Goal: Task Accomplishment & Management: Manage account settings

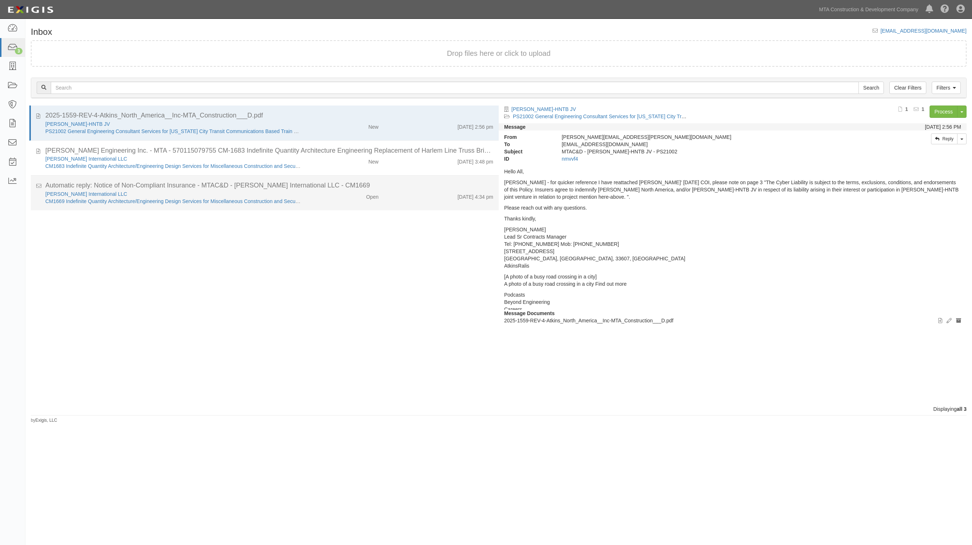
drag, startPoint x: 331, startPoint y: 205, endPoint x: 327, endPoint y: 202, distance: 4.4
click at [330, 205] on div "Michael Baker International LLC CM1669 Indefinite Quantity Architecture/Enginee…" at bounding box center [269, 197] width 459 height 15
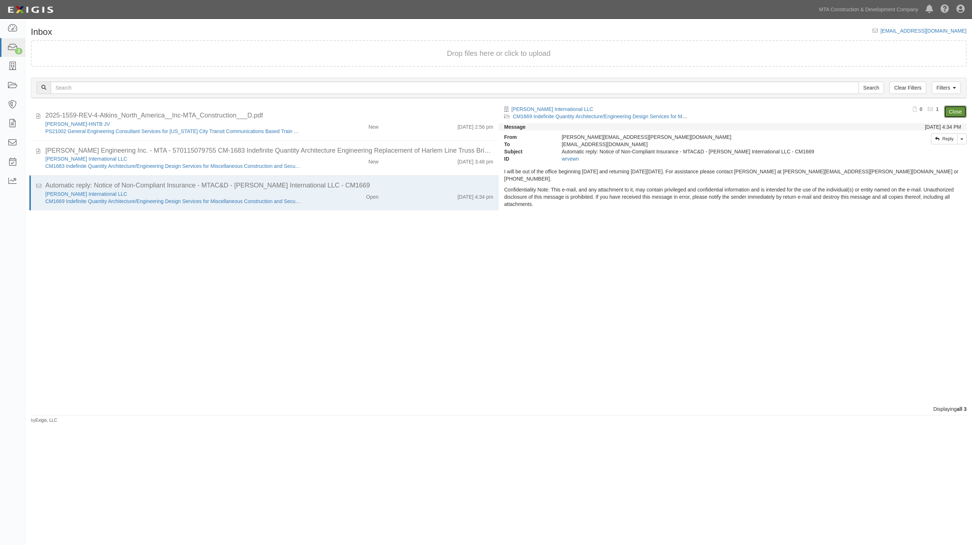
click at [952, 112] on link "Close" at bounding box center [955, 112] width 22 height 12
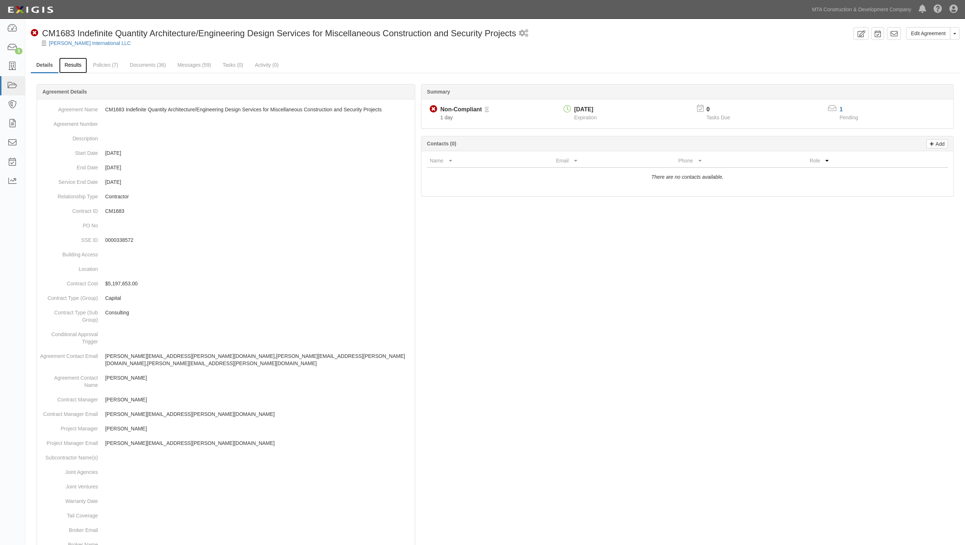
click at [65, 65] on link "Results" at bounding box center [73, 66] width 28 height 16
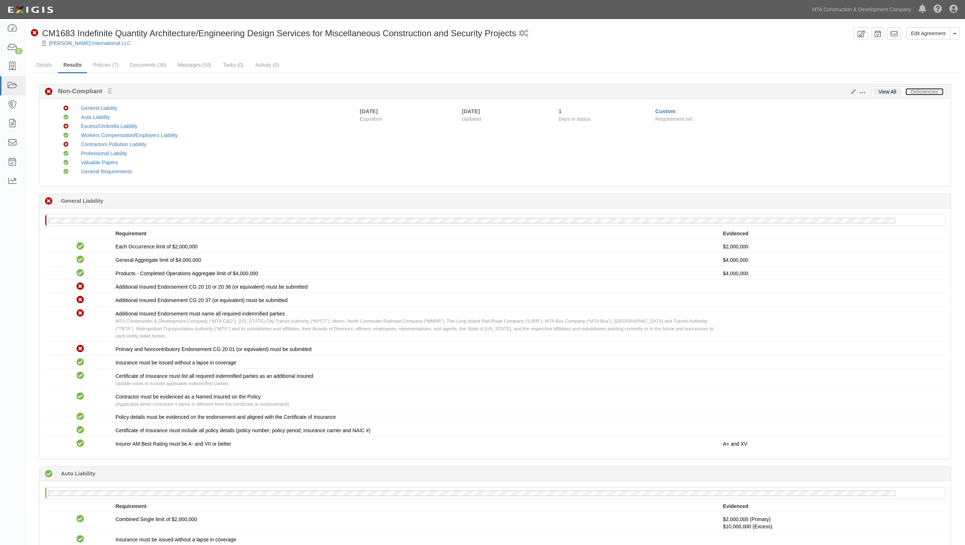
click at [925, 90] on link "Deficiencies" at bounding box center [924, 91] width 38 height 7
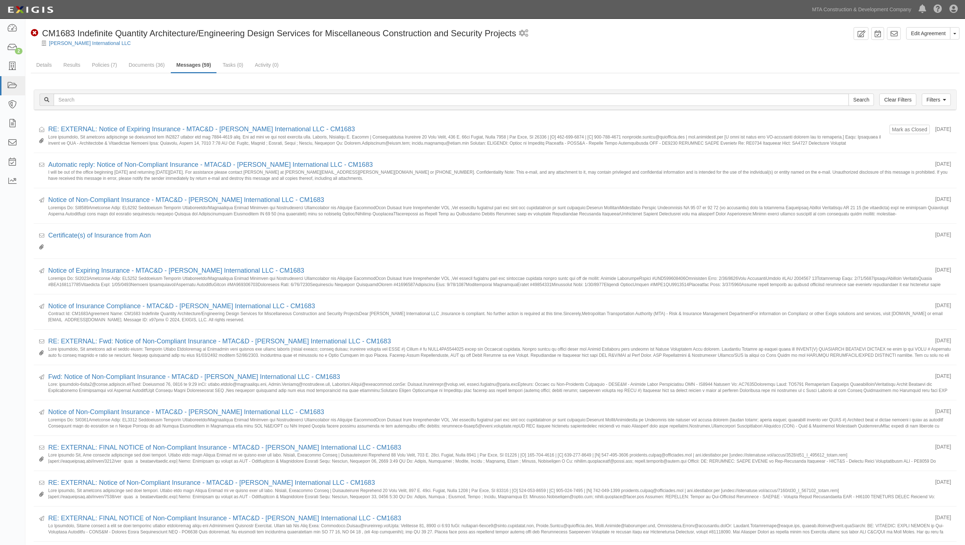
click at [413, 57] on div "Edit Agreement Toggle Agreement Dropdown View Audit Trail Archive Agreement Sen…" at bounding box center [495, 461] width 940 height 869
click at [155, 62] on link "Documents (36)" at bounding box center [146, 66] width 47 height 16
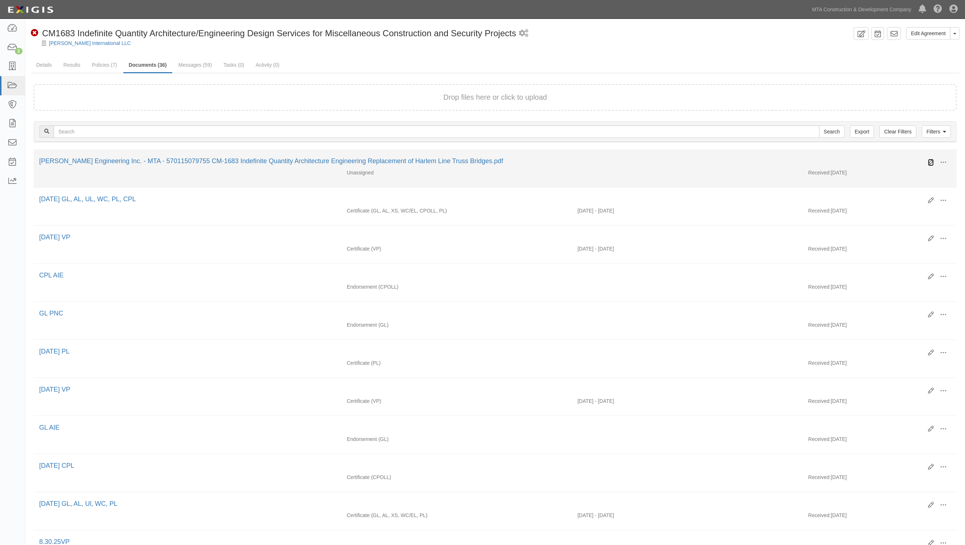
click at [931, 162] on icon at bounding box center [931, 163] width 6 height 6
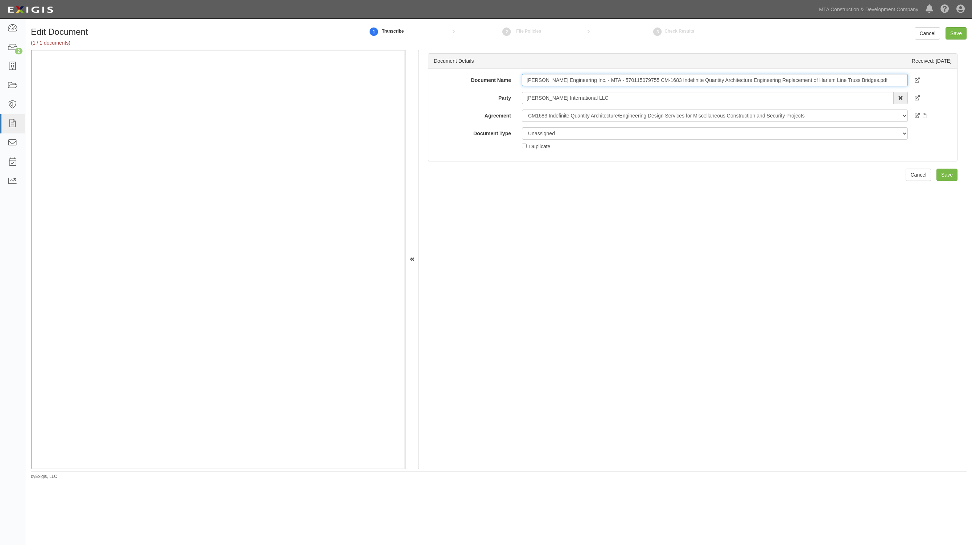
click at [751, 83] on input "Michael Baker Engineering Inc. - MTA - 570115079755 CM-1683 Indefinite Quantity…" at bounding box center [715, 80] width 386 height 12
type input "XS follow form"
click at [555, 135] on select "Unassigned Binder Cancellation Notice Certificate Contract Endorsement Insuranc…" at bounding box center [715, 133] width 386 height 12
select select "OtherDetail"
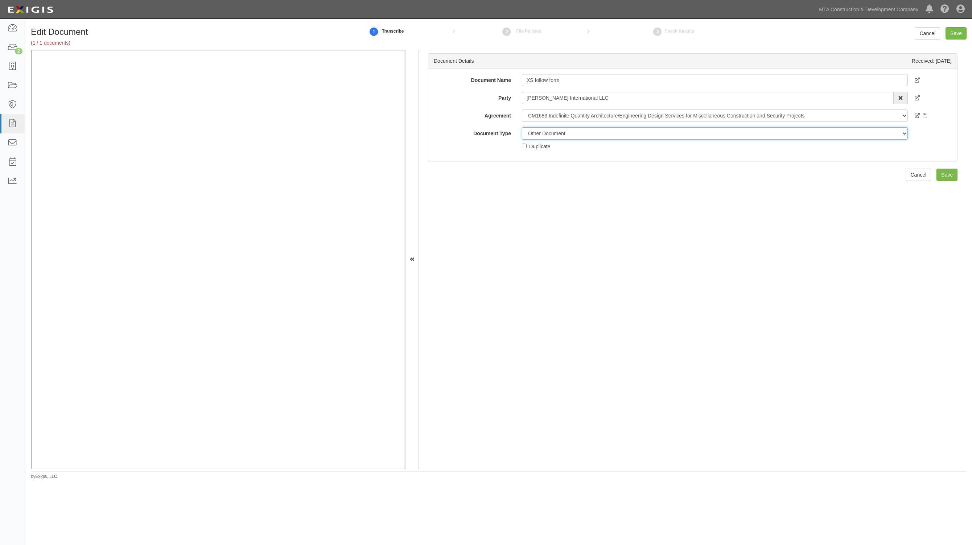
click at [522, 127] on select "Unassigned Binder Cancellation Notice Certificate Contract Endorsement Insuranc…" at bounding box center [715, 133] width 386 height 12
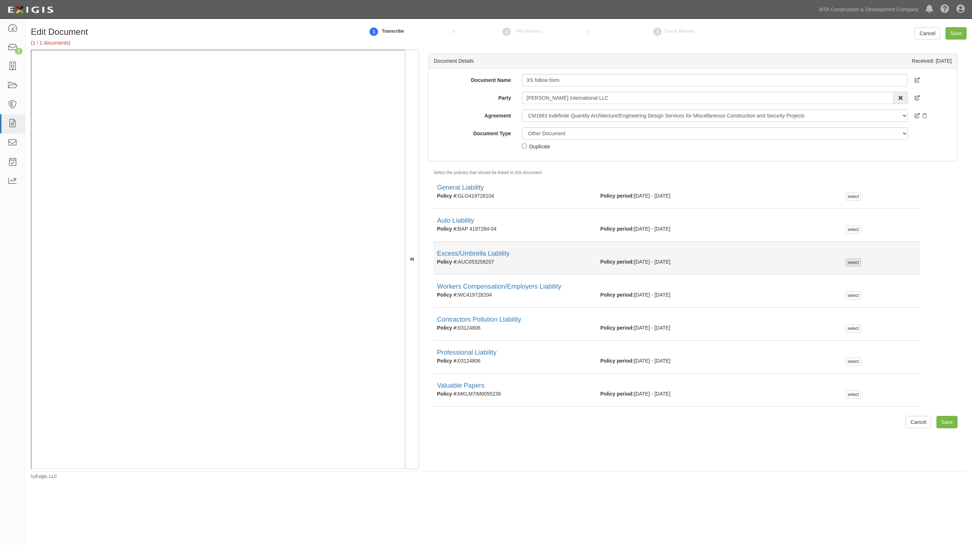
click at [849, 262] on div "select" at bounding box center [853, 263] width 16 height 8
checkbox input "true"
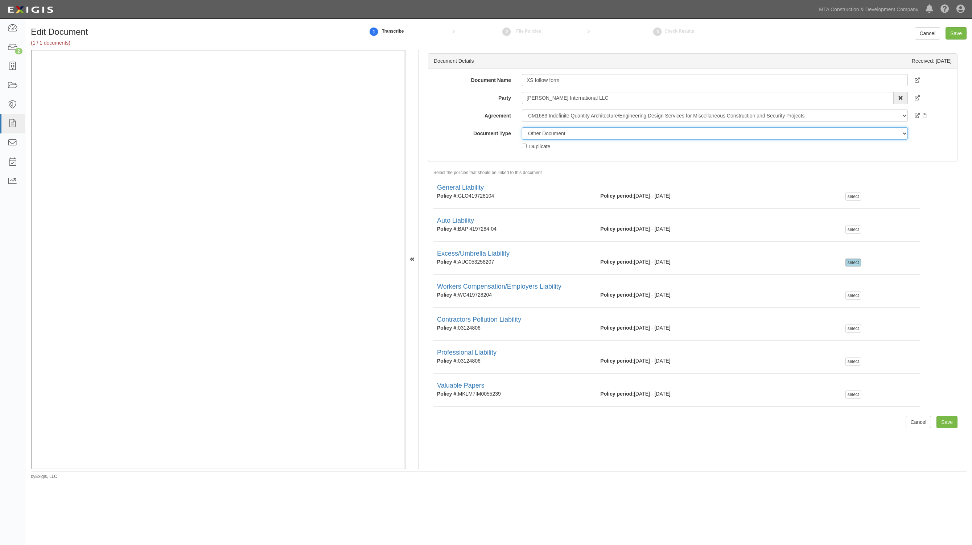
click at [555, 133] on select "Unassigned Binder Cancellation Notice Certificate Contract Endorsement Insuranc…" at bounding box center [715, 133] width 386 height 12
select select "CertificateDetail"
click at [522, 127] on select "Unassigned Binder Cancellation Notice Certificate Contract Endorsement Insuranc…" at bounding box center [715, 133] width 386 height 12
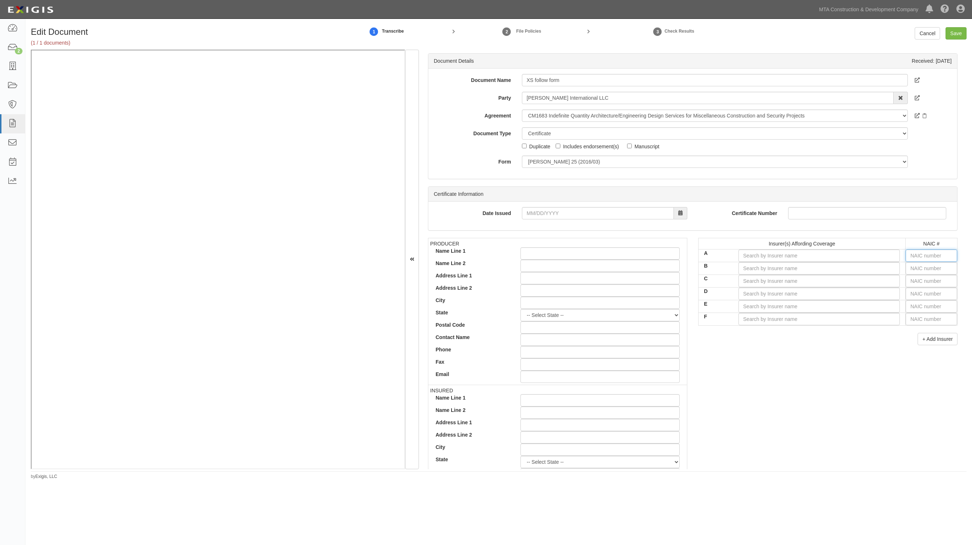
click at [910, 253] on input "text" at bounding box center [930, 255] width 51 height 12
type input "25232"
type input "2"
type input "26379"
type input "26"
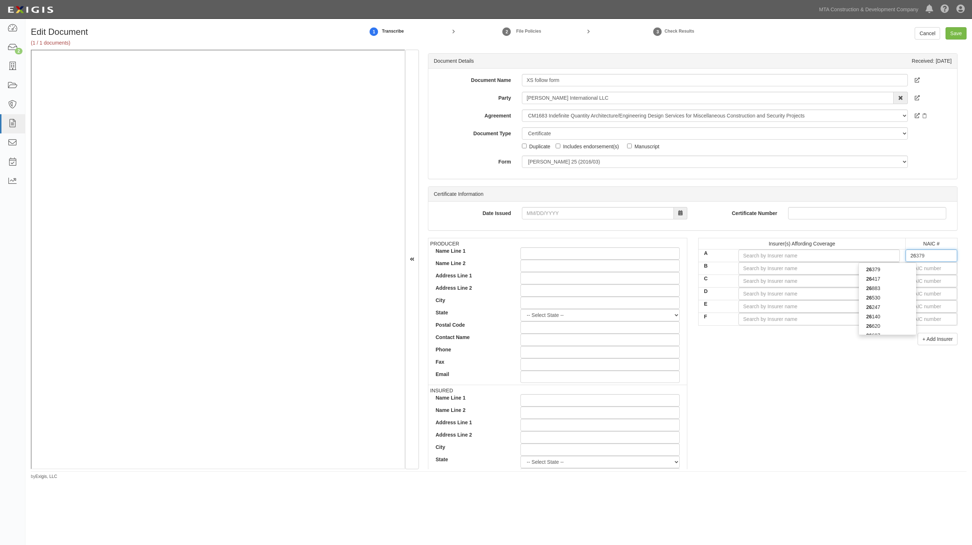
type input "26247"
type input "2624"
type input "26247"
click at [905, 268] on div "26247" at bounding box center [887, 269] width 57 height 9
type input "American Guarantee and Liability Ins Co (A+ XV Rating)"
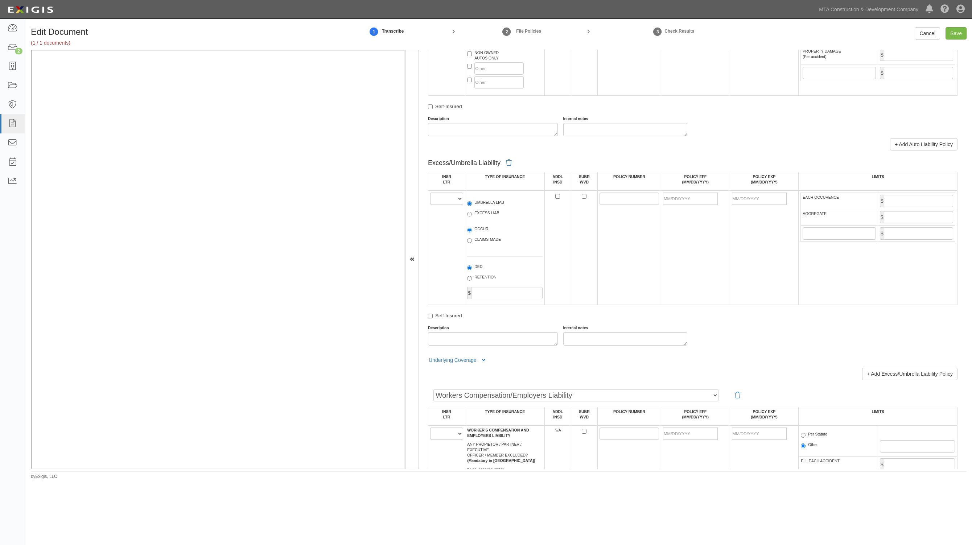
scroll to position [861, 0]
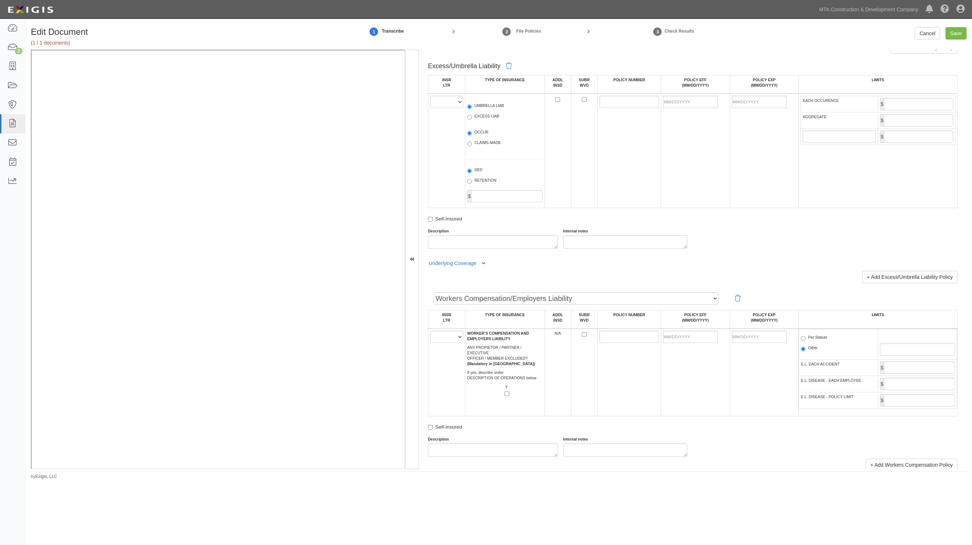
type input "26247"
click at [449, 101] on select "A B C D E F" at bounding box center [446, 102] width 33 height 12
select select "A"
click at [430, 96] on select "A B C D E F" at bounding box center [446, 102] width 33 height 12
click at [488, 106] on label "UMBRELLA LIAB" at bounding box center [485, 106] width 37 height 7
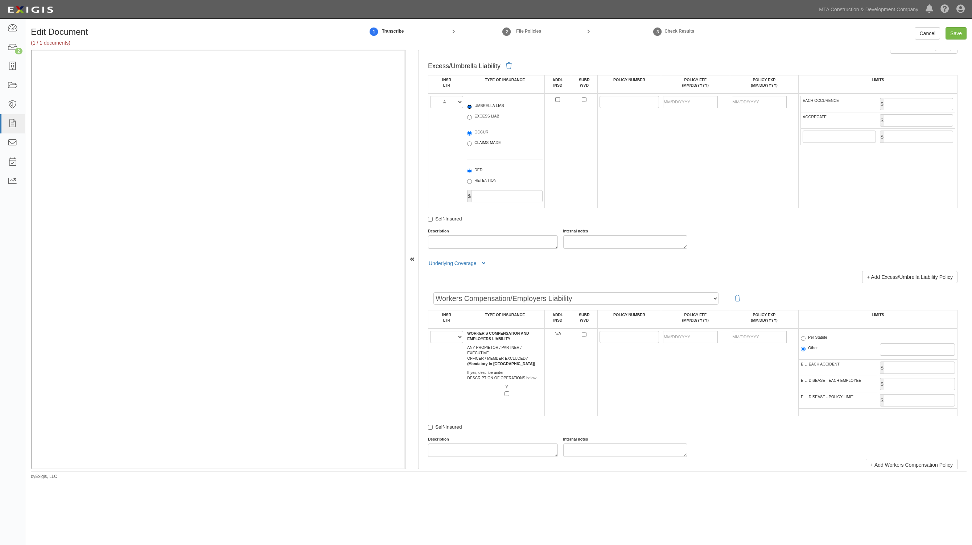
click at [472, 106] on input "UMBRELLA LIAB" at bounding box center [469, 106] width 5 height 5
radio input "true"
click at [615, 104] on input "POLICY NUMBER" at bounding box center [628, 102] width 59 height 12
paste input "AUC053258207"
type input "AUC053258207"
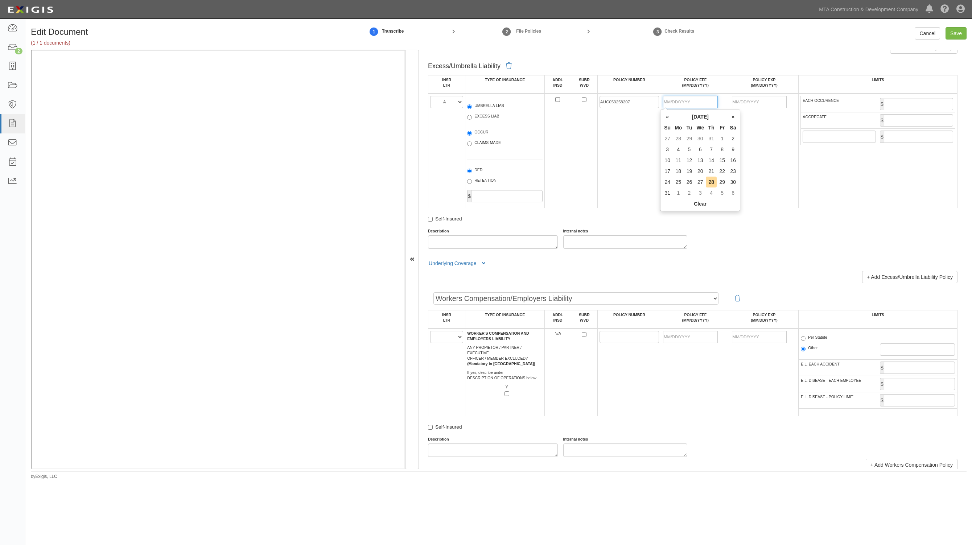
click at [702, 106] on input "POLICY EFF (MM/DD/YYYY)" at bounding box center [690, 102] width 55 height 12
type input "08/30/2025"
type input "08/30/2026"
click at [929, 94] on td "LIMITS" at bounding box center [877, 84] width 159 height 18
drag, startPoint x: 932, startPoint y: 104, endPoint x: 927, endPoint y: 104, distance: 5.4
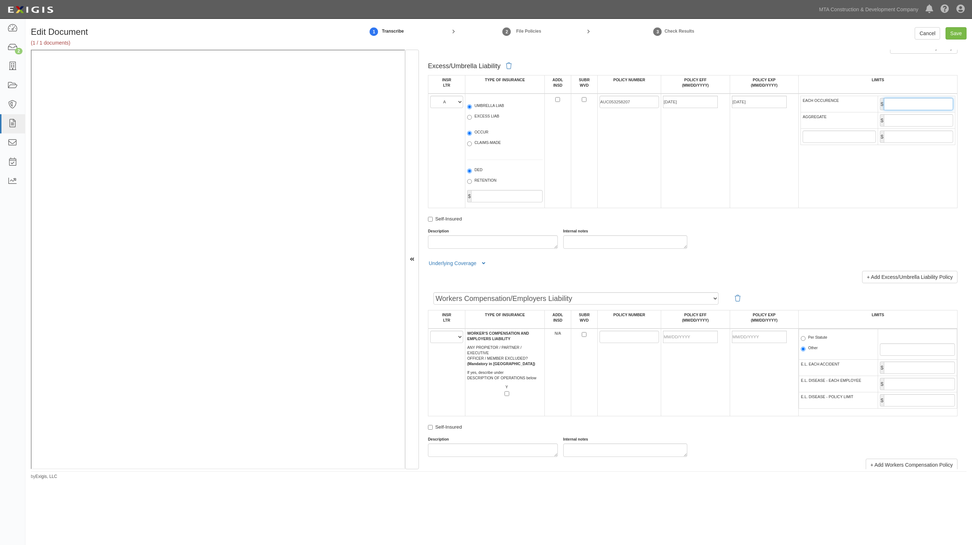
click at [932, 104] on input "EACH OCCURENCE" at bounding box center [918, 104] width 69 height 12
type input "3,000,000"
click at [483, 262] on icon at bounding box center [483, 263] width 3 height 5
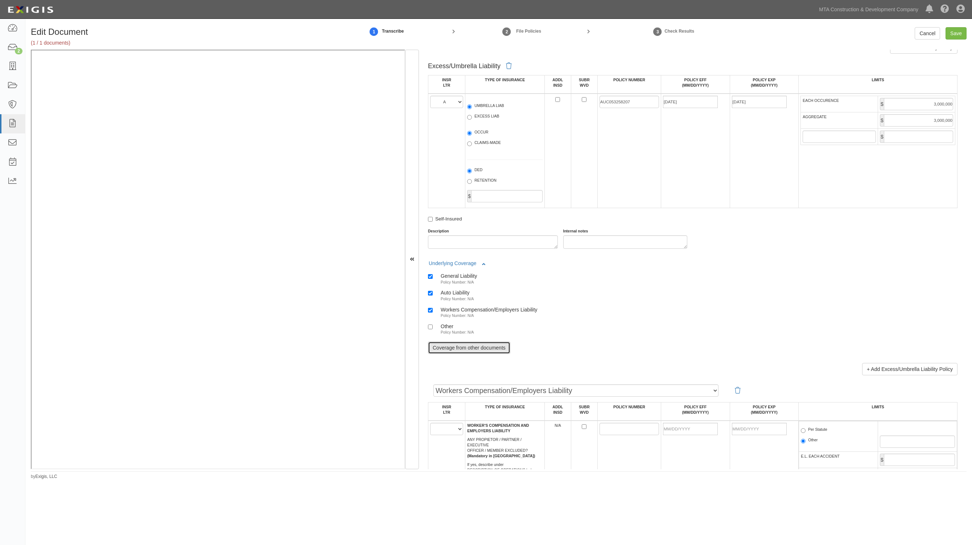
click at [479, 345] on link "Coverage from other documents" at bounding box center [469, 348] width 82 height 12
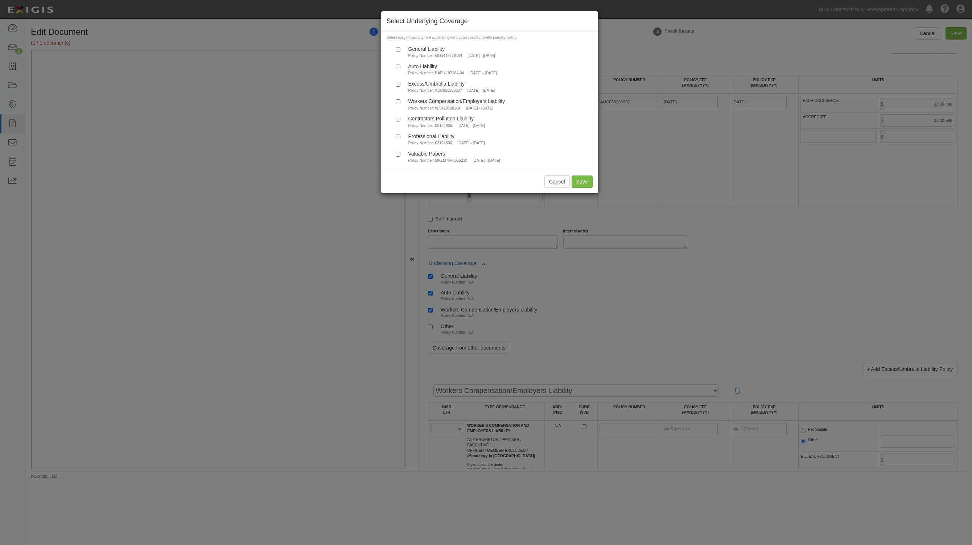
click at [419, 49] on div "General Liability" at bounding box center [451, 49] width 87 height 6
click at [400, 49] on input "General Liability Policy Number: GLO419728104 8/30/2025 - 8/30/2026" at bounding box center [398, 49] width 5 height 5
checkbox input "true"
click at [420, 66] on div "Auto Liability" at bounding box center [452, 66] width 88 height 6
click at [400, 66] on input "Auto Liability Policy Number: BAP 4197284-04 8/30/2025 - 8/30/2026" at bounding box center [398, 67] width 5 height 5
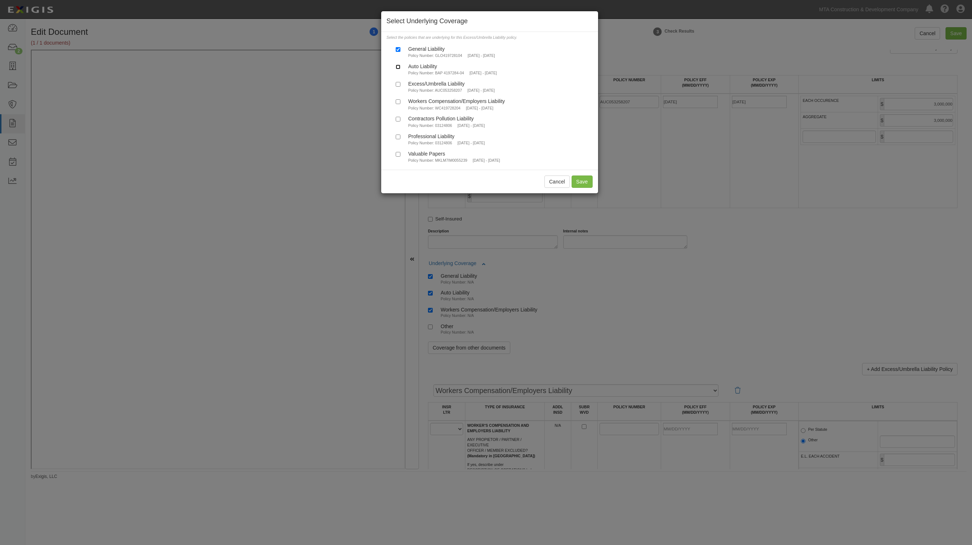
checkbox input "true"
click at [416, 98] on div "Workers Compensation/Employers Liability" at bounding box center [456, 101] width 97 height 6
click at [400, 99] on input "Workers Compensation/Employers Liability Policy Number: WC419728204 8/30/2025 -…" at bounding box center [398, 101] width 5 height 5
checkbox input "true"
click at [576, 180] on button "Save" at bounding box center [581, 182] width 21 height 12
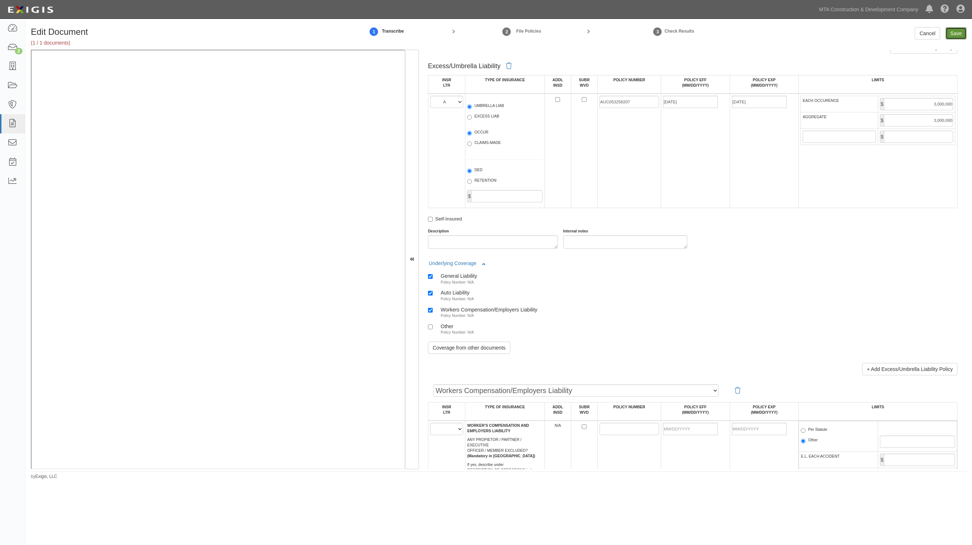
click at [961, 33] on input "Save" at bounding box center [955, 33] width 21 height 12
type input "3000000"
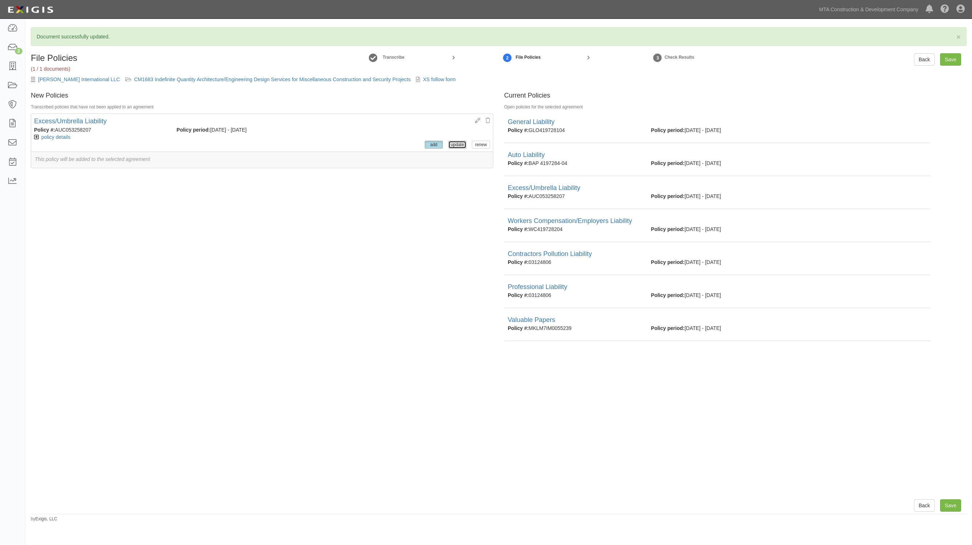
click at [449, 143] on button "update" at bounding box center [457, 145] width 18 height 8
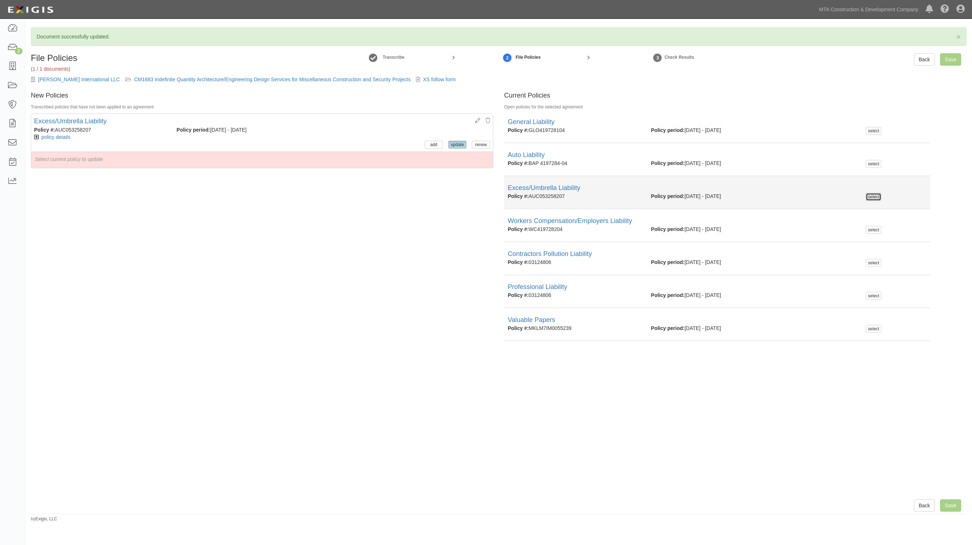
click at [870, 194] on button "select" at bounding box center [874, 197] width 16 height 8
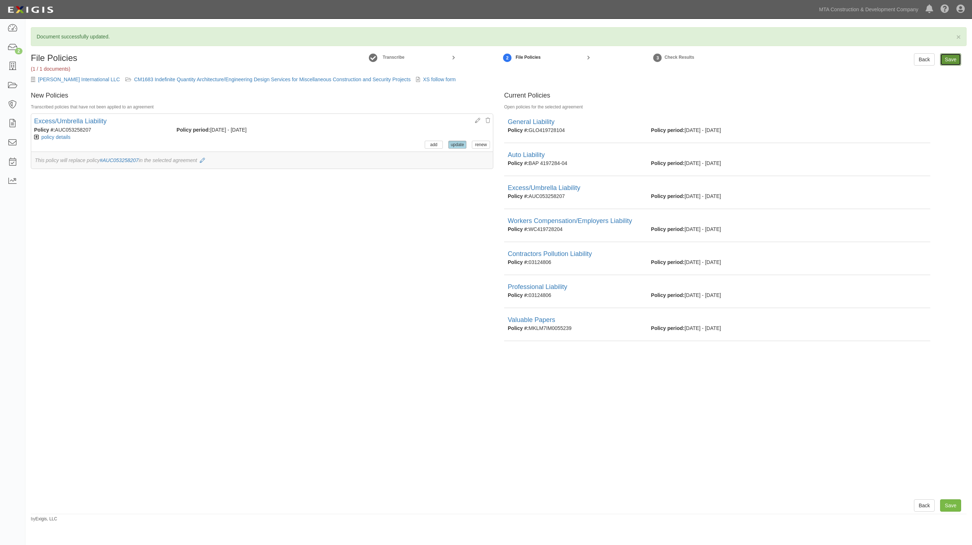
click at [950, 59] on input "Save" at bounding box center [950, 59] width 21 height 12
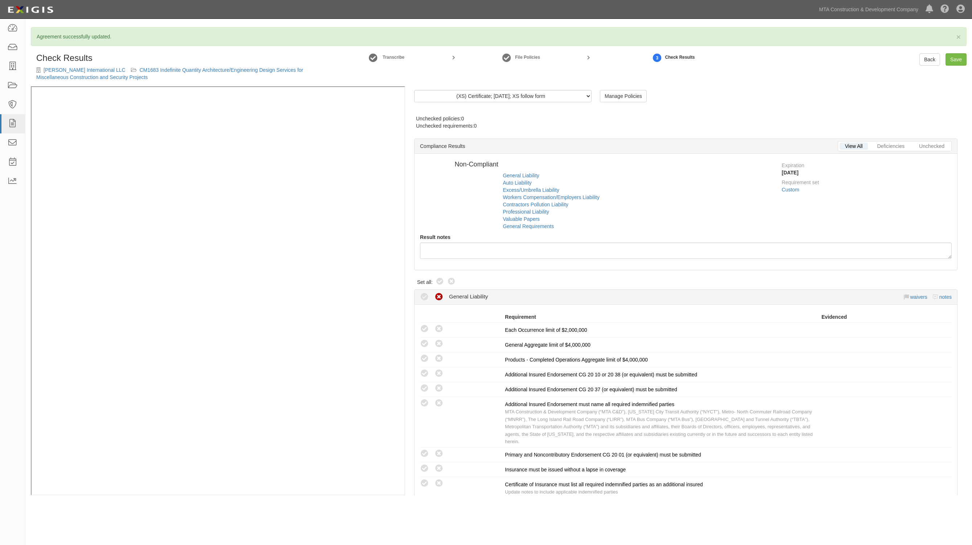
radio input "false"
radio input "true"
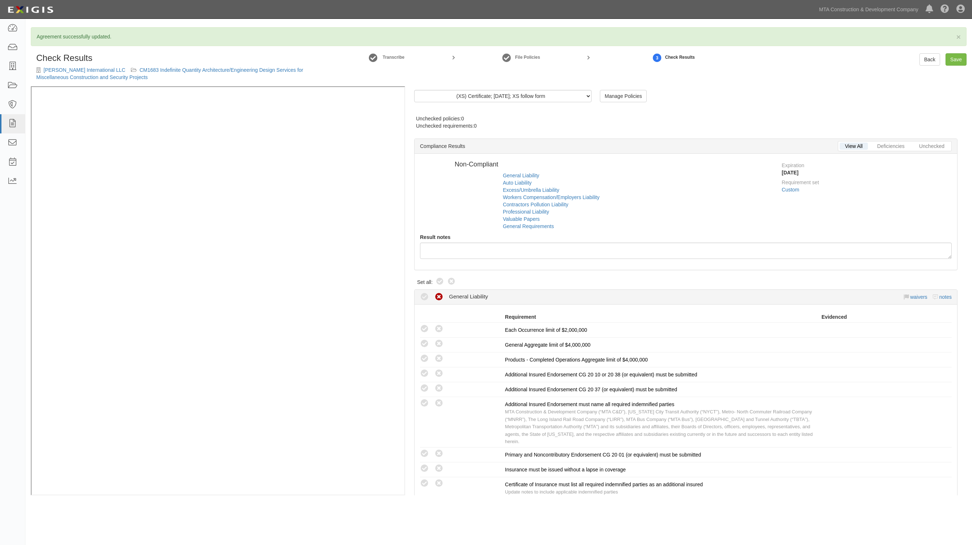
radio input "true"
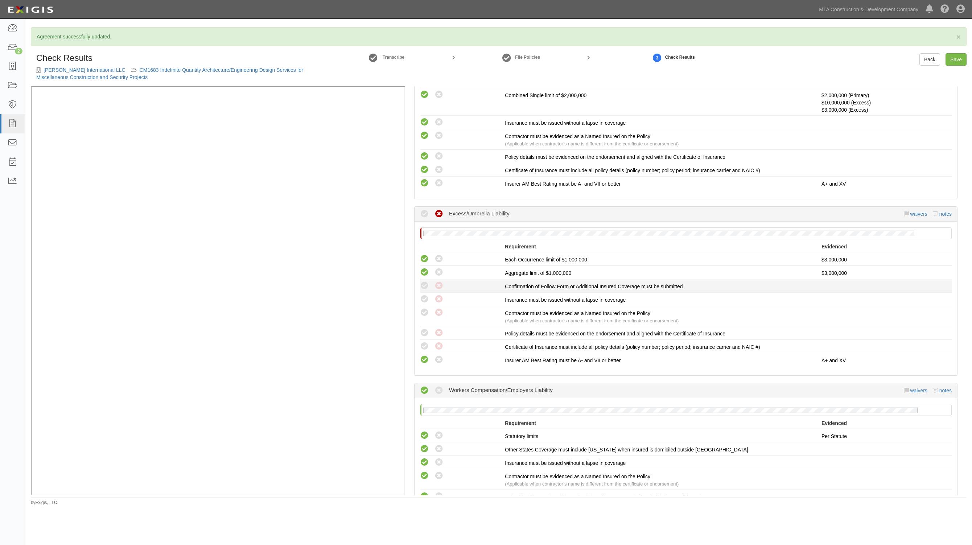
scroll to position [544, 0]
click at [422, 340] on icon at bounding box center [424, 344] width 9 height 9
radio input "true"
click at [421, 333] on icon at bounding box center [424, 331] width 9 height 9
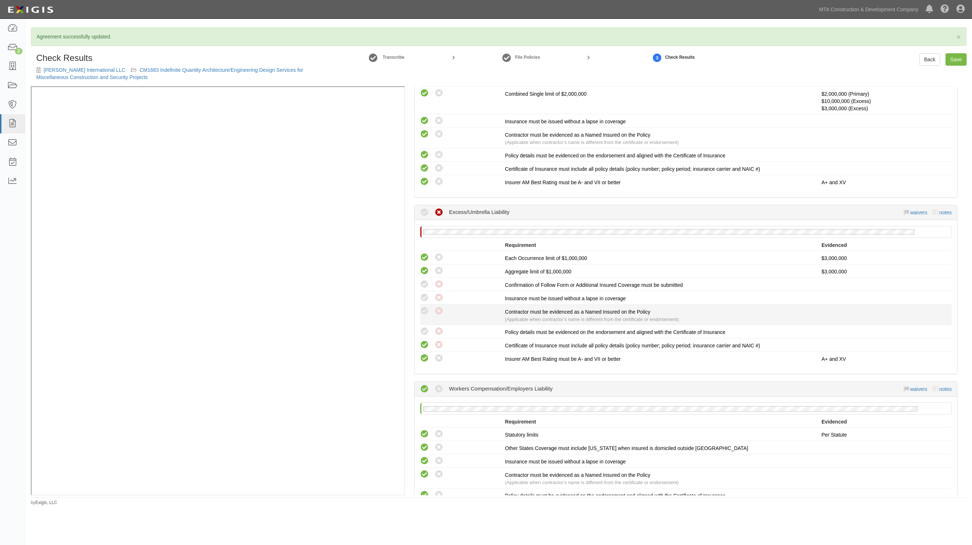
radio input "true"
click at [426, 311] on icon at bounding box center [424, 311] width 9 height 9
radio input "true"
click at [426, 296] on icon at bounding box center [424, 297] width 9 height 9
radio input "true"
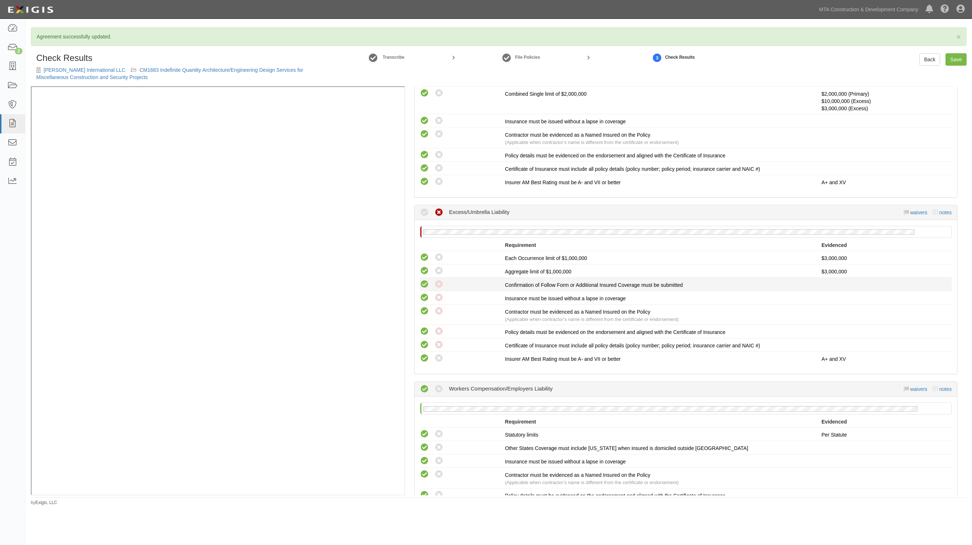
click at [424, 281] on icon at bounding box center [424, 284] width 9 height 9
radio input "true"
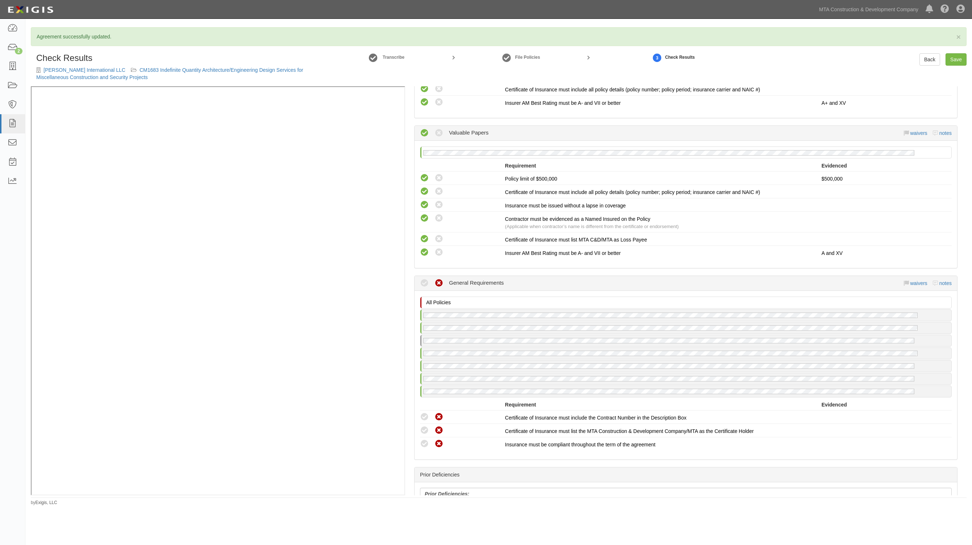
scroll to position [1360, 0]
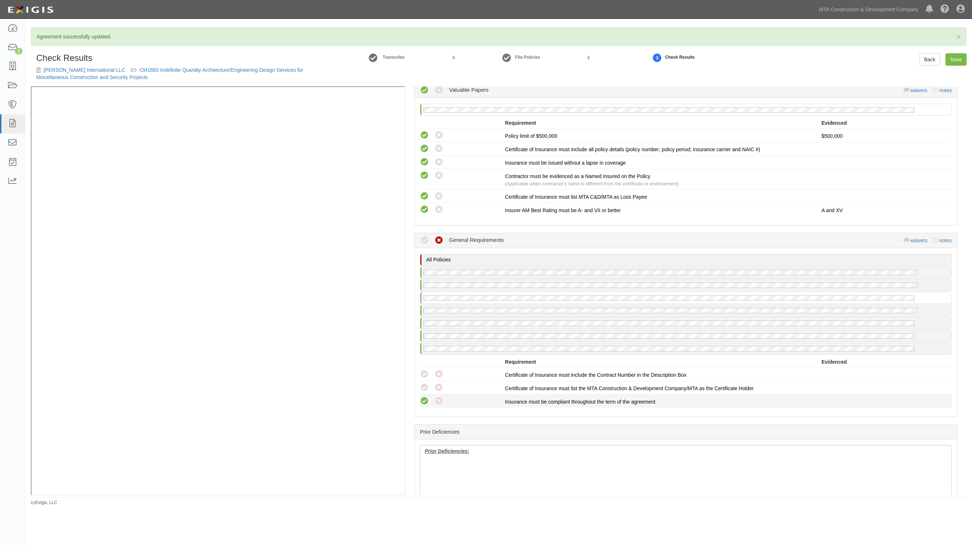
click at [423, 397] on icon at bounding box center [424, 401] width 9 height 9
radio input "true"
click at [423, 383] on icon at bounding box center [424, 387] width 9 height 9
radio input "true"
click at [423, 371] on icon at bounding box center [424, 374] width 9 height 9
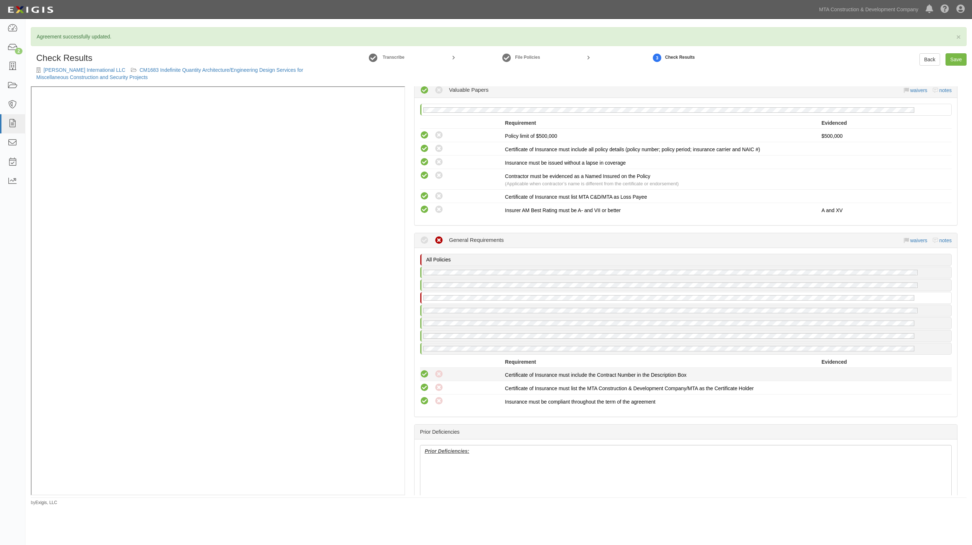
radio input "true"
click at [949, 55] on link "Save" at bounding box center [955, 59] width 21 height 12
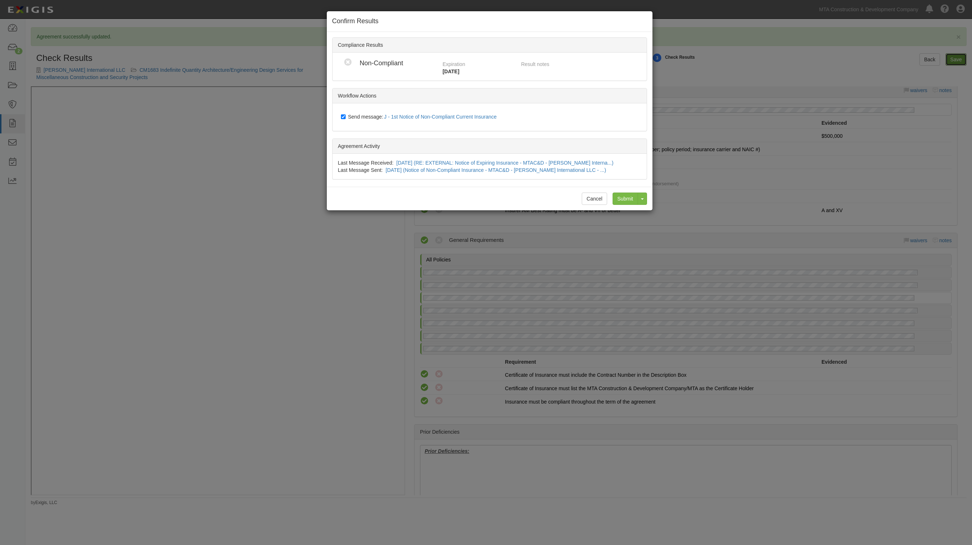
radio input "true"
click at [628, 195] on input "Submit" at bounding box center [624, 199] width 25 height 12
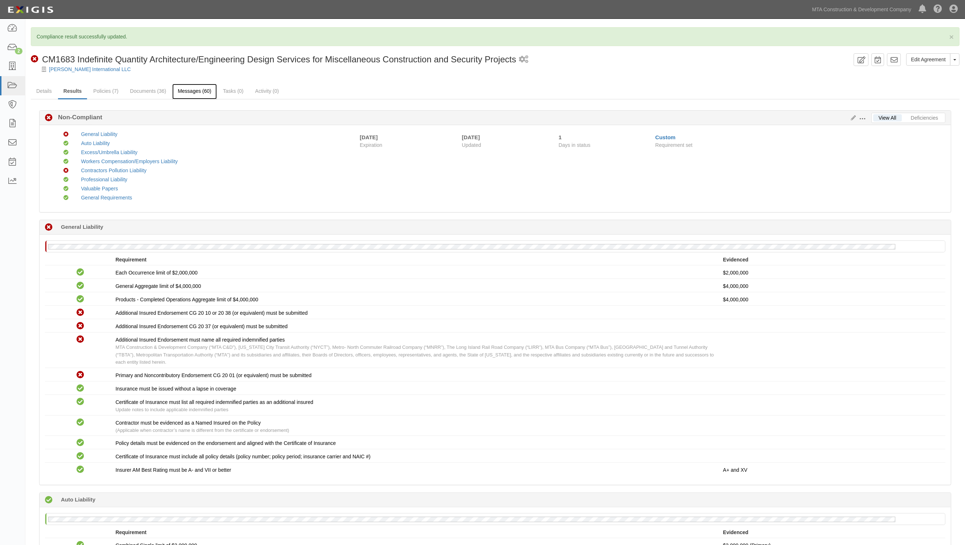
click at [183, 90] on link "Messages (60)" at bounding box center [194, 92] width 45 height 16
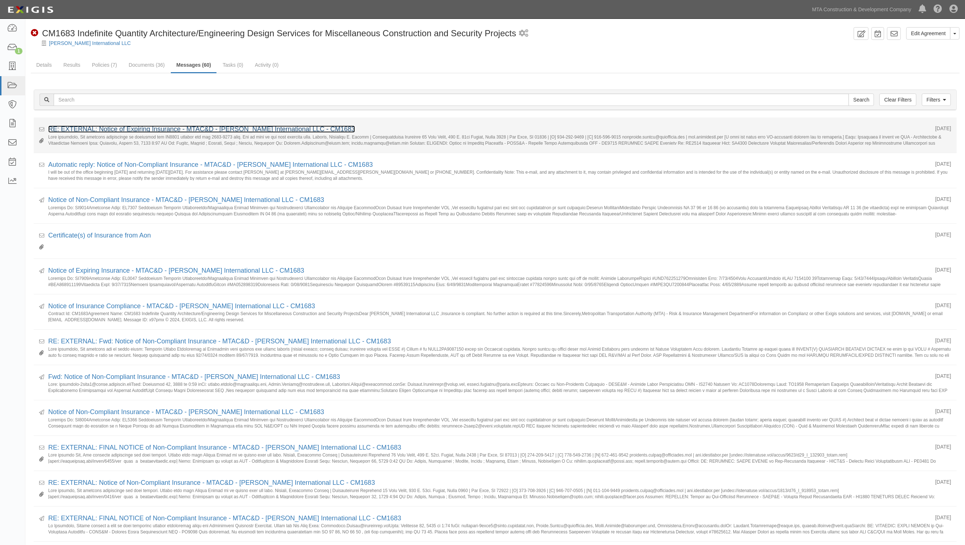
click at [152, 131] on link "RE: EXTERNAL: Notice of Expiring Insurance - MTAC&D - [PERSON_NAME] Internation…" at bounding box center [201, 128] width 307 height 7
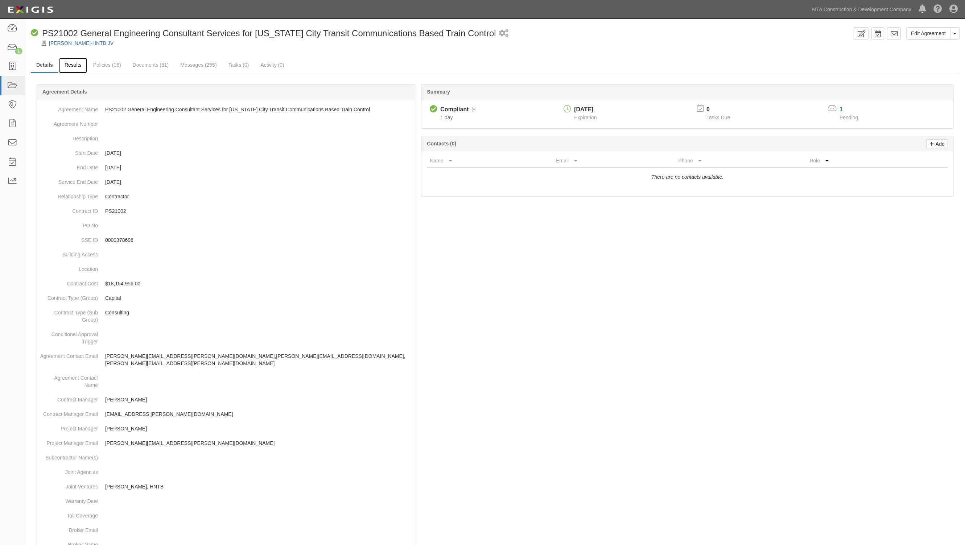
click at [67, 63] on link "Results" at bounding box center [73, 66] width 28 height 16
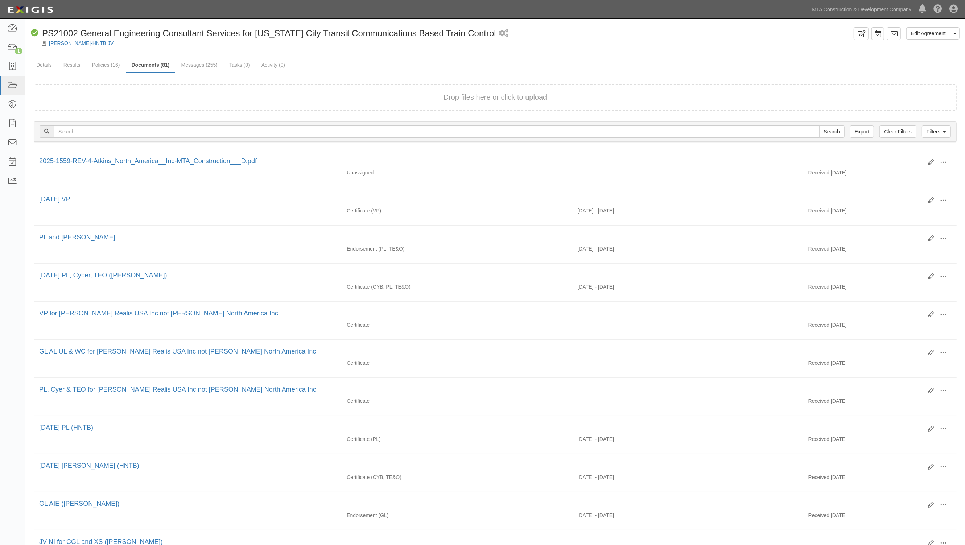
click at [525, 35] on div "Compliant PS21002 General Engineering Consultant Services for New York City Tra…" at bounding box center [441, 33] width 820 height 12
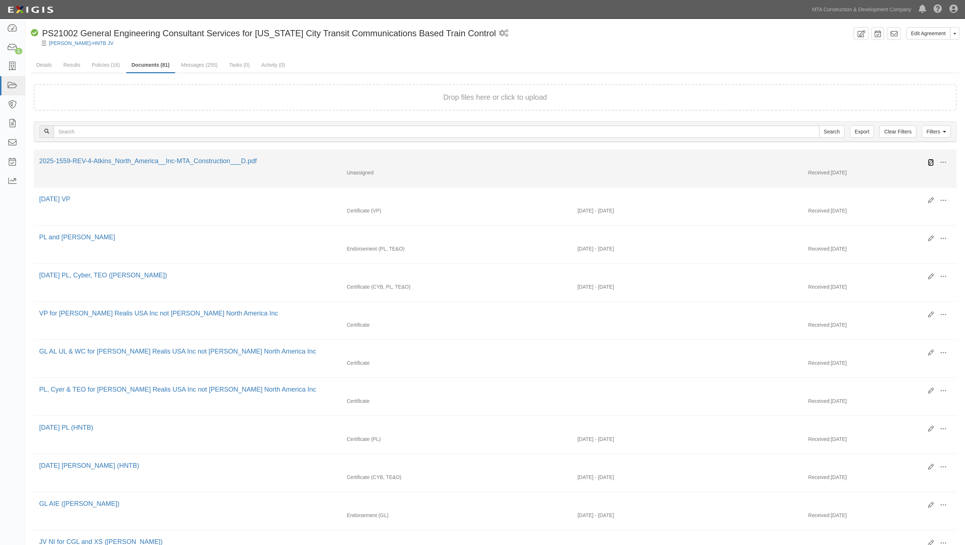
click at [930, 161] on icon at bounding box center [931, 163] width 6 height 6
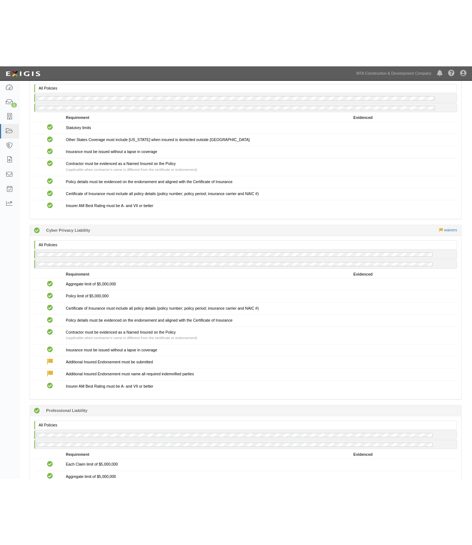
scroll to position [952, 0]
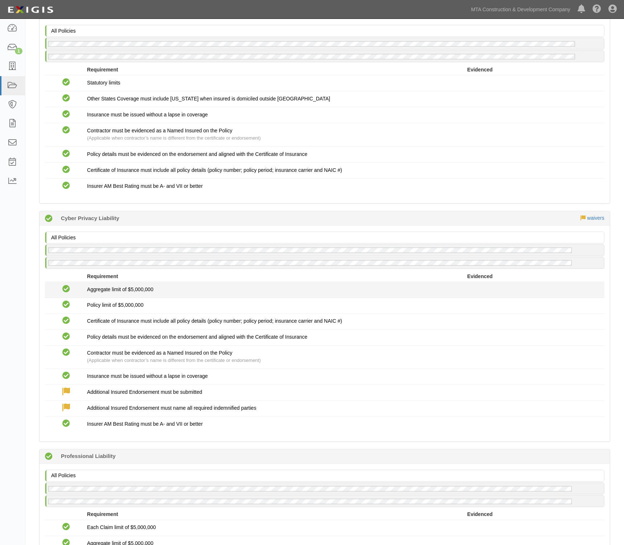
click at [296, 289] on div "Compliant Aggregate limit of $5,000,000" at bounding box center [325, 290] width 570 height 12
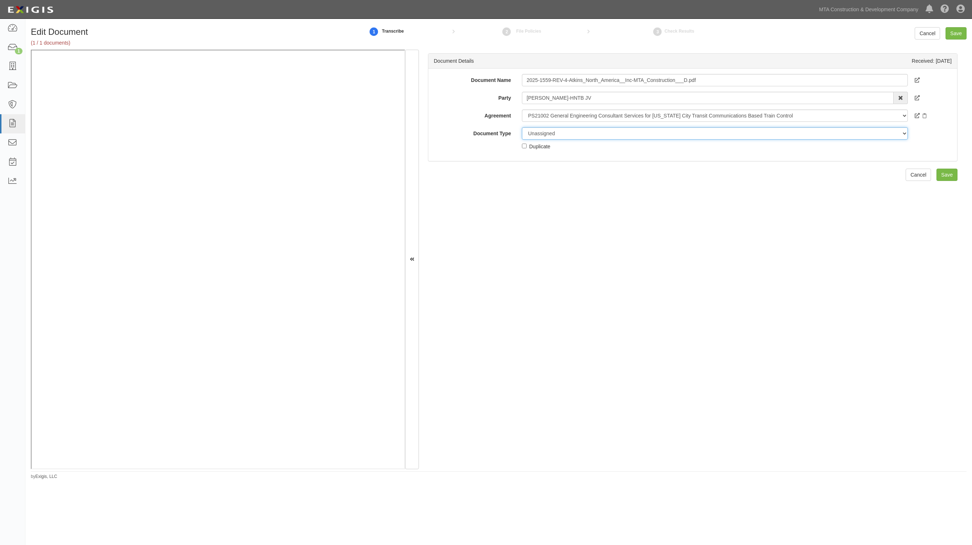
click at [551, 135] on select "Unassigned Binder Cancellation Notice Certificate Contract Endorsement Insuranc…" at bounding box center [715, 133] width 386 height 12
select select "JunkDetail"
click at [522, 127] on select "Unassigned Binder Cancellation Notice Certificate Contract Endorsement Insuranc…" at bounding box center [715, 133] width 386 height 12
click at [952, 32] on input "Save" at bounding box center [955, 33] width 21 height 12
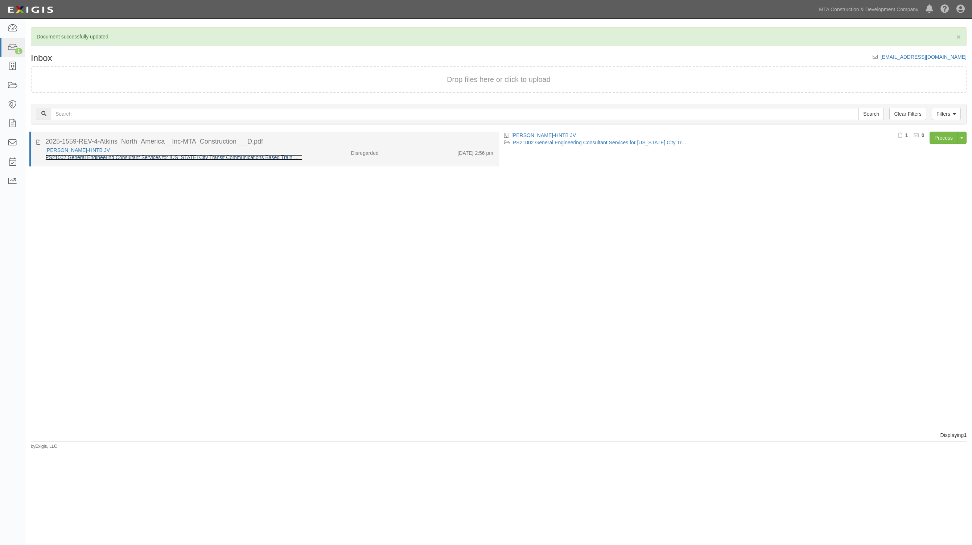
click at [142, 158] on link "PS21002 General Engineering Consultant Services for [US_STATE] City Transit Com…" at bounding box center [177, 157] width 265 height 6
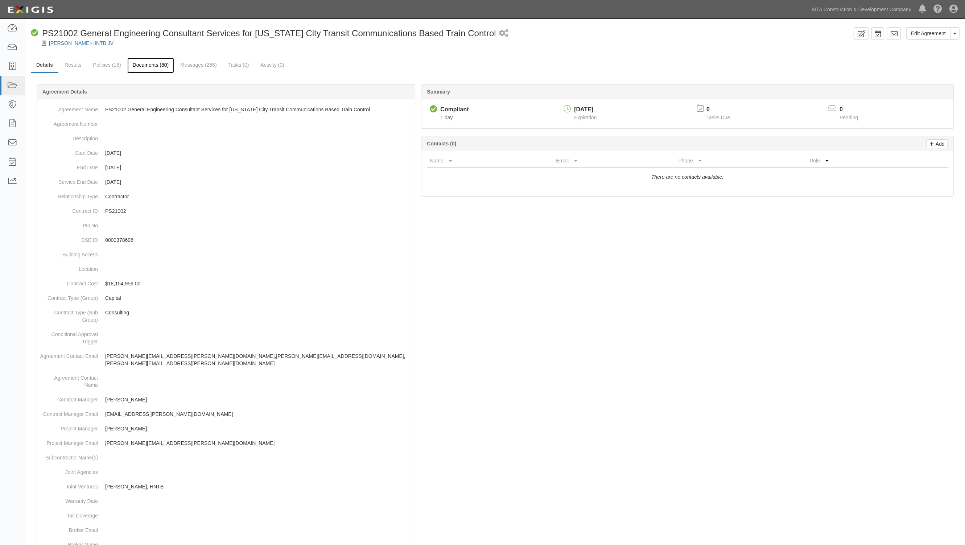
click at [145, 68] on link "Documents (80)" at bounding box center [150, 66] width 47 height 16
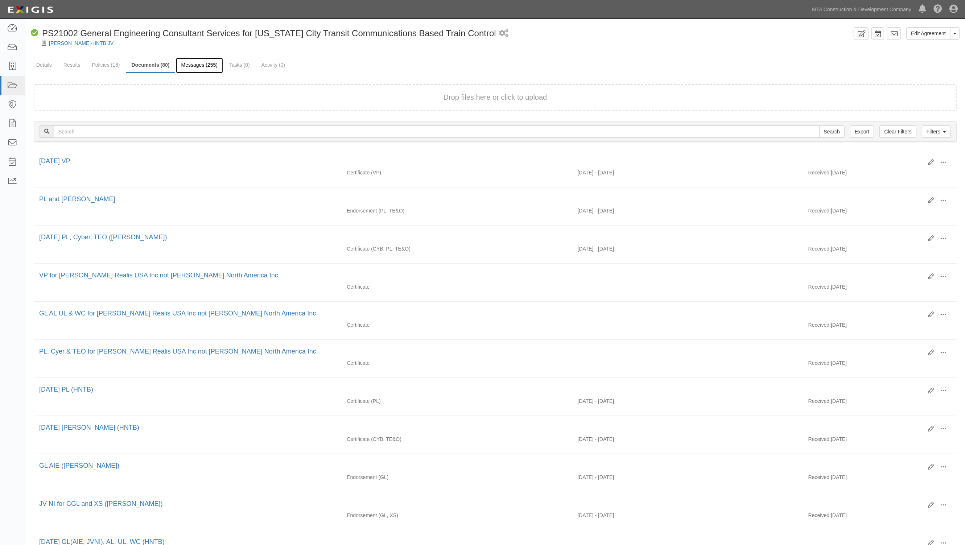
click at [212, 63] on link "Messages (255)" at bounding box center [199, 66] width 47 height 16
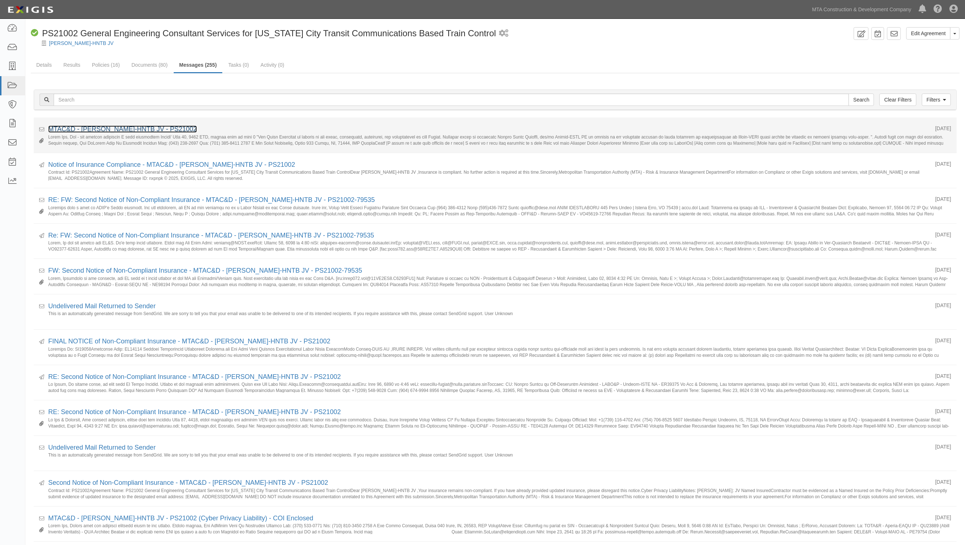
click at [147, 127] on link "MTAC&D - [PERSON_NAME]-HNTB JV - PS21002" at bounding box center [122, 128] width 149 height 7
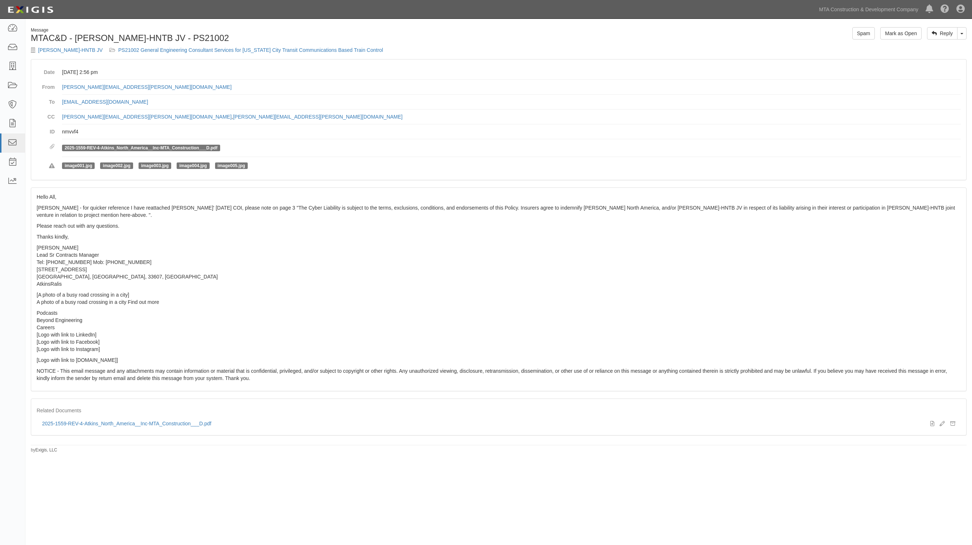
click at [357, 296] on p "[A photo of a busy road crossing in a city] A photo of a busy road crossing in …" at bounding box center [499, 298] width 924 height 15
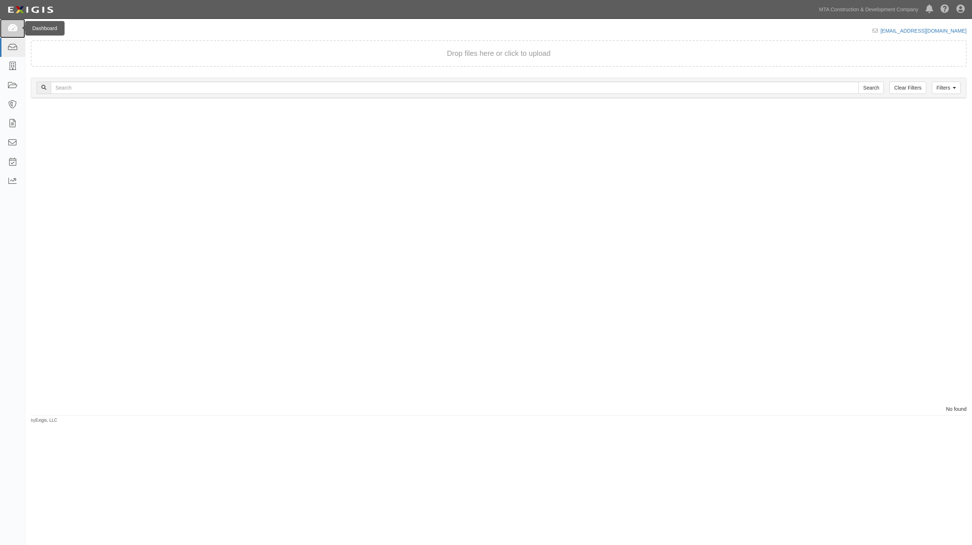
click at [10, 32] on icon at bounding box center [12, 28] width 10 height 8
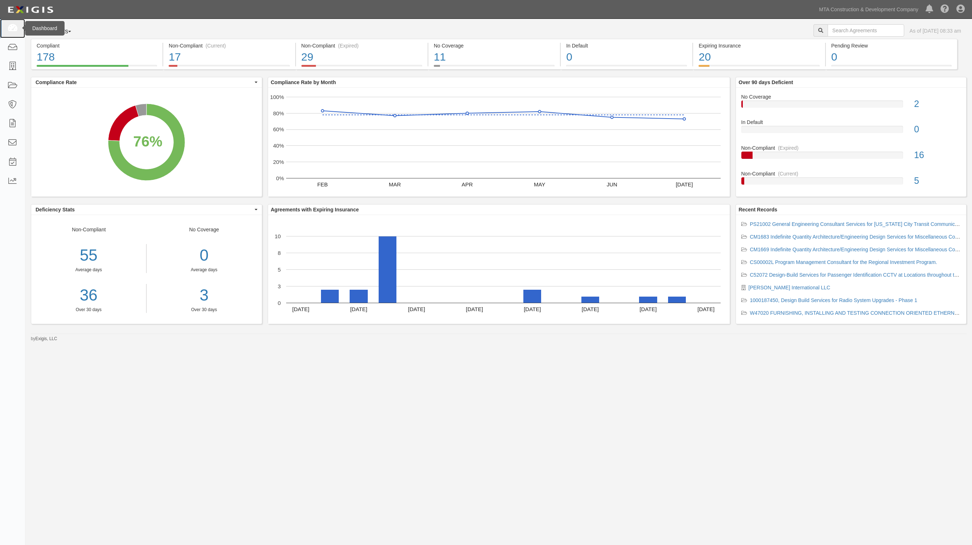
click at [12, 29] on icon at bounding box center [12, 28] width 10 height 8
click at [13, 28] on icon at bounding box center [12, 28] width 10 height 8
click at [6, 33] on link at bounding box center [12, 28] width 25 height 19
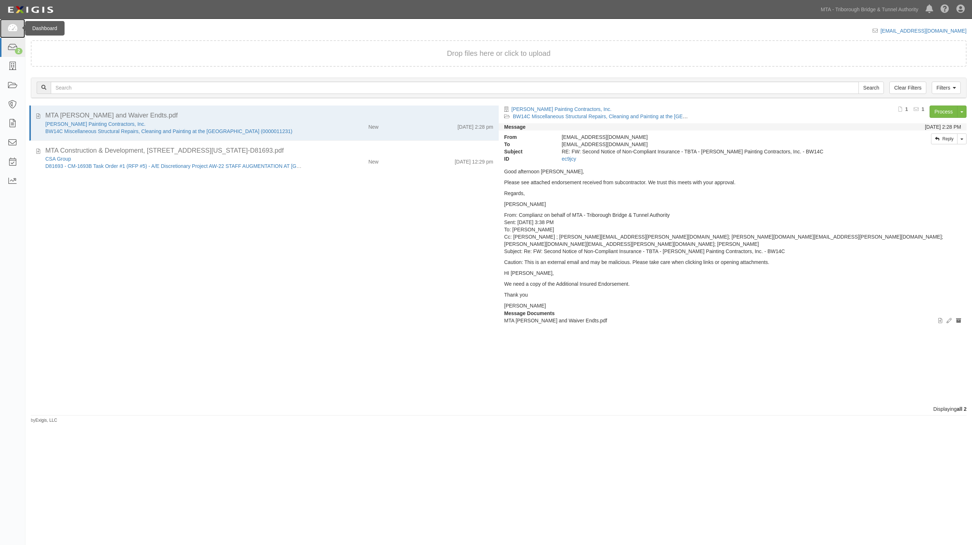
click at [15, 32] on icon at bounding box center [12, 28] width 10 height 8
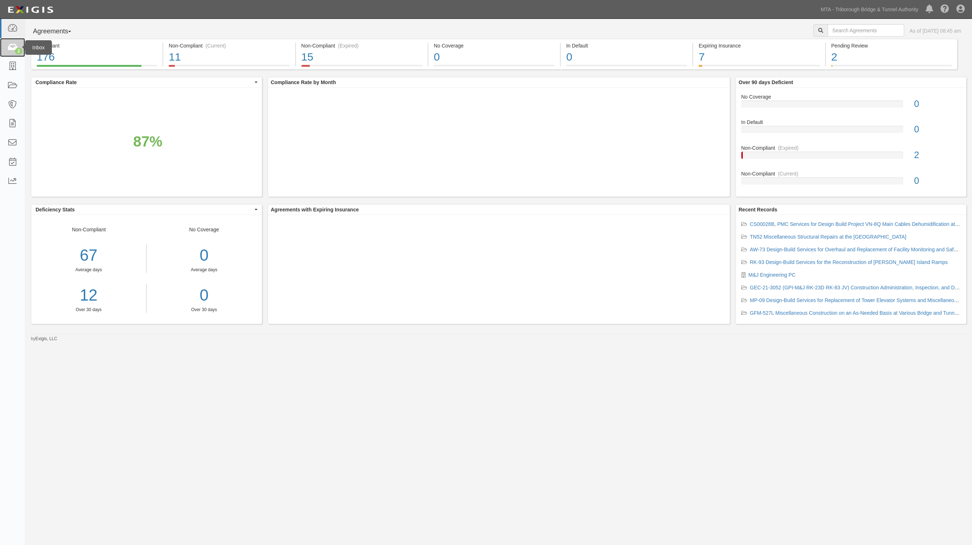
click at [6, 44] on link "2" at bounding box center [12, 47] width 25 height 19
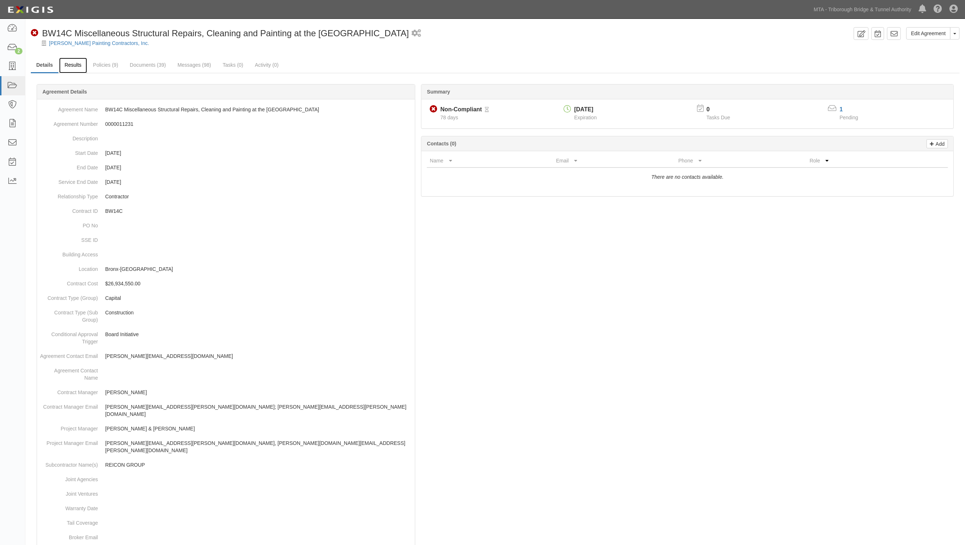
click at [69, 65] on link "Results" at bounding box center [73, 66] width 28 height 16
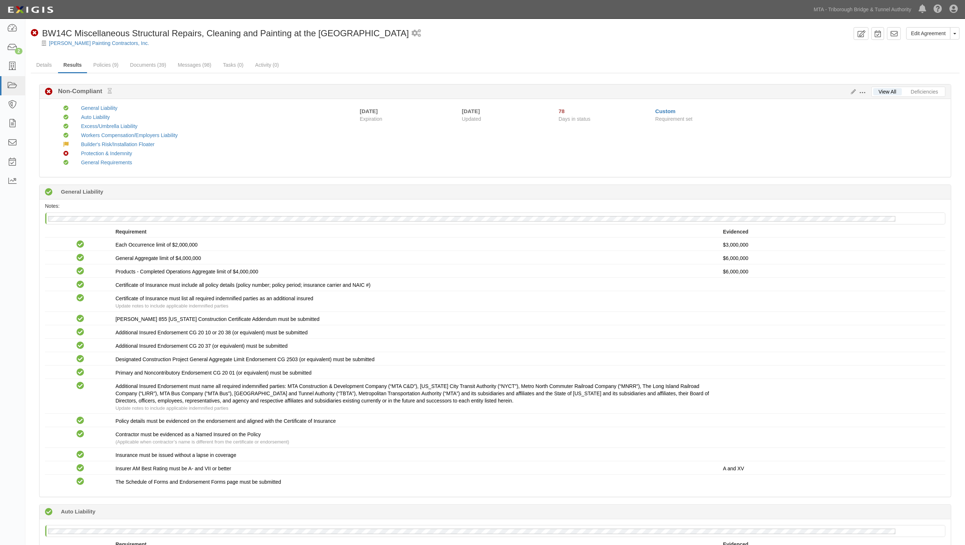
click at [931, 86] on div "View All Deficiencies Edit Requirements View History Non-Compliant Non-Compliant" at bounding box center [495, 91] width 911 height 15
click at [930, 91] on link "Deficiencies" at bounding box center [924, 91] width 38 height 7
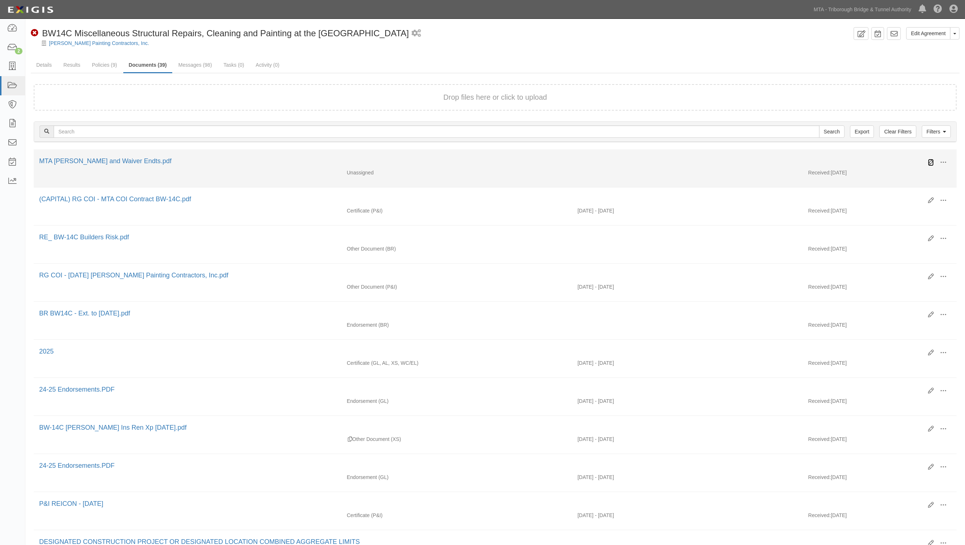
click at [928, 160] on icon at bounding box center [931, 163] width 6 height 6
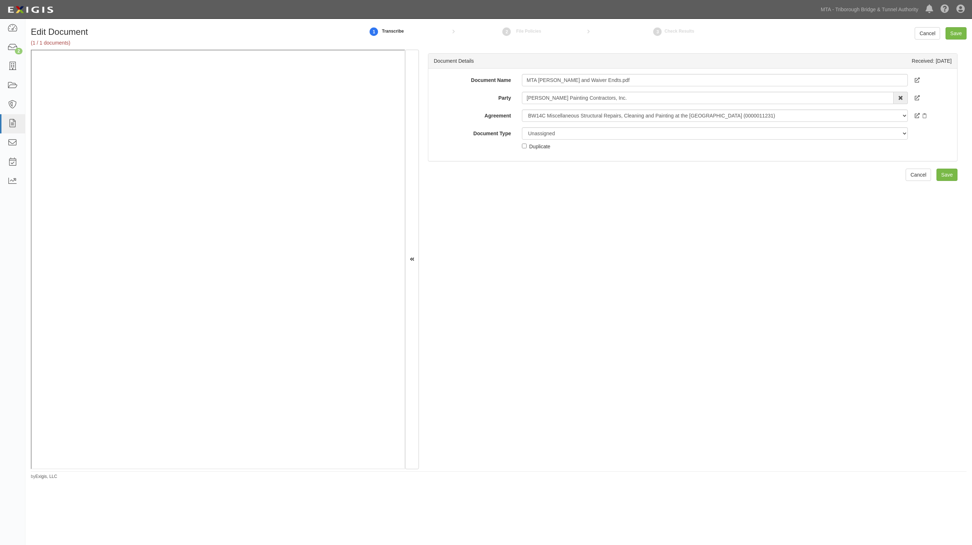
click at [465, 207] on div "Document Details Received: 08/26/2025 Document Name MTA Ahern AI and Waiver End…" at bounding box center [693, 260] width 548 height 420
click at [539, 135] on select "Unassigned Binder Cancellation Notice Certificate Contract Endorsement Insuranc…" at bounding box center [715, 133] width 386 height 12
click at [522, 127] on select "Unassigned Binder Cancellation Notice Certificate Contract Endorsement Insuranc…" at bounding box center [715, 133] width 386 height 12
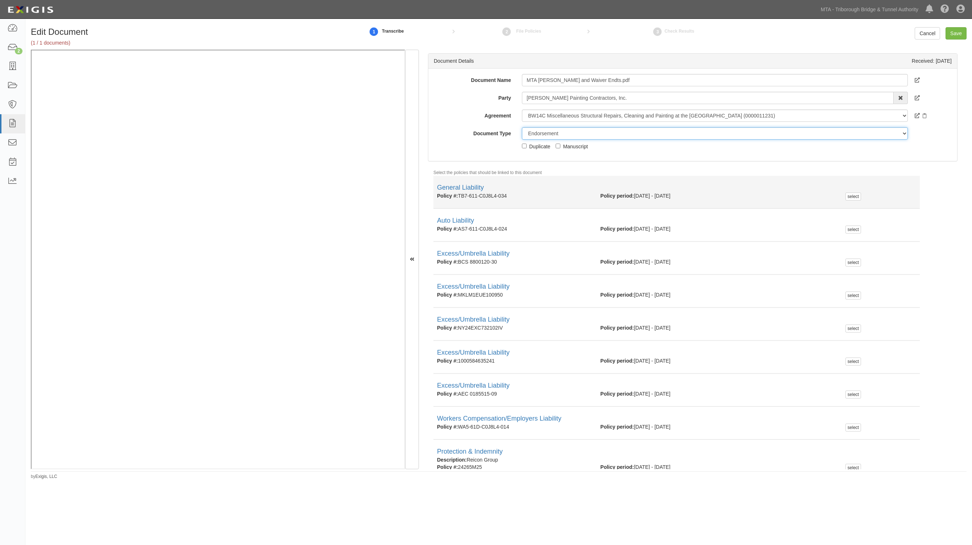
scroll to position [35, 0]
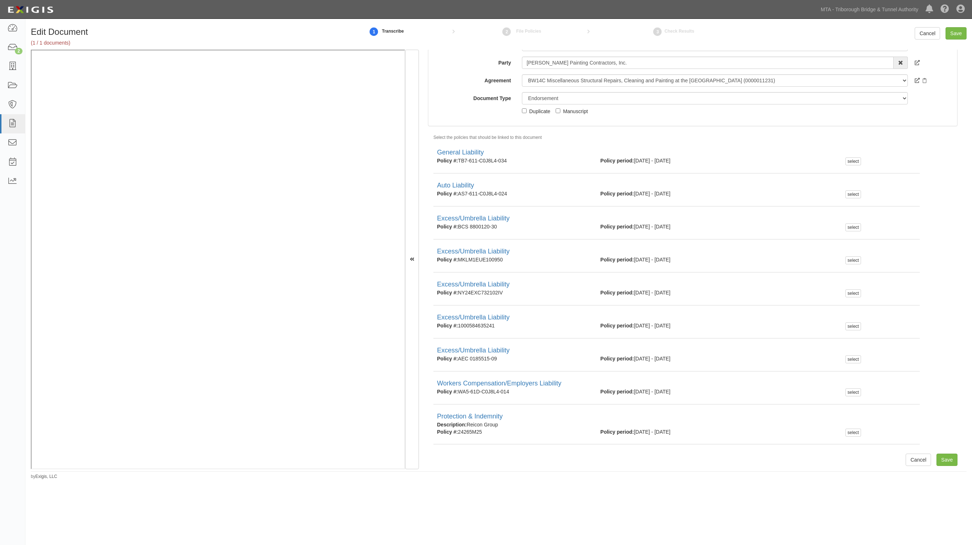
click at [878, 37] on div "Cancel Save" at bounding box center [853, 33] width 237 height 12
click at [558, 97] on select "Unassigned Binder Cancellation Notice Certificate Contract Endorsement Insuranc…" at bounding box center [715, 98] width 386 height 12
select select "JunkDetail"
click at [522, 104] on select "Unassigned Binder Cancellation Notice Certificate Contract Endorsement Insuranc…" at bounding box center [715, 98] width 386 height 12
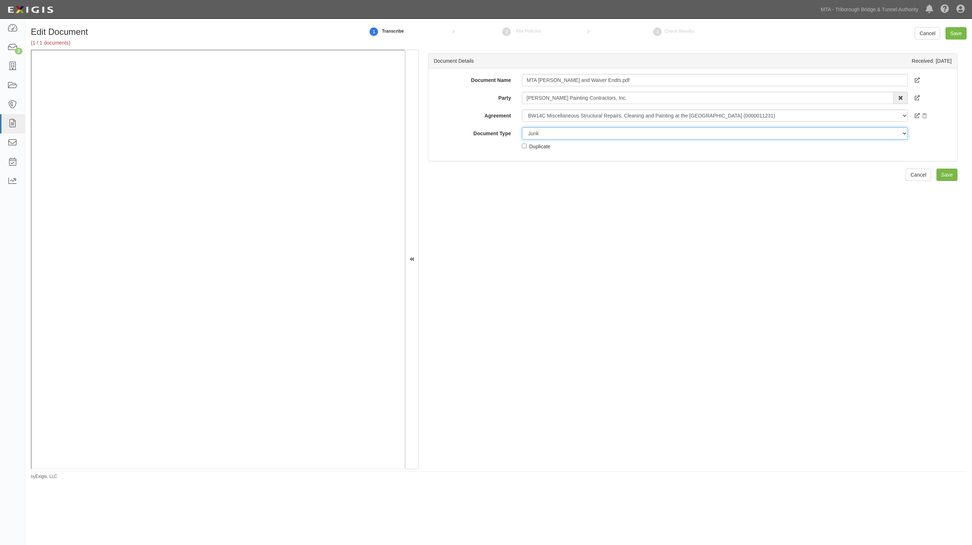
scroll to position [0, 0]
click at [949, 33] on input "Save" at bounding box center [955, 33] width 21 height 12
select select "JunkDetail"
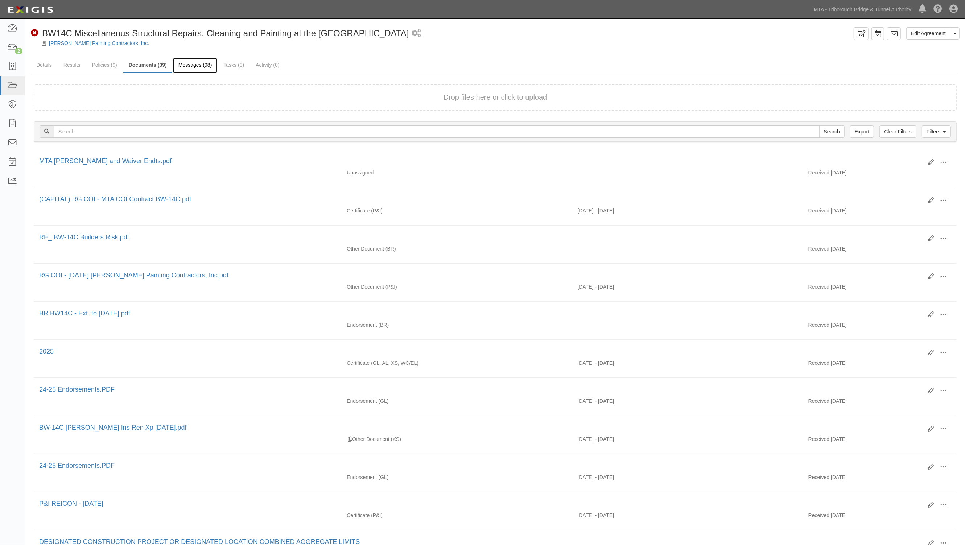
click at [194, 69] on link "Messages (98)" at bounding box center [195, 66] width 45 height 16
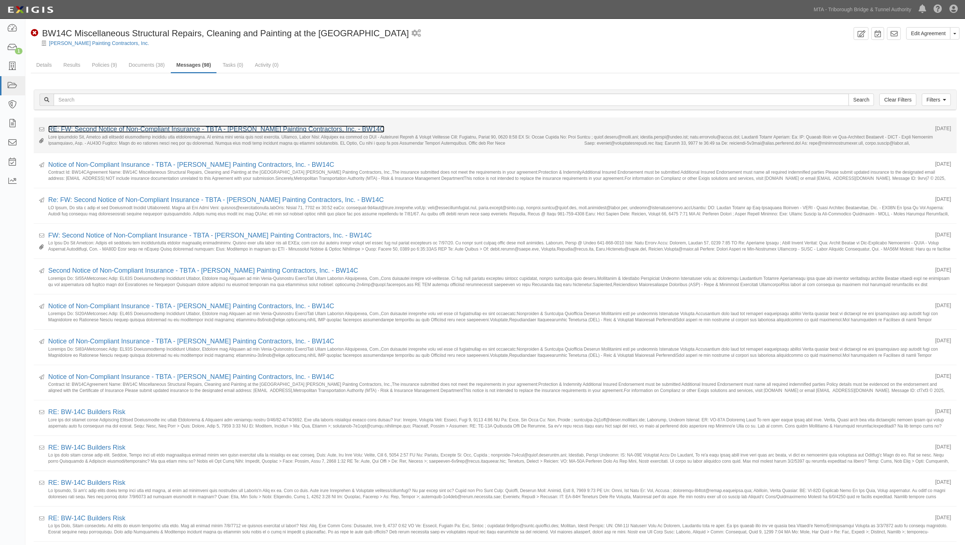
click at [146, 131] on link "RE: FW: Second Notice of Non-Compliant Insurance - TBTA - [PERSON_NAME] Paintin…" at bounding box center [216, 128] width 336 height 7
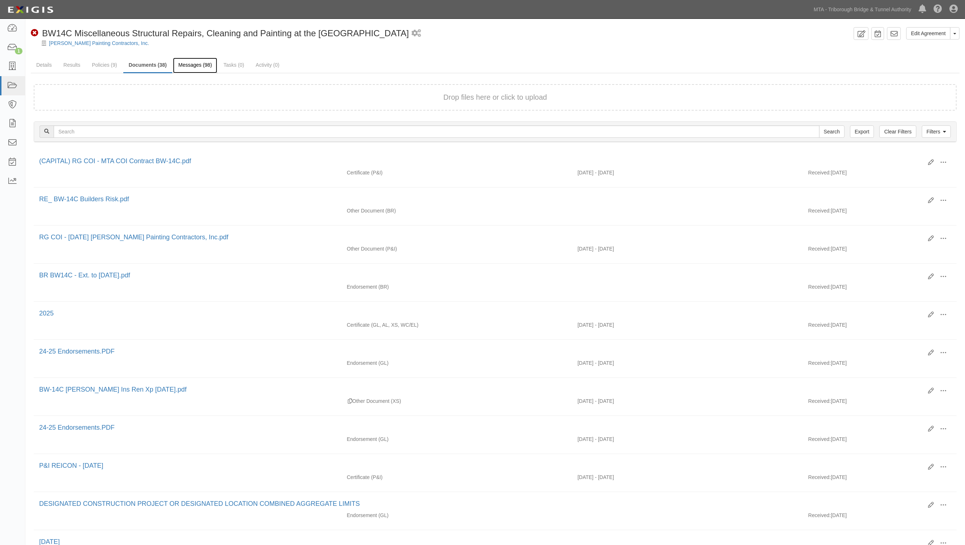
click at [194, 64] on link "Messages (98)" at bounding box center [195, 66] width 45 height 16
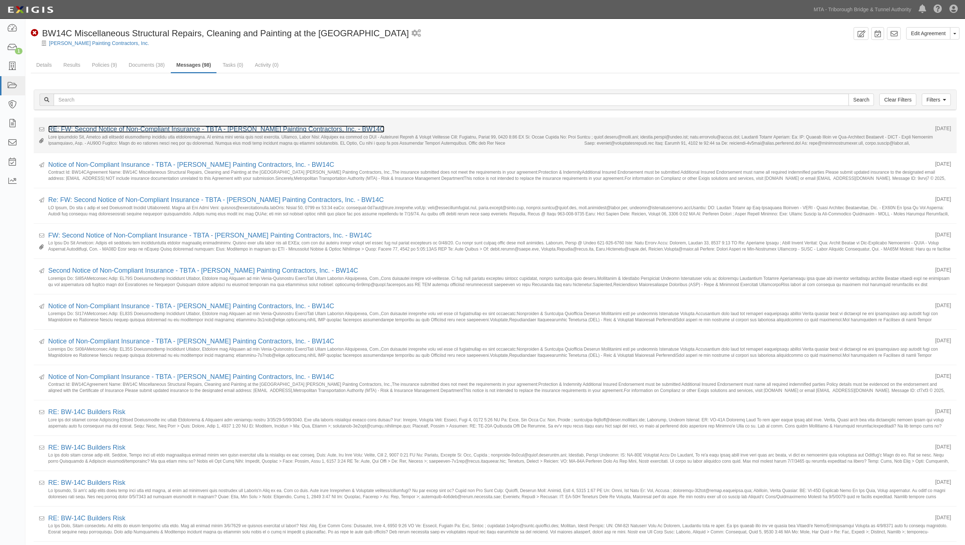
click at [233, 127] on link "RE: FW: Second Notice of Non-Compliant Insurance - TBTA - [PERSON_NAME] Paintin…" at bounding box center [216, 128] width 336 height 7
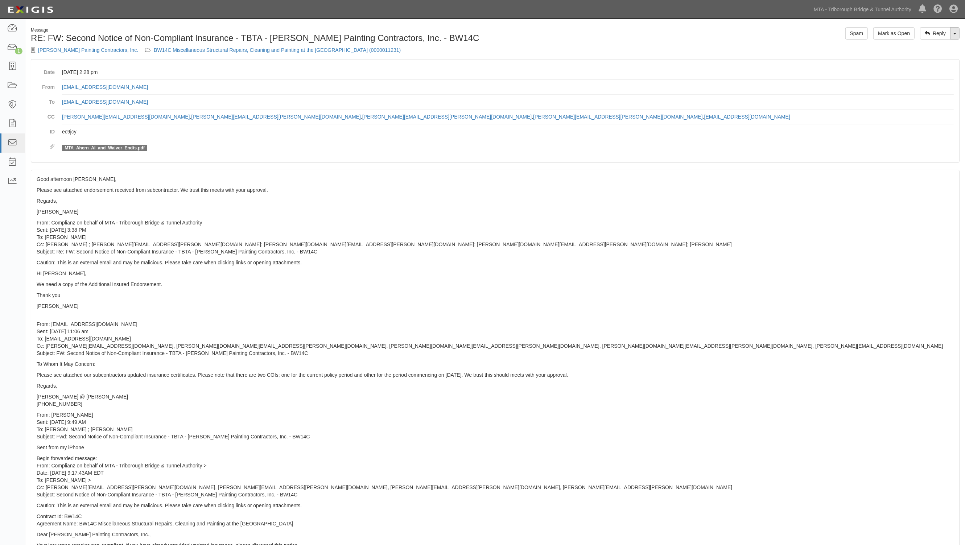
click at [954, 37] on link "Toggle Dropdown" at bounding box center [954, 33] width 9 height 12
drag, startPoint x: 920, startPoint y: 49, endPoint x: 887, endPoint y: 48, distance: 33.4
click at [919, 49] on link "Reply All" at bounding box center [930, 46] width 57 height 9
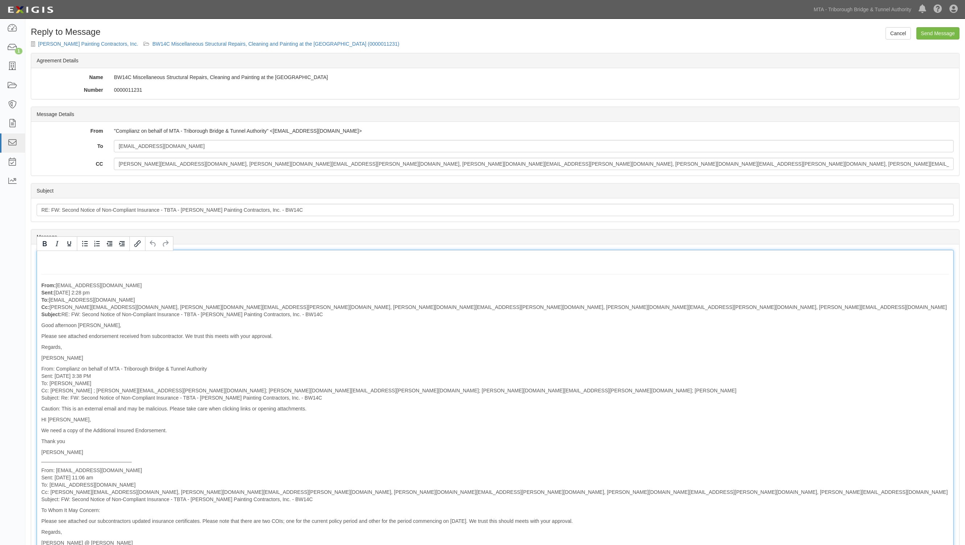
drag, startPoint x: 62, startPoint y: 254, endPoint x: 77, endPoint y: 231, distance: 27.9
click at [67, 249] on body "Toggle navigation Dashboard 1 Inbox Parties Agreements Coverages Documents Mess…" at bounding box center [482, 476] width 965 height 953
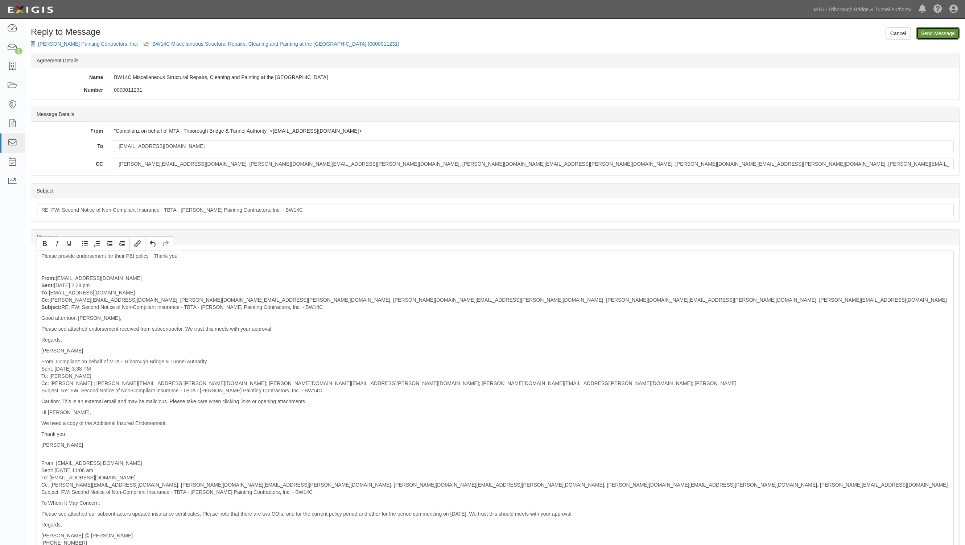
drag, startPoint x: 941, startPoint y: 34, endPoint x: 526, endPoint y: 44, distance: 415.3
click at [940, 35] on input "Send Message" at bounding box center [937, 33] width 43 height 12
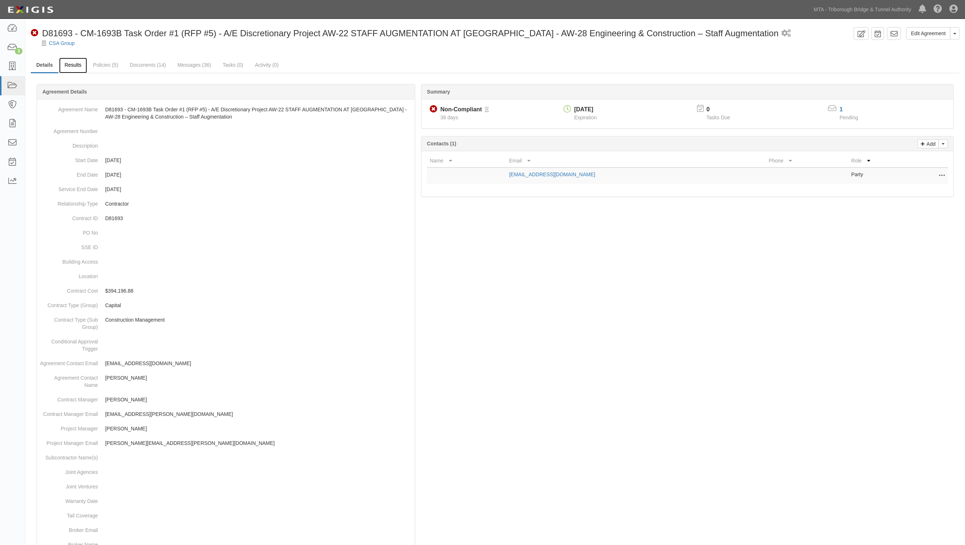
click at [73, 64] on link "Results" at bounding box center [73, 66] width 28 height 16
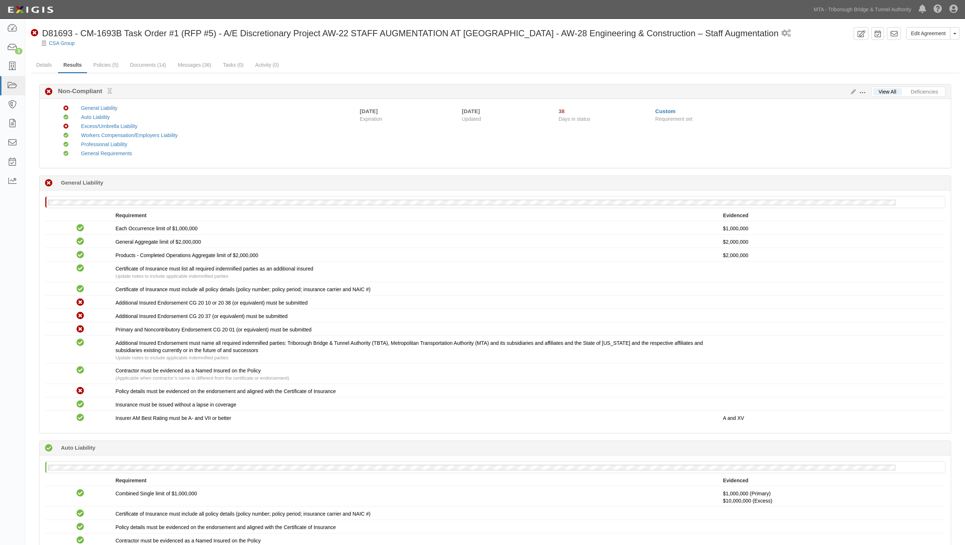
click at [198, 181] on div "Non-Compliant 38 days (since 07/21/2025) General Liability" at bounding box center [495, 183] width 911 height 15
click at [928, 91] on link "Deficiencies" at bounding box center [924, 91] width 38 height 7
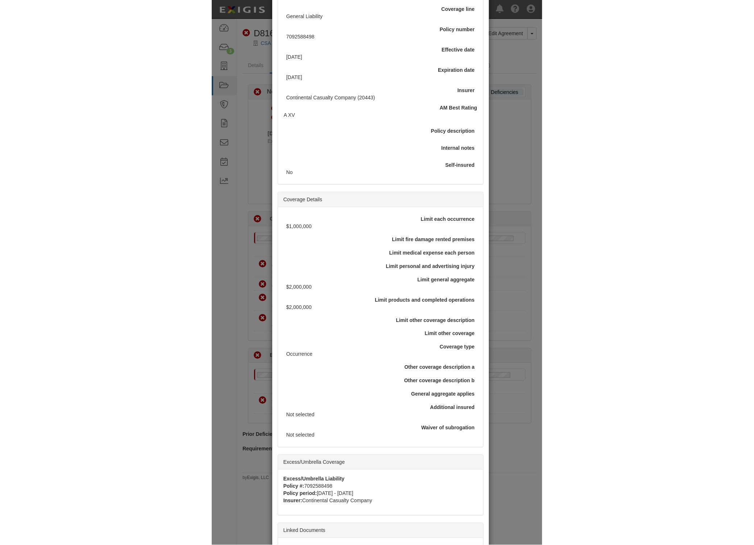
scroll to position [129, 0]
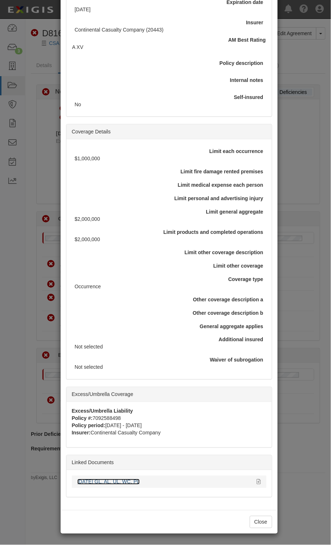
click at [129, 481] on link "7.21.26 GL, AL, UL, WC, PL" at bounding box center [108, 482] width 62 height 6
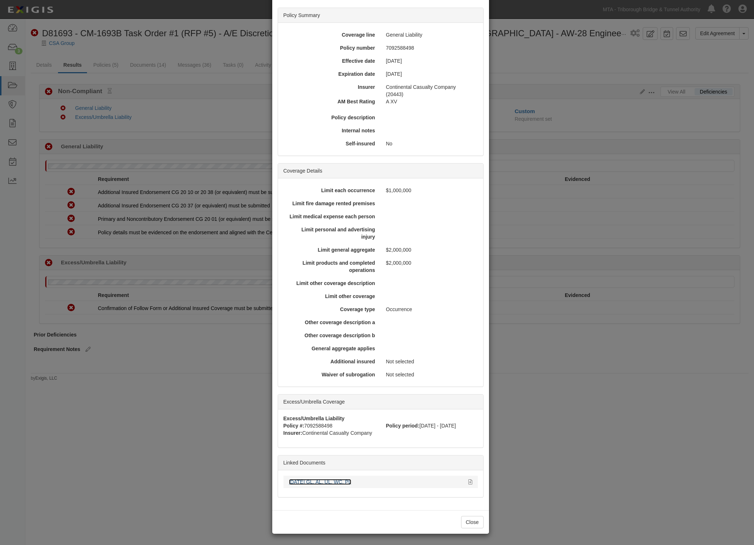
scroll to position [36, 0]
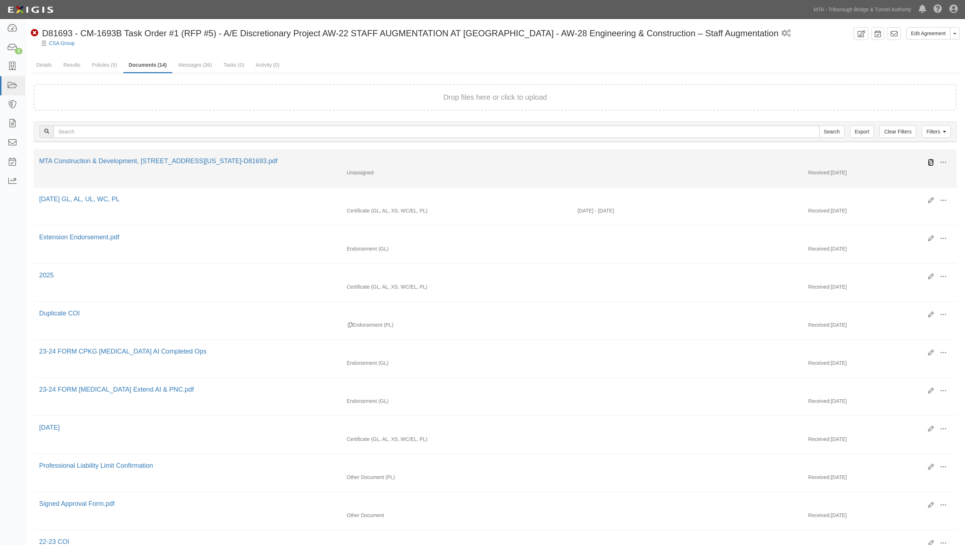
click at [928, 160] on icon at bounding box center [931, 163] width 6 height 6
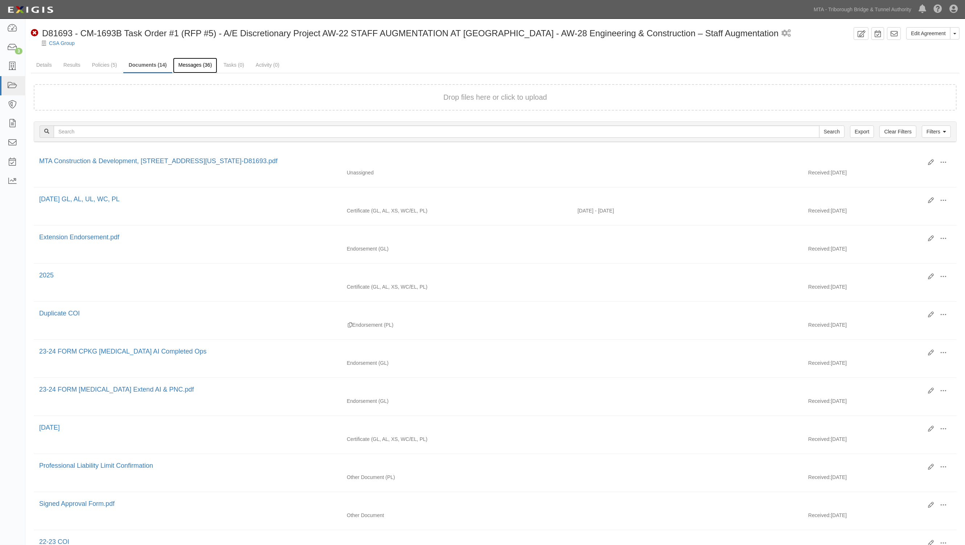
click at [187, 66] on link "Messages (36)" at bounding box center [195, 66] width 45 height 16
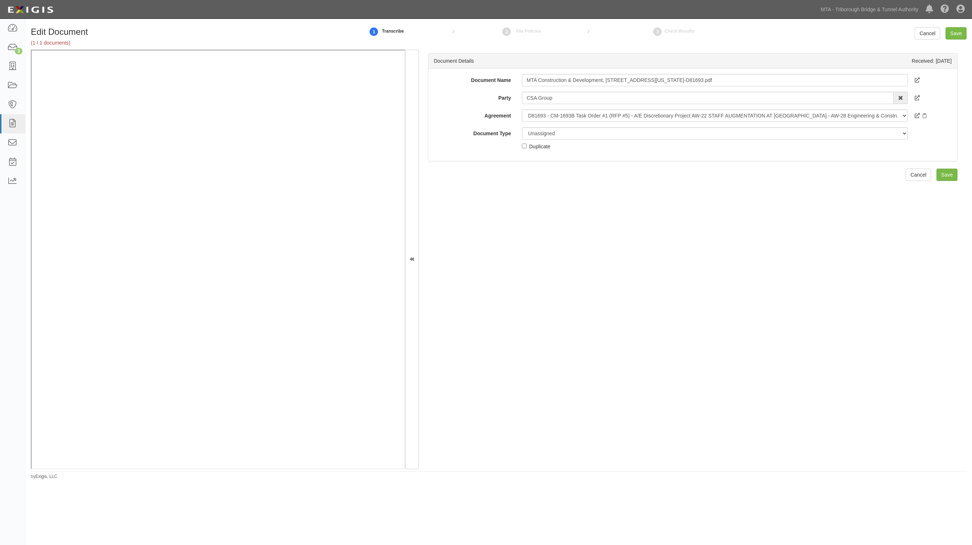
drag, startPoint x: 537, startPoint y: 262, endPoint x: 394, endPoint y: 228, distance: 147.3
click at [520, 254] on div "Document Details Received: 08/27/2025 Document Name MTA Construction & Developm…" at bounding box center [693, 260] width 548 height 420
click at [562, 131] on select "Unassigned Binder Cancellation Notice Certificate Contract Endorsement Insuranc…" at bounding box center [715, 133] width 386 height 12
select select "JunkDetail"
click at [522, 127] on select "Unassigned Binder Cancellation Notice Certificate Contract Endorsement Insuranc…" at bounding box center [715, 133] width 386 height 12
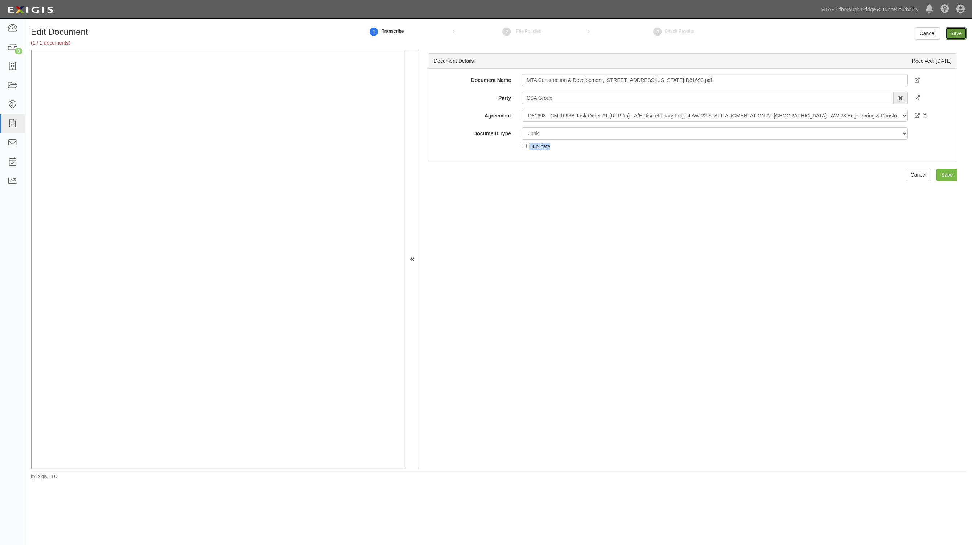
click at [951, 34] on input "Save" at bounding box center [955, 33] width 21 height 12
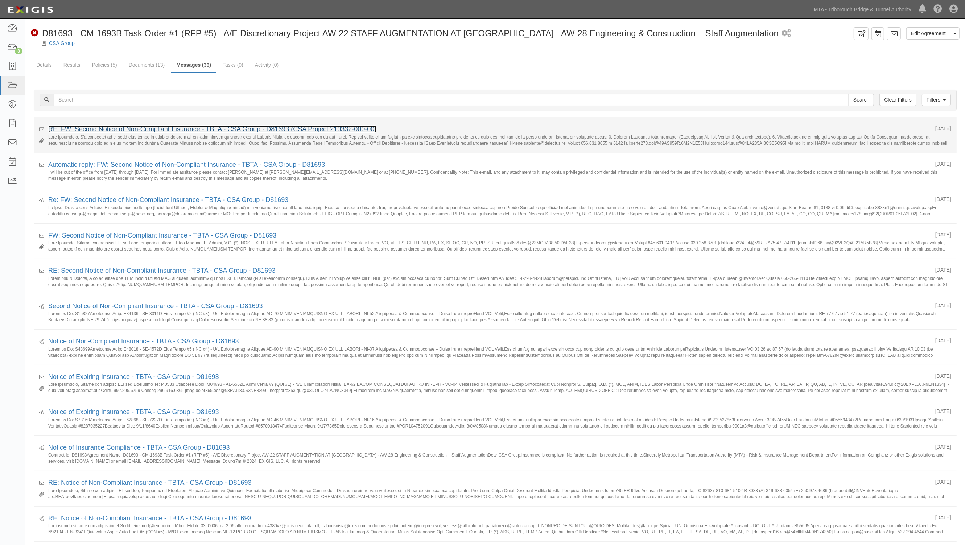
click at [111, 127] on link "RE: FW: Second Notice of Non-Compliant Insurance - TBTA - CSA Group - D81693 (C…" at bounding box center [212, 128] width 328 height 7
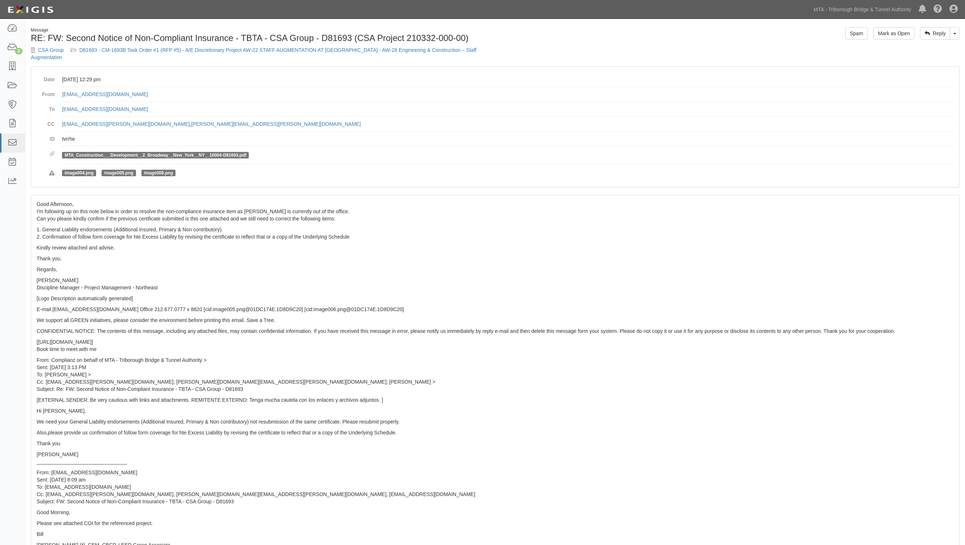
click at [604, 226] on p "1. General Liability endorsements (Additional Insured, Primary & Non contributo…" at bounding box center [495, 233] width 917 height 15
click at [955, 35] on link "Toggle Dropdown" at bounding box center [954, 33] width 9 height 12
click at [925, 48] on link "Reply All" at bounding box center [930, 46] width 57 height 9
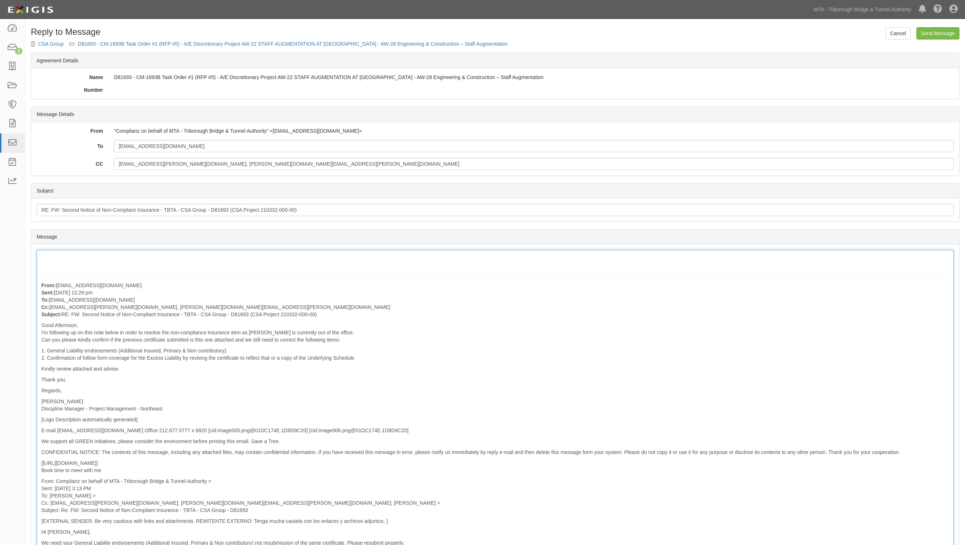
drag, startPoint x: 77, startPoint y: 256, endPoint x: 81, endPoint y: 256, distance: 3.6
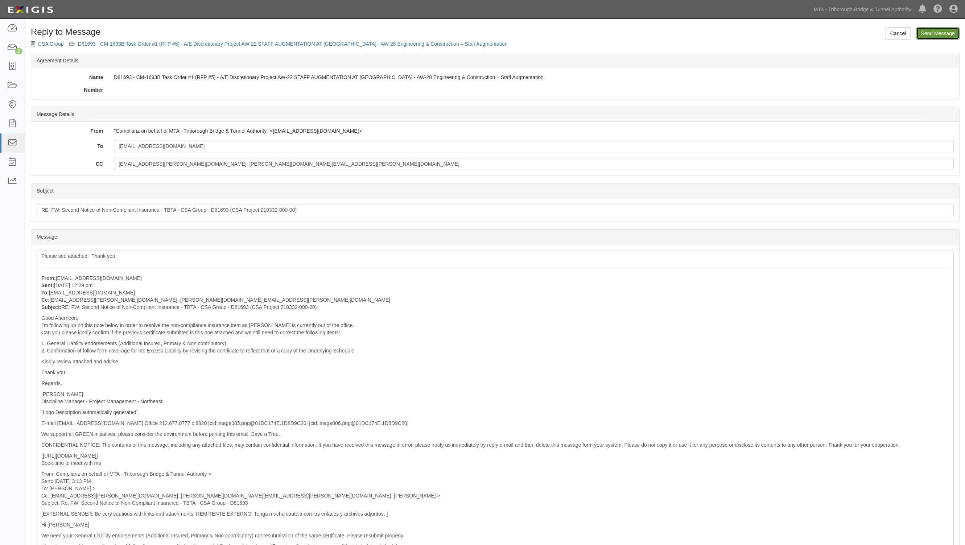
click at [931, 34] on input "Send Message" at bounding box center [937, 33] width 43 height 12
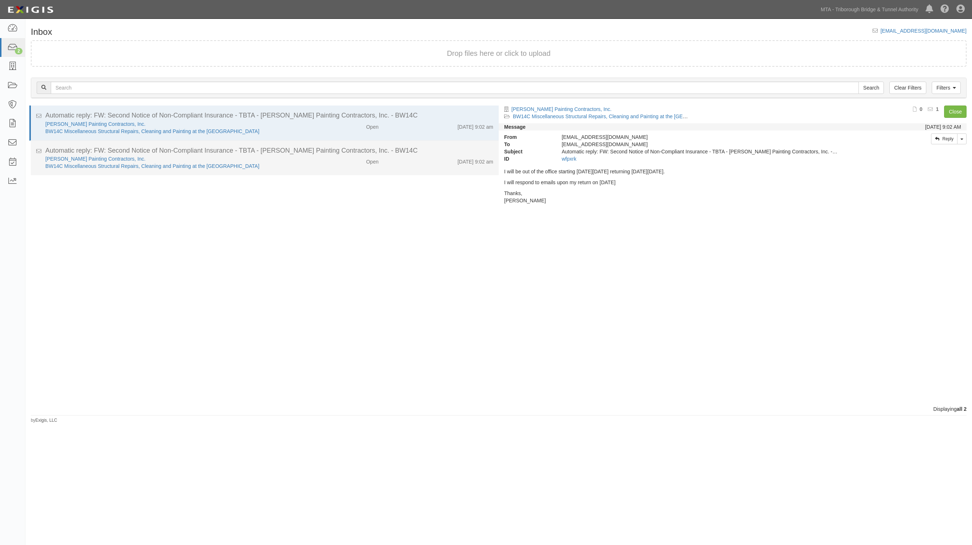
drag, startPoint x: 306, startPoint y: 159, endPoint x: 305, endPoint y: 154, distance: 4.4
click at [308, 159] on div "Open" at bounding box center [346, 160] width 77 height 10
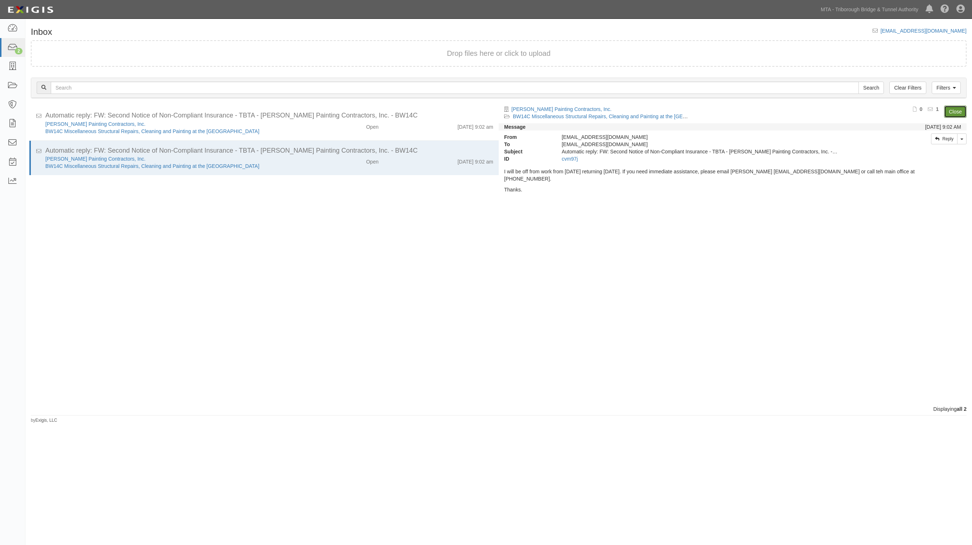
click at [953, 111] on link "Close" at bounding box center [955, 112] width 22 height 12
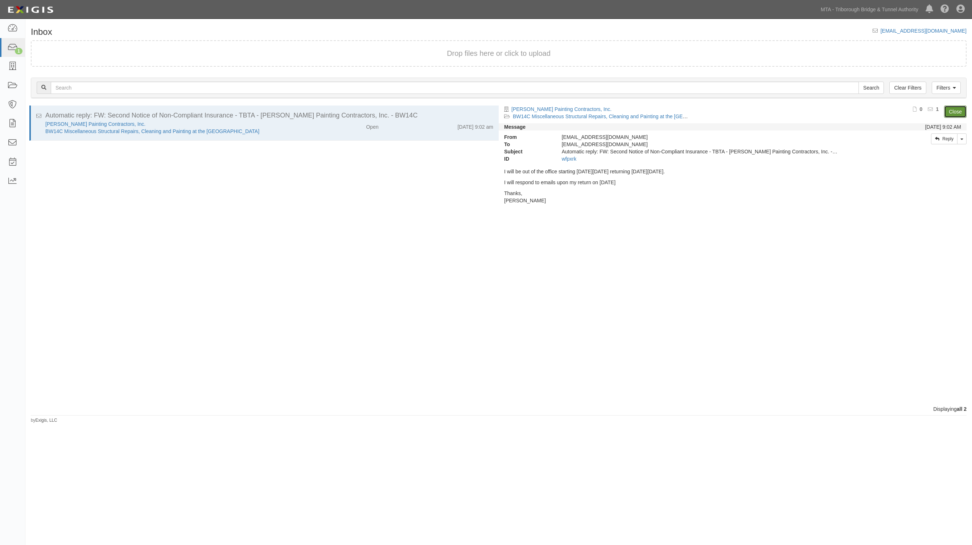
click at [957, 107] on link "Close" at bounding box center [955, 112] width 22 height 12
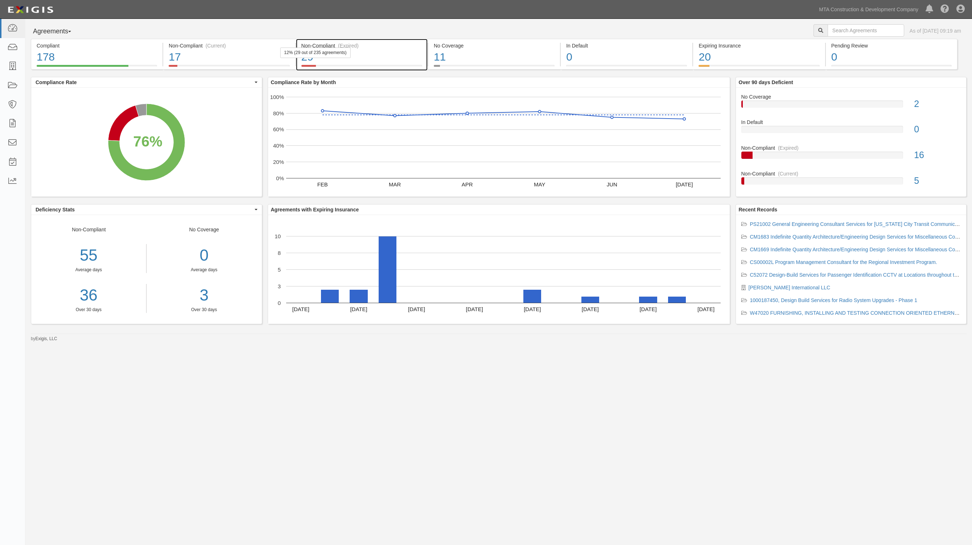
click at [325, 44] on div "Non-Compliant (Expired)" at bounding box center [361, 45] width 121 height 7
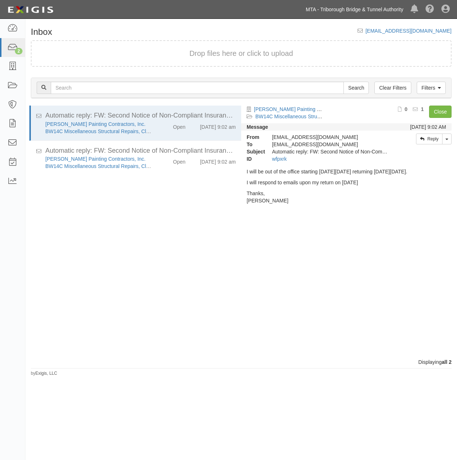
click at [356, 16] on link "MTA - Triborough Bridge & Tunnel Authority" at bounding box center [354, 9] width 105 height 15
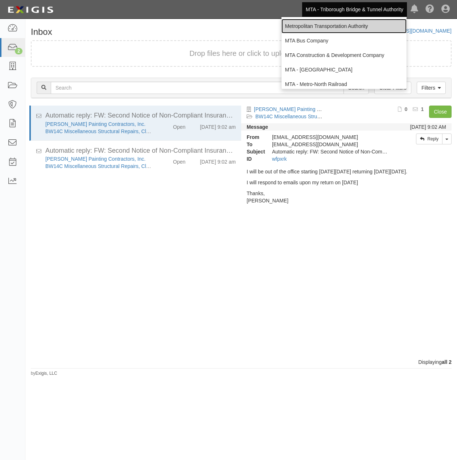
click at [347, 28] on link "Metropolitan Transportation Authority" at bounding box center [343, 26] width 125 height 15
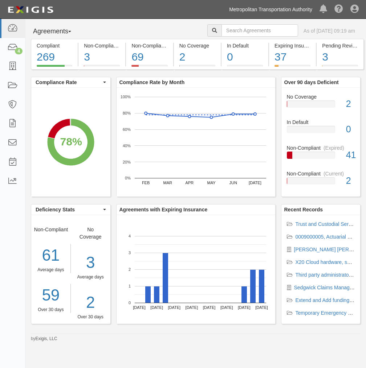
click at [286, 10] on link "Metropolitan Transportation Authority" at bounding box center [270, 9] width 90 height 15
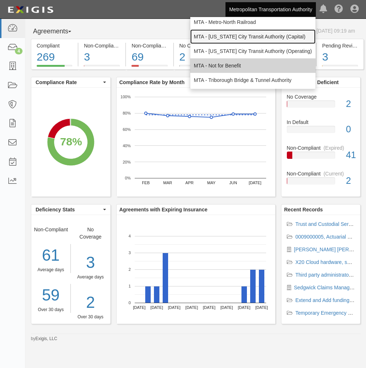
scroll to position [48, 0]
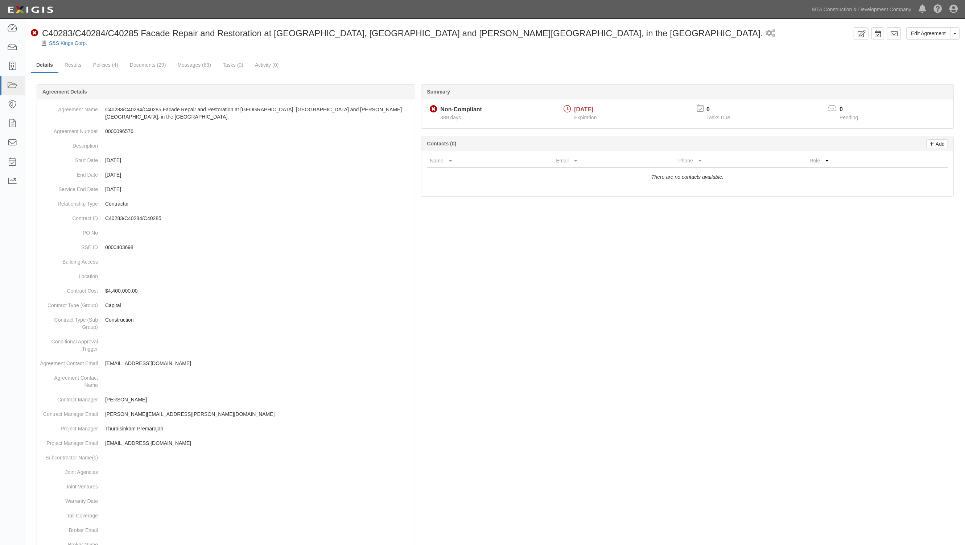
click at [680, 289] on div at bounding box center [495, 397] width 929 height 604
click at [76, 62] on link "Results" at bounding box center [73, 66] width 28 height 16
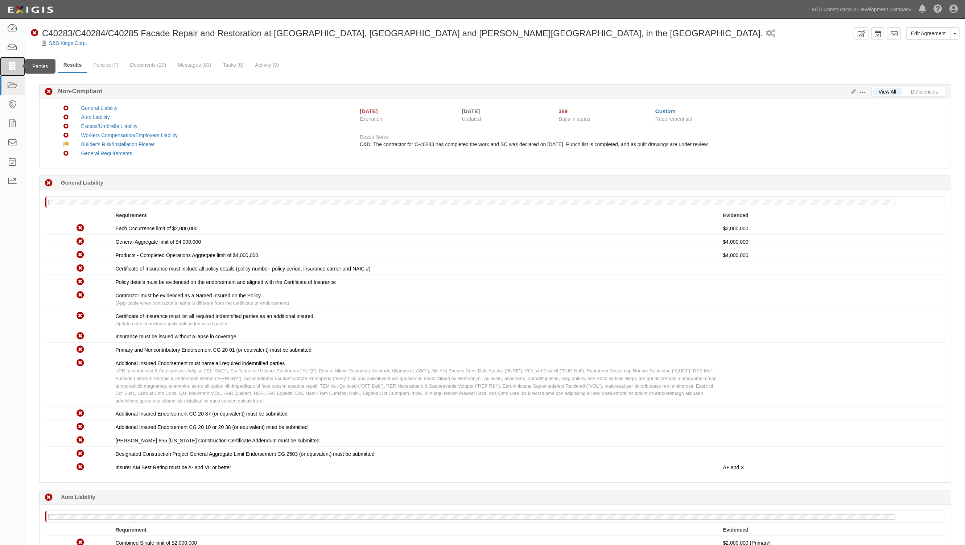
click at [13, 64] on icon at bounding box center [12, 66] width 10 height 8
drag, startPoint x: 13, startPoint y: 70, endPoint x: 22, endPoint y: 71, distance: 8.5
click at [13, 70] on icon at bounding box center [12, 66] width 10 height 8
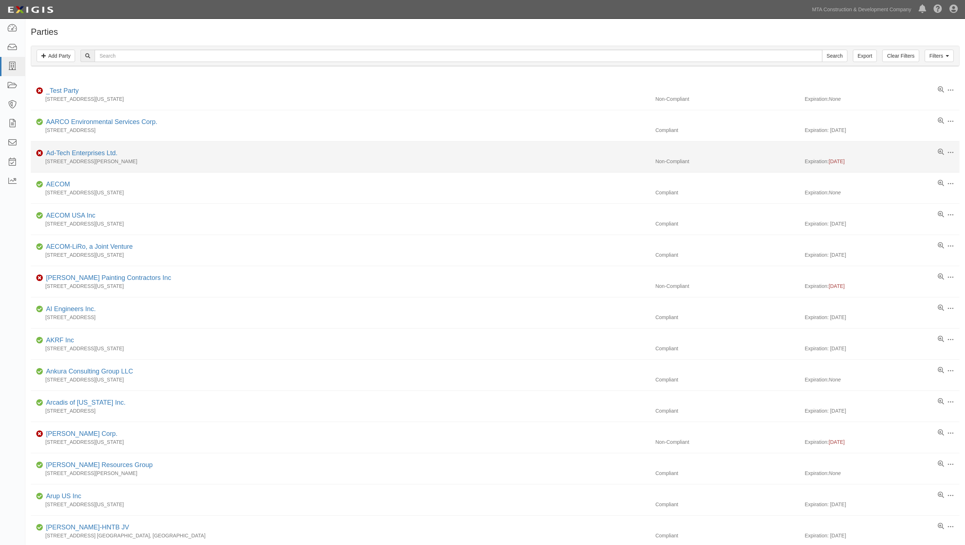
drag, startPoint x: 348, startPoint y: 166, endPoint x: 196, endPoint y: 89, distance: 170.3
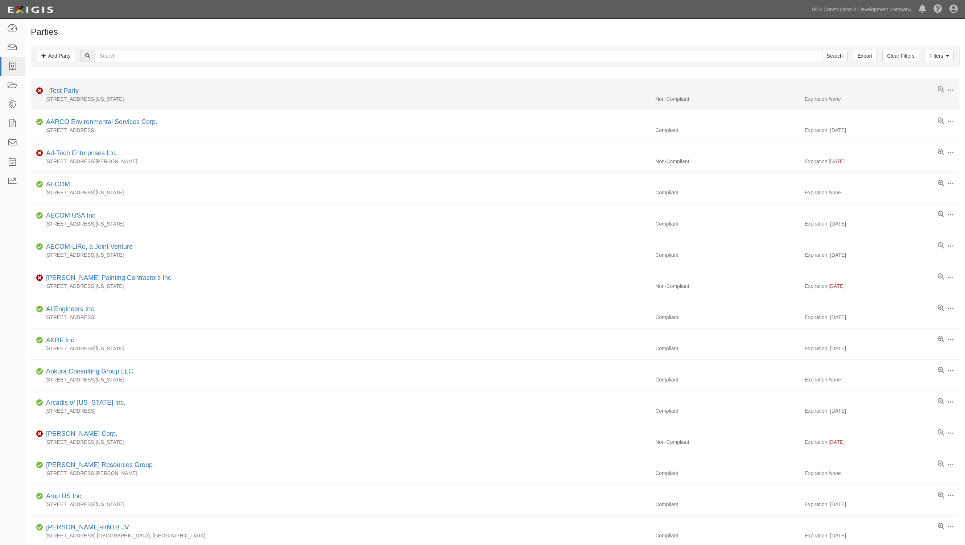
click at [347, 166] on li "Edit Log activity Add task Archive Non-Compliant Ad-Tech Enterprises Ltd. 21 Wa…" at bounding box center [495, 156] width 929 height 31
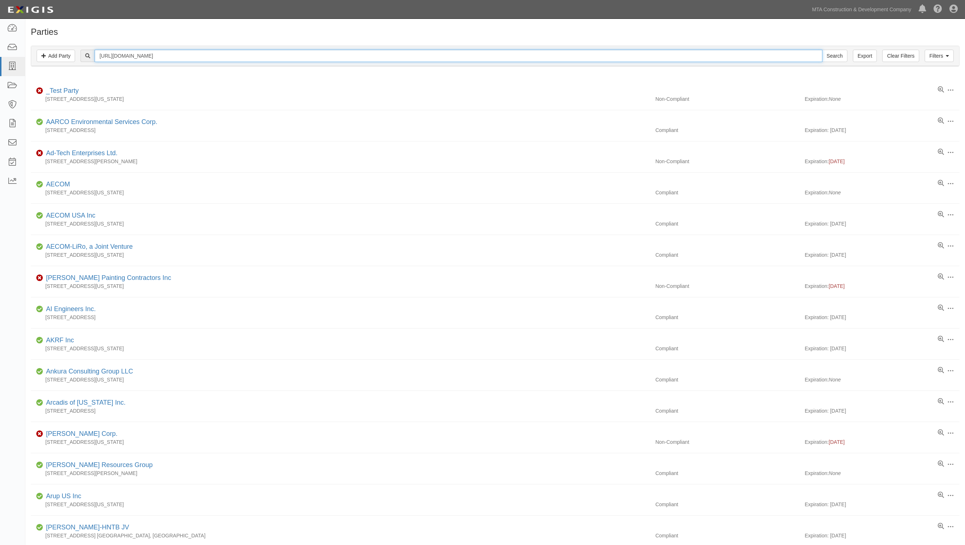
type input "https://mtacc.complianz.com/parties/new?wizard=true"
click at [116, 55] on input "text" at bounding box center [458, 56] width 727 height 12
type input "[PERSON_NAME]"
click at [822, 50] on input "Search" at bounding box center [834, 56] width 25 height 12
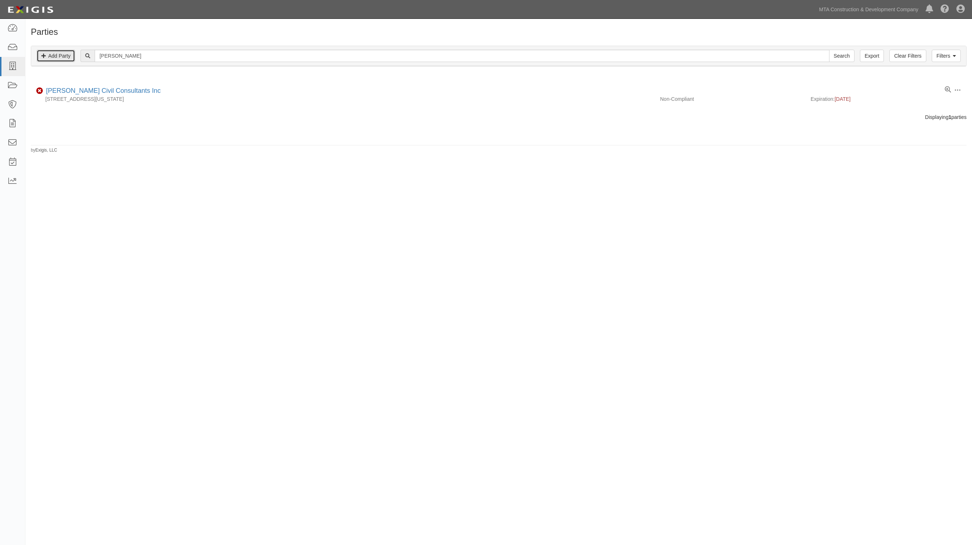
click at [69, 55] on link "Add Party" at bounding box center [56, 56] width 38 height 12
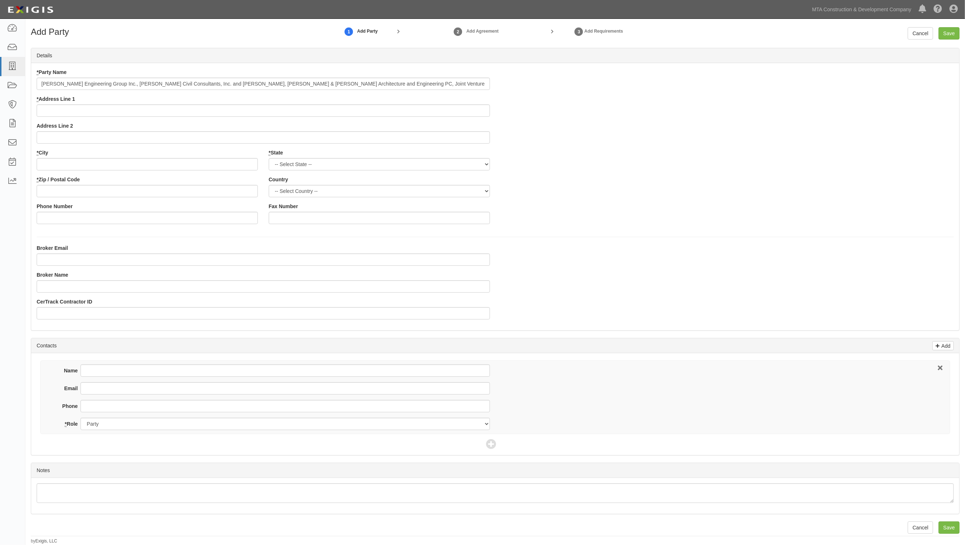
drag, startPoint x: 391, startPoint y: 83, endPoint x: -2, endPoint y: 80, distance: 392.4
click at [0, 80] on html "Toggle navigation Dashboard Inbox Parties Agreements Coverages Documents Messag…" at bounding box center [482, 272] width 965 height 544
type input "[PERSON_NAME] + HDR JV"
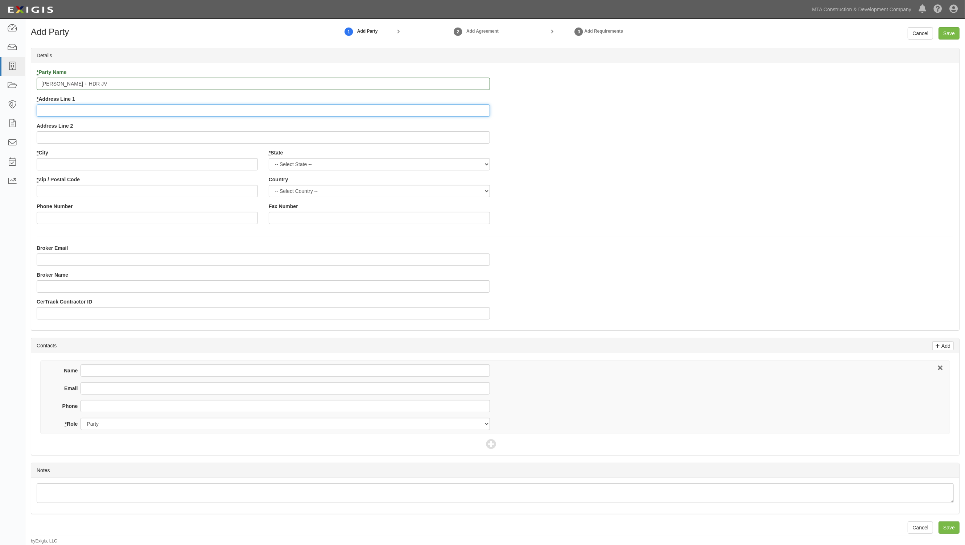
click at [66, 109] on input "* Address Line 1" at bounding box center [263, 110] width 453 height 12
click at [151, 172] on div "* City" at bounding box center [147, 162] width 232 height 27
click at [47, 108] on input "* Address Line 1" at bounding box center [263, 110] width 453 height 12
type input "One Penn Plaza, 24th Floor"
type input "B"
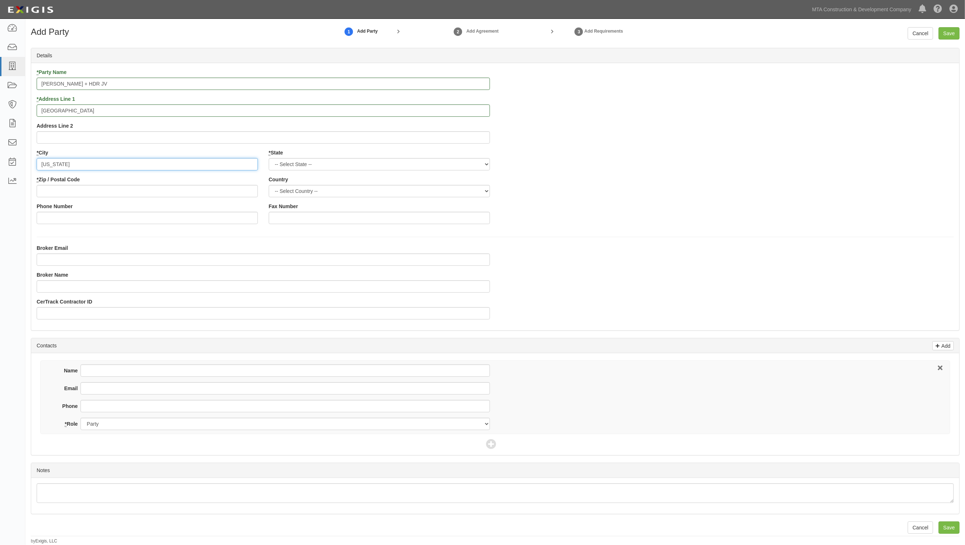
type input "New York"
click at [48, 189] on input "* Zip / Postal Code" at bounding box center [147, 191] width 221 height 12
type input "10119"
click at [305, 163] on select "-- Select State -- Alabama Alaska Arizona Arkansas California Colorado Connecti…" at bounding box center [379, 164] width 221 height 12
click at [269, 158] on select "-- Select State -- Alabama Alaska Arizona Arkansas California Colorado Connecti…" at bounding box center [379, 164] width 221 height 12
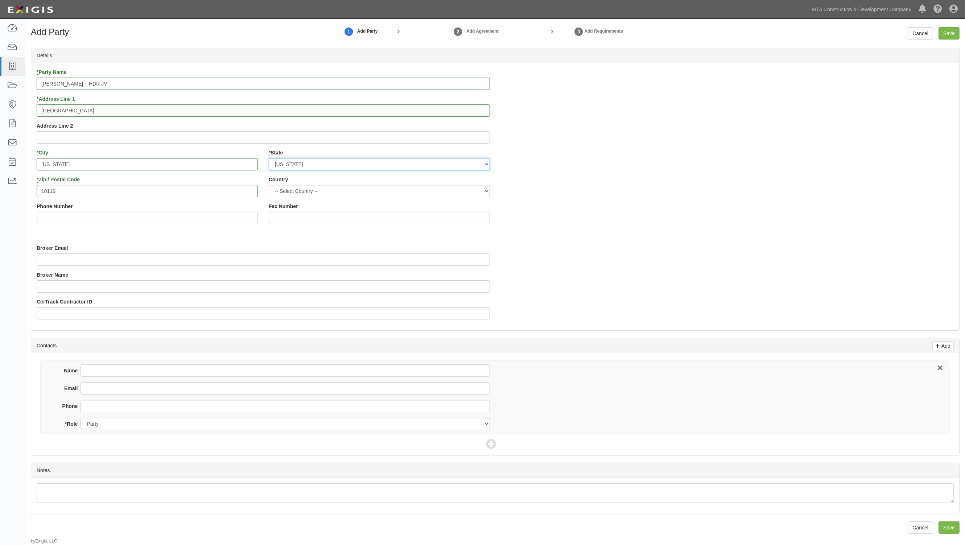
click at [294, 164] on select "-- Select State -- Alabama Alaska Arizona Arkansas California Colorado Connecti…" at bounding box center [379, 164] width 221 height 12
select select "NY"
click at [269, 158] on select "-- Select State -- Alabama Alaska Arizona Arkansas California Colorado Connecti…" at bounding box center [379, 164] width 221 height 12
click at [633, 271] on div "Broker Email Broker Name CerTrack Contractor ID" at bounding box center [495, 284] width 928 height 81
click at [298, 193] on select "-- Select Country -- United States Canada --------------- Afghanistan Åland Isl…" at bounding box center [379, 191] width 221 height 12
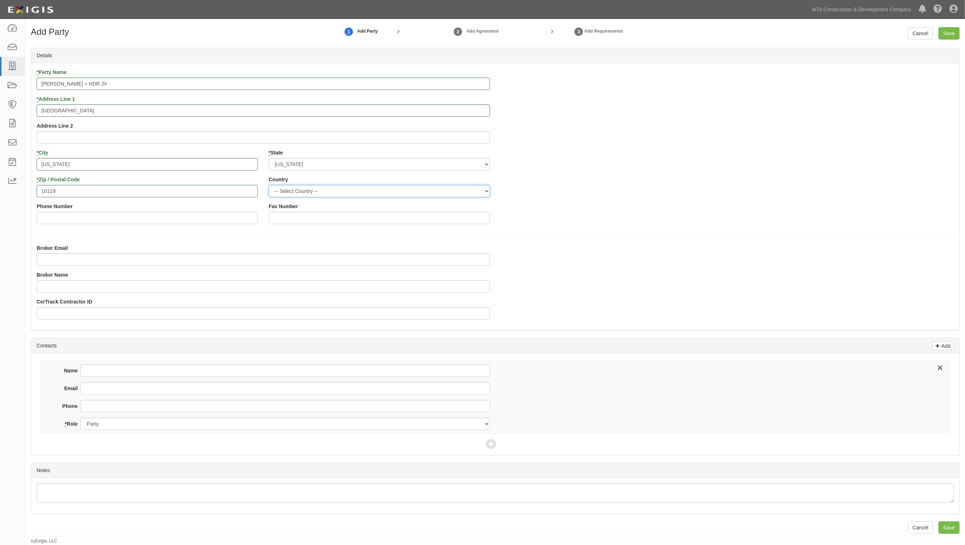
select select "US"
click at [269, 185] on select "-- Select Country -- United States Canada --------------- Afghanistan Åland Isl…" at bounding box center [379, 191] width 221 height 12
drag, startPoint x: 581, startPoint y: 224, endPoint x: 667, endPoint y: 200, distance: 89.2
click at [584, 224] on div "* Party Name Jacobs + HDR JV * Address Line 1 One Penn Plaza, 24th Floor Addres…" at bounding box center [495, 149] width 928 height 161
click at [948, 31] on input "Save" at bounding box center [948, 33] width 21 height 12
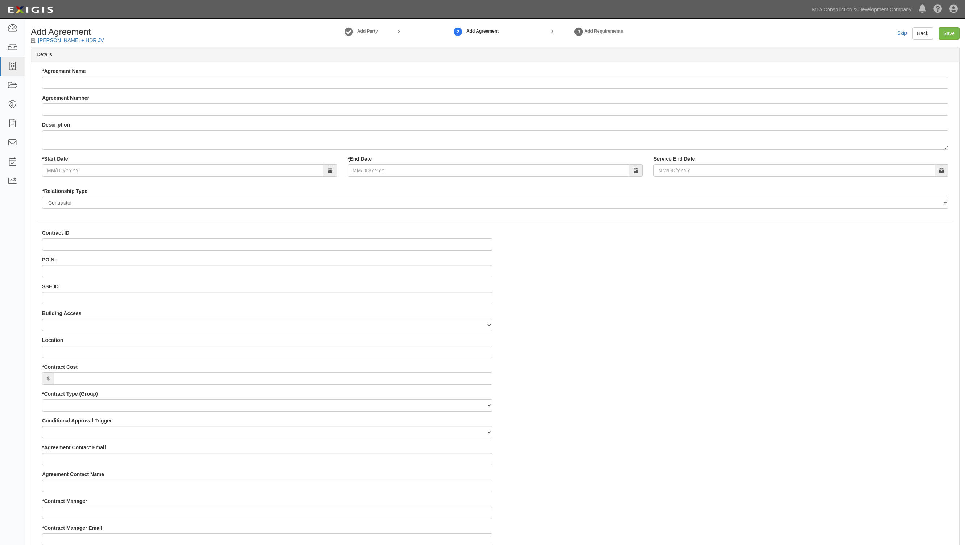
select select
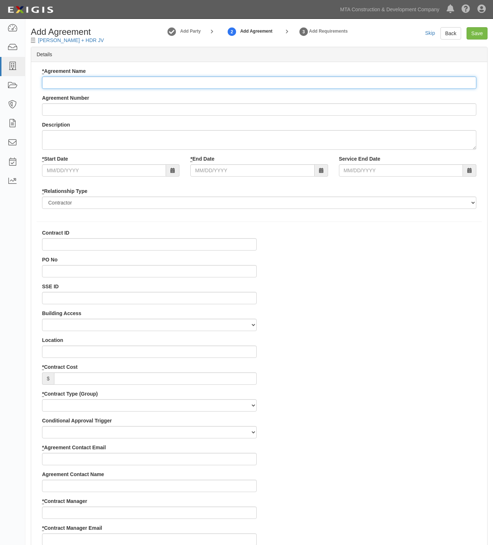
paste input "CS00037C"
type input "CS00037C"
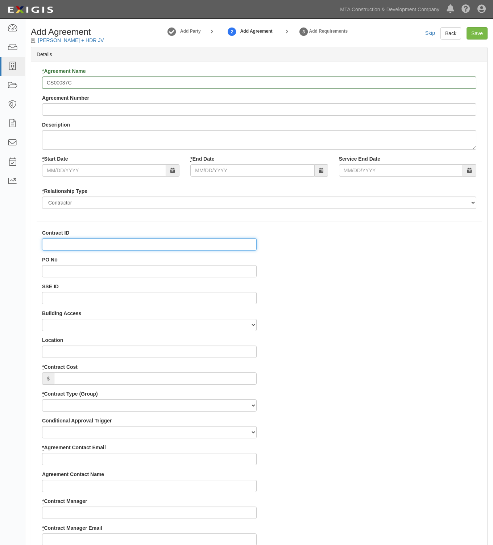
paste input "CS00037C"
type input "CS00037C"
click at [114, 80] on input "CS00037C" at bounding box center [259, 83] width 434 height 12
paste input "Interborough Express Light Rail Project General Engineering Consultant Services"
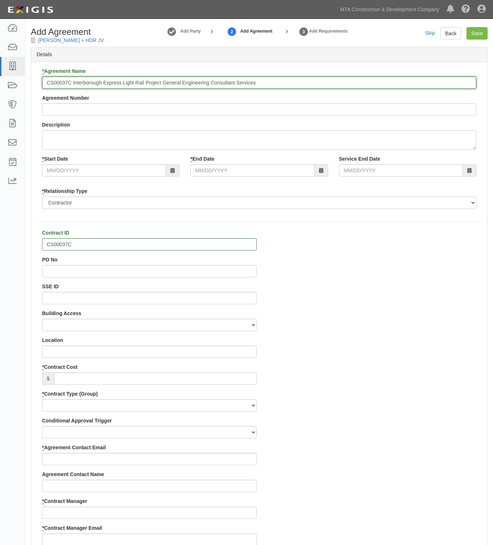
type input "CS00037C Interborough Express Light Rail Project General Engineering Consultant…"
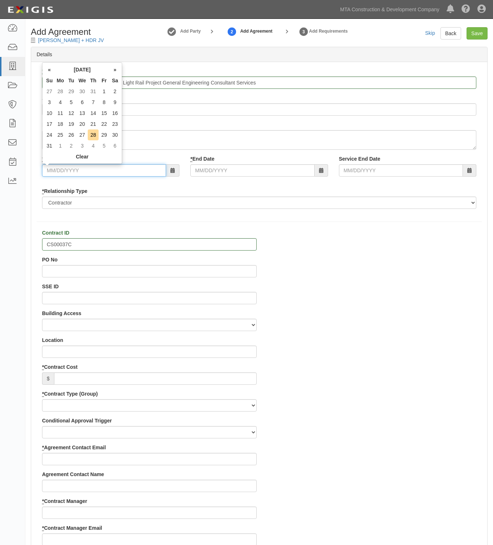
click at [66, 172] on input "* Start Date" at bounding box center [104, 170] width 124 height 12
type input "09/01/2025"
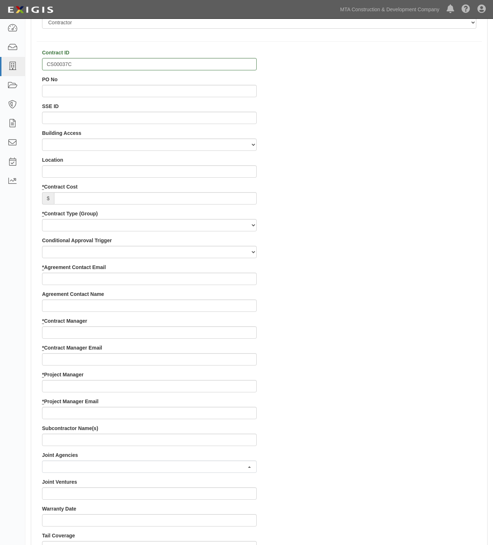
scroll to position [181, 0]
type input "09/01/2027"
click at [61, 201] on input "* Contract Cost" at bounding box center [155, 197] width 203 height 12
paste input "158,386,370"
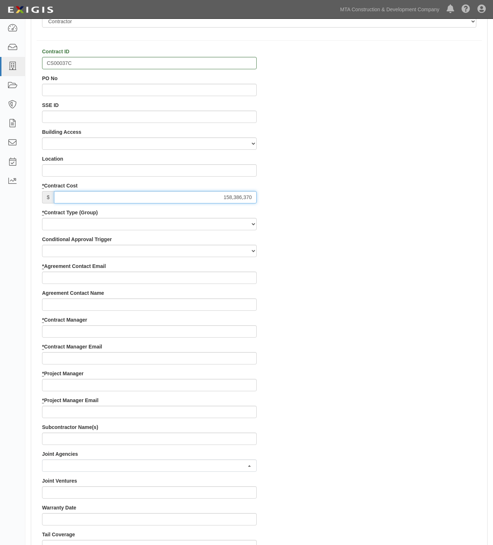
type input "158,386,370"
click at [73, 227] on select "Capital Operating Not for Benefit (incls. FA, Entry Permits) Real Estate Other" at bounding box center [149, 224] width 215 height 12
select select "131"
click at [42, 218] on select "Capital Operating Not for Benefit (incls. FA, Entry Permits) Real Estate Other" at bounding box center [149, 224] width 215 height 12
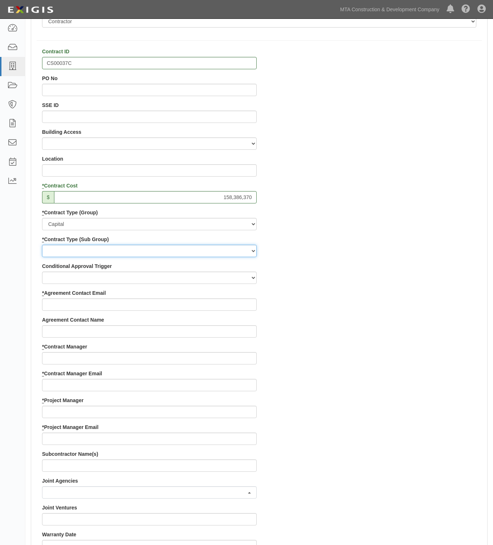
click at [65, 254] on select "Construction Construction Management Consulting Design Design/Build Furnish and…" at bounding box center [149, 251] width 215 height 12
select select "280"
click at [42, 245] on select "Construction Construction Management Consulting Design Design/Build Furnish and…" at bounding box center [149, 251] width 215 height 12
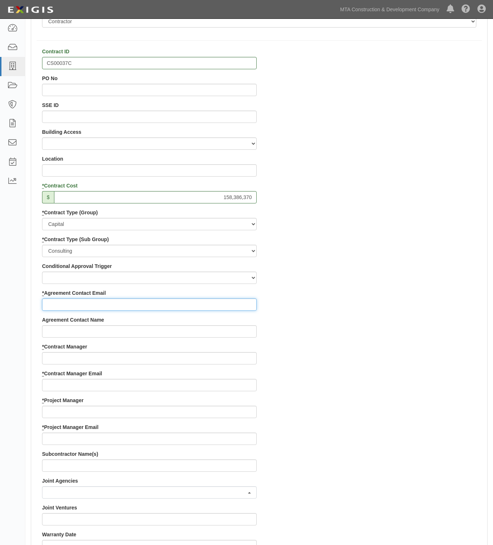
click at [59, 308] on input "* Agreement Contact Email" at bounding box center [149, 304] width 215 height 12
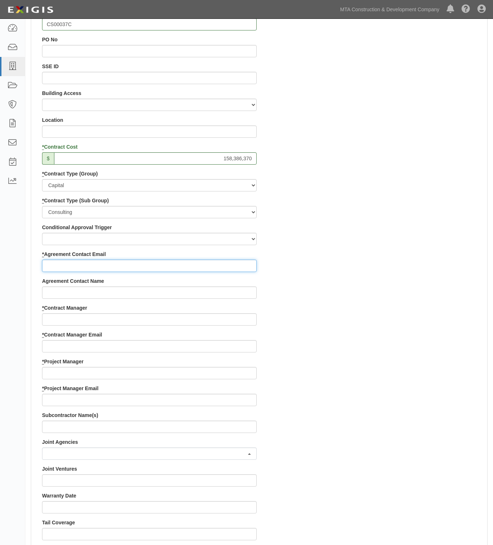
scroll to position [272, 0]
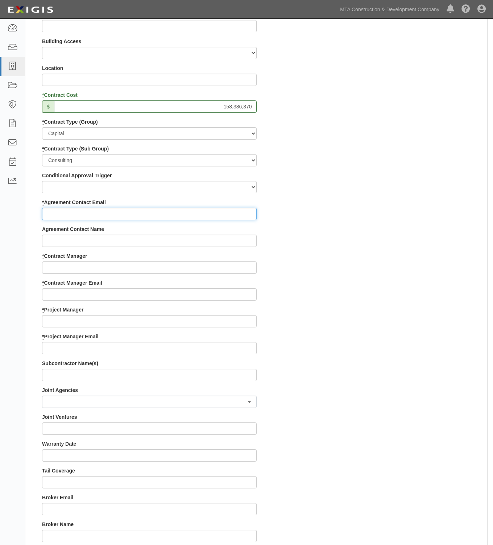
paste input "Caitlin.Johnson@jacobs.com"
type input "Caitlin.Johnson@jacobs.com"
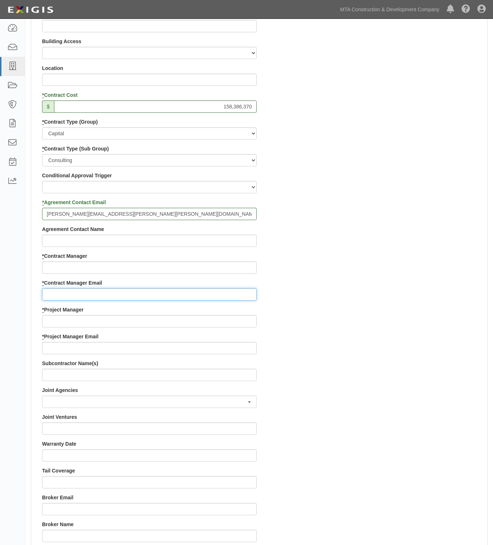
paste input "stefanie.valenti@mtacd.org"
type input "stefanie.valenti@mtacd.org"
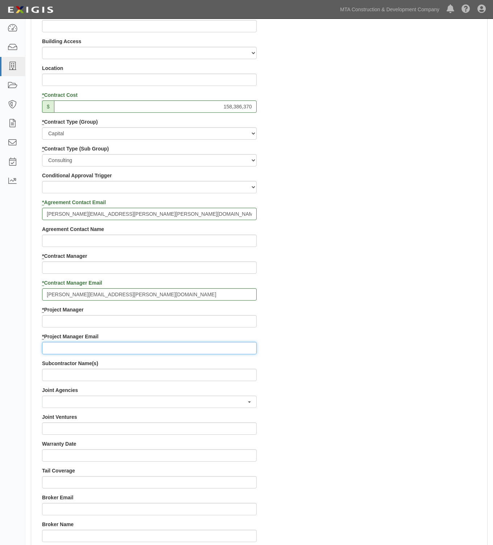
paste input "charles.gans@mtacd.org"
type input "charles.gans@mtacd.org"
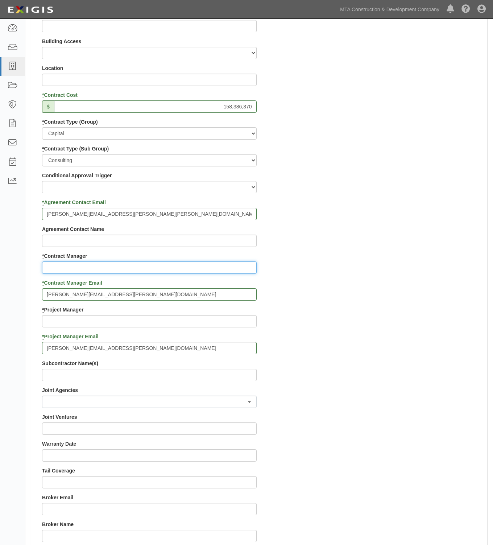
paste input "Stefanie Valenti"
type input "Stefanie Valenti"
paste input "[PERSON_NAME]"
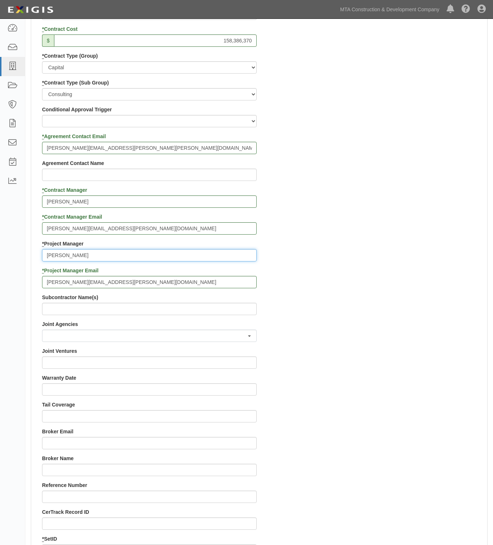
scroll to position [363, 0]
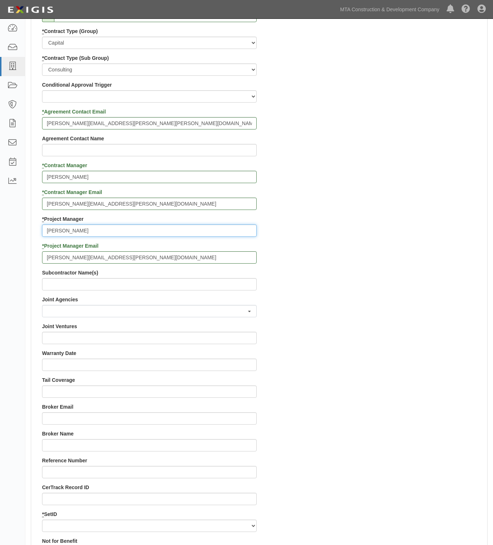
type input "[PERSON_NAME]"
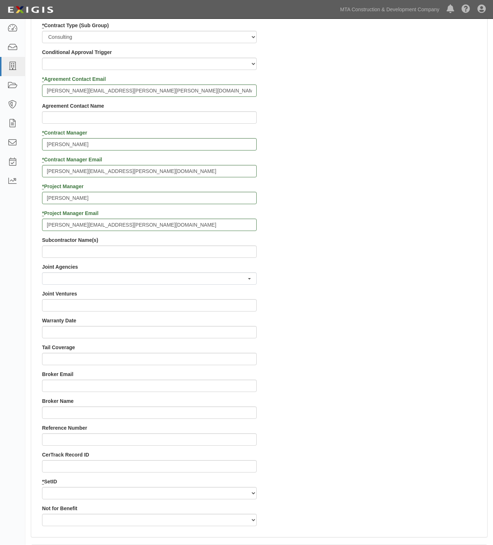
scroll to position [499, 0]
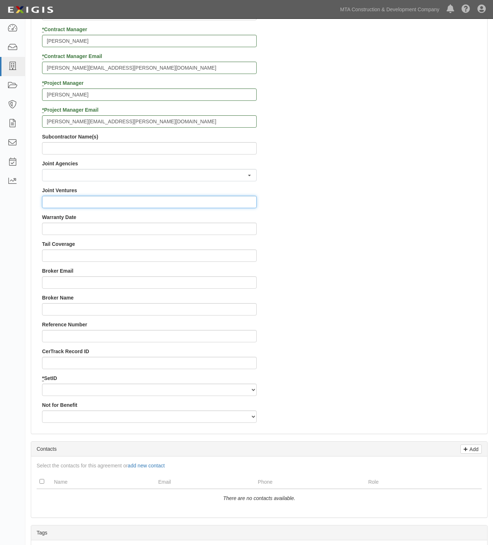
click at [57, 202] on input "Joint Ventures" at bounding box center [149, 202] width 215 height 12
paste input "JACOBS CIVIL CONSULTANTS, INC."
click at [154, 203] on input "JACOBS CIVIL CONSULTANTS, INC.," at bounding box center [149, 202] width 215 height 12
paste input "Henningson, Durham & Richardson Architecture and Engineering, P.C.,"
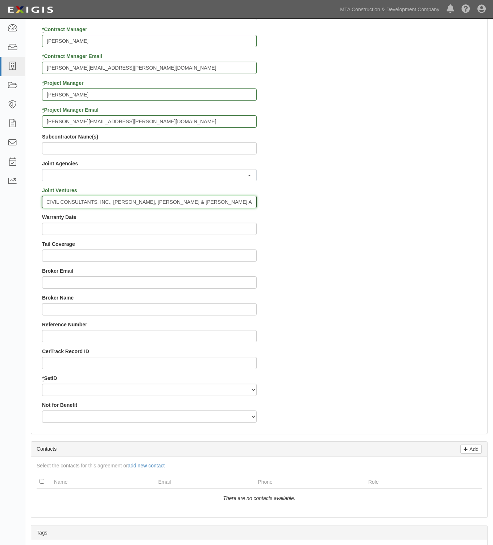
type input "JACOBS CIVIL CONSULTANTS, INC., Henningson, Durham & Richardson Architecture an…"
click at [279, 260] on div "Contract ID CS00037C PO No SSE ID Building Access 2 Broadway 341/345/347 BREP 3…" at bounding box center [259, 80] width 456 height 698
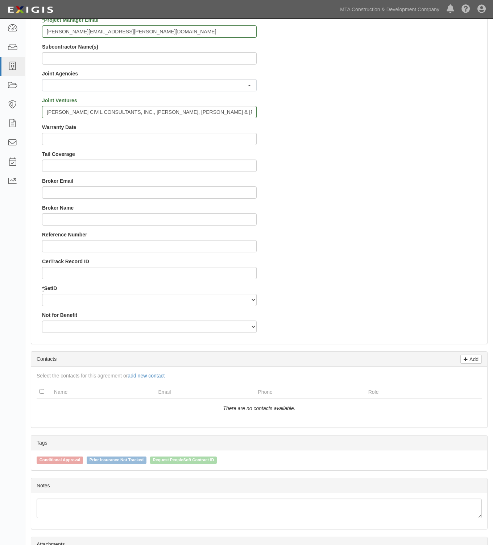
scroll to position [589, 0]
drag, startPoint x: 62, startPoint y: 300, endPoint x: 60, endPoint y: 304, distance: 4.5
click at [62, 300] on select "MTACC" at bounding box center [149, 299] width 215 height 12
select select "98"
click at [42, 293] on select "MTACC" at bounding box center [149, 299] width 215 height 12
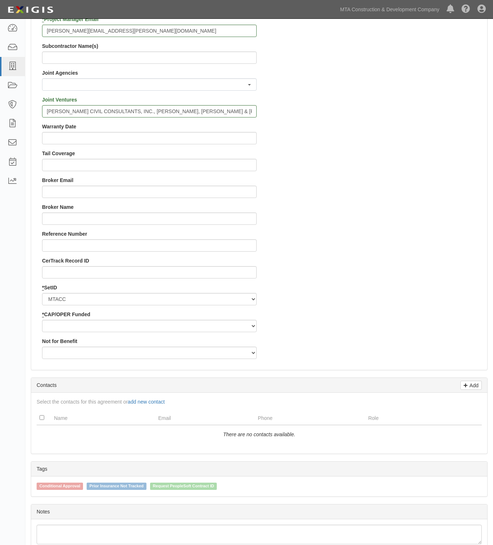
click at [60, 319] on div "* CAP/OPER Funded Capital Operating" at bounding box center [149, 321] width 215 height 21
click at [60, 326] on select "Capital Operating" at bounding box center [149, 326] width 215 height 12
select select "350"
click at [42, 320] on select "Capital Operating" at bounding box center [149, 326] width 215 height 12
click at [58, 353] on select "Yes No" at bounding box center [149, 353] width 215 height 12
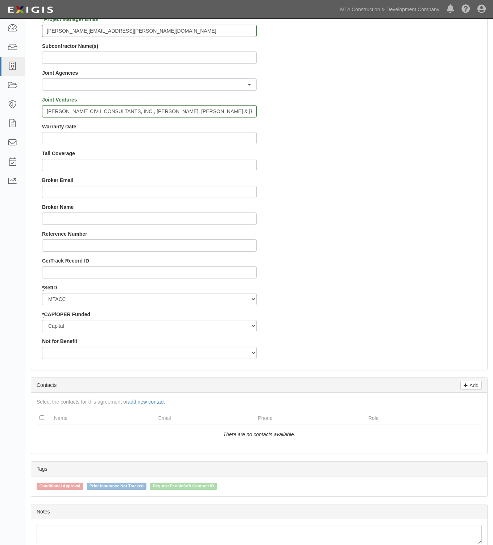
click at [355, 357] on div "Contract ID CS00037C PO No SSE ID Building Access 2 Broadway 341/345/347 BREP 3…" at bounding box center [259, 2] width 456 height 725
click at [59, 354] on select "Yes No" at bounding box center [149, 353] width 215 height 12
select select "500"
click at [42, 347] on select "Yes No" at bounding box center [149, 353] width 215 height 12
click at [321, 315] on div "Contract ID CS00037C PO No SSE ID Building Access 2 Broadway 341/345/347 BREP 3…" at bounding box center [259, 2] width 456 height 725
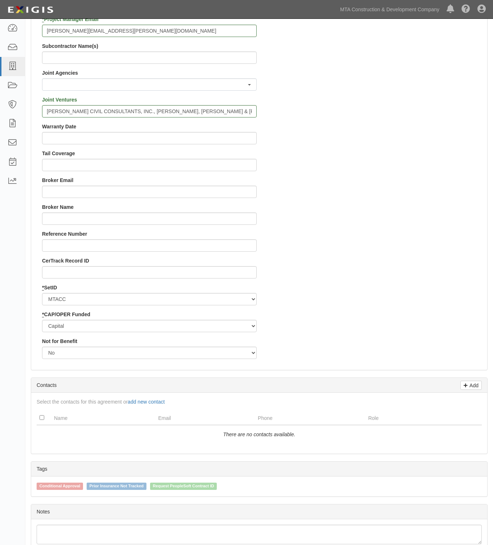
click at [345, 330] on div "Contract ID CS00037C PO No SSE ID Building Access 2 Broadway 341/345/347 BREP 3…" at bounding box center [259, 2] width 456 height 725
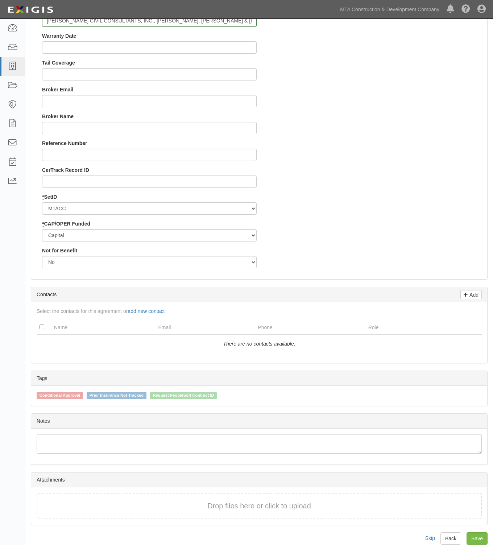
scroll to position [691, 0]
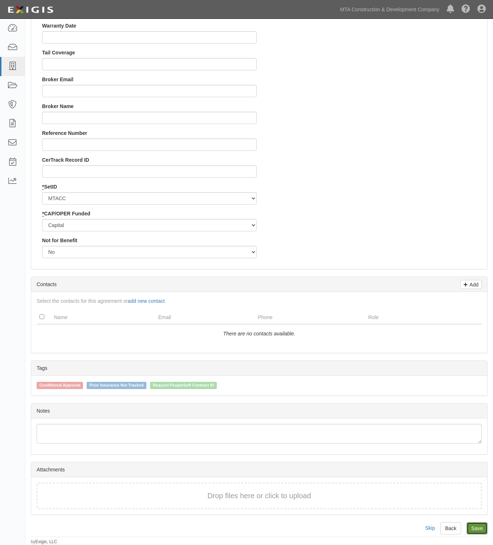
click at [476, 528] on link "Save" at bounding box center [477, 528] width 21 height 12
type input "158386370"
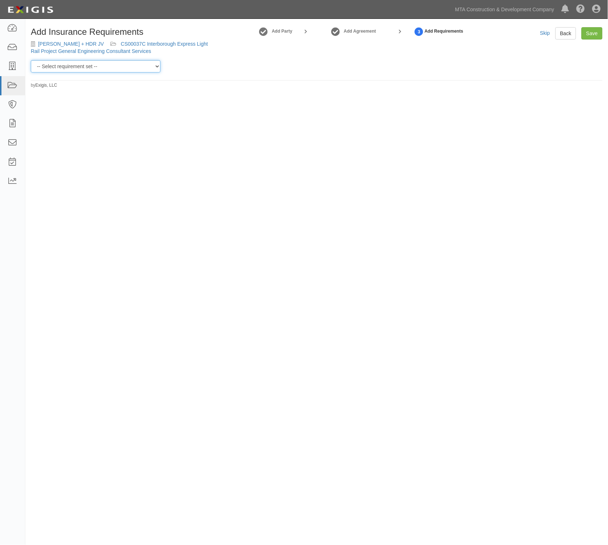
click at [96, 67] on select "-- Select requirement set -- Basic Basic Enhanced Option for Operating Agreemen…" at bounding box center [96, 66] width 130 height 12
select select "7473"
click at [31, 60] on select "-- Select requirement set -- Basic Basic Enhanced Option for Operating Agreemen…" at bounding box center [96, 66] width 130 height 12
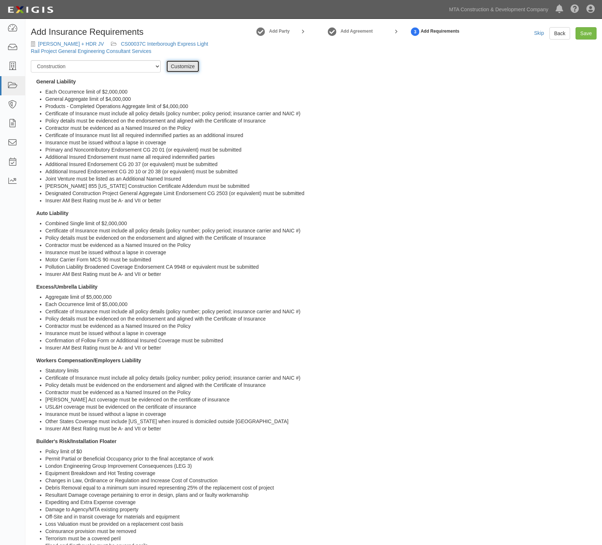
click at [180, 68] on link "Customize" at bounding box center [182, 66] width 33 height 12
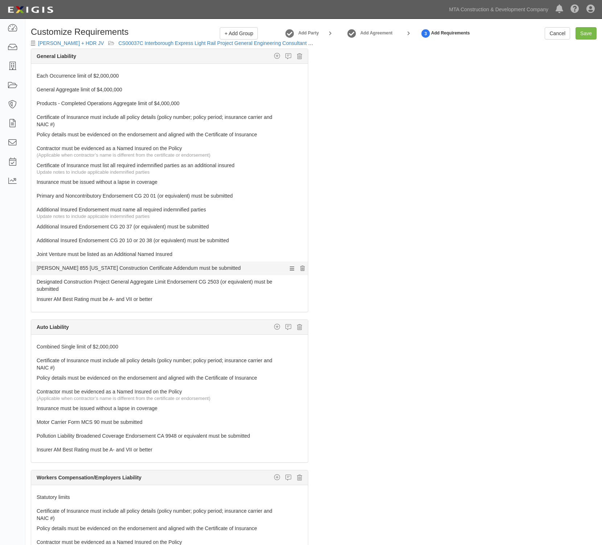
click at [300, 268] on icon at bounding box center [302, 268] width 4 height 5
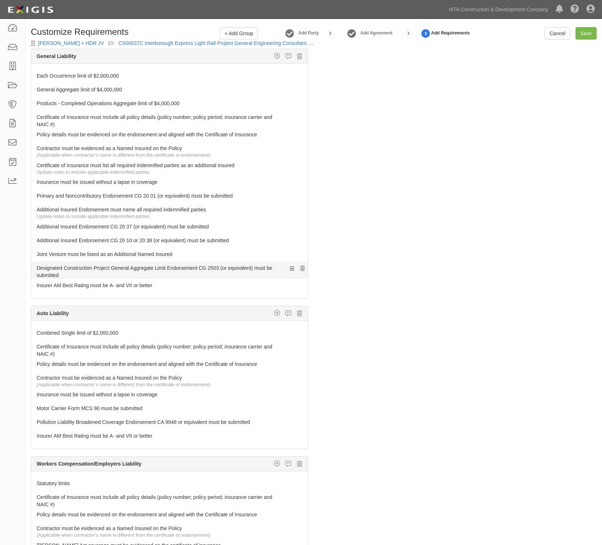
click at [300, 269] on icon at bounding box center [302, 268] width 4 height 5
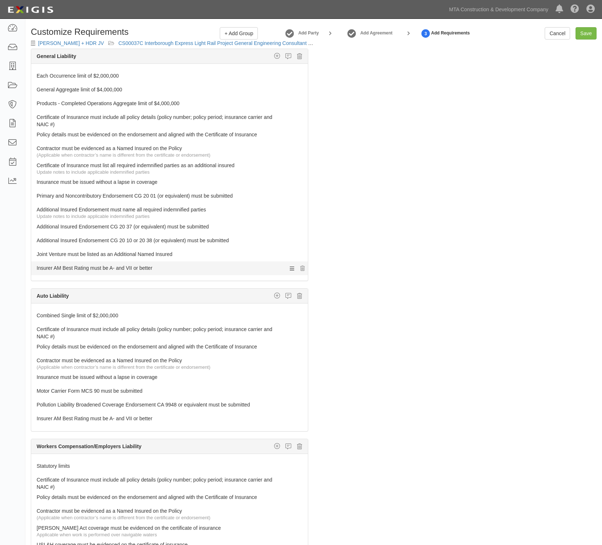
drag, startPoint x: 95, startPoint y: 269, endPoint x: 86, endPoint y: 269, distance: 9.1
click at [131, 269] on link "Insurer AM Best Rating must be A- and VII or better" at bounding box center [156, 266] width 239 height 10
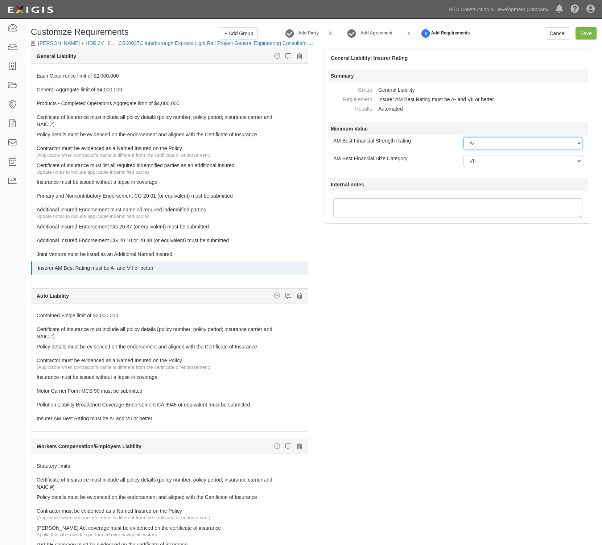
drag, startPoint x: 497, startPoint y: 142, endPoint x: 493, endPoint y: 147, distance: 5.9
click at [497, 143] on select "-- Select Rating -- A++ A+ A A- B++ B+ B B- C++ C+ C C- D E F NR S" at bounding box center [522, 143] width 119 height 12
select select "A"
click at [463, 137] on select "-- Select Rating -- A++ A+ A A- B++ B+ B B- C++ C+ C C- D E F NR S" at bounding box center [522, 143] width 119 height 12
click at [480, 160] on select "-- Select Financial Size -- I II III IV V VI VII VIII IX X XI XII XIII XIV XV" at bounding box center [522, 161] width 119 height 12
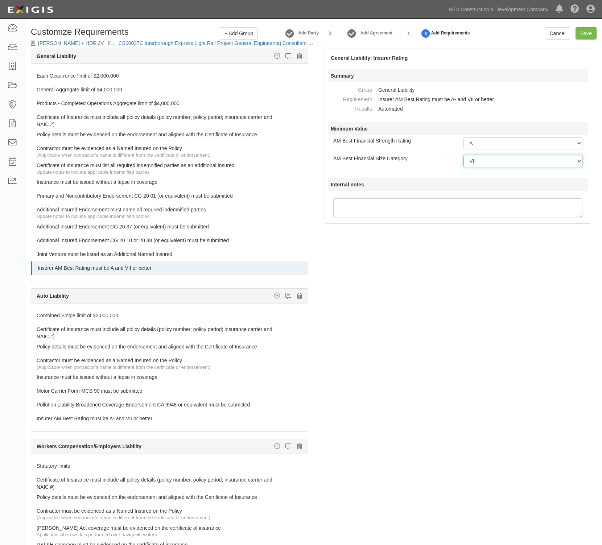
select select "VIII"
click at [463, 155] on select "-- Select Financial Size -- I II III IV V VI VII VIII IX X XI XII XIII XIV XV" at bounding box center [522, 161] width 119 height 12
drag, startPoint x: 383, startPoint y: 240, endPoint x: 373, endPoint y: 235, distance: 11.0
click at [383, 240] on div "The requirements in red require changes in order to save. General Liability Add…" at bounding box center [313, 313] width 577 height 529
click at [101, 210] on link "Additional Insured Endorsement must name all required indemnified parties" at bounding box center [156, 208] width 239 height 10
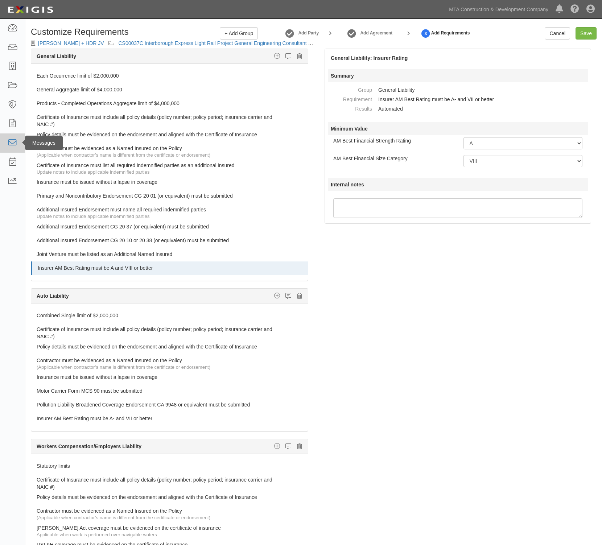
select select
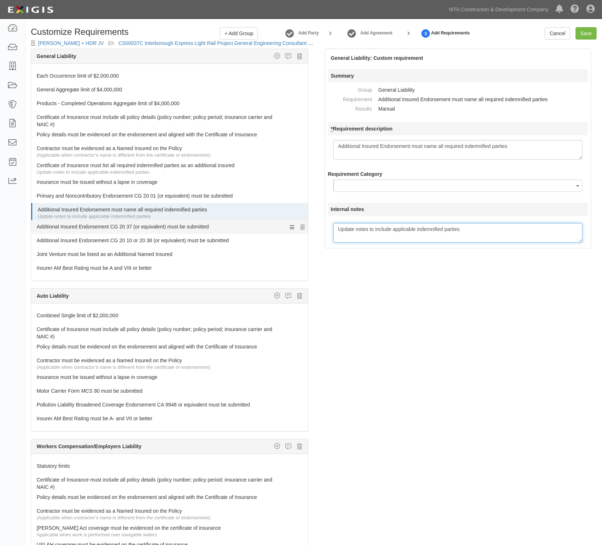
drag, startPoint x: 483, startPoint y: 231, endPoint x: 133, endPoint y: 227, distance: 350.0
click at [134, 227] on div "The requirements in red require changes in order to save. General Liability Add…" at bounding box center [313, 313] width 577 height 529
paste textarea "Metropolitan Transportation Authority, MTA Construction & Development Company a…"
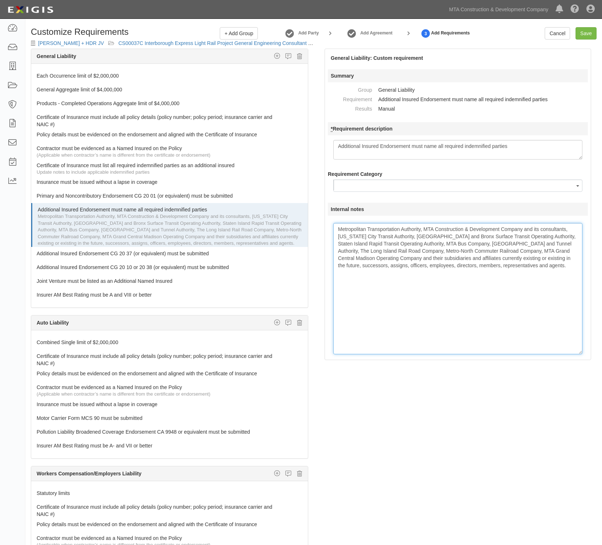
drag, startPoint x: 581, startPoint y: 242, endPoint x: 550, endPoint y: 354, distance: 116.1
click at [550, 354] on textarea "Update notes to include applicable indemnified parties" at bounding box center [457, 288] width 249 height 131
click at [558, 271] on textarea "Update notes to include applicable indemnified parties" at bounding box center [457, 288] width 249 height 131
click at [568, 269] on textarea "Update notes to include applicable indemnified parties" at bounding box center [457, 288] width 249 height 131
paste textarea "The City of New York and its successors, assigns, officers, employees, director…"
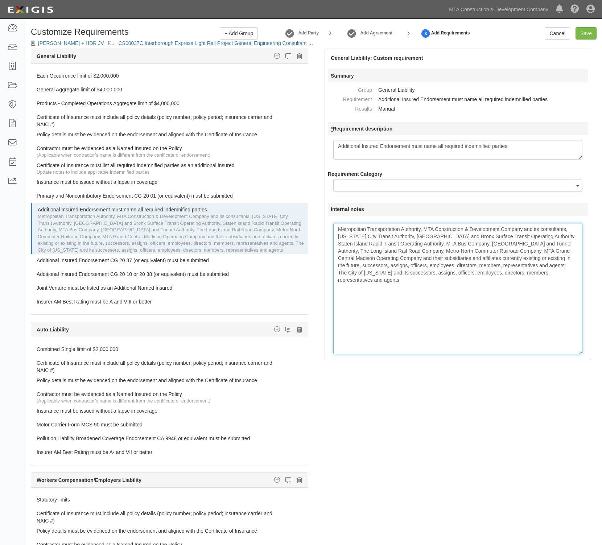
click at [436, 309] on textarea "Update notes to include applicable indemnified parties" at bounding box center [457, 288] width 249 height 131
paste textarea "CSX Transportation, Buckeye Partners, Providence and Worcester Railroad, New Yo…"
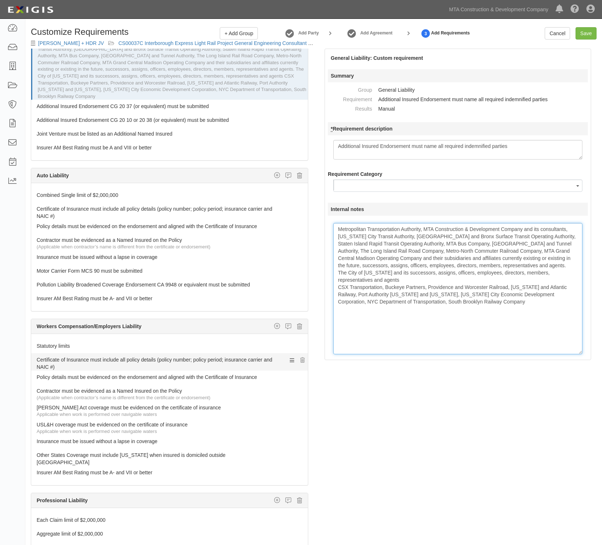
scroll to position [181, 0]
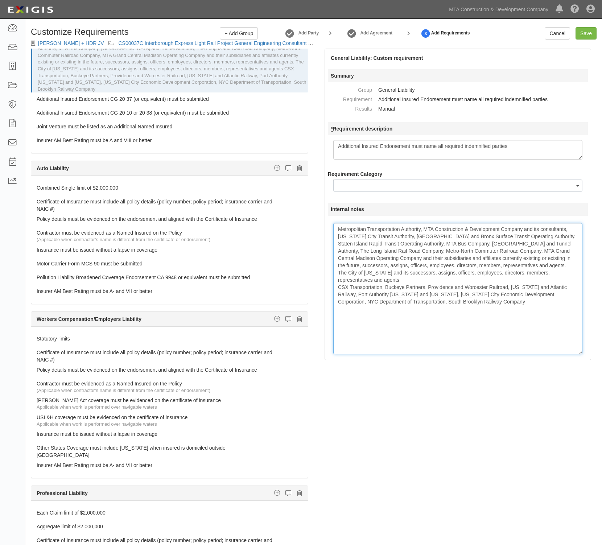
type textarea "Metropolitan Transportation Authority, MTA Construction & Development Company a…"
click at [418, 383] on div "The requirements in red require changes in order to save. General Liability Add…" at bounding box center [313, 313] width 577 height 529
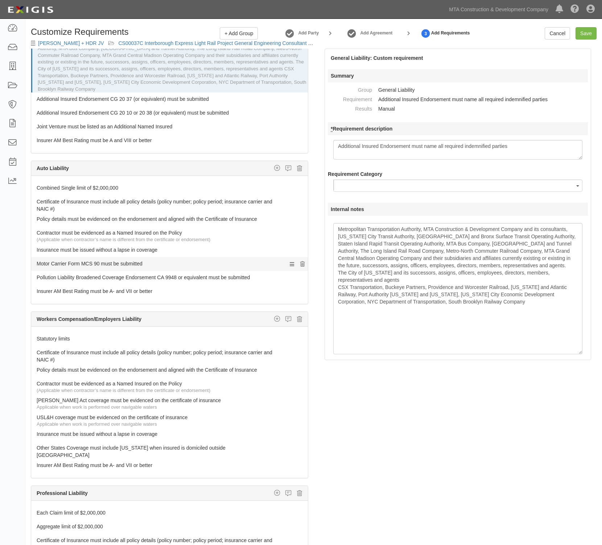
click at [300, 265] on icon at bounding box center [302, 264] width 4 height 5
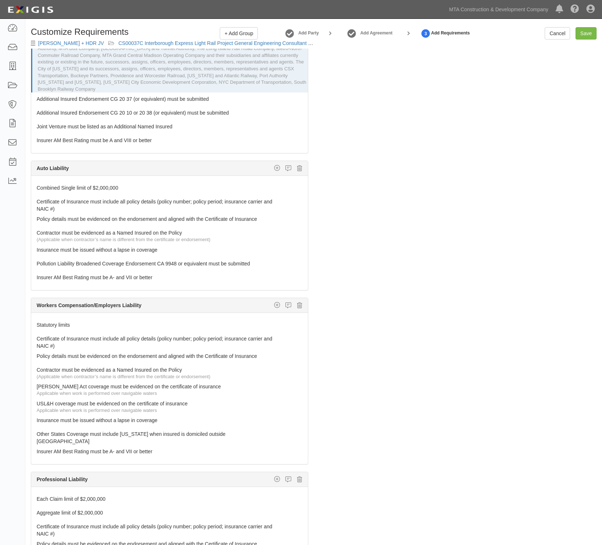
click at [300, 265] on icon at bounding box center [302, 264] width 4 height 5
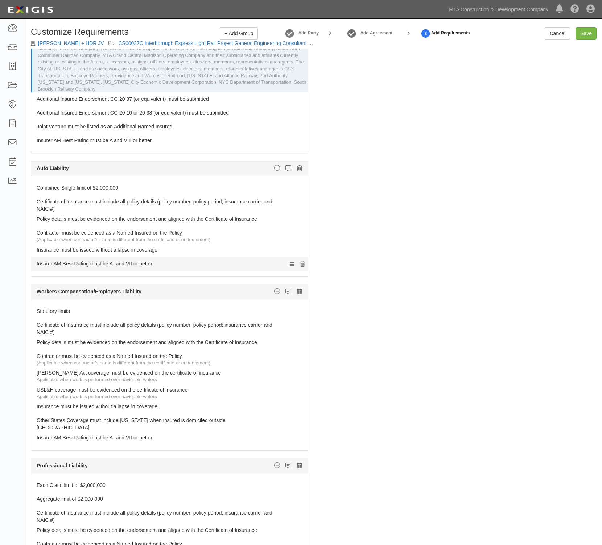
click at [143, 263] on link "Insurer AM Best Rating must be A- and VII or better" at bounding box center [156, 262] width 239 height 10
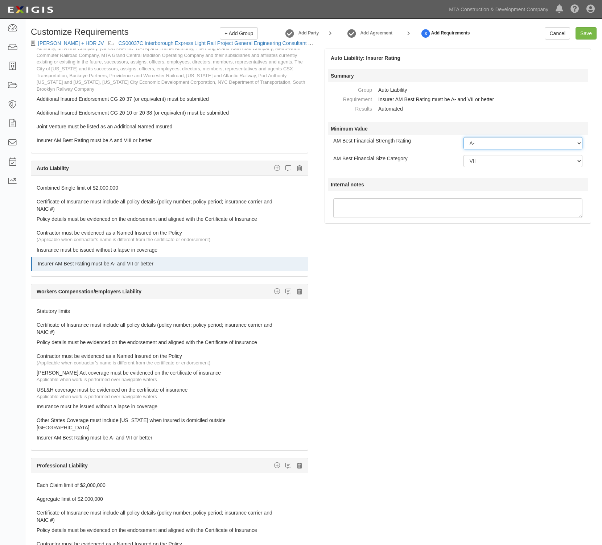
drag, startPoint x: 483, startPoint y: 144, endPoint x: 483, endPoint y: 148, distance: 4.0
click at [483, 145] on select "-- Select Rating -- A++ A+ A A- B++ B+ B B- C++ C+ C C- D E F NR S" at bounding box center [522, 143] width 119 height 12
select select "A"
click at [463, 137] on select "-- Select Rating -- A++ A+ A A- B++ B+ B B- C++ C+ C C- D E F NR S" at bounding box center [522, 143] width 119 height 12
click at [473, 162] on select "-- Select Financial Size -- I II III IV V VI VII VIII IX X XI XII XIII XIV XV" at bounding box center [522, 161] width 119 height 12
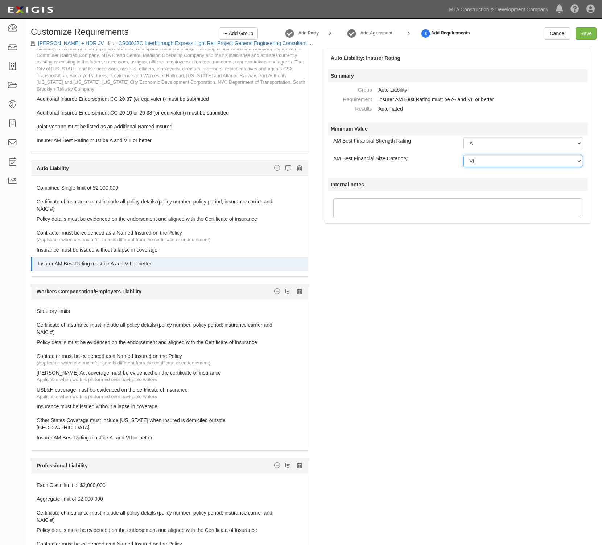
select select "VIII"
click at [463, 155] on select "-- Select Financial Size -- I II III IV V VI VII VIII IX X XI XII XIII XIV XV" at bounding box center [522, 161] width 119 height 12
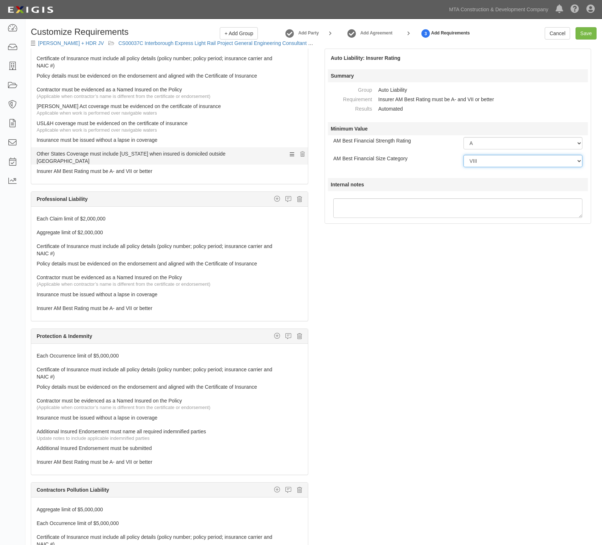
scroll to position [453, 0]
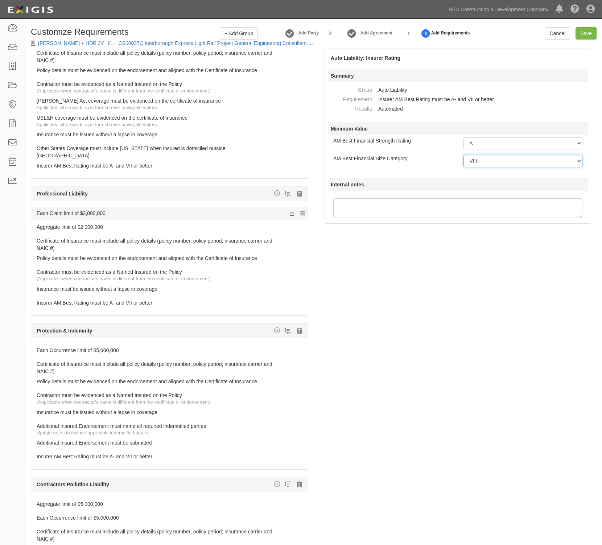
click at [77, 211] on link "Each Claim limit of $2,000,000" at bounding box center [156, 212] width 239 height 10
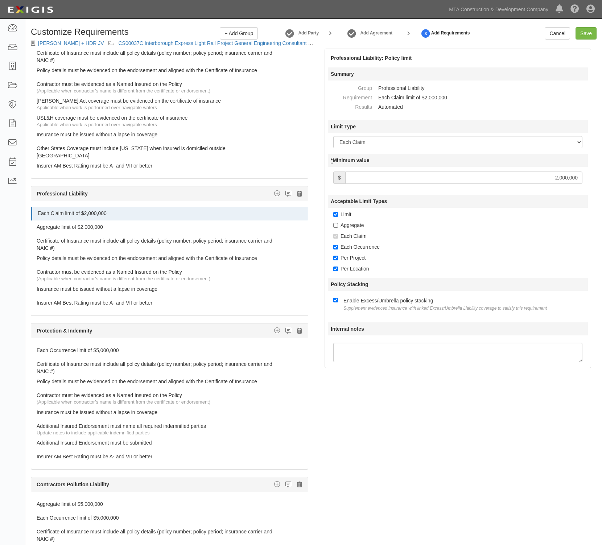
click at [557, 179] on input "2,000,000" at bounding box center [463, 178] width 237 height 12
type input "10,000,000"
click at [74, 229] on link "Aggregate limit of $2,000,000" at bounding box center [156, 225] width 239 height 10
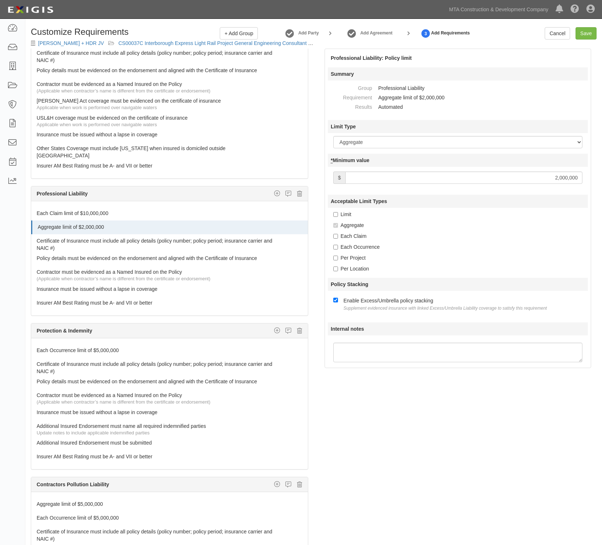
click at [559, 178] on input "2,000,000" at bounding box center [463, 178] width 237 height 12
type input "10,000,000"
click at [122, 303] on link "Insurer AM Best Rating must be A- and VII or better" at bounding box center [156, 301] width 239 height 10
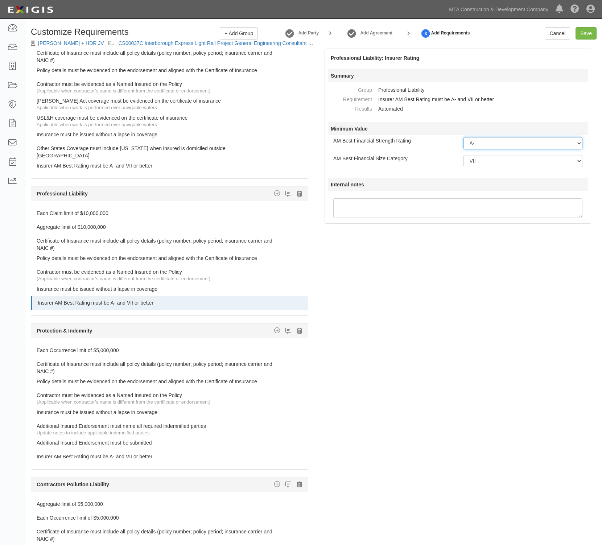
click at [479, 140] on select "-- Select Rating -- A++ A+ A A- B++ B+ B B- C++ C+ C C- D E F NR S" at bounding box center [522, 143] width 119 height 12
select select "A"
click at [463, 137] on select "-- Select Rating -- A++ A+ A A- B++ B+ B B- C++ C+ C C- D E F NR S" at bounding box center [522, 143] width 119 height 12
click at [476, 166] on select "-- Select Financial Size -- I II III IV V VI VII VIII IX X XI XII XIII XIV XV" at bounding box center [522, 161] width 119 height 12
select select "VIII"
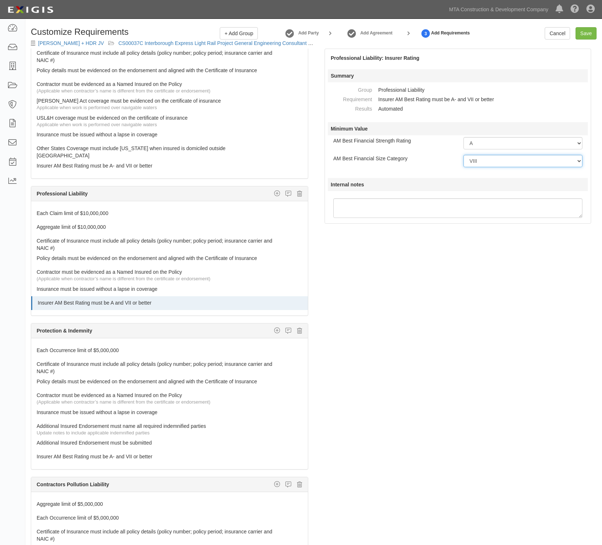
click at [463, 155] on select "-- Select Financial Size -- I II III IV V VI VII VIII IX X XI XII XIII XIV XV" at bounding box center [522, 161] width 119 height 12
drag, startPoint x: 145, startPoint y: 165, endPoint x: 203, endPoint y: 168, distance: 57.7
click at [140, 167] on link "Insurer AM Best Rating must be A- and VII or better" at bounding box center [156, 164] width 239 height 10
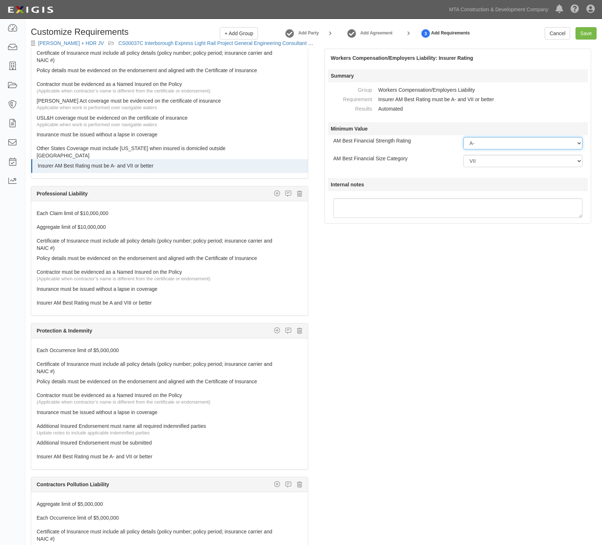
click at [486, 144] on select "-- Select Rating -- A++ A+ A A- B++ B+ B B- C++ C+ C C- D E F NR S" at bounding box center [522, 143] width 119 height 12
select select "A"
click at [463, 137] on select "-- Select Rating -- A++ A+ A A- B++ B+ B B- C++ C+ C C- D E F NR S" at bounding box center [522, 143] width 119 height 12
click at [475, 163] on select "-- Select Financial Size -- I II III IV V VI VII VIII IX X XI XII XIII XIV XV" at bounding box center [522, 161] width 119 height 12
select select "VIII"
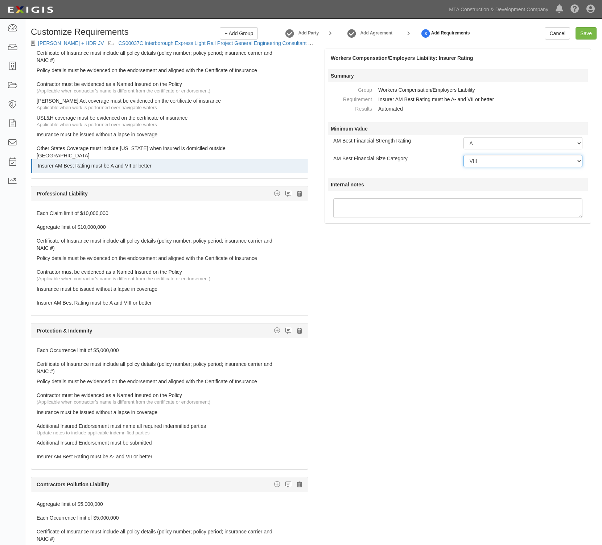
click at [463, 155] on select "-- Select Financial Size -- I II III IV V VI VII VIII IX X XI XII XIII XIV XV" at bounding box center [522, 161] width 119 height 12
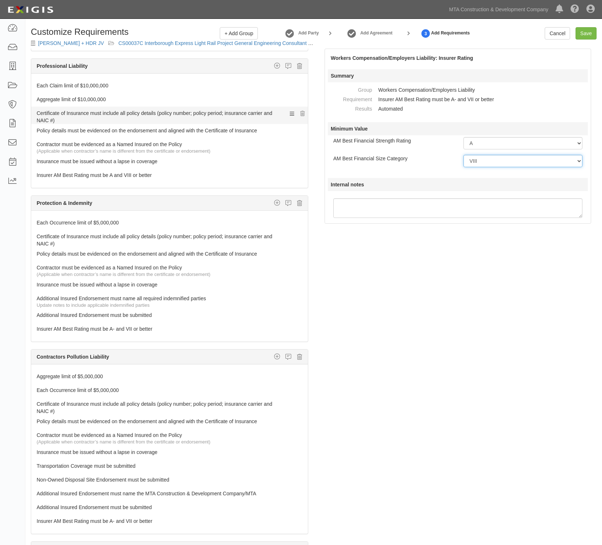
scroll to position [589, 0]
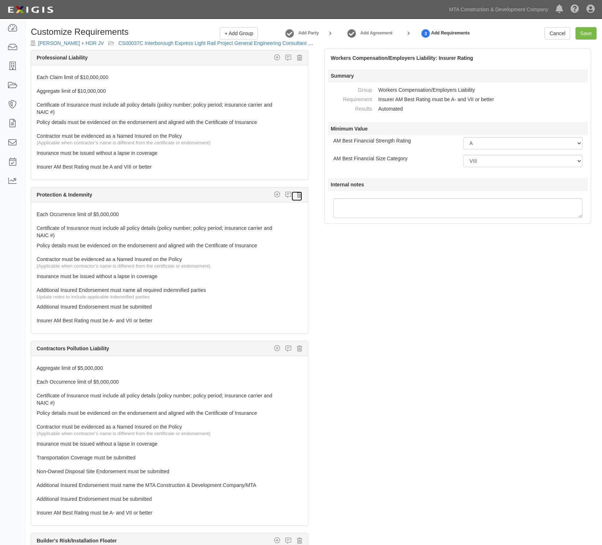
click at [297, 197] on icon at bounding box center [299, 194] width 5 height 7
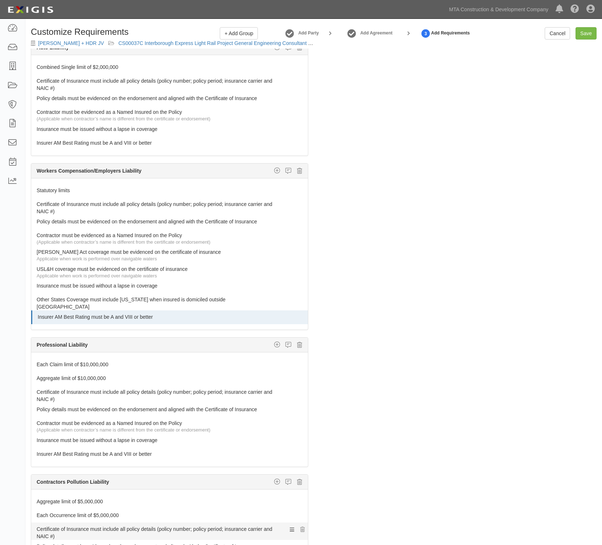
scroll to position [272, 0]
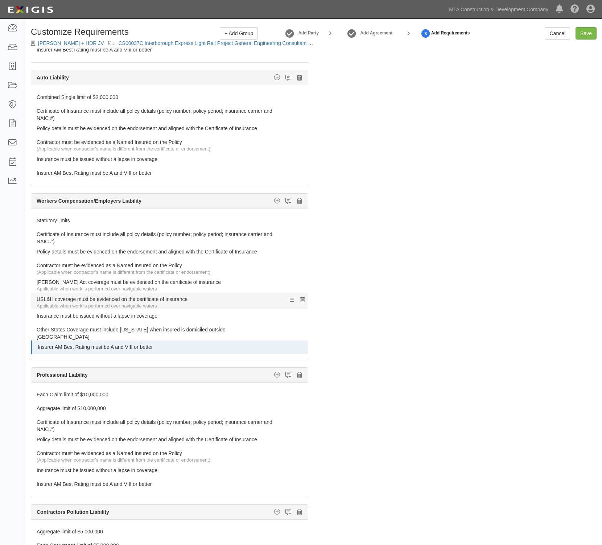
click at [300, 301] on icon at bounding box center [302, 299] width 4 height 5
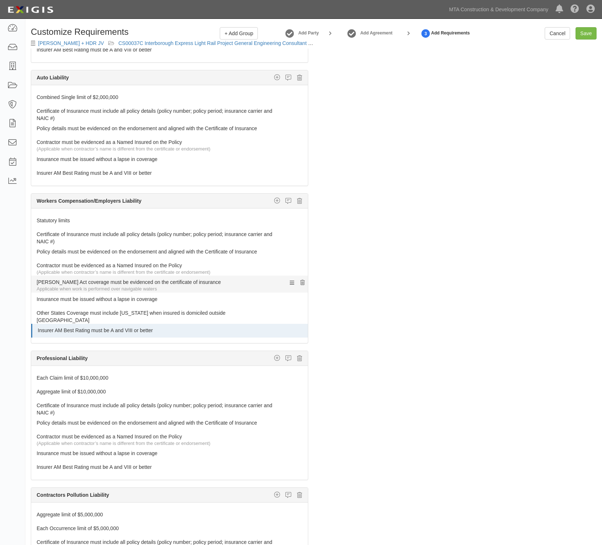
click at [300, 285] on icon at bounding box center [302, 282] width 4 height 5
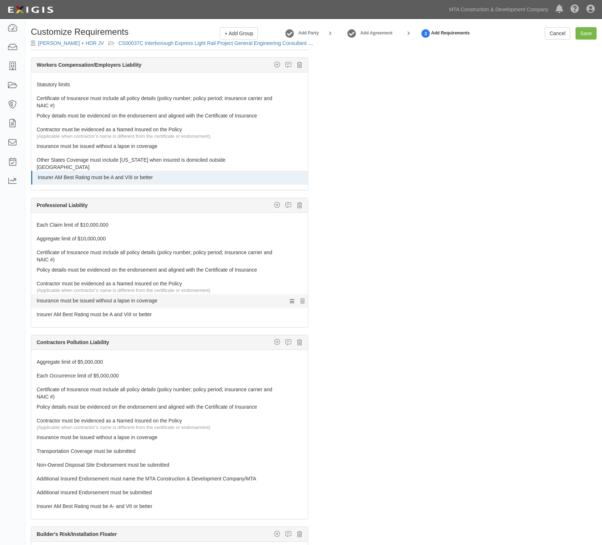
scroll to position [499, 0]
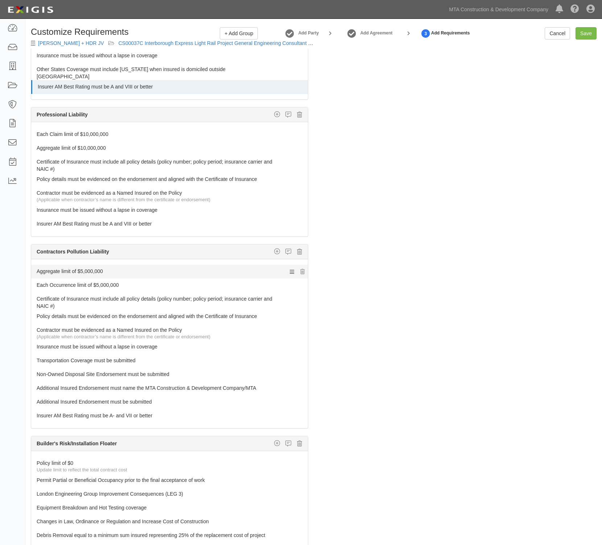
click at [100, 272] on link "Aggregate limit of $5,000,000" at bounding box center [156, 270] width 239 height 10
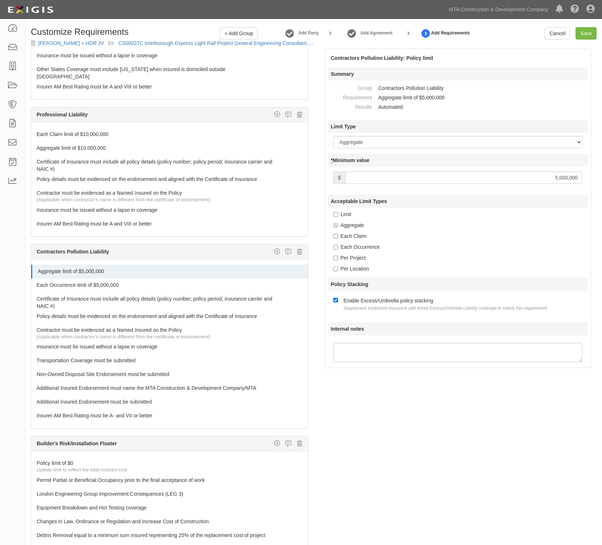
drag, startPoint x: 557, startPoint y: 175, endPoint x: 552, endPoint y: 175, distance: 5.1
click at [552, 175] on input "5,000,000" at bounding box center [463, 178] width 237 height 12
type input "10,000,000"
click at [103, 284] on link "Each Occurrence limit of $5,000,000" at bounding box center [156, 283] width 239 height 10
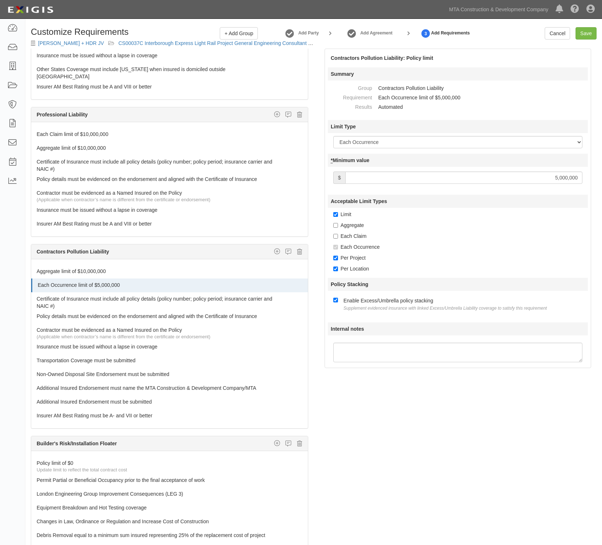
drag, startPoint x: 553, startPoint y: 177, endPoint x: 558, endPoint y: 178, distance: 4.8
click at [558, 178] on input "5,000,000" at bounding box center [463, 178] width 237 height 12
type input "10,000,000"
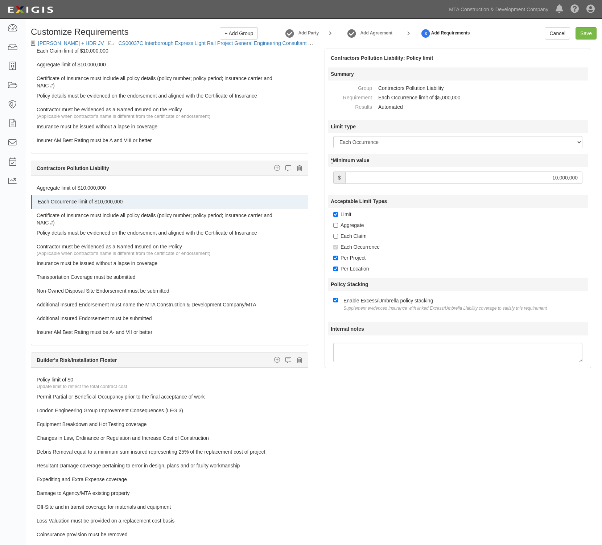
scroll to position [589, 0]
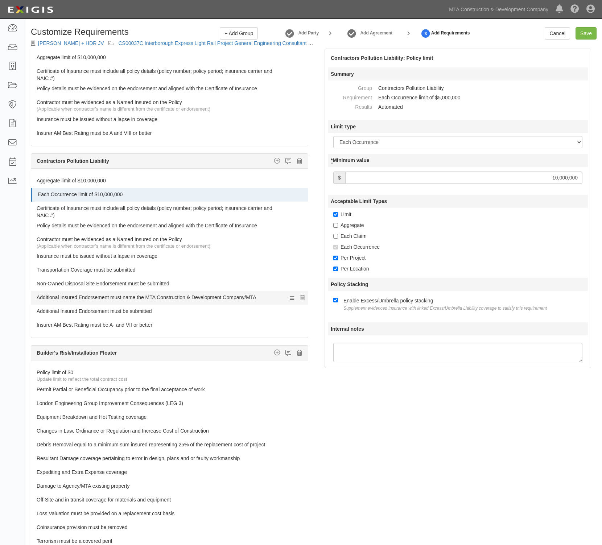
click at [129, 300] on link "Additional Insured Endorsement must name the MTA Construction & Development Com…" at bounding box center [156, 296] width 239 height 10
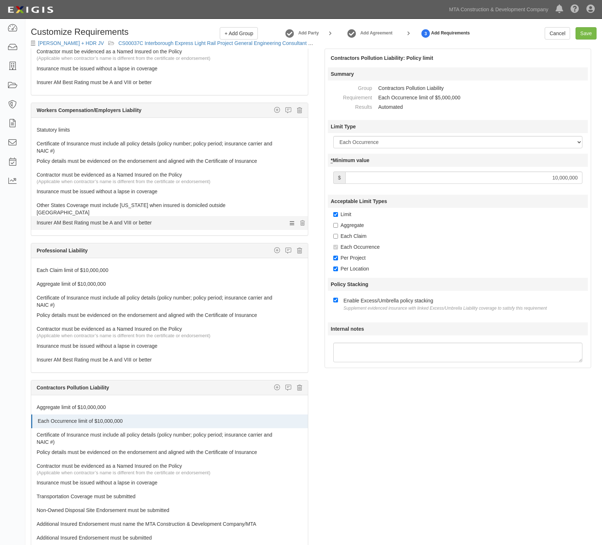
select select
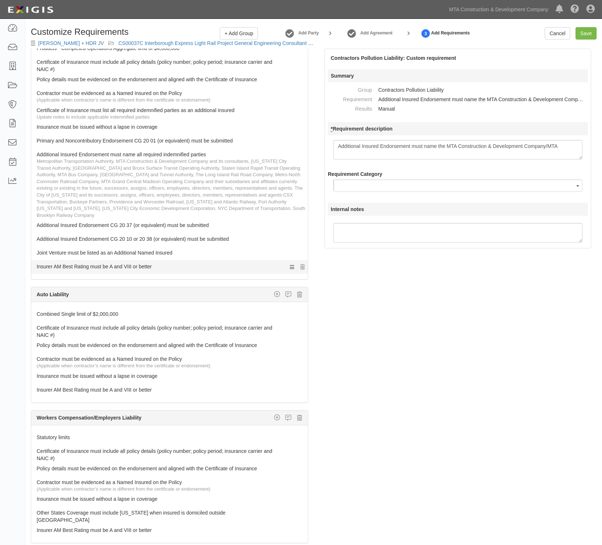
scroll to position [0, 0]
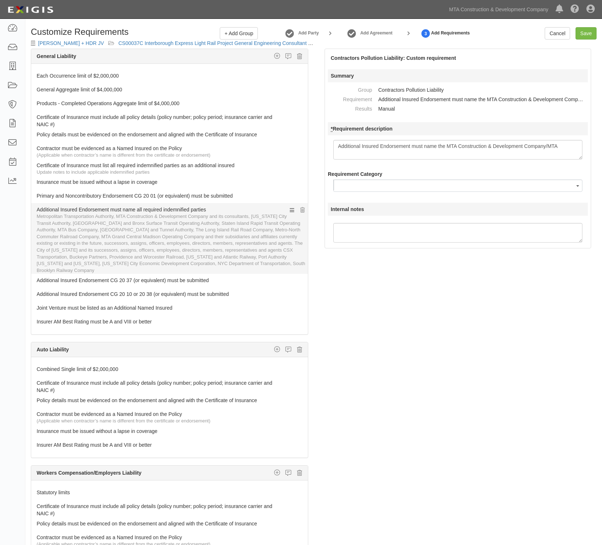
click at [130, 210] on link "Additional Insured Endorsement must name all required indemnified parties" at bounding box center [156, 208] width 239 height 10
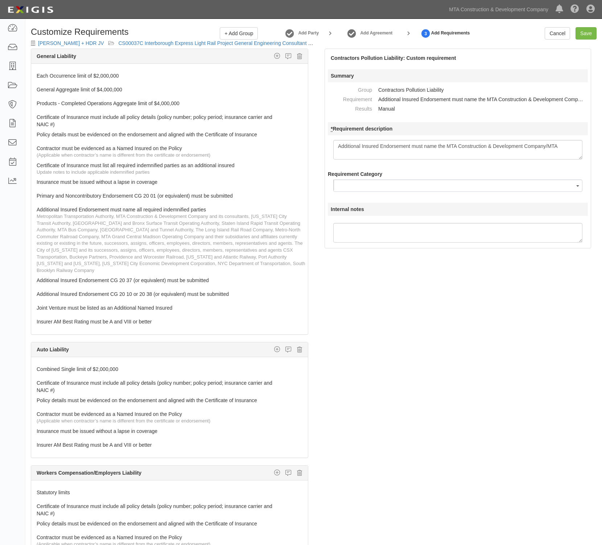
select select
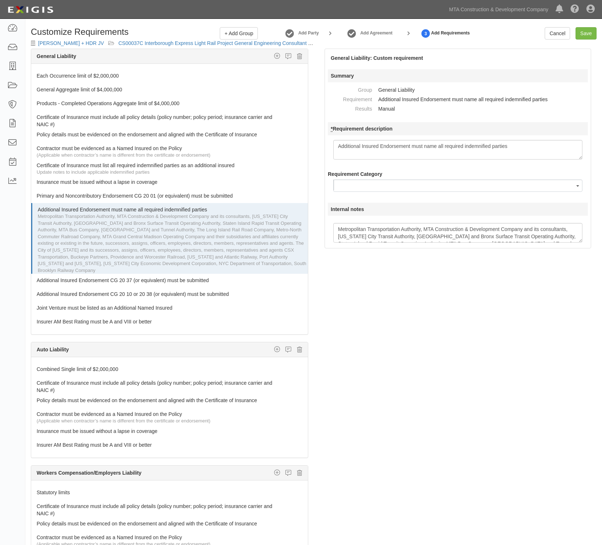
drag, startPoint x: 526, startPoint y: 149, endPoint x: 335, endPoint y: 150, distance: 191.5
click at [335, 150] on textarea "Additional Insured Endorsement must name all required indemnified parties" at bounding box center [457, 150] width 249 height 20
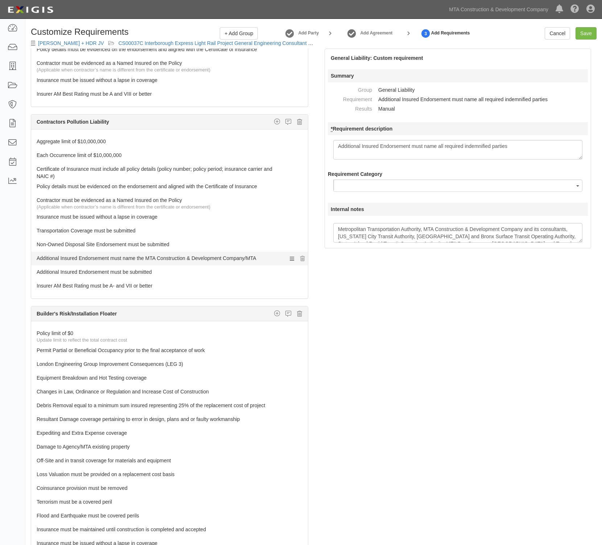
scroll to position [635, 0]
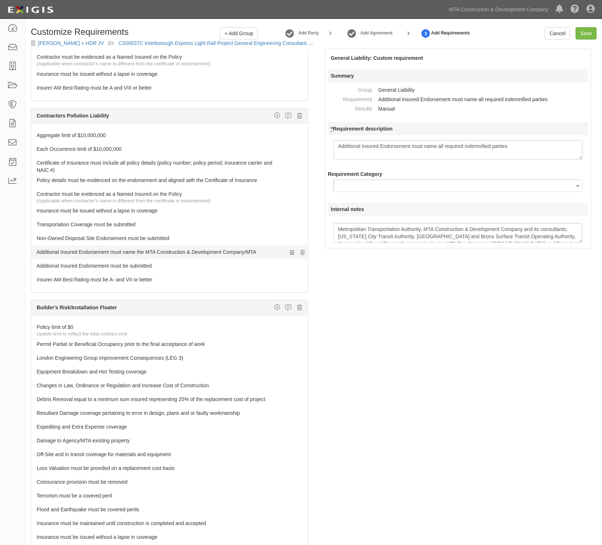
click at [126, 255] on link "Additional Insured Endorsement must name the MTA Construction & Development Com…" at bounding box center [156, 250] width 239 height 10
select select
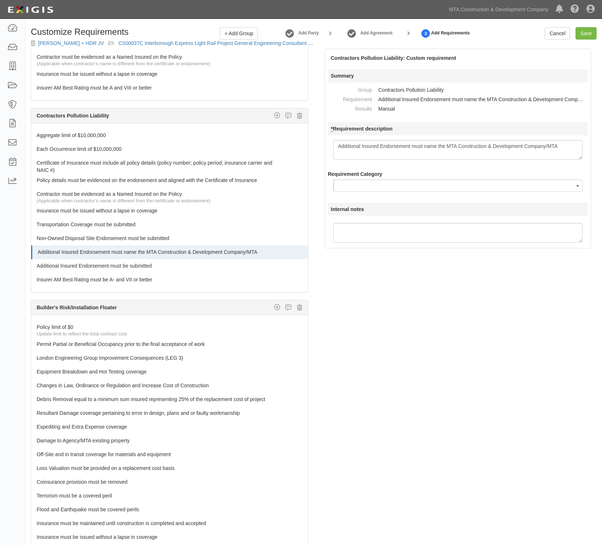
drag, startPoint x: 561, startPoint y: 146, endPoint x: 331, endPoint y: 143, distance: 229.9
click at [331, 143] on div "Additional Insured Endorsement must name the MTA Construction & Development Com…" at bounding box center [458, 150] width 260 height 20
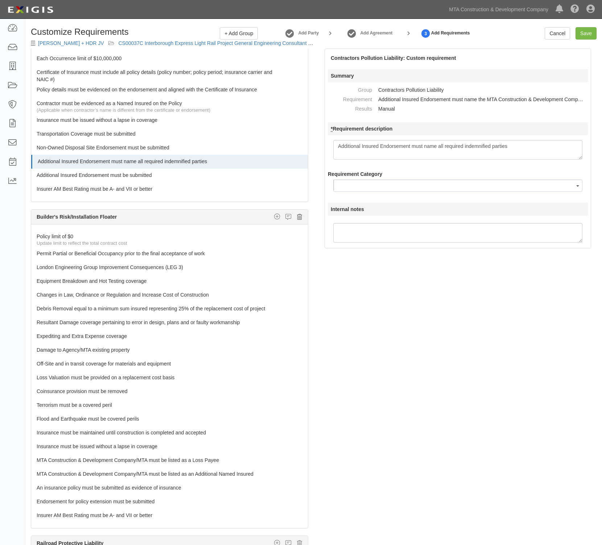
type textarea "Additional Insured Endorsement must name all required indemnified parties"
click at [297, 219] on icon at bounding box center [299, 217] width 5 height 7
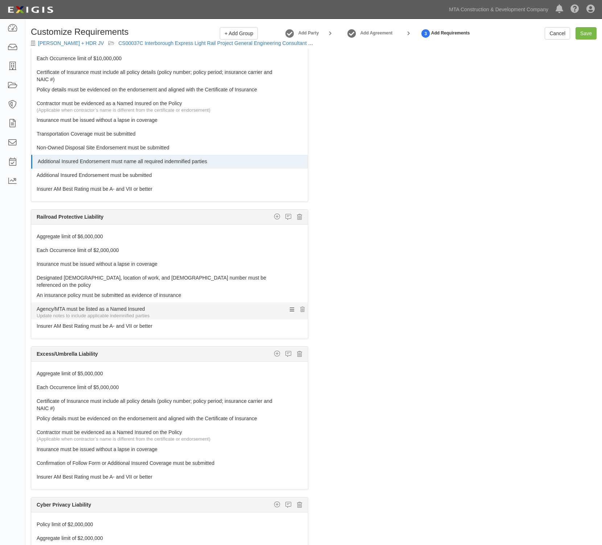
click at [102, 308] on link "Agency/MTA must be listed as a Named Insured" at bounding box center [156, 307] width 239 height 10
select select
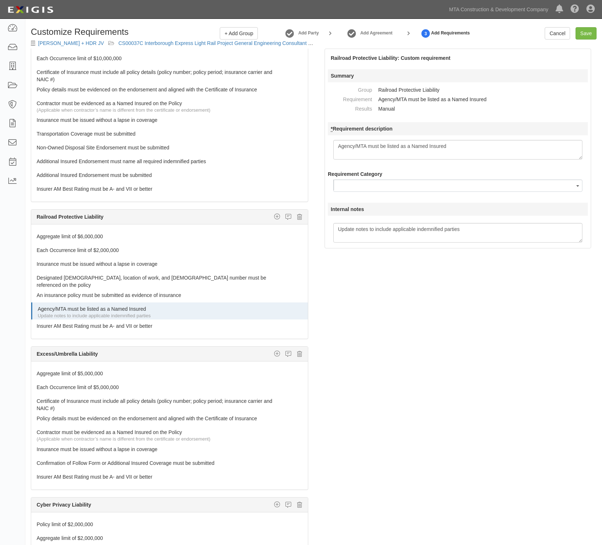
click at [438, 298] on div "The requirements in red require changes in order to save. General Liability Add…" at bounding box center [313, 313] width 577 height 529
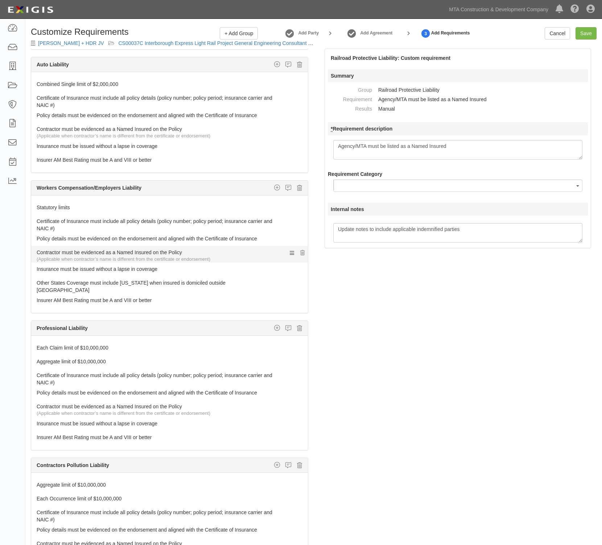
scroll to position [91, 0]
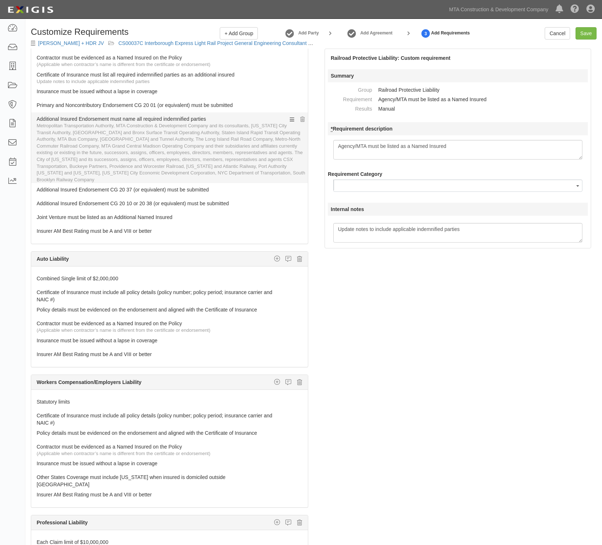
click at [150, 120] on link "Additional Insured Endorsement must name all required indemnified parties" at bounding box center [156, 117] width 239 height 10
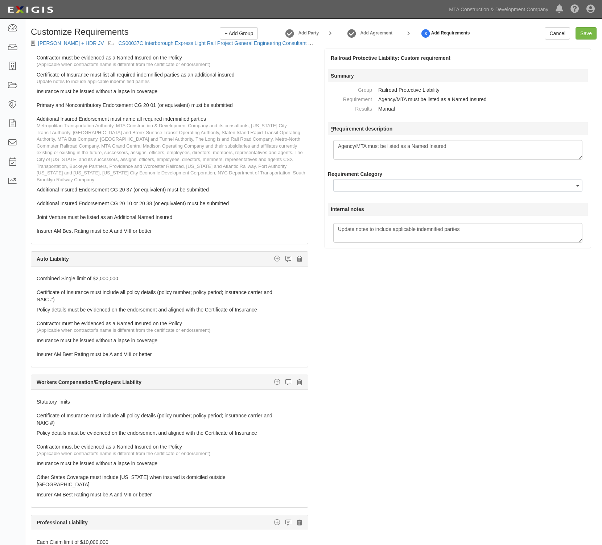
select select
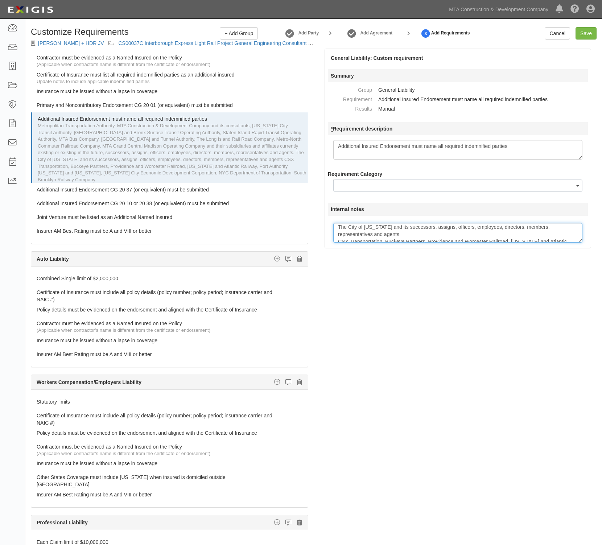
scroll to position [65, 0]
drag, startPoint x: 336, startPoint y: 229, endPoint x: 527, endPoint y: 243, distance: 190.9
click at [527, 243] on div "General Liability: Custom requirement Summary Group General Liability Requireme…" at bounding box center [458, 149] width 267 height 200
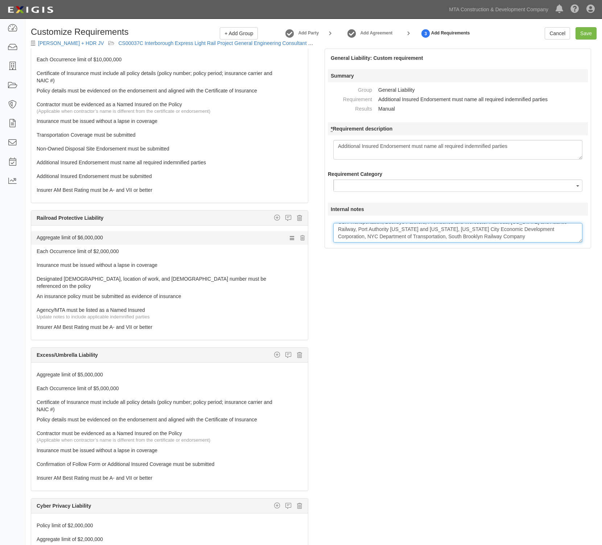
scroll to position [725, 0]
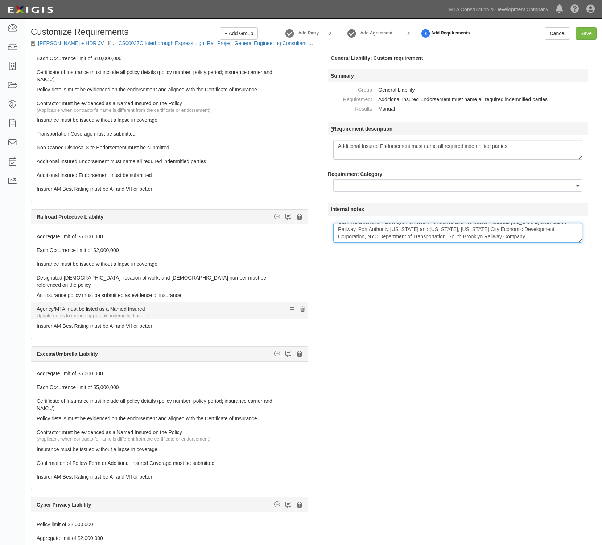
click at [91, 308] on link "Agency/MTA must be listed as a Named Insured" at bounding box center [156, 307] width 239 height 10
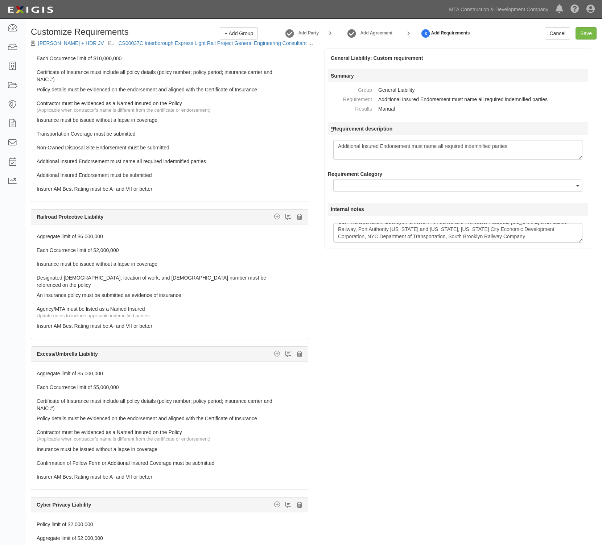
select select
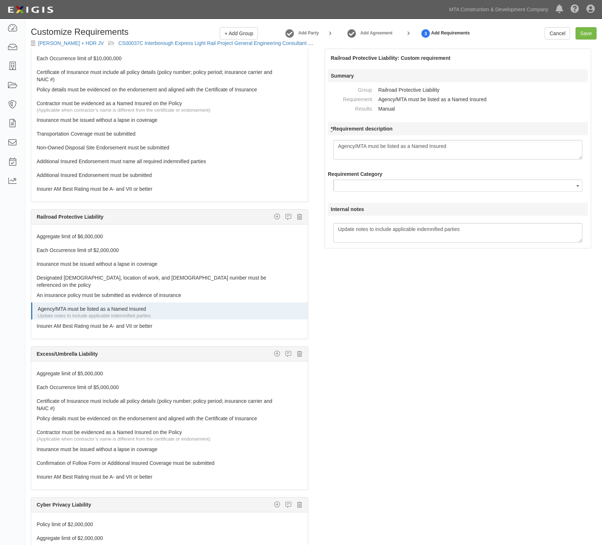
drag, startPoint x: 367, startPoint y: 144, endPoint x: 305, endPoint y: 144, distance: 62.4
click at [305, 144] on div "The requirements in red require changes in order to save. General Liability Add…" at bounding box center [313, 313] width 577 height 529
type textarea "Must list all Named Insured"
click at [142, 325] on link "Insurer AM Best Rating must be A- and VII or better" at bounding box center [156, 324] width 239 height 10
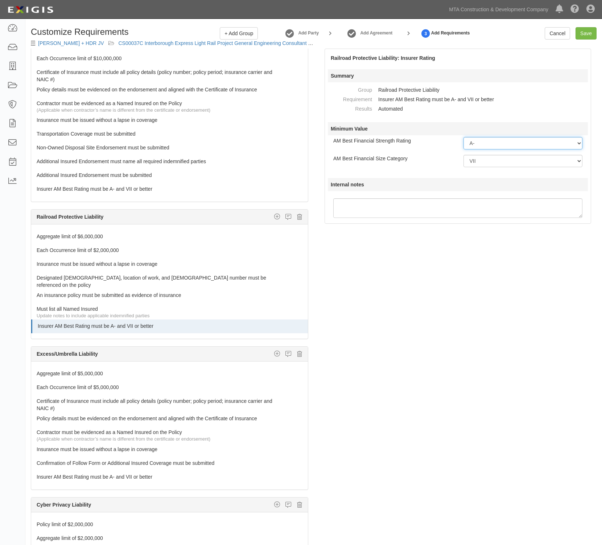
drag, startPoint x: 492, startPoint y: 144, endPoint x: 490, endPoint y: 149, distance: 5.4
click at [492, 144] on select "-- Select Rating -- A++ A+ A A- B++ B+ B B- C++ C+ C C- D E F NR S" at bounding box center [522, 143] width 119 height 12
select select "A"
click at [463, 137] on select "-- Select Rating -- A++ A+ A A- B++ B+ B B- C++ C+ C C- D E F NR S" at bounding box center [522, 143] width 119 height 12
click at [497, 156] on select "-- Select Financial Size -- I II III IV V VI VII VIII IX X XI XII XIII XIV XV" at bounding box center [522, 161] width 119 height 12
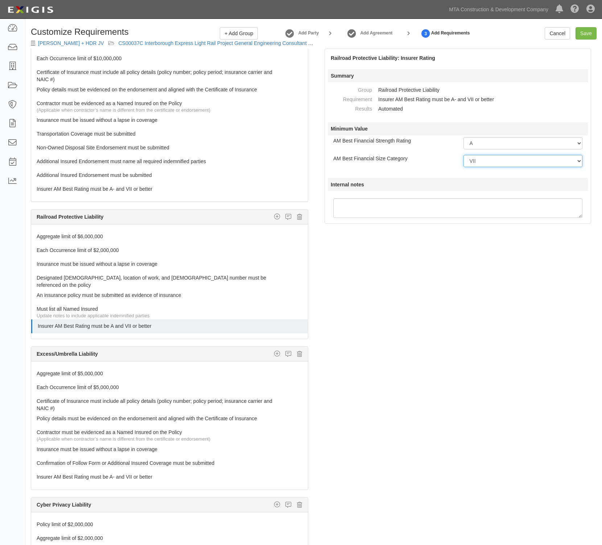
select select "VIII"
click at [463, 155] on select "-- Select Financial Size -- I II III IV V VI VII VIII IX X XI XII XIII XIV XV" at bounding box center [522, 161] width 119 height 12
click at [125, 193] on link "Insurer AM Best Rating must be A- and VII or better" at bounding box center [156, 187] width 239 height 10
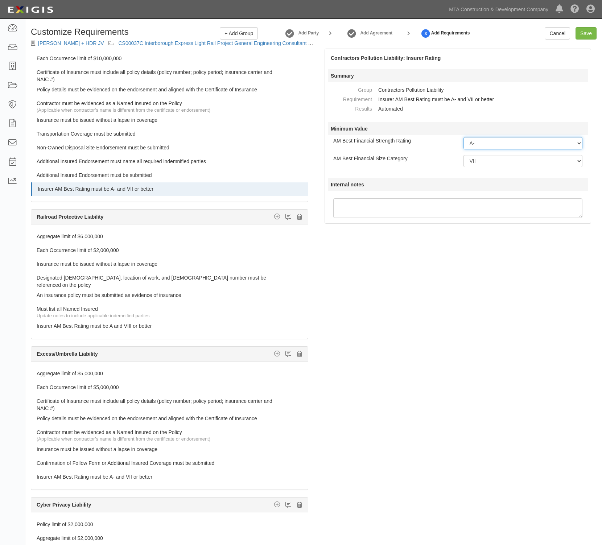
click at [478, 145] on select "-- Select Rating -- A++ A+ A A- B++ B+ B B- C++ C+ C C- D E F NR S" at bounding box center [522, 143] width 119 height 12
select select "A"
click at [463, 137] on select "-- Select Rating -- A++ A+ A A- B++ B+ B B- C++ C+ C C- D E F NR S" at bounding box center [522, 143] width 119 height 12
click at [481, 163] on select "-- Select Financial Size -- I II III IV V VI VII VIII IX X XI XII XIII XIV XV" at bounding box center [522, 161] width 119 height 12
select select "VIII"
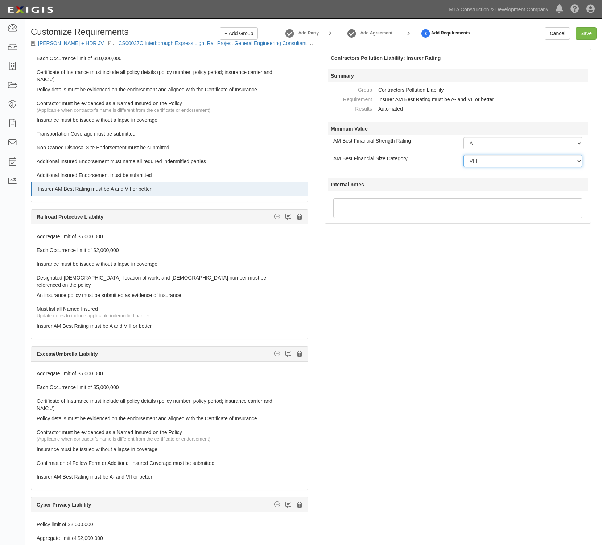
click at [463, 155] on select "-- Select Financial Size -- I II III IV V VI VII VIII IX X XI XII XIII XIV XV" at bounding box center [522, 161] width 119 height 12
click at [478, 271] on div "The requirements in red require changes in order to save. General Liability Add…" at bounding box center [313, 313] width 577 height 529
click at [450, 261] on div "The requirements in red require changes in order to save. General Liability Add…" at bounding box center [313, 313] width 577 height 529
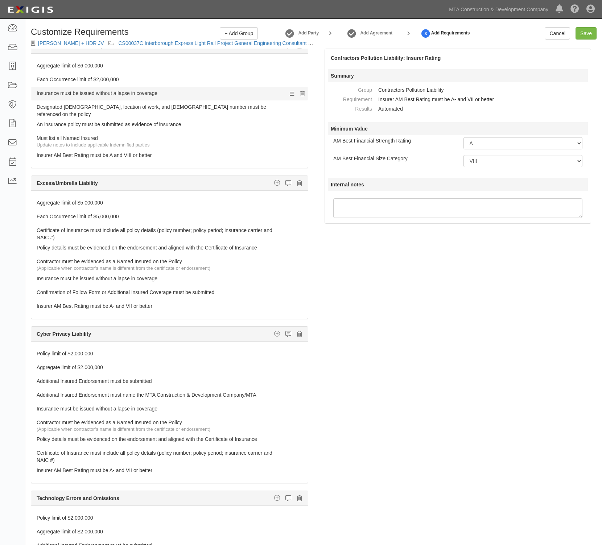
scroll to position [907, 0]
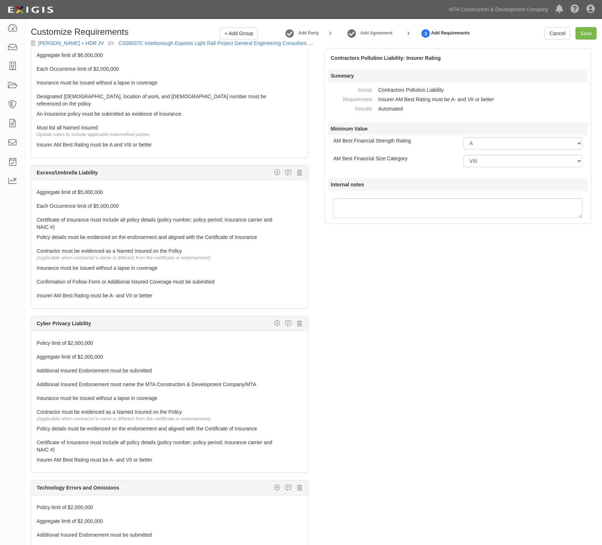
drag, startPoint x: 94, startPoint y: 193, endPoint x: 115, endPoint y: 156, distance: 42.7
click at [94, 193] on link "Aggregate limit of $5,000,000" at bounding box center [156, 191] width 239 height 10
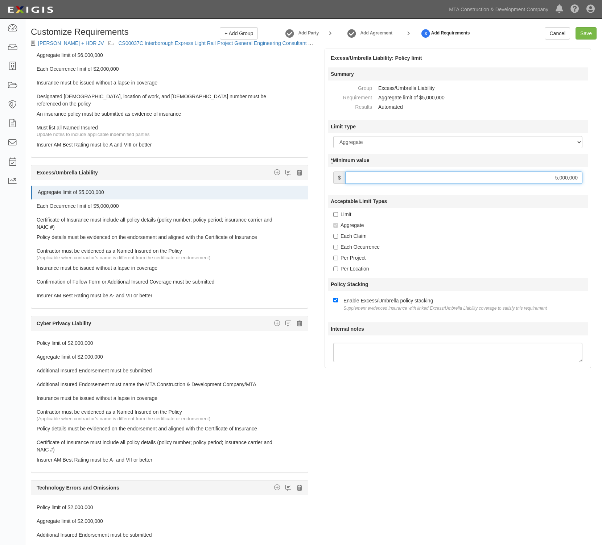
drag, startPoint x: 557, startPoint y: 178, endPoint x: 553, endPoint y: 178, distance: 4.0
click at [553, 178] on input "5,000,000" at bounding box center [463, 178] width 237 height 12
type input "10,000,000"
click at [88, 207] on link "Each Occurrence limit of $5,000,000" at bounding box center [156, 204] width 239 height 10
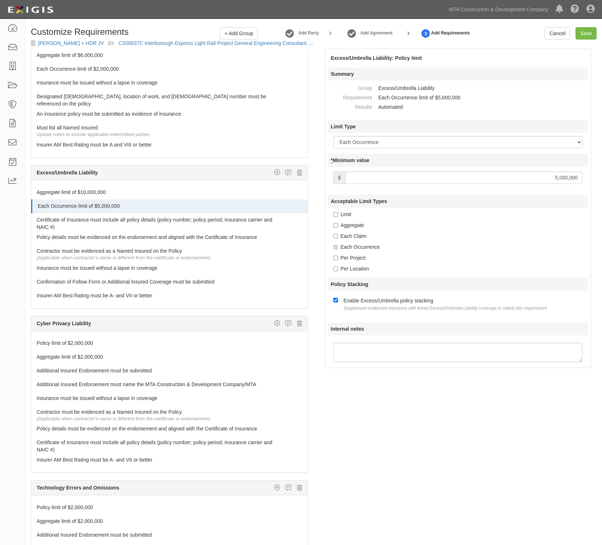
click at [557, 178] on input "5,000,000" at bounding box center [463, 178] width 237 height 12
type input "10,000,000"
drag, startPoint x: 147, startPoint y: 294, endPoint x: 284, endPoint y: 256, distance: 141.7
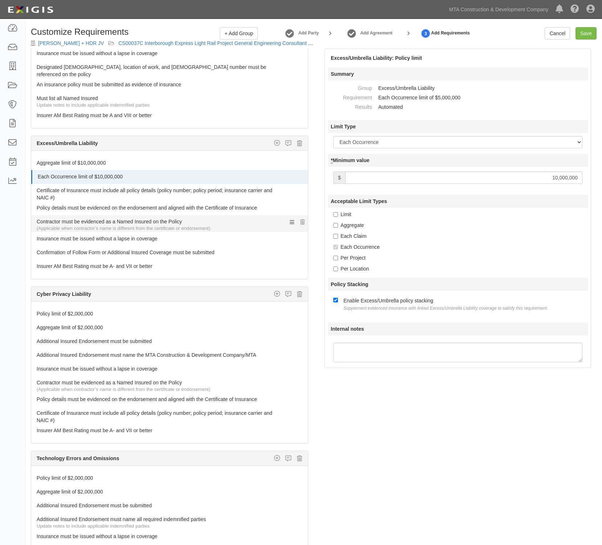
scroll to position [952, 0]
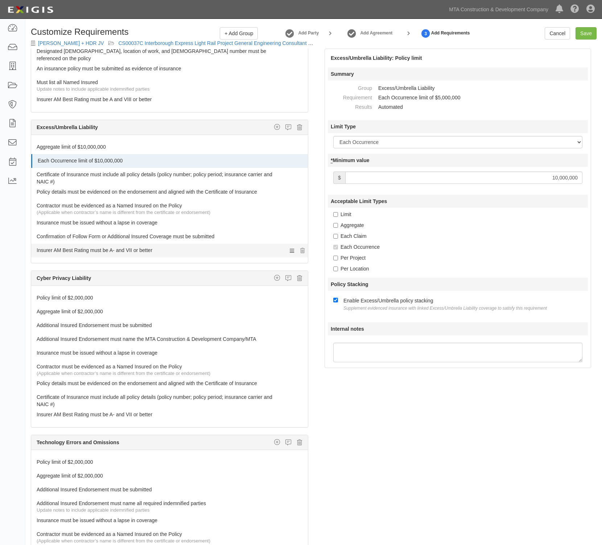
click at [137, 250] on link "Insurer AM Best Rating must be A- and VII or better" at bounding box center [156, 249] width 239 height 10
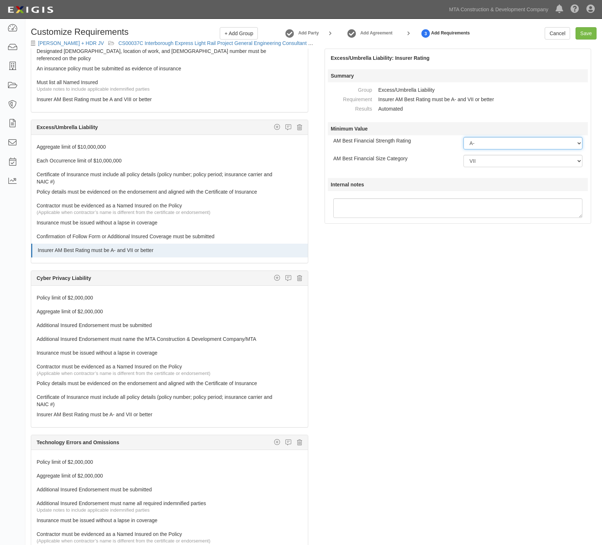
drag, startPoint x: 491, startPoint y: 144, endPoint x: 479, endPoint y: 149, distance: 12.2
click at [491, 144] on select "-- Select Rating -- A++ A+ A A- B++ B+ B B- C++ C+ C C- D E F NR S" at bounding box center [522, 143] width 119 height 12
select select "A"
click at [463, 137] on select "-- Select Rating -- A++ A+ A A- B++ B+ B B- C++ C+ C C- D E F NR S" at bounding box center [522, 143] width 119 height 12
click at [486, 156] on select "-- Select Financial Size -- I II III IV V VI VII VIII IX X XI XII XIII XIV XV" at bounding box center [522, 161] width 119 height 12
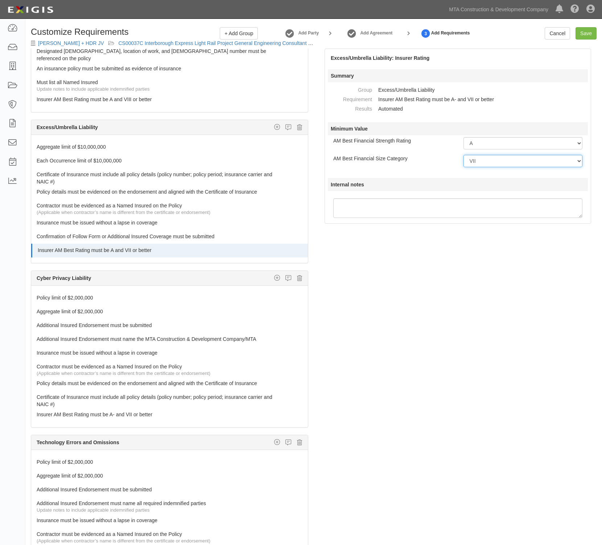
select select "VIII"
click at [463, 155] on select "-- Select Financial Size -- I II III IV V VI VII VIII IX X XI XII XIII XIV XV" at bounding box center [522, 161] width 119 height 12
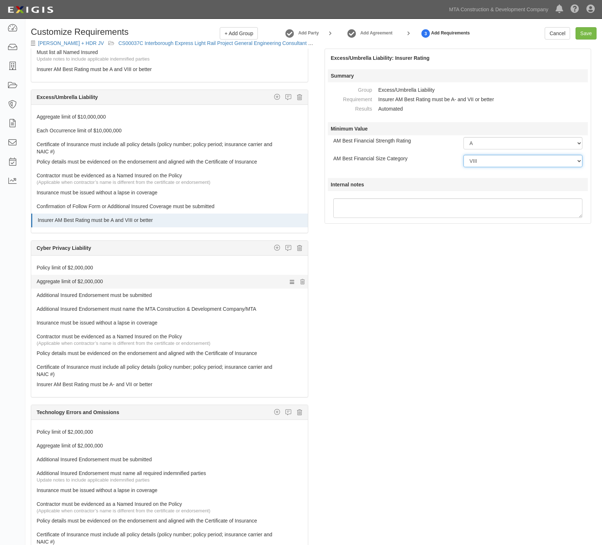
scroll to position [997, 0]
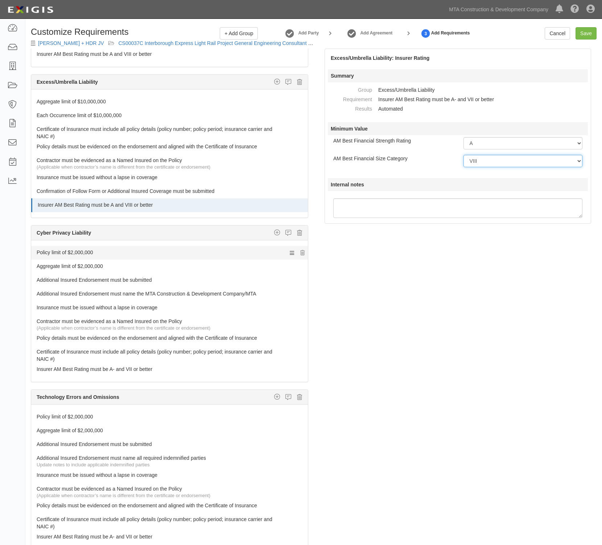
click at [86, 253] on link "Policy limit of $2,000,000" at bounding box center [156, 251] width 239 height 10
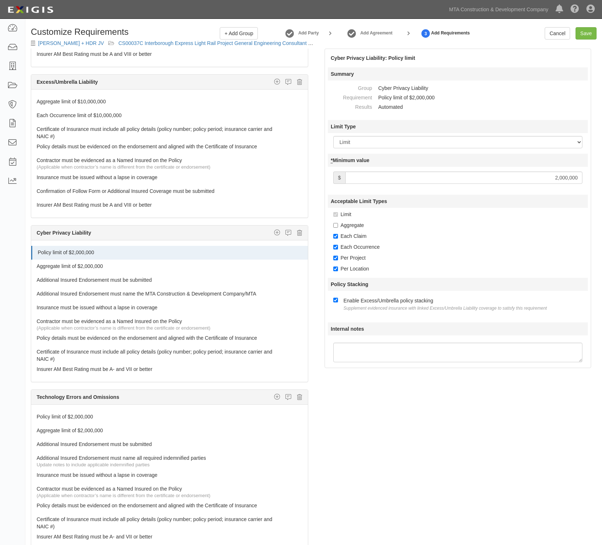
click at [554, 178] on input "2,000,000" at bounding box center [463, 178] width 237 height 12
type input "10,000,000"
click at [101, 267] on link "Aggregate limit of $2,000,000" at bounding box center [156, 265] width 239 height 10
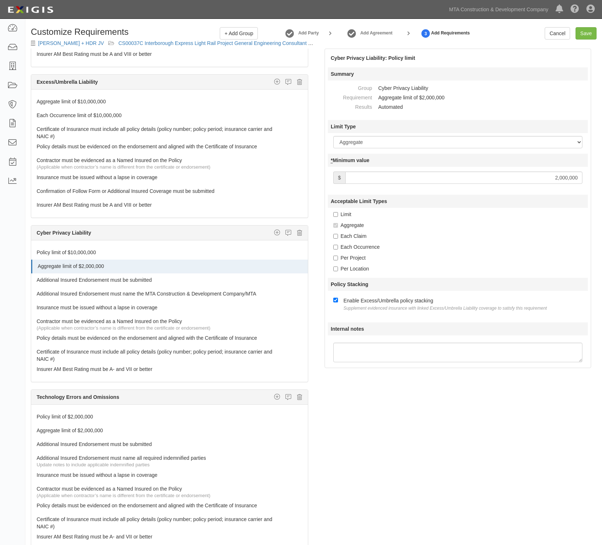
click at [557, 177] on input "2,000,000" at bounding box center [463, 178] width 237 height 12
type input "10,000,000"
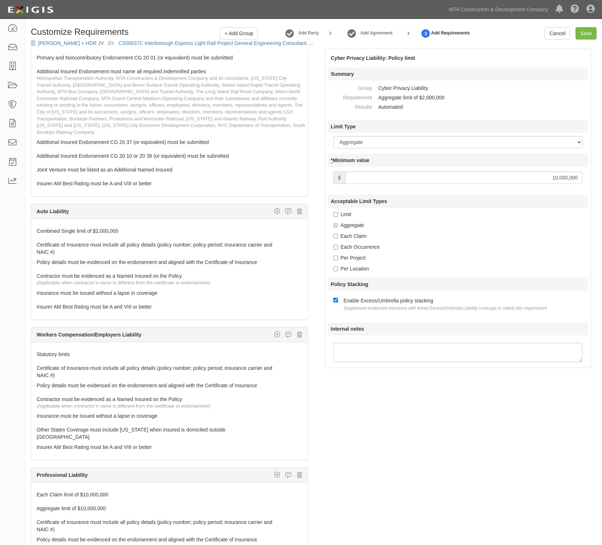
scroll to position [45, 0]
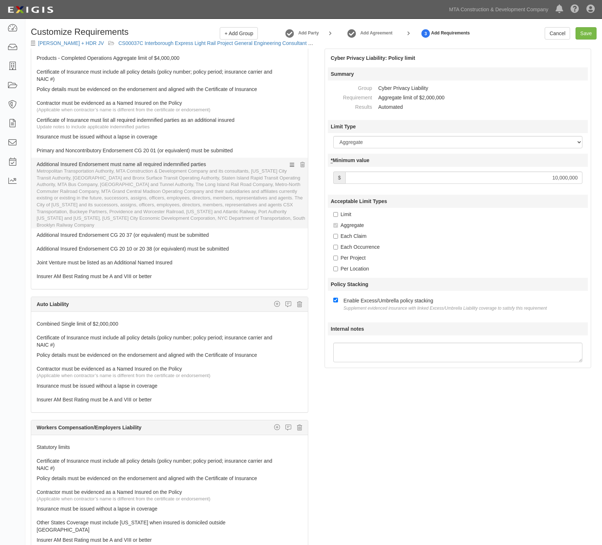
click at [111, 164] on link "Additional Insured Endorsement must name all required indemnified parties" at bounding box center [156, 163] width 239 height 10
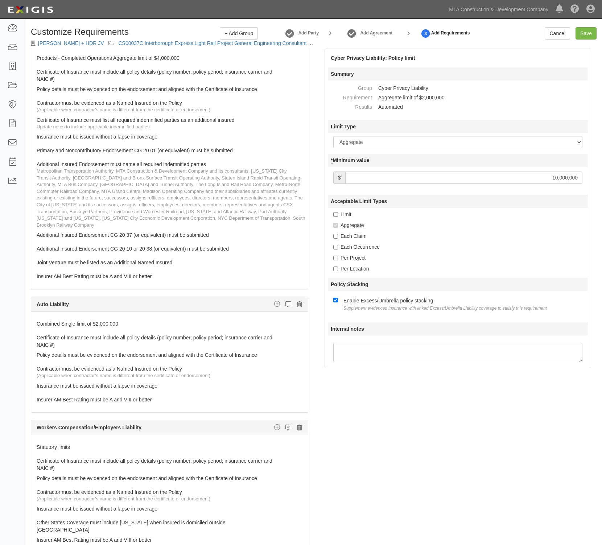
select select
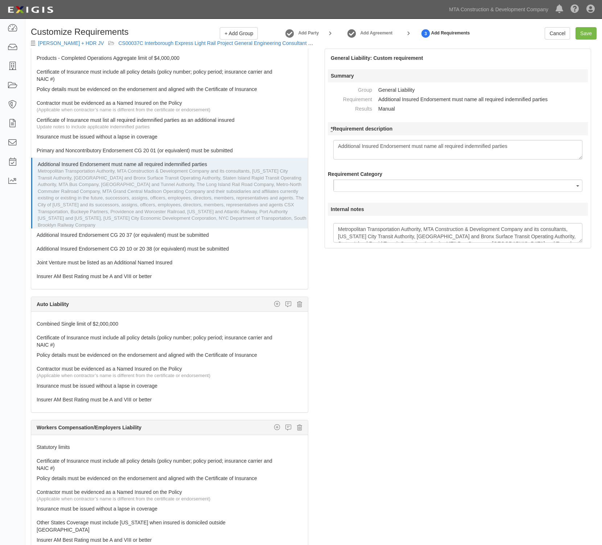
drag, startPoint x: 512, startPoint y: 151, endPoint x: 312, endPoint y: 146, distance: 199.9
click at [301, 146] on div "The requirements in red require changes in order to save. General Liability Add…" at bounding box center [313, 313] width 577 height 529
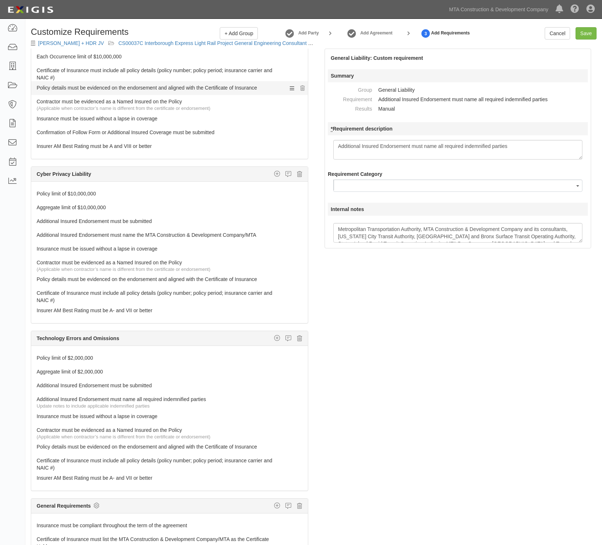
scroll to position [1072, 0]
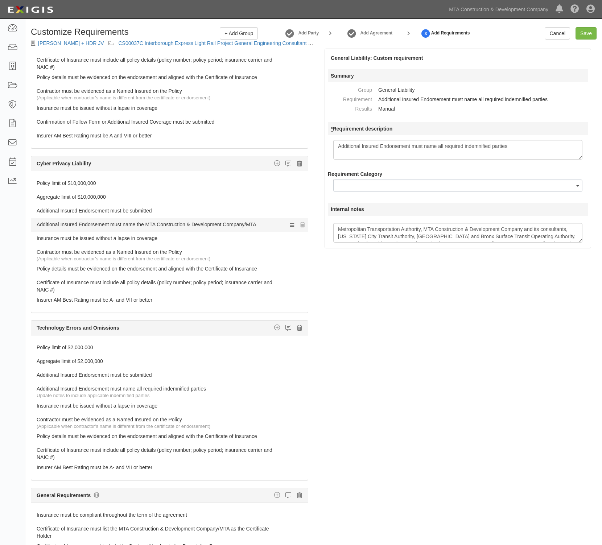
click at [161, 222] on link "Additional Insured Endorsement must name the MTA Construction & Development Com…" at bounding box center [156, 223] width 239 height 10
select select
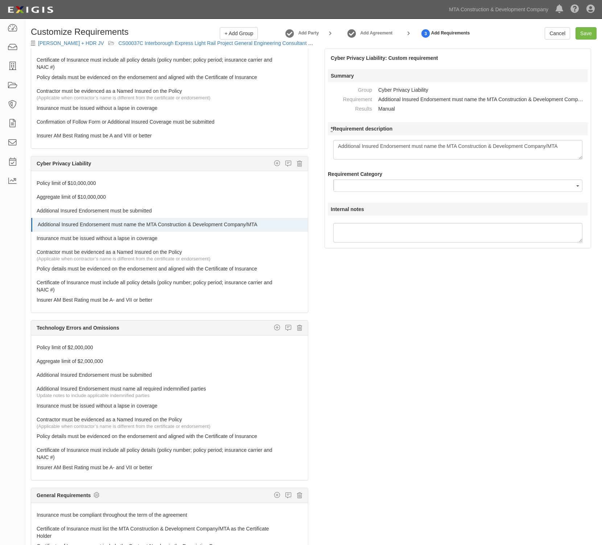
drag, startPoint x: 564, startPoint y: 147, endPoint x: 281, endPoint y: 149, distance: 282.9
click at [281, 149] on div "The requirements in red require changes in order to save. General Liability Add…" at bounding box center [313, 313] width 577 height 529
type textarea "Additional Insured Endorsement must name all required indemnified parties"
click at [526, 300] on div "The requirements in red require changes in order to save. General Liability Add…" at bounding box center [313, 313] width 577 height 529
click at [128, 298] on link "Insurer AM Best Rating must be A- and VII or better" at bounding box center [156, 298] width 239 height 10
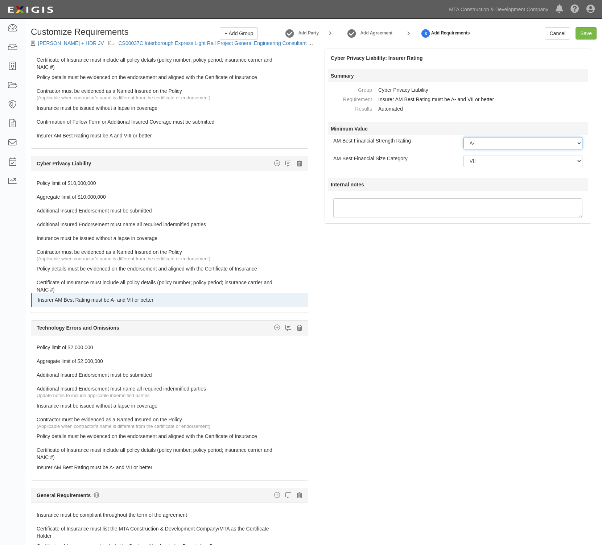
drag, startPoint x: 525, startPoint y: 144, endPoint x: 520, endPoint y: 145, distance: 5.3
click at [525, 144] on select "-- Select Rating -- A++ A+ A A- B++ B+ B B- C++ C+ C C- D E F NR S" at bounding box center [522, 143] width 119 height 12
select select "A"
click at [463, 137] on select "-- Select Rating -- A++ A+ A A- B++ B+ B B- C++ C+ C C- D E F NR S" at bounding box center [522, 143] width 119 height 12
click at [481, 162] on select "-- Select Financial Size -- I II III IV V VI VII VIII IX X XI XII XIII XIV XV" at bounding box center [522, 161] width 119 height 12
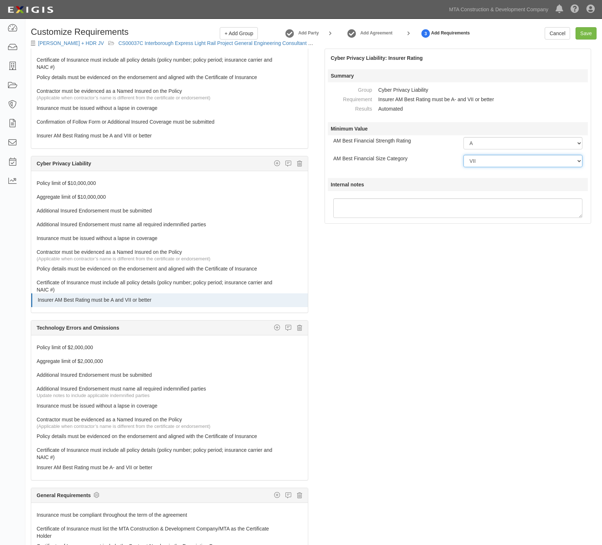
select select "VIII"
click at [463, 155] on select "-- Select Financial Size -- I II III IV V VI VII VIII IX X XI XII XIII XIV XV" at bounding box center [522, 161] width 119 height 12
click at [85, 343] on link "Policy limit of $2,000,000" at bounding box center [156, 346] width 239 height 10
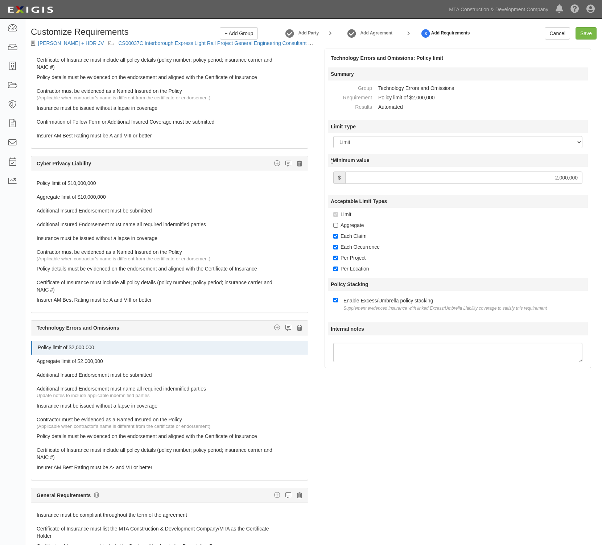
drag, startPoint x: 559, startPoint y: 177, endPoint x: 553, endPoint y: 178, distance: 5.9
click at [553, 178] on input "2,000,000" at bounding box center [463, 178] width 237 height 12
type input "10,000,000"
click at [79, 359] on link "Aggregate limit of $2,000,000" at bounding box center [156, 360] width 239 height 10
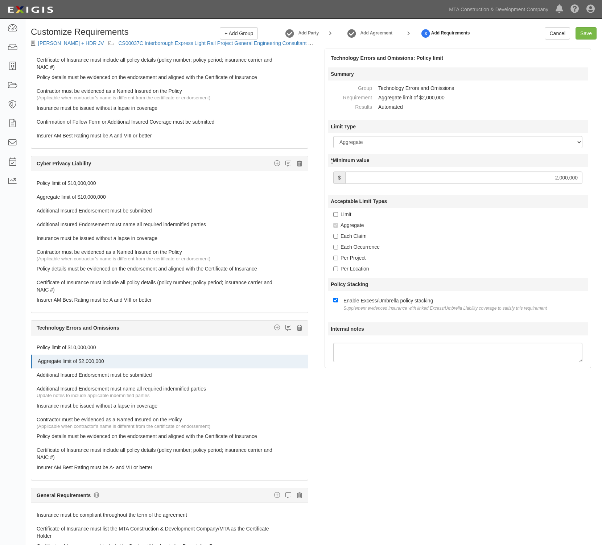
click at [554, 176] on input "2,000,000" at bounding box center [463, 178] width 237 height 12
type input "10,000,000"
click at [84, 469] on link "Insurer AM Best Rating must be A- and VII or better" at bounding box center [156, 466] width 239 height 10
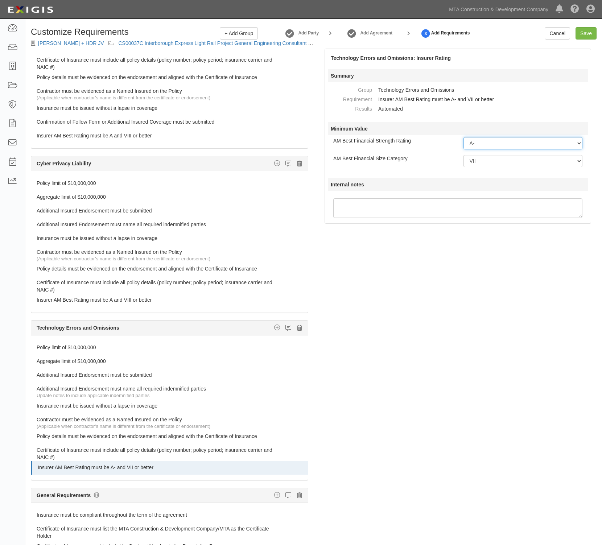
click at [474, 144] on select "-- Select Rating -- A++ A+ A A- B++ B+ B B- C++ C+ C C- D E F NR S" at bounding box center [522, 143] width 119 height 12
select select "A"
click at [463, 137] on select "-- Select Rating -- A++ A+ A A- B++ B+ B B- C++ C+ C C- D E F NR S" at bounding box center [522, 143] width 119 height 12
click at [491, 158] on select "-- Select Financial Size -- I II III IV V VI VII VIII IX X XI XII XIII XIV XV" at bounding box center [522, 161] width 119 height 12
select select "VIII"
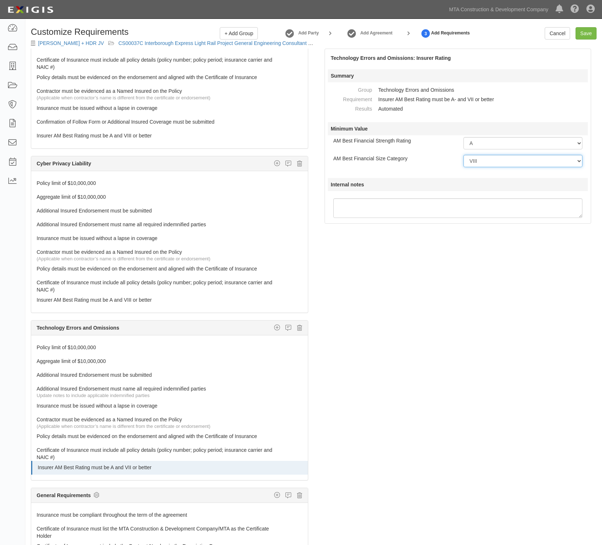
click at [463, 155] on select "-- Select Financial Size -- I II III IV V VI VII VIII IX X XI XII XIII XIV XV" at bounding box center [522, 161] width 119 height 12
click at [300, 374] on icon at bounding box center [302, 375] width 4 height 5
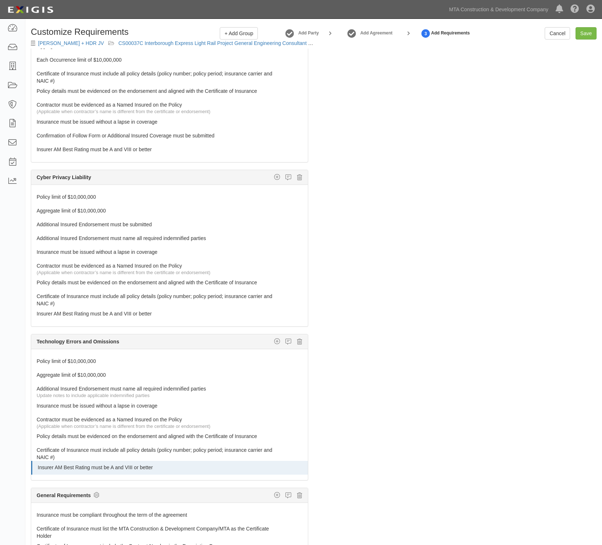
scroll to position [1058, 0]
click at [300, 387] on icon at bounding box center [302, 389] width 4 height 5
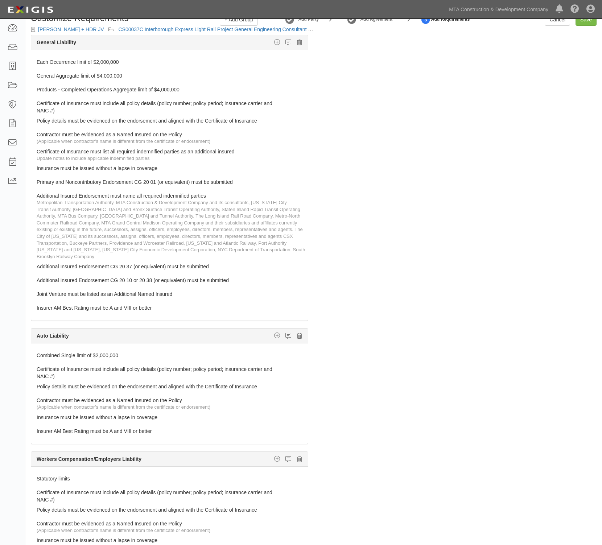
scroll to position [0, 0]
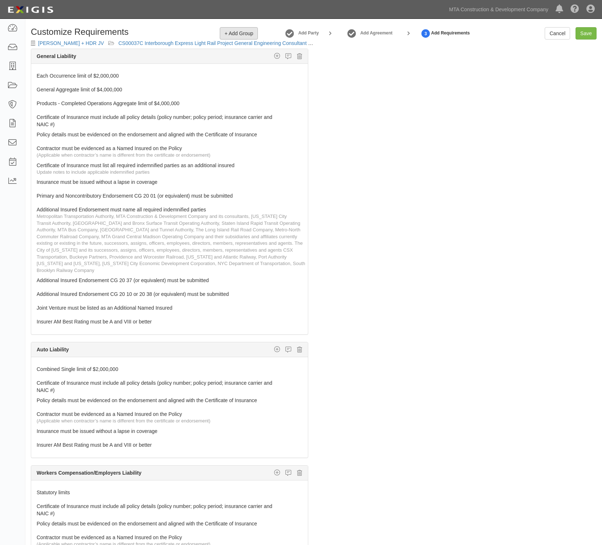
click at [251, 31] on span "+ Add Group" at bounding box center [238, 33] width 29 height 6
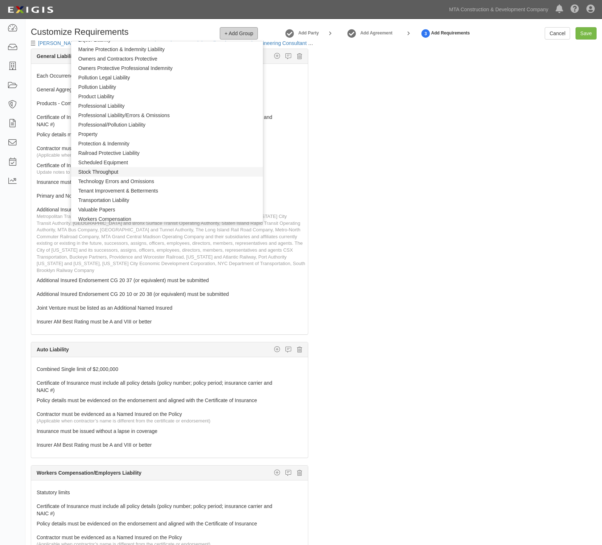
scroll to position [445, 0]
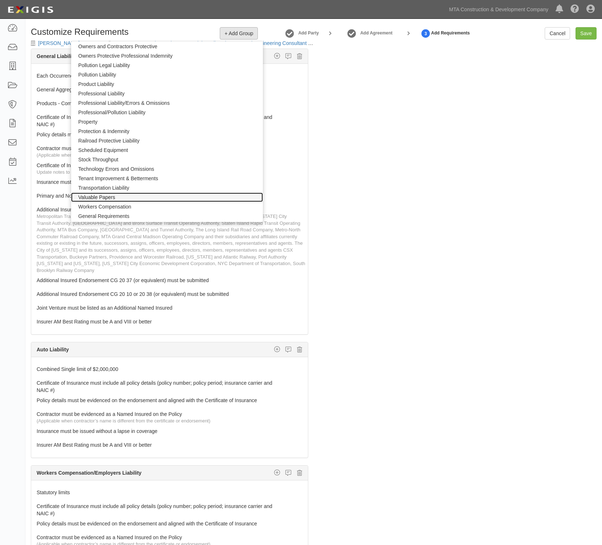
click at [96, 197] on link "Valuable Papers" at bounding box center [167, 197] width 192 height 9
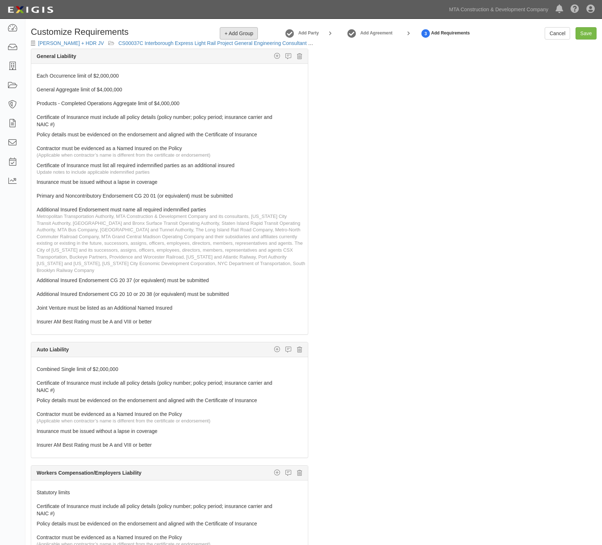
click at [247, 33] on span "+ Add Group" at bounding box center [238, 33] width 29 height 6
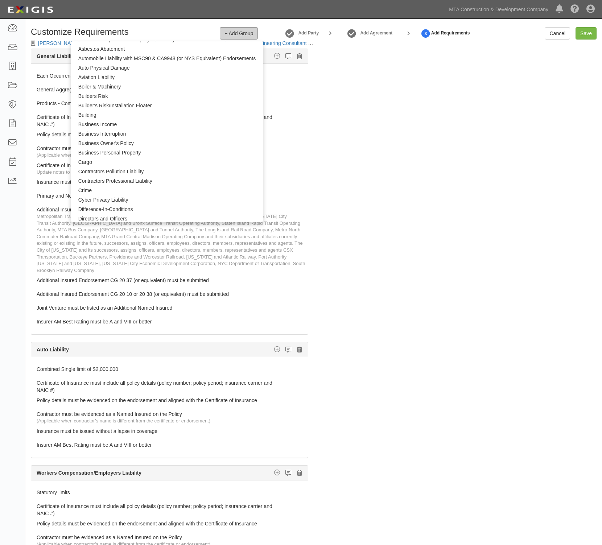
scroll to position [0, 0]
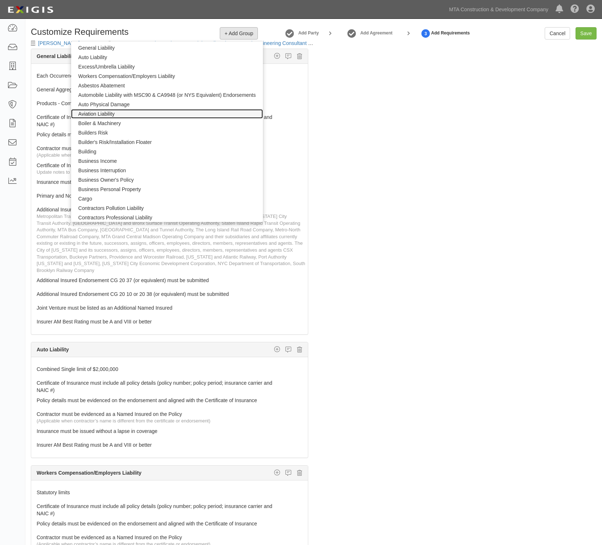
click at [86, 115] on link "Aviation Liability" at bounding box center [167, 113] width 192 height 9
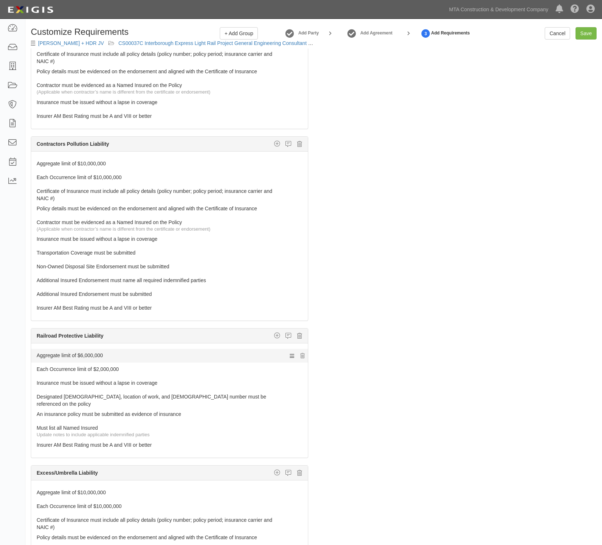
scroll to position [656, 0]
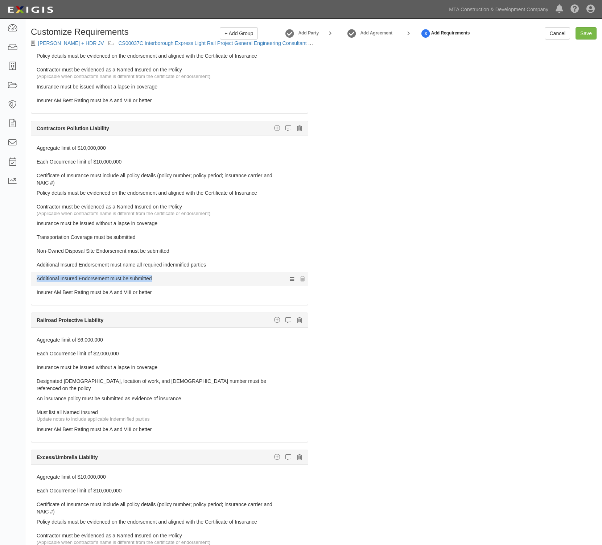
drag, startPoint x: 29, startPoint y: 282, endPoint x: 174, endPoint y: 282, distance: 145.0
click at [174, 282] on div "General Liability Additional Insured coverage Custom requirement Damage to Rent…" at bounding box center [169, 313] width 288 height 529
copy link "Additional Insured Endorsement must be submitted"
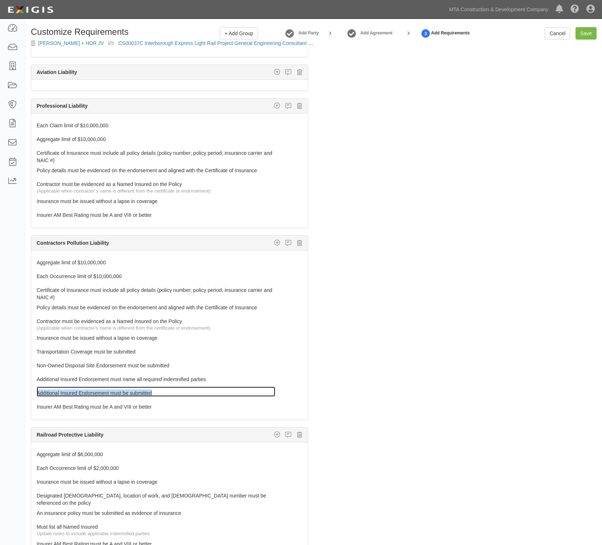
scroll to position [384, 0]
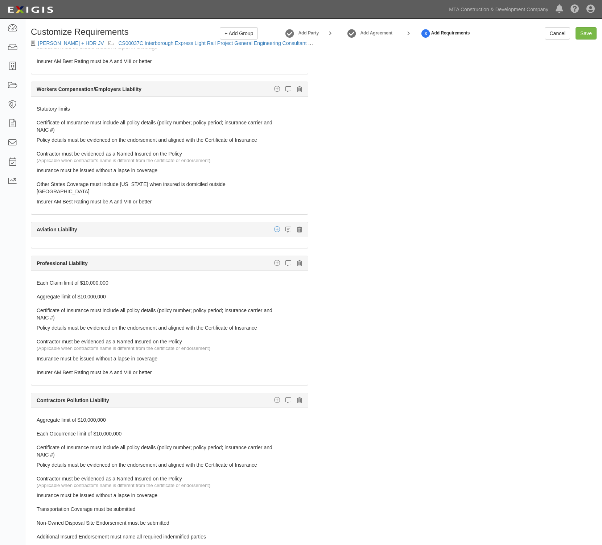
click at [274, 232] on icon "button" at bounding box center [277, 229] width 6 height 7
click at [229, 245] on link "Custom requirement" at bounding box center [253, 243] width 108 height 9
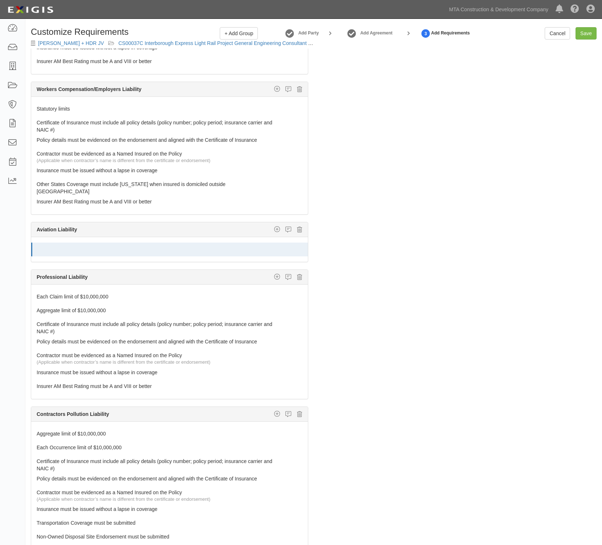
select select
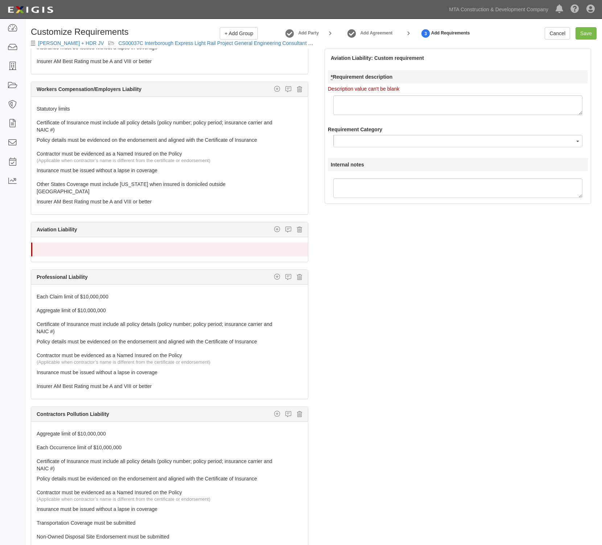
type textarea "Additional Insured Endorsement must be submitted"
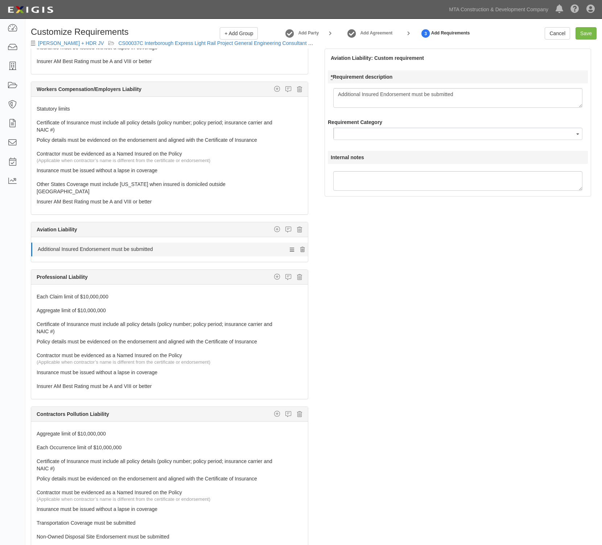
click at [300, 250] on icon at bounding box center [302, 249] width 4 height 5
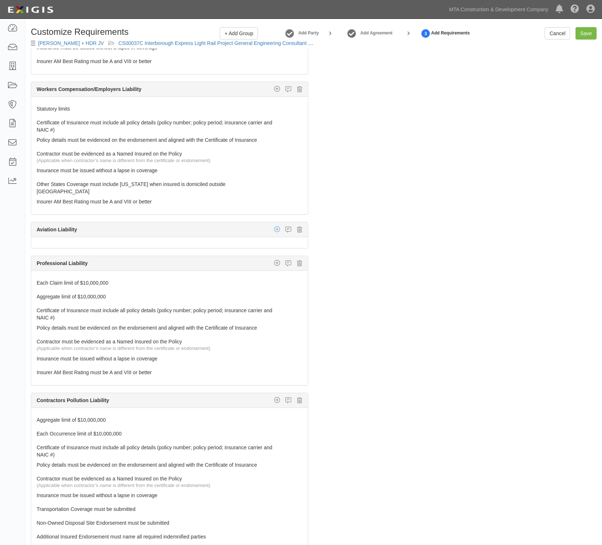
click at [274, 228] on icon "button" at bounding box center [277, 229] width 6 height 7
click at [219, 272] on link "Policy limit" at bounding box center [253, 271] width 108 height 9
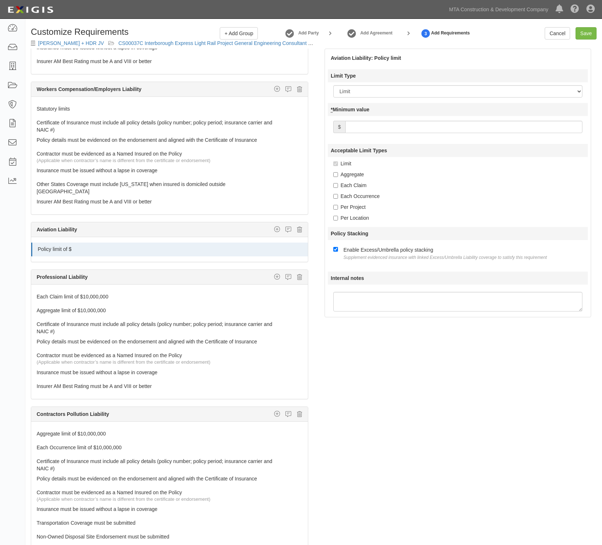
click at [378, 131] on input "* Minimum value" at bounding box center [463, 127] width 237 height 12
type input "5,000,000"
click at [347, 164] on label "Limit" at bounding box center [342, 163] width 18 height 7
click at [358, 182] on label "Each Claim" at bounding box center [349, 185] width 33 height 7
click at [338, 183] on input "Each Claim" at bounding box center [335, 185] width 5 height 5
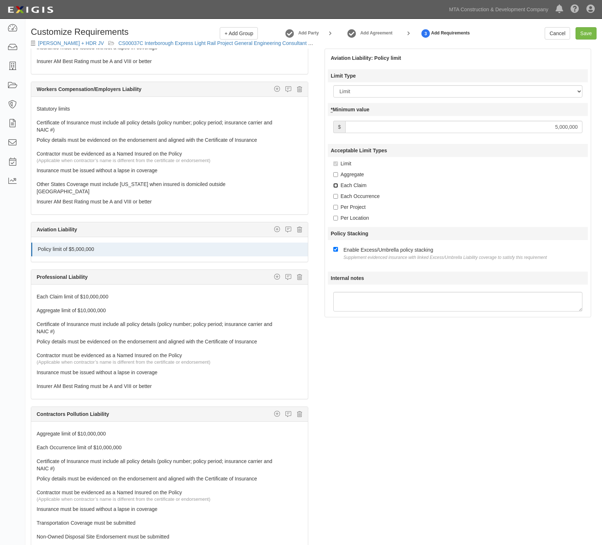
checkbox input "true"
click at [274, 229] on icon "button" at bounding box center [277, 229] width 6 height 7
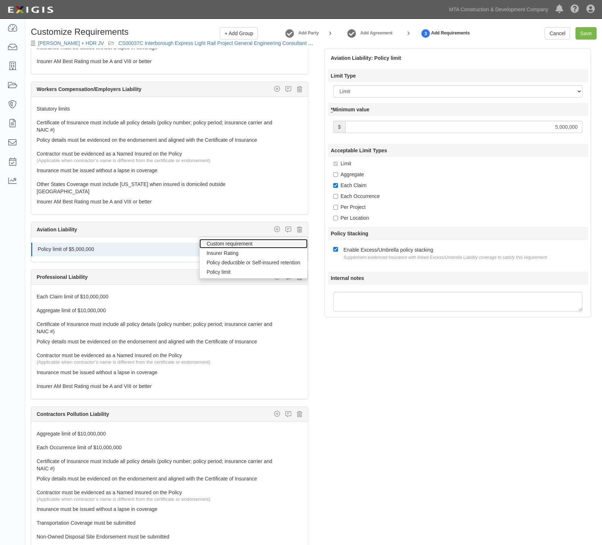
click at [223, 244] on link "Custom requirement" at bounding box center [253, 243] width 108 height 9
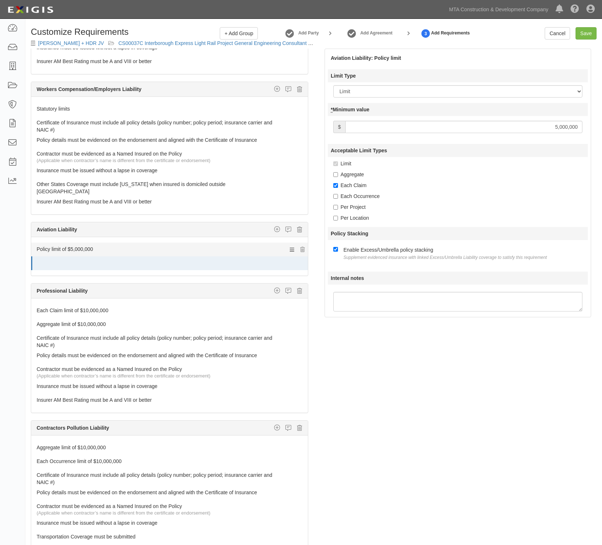
select select
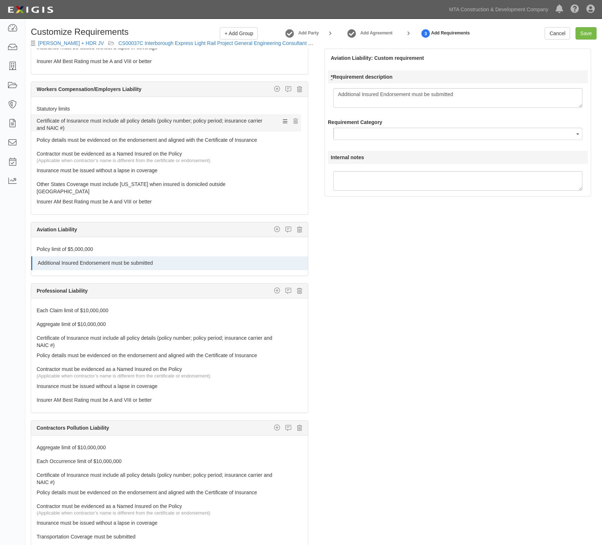
drag, startPoint x: 33, startPoint y: 125, endPoint x: 250, endPoint y: 121, distance: 216.9
type textarea "Additional Insured Endorsement must be submitted"
drag, startPoint x: 29, startPoint y: 124, endPoint x: 120, endPoint y: 133, distance: 91.1
click at [120, 133] on div "General Liability Additional Insured coverage Custom requirement Damage to Rent…" at bounding box center [169, 313] width 288 height 529
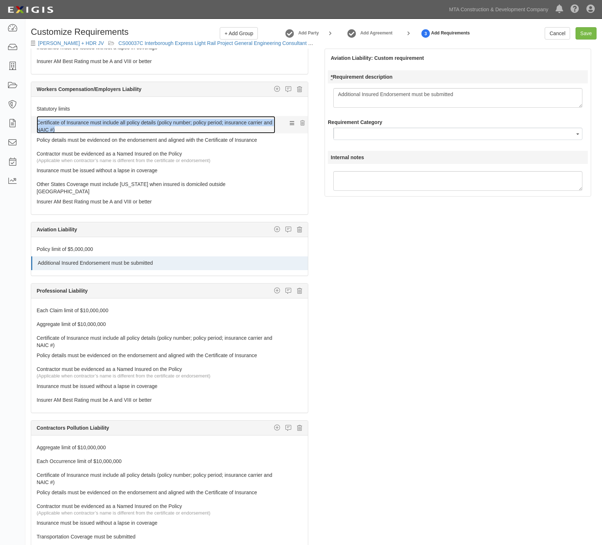
copy link "Certificate of Insurance must include all policy details (policy number; policy…"
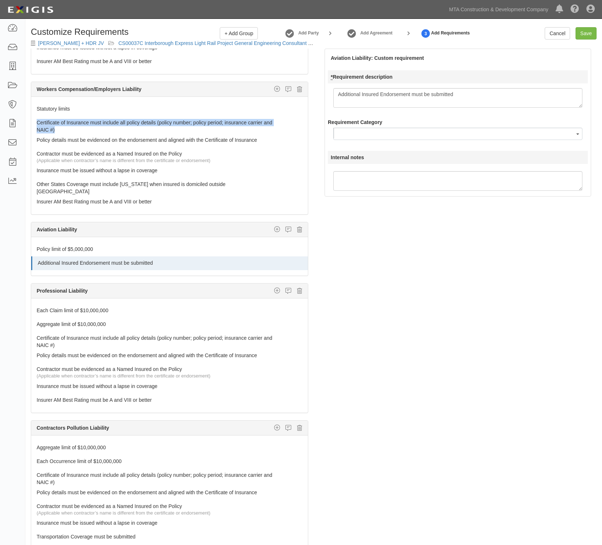
drag, startPoint x: 268, startPoint y: 229, endPoint x: 258, endPoint y: 241, distance: 15.5
click at [274, 230] on icon "button" at bounding box center [277, 229] width 6 height 7
click at [236, 244] on link "Custom requirement" at bounding box center [253, 243] width 108 height 9
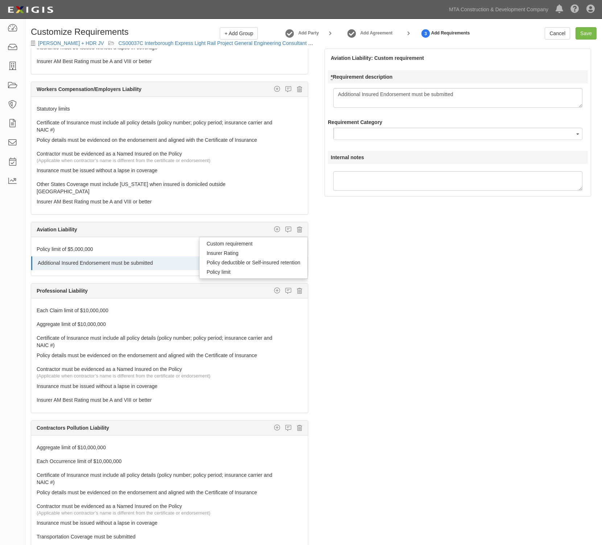
select select
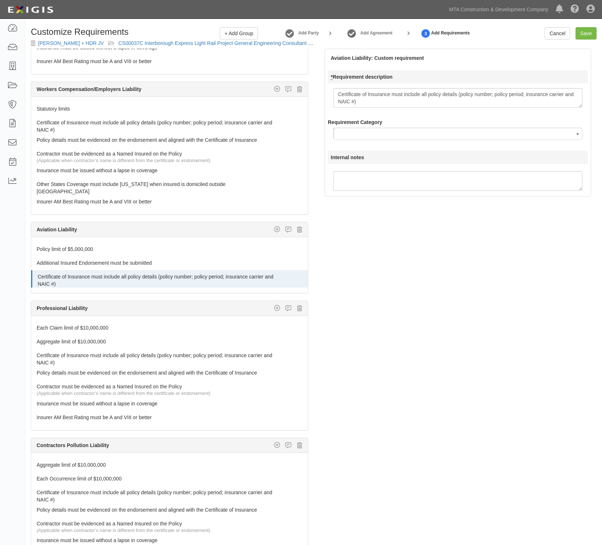
type textarea "Certificate of Insurance must include all policy details (policy number; policy…"
drag, startPoint x: 27, startPoint y: 143, endPoint x: 258, endPoint y: 146, distance: 231.0
click at [258, 146] on div "General Liability Additional Insured coverage Custom requirement Damage to Rent…" at bounding box center [169, 313] width 288 height 529
copy link "Policy details must be evidenced on the endorsement and aligned with the Certif…"
click at [274, 229] on icon "button" at bounding box center [277, 229] width 6 height 7
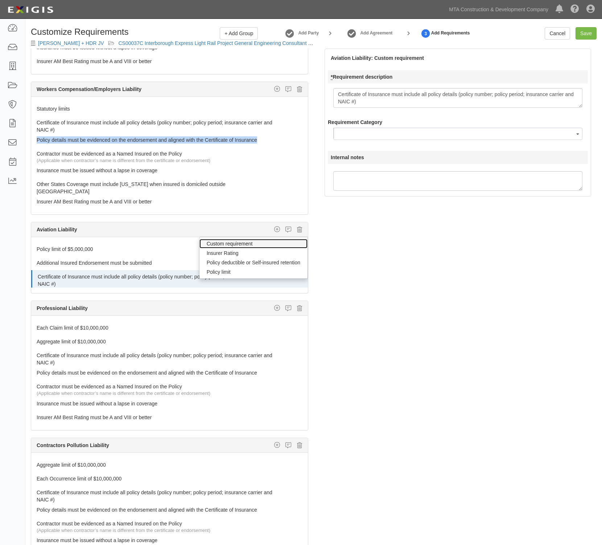
click at [229, 245] on link "Custom requirement" at bounding box center [253, 243] width 108 height 9
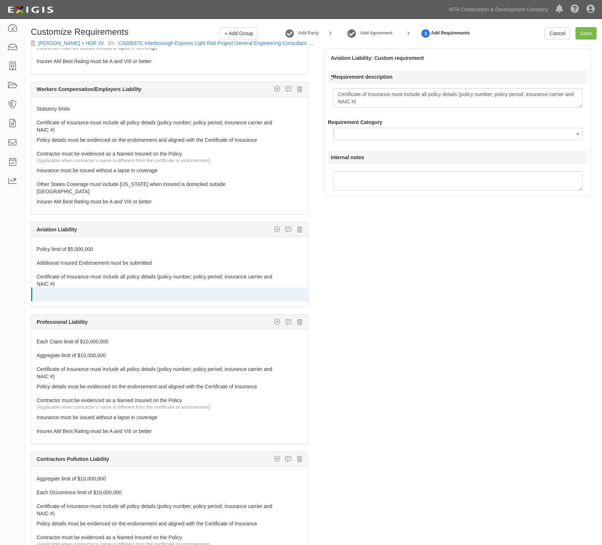
select select
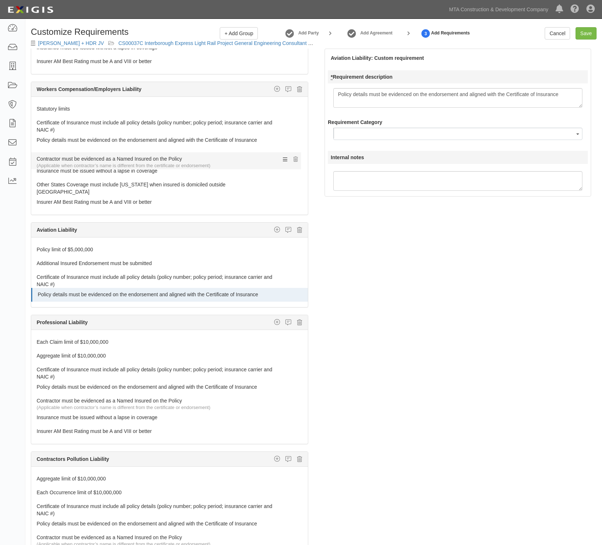
drag, startPoint x: 33, startPoint y: 154, endPoint x: 145, endPoint y: 156, distance: 112.4
type textarea "Policy details must be evidenced on the endorsement and aligned with the Certif…"
drag, startPoint x: 26, startPoint y: 156, endPoint x: 193, endPoint y: 156, distance: 166.1
click at [193, 156] on div "General Liability Additional Insured coverage Custom requirement Damage to Rent…" at bounding box center [169, 313] width 288 height 529
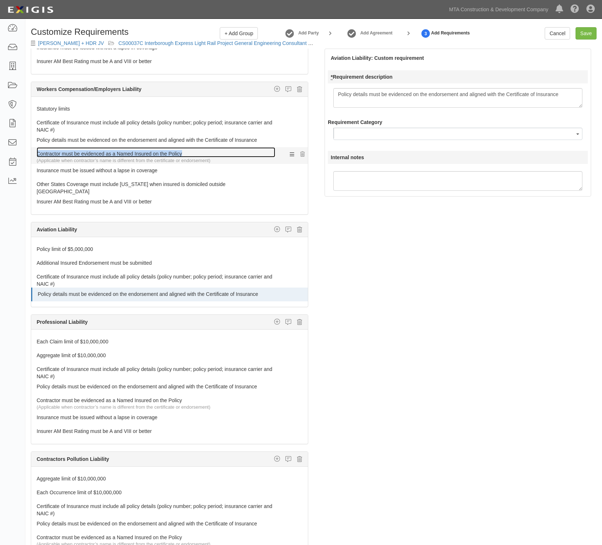
copy link "Contractor must be evidenced as a Named Insured on the Policy"
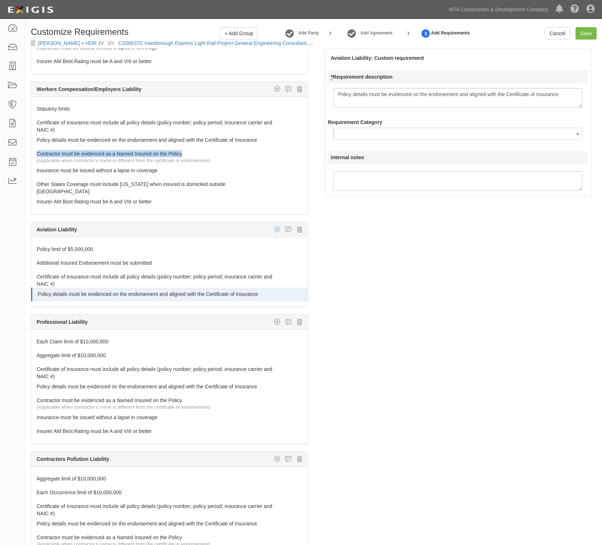
click at [274, 229] on icon "button" at bounding box center [277, 229] width 6 height 7
click at [219, 244] on link "Custom requirement" at bounding box center [253, 243] width 108 height 9
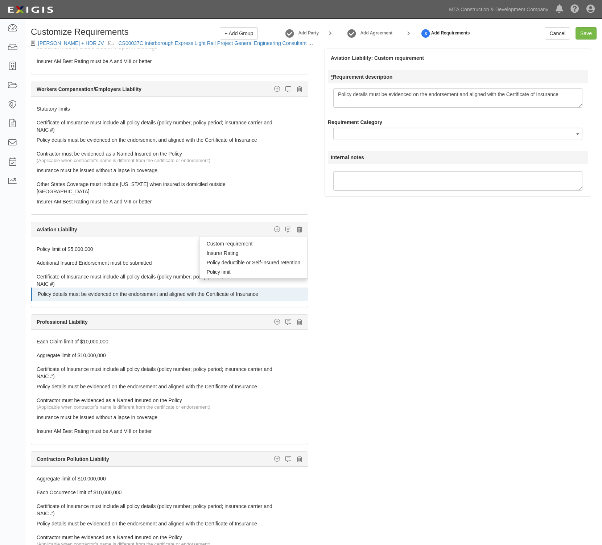
select select
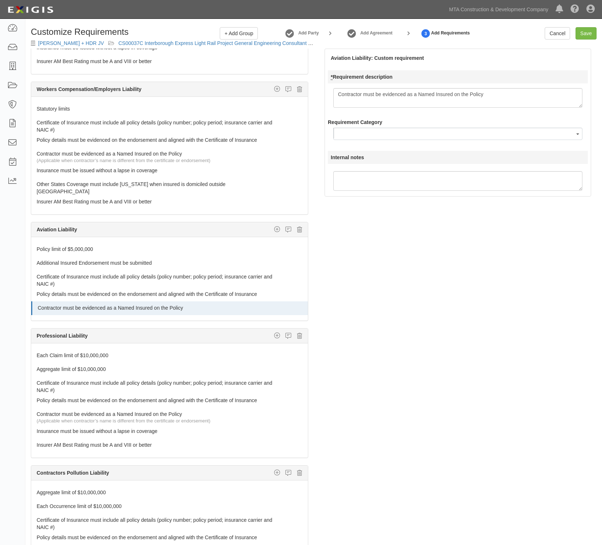
type textarea "Contractor must be evidenced as a Named Insured on the Policy"
drag, startPoint x: 26, startPoint y: 173, endPoint x: 178, endPoint y: 173, distance: 151.2
click at [178, 173] on div "General Liability Additional Insured coverage Custom requirement Damage to Rent…" at bounding box center [169, 313] width 288 height 529
copy link "Insurance must be issued without a lapse in coverage"
click at [274, 228] on icon "button" at bounding box center [277, 229] width 6 height 7
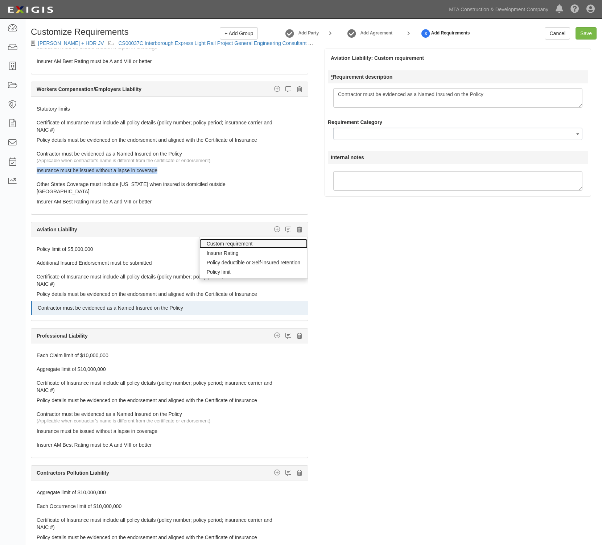
click at [236, 247] on link "Custom requirement" at bounding box center [253, 243] width 108 height 9
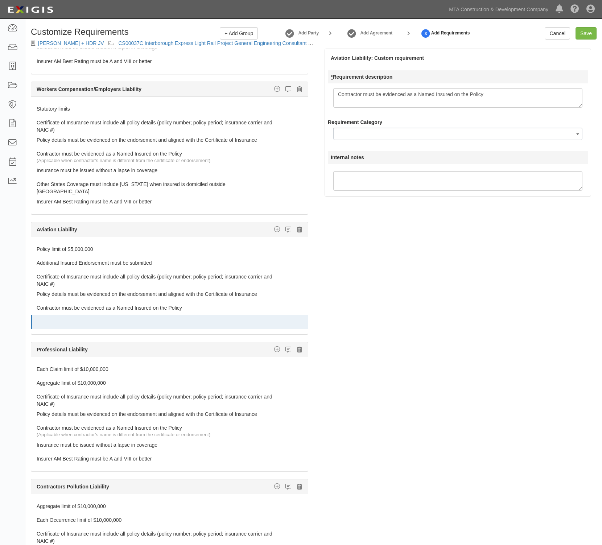
select select
type textarea "Insurance must be issued without a lapse in coverage"
click at [274, 228] on icon "button" at bounding box center [277, 229] width 6 height 7
click at [225, 252] on link "Insurer Rating" at bounding box center [253, 252] width 108 height 9
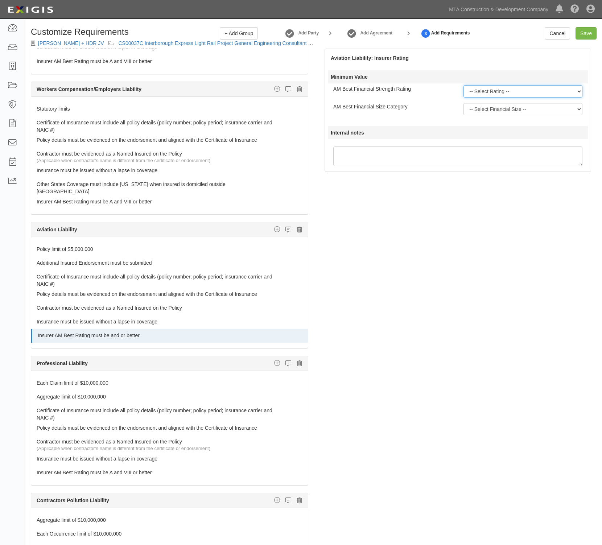
click at [506, 91] on select "-- Select Rating -- A++ A+ A A- B++ B+ B B- C++ C+ C C- D E F NR S" at bounding box center [522, 91] width 119 height 12
select select "A"
click at [463, 86] on select "-- Select Rating -- A++ A+ A A- B++ B+ B B- C++ C+ C C- D E F NR S" at bounding box center [522, 91] width 119 height 12
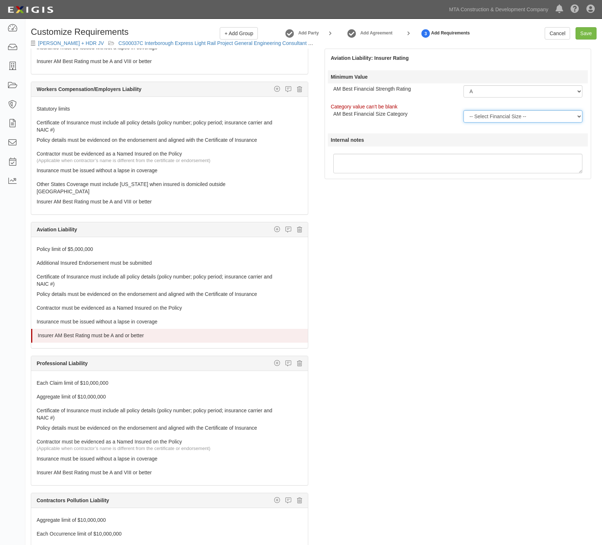
click at [481, 115] on select "-- Select Financial Size -- I II III IV V VI VII VIII IX X XI XII XIII XIV XV" at bounding box center [522, 116] width 119 height 12
select select "VIII"
click at [463, 110] on select "-- Select Financial Size -- I II III IV V VI VII VIII IX X XI XII XIII XIV XV" at bounding box center [522, 116] width 119 height 12
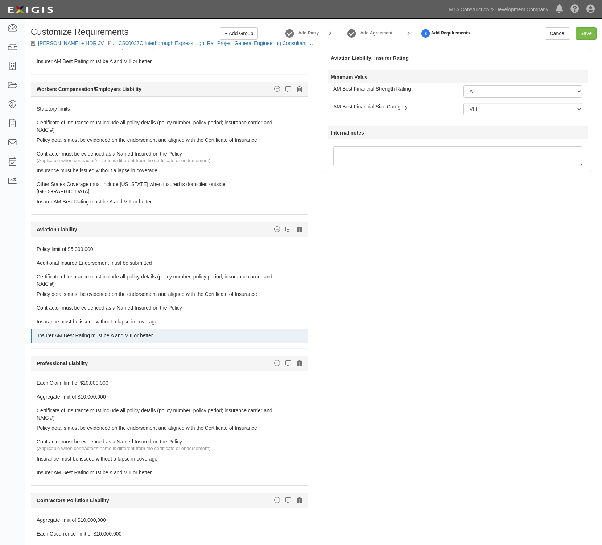
click at [424, 231] on div "The requirements in red require changes in order to save. General Liability Add…" at bounding box center [313, 313] width 577 height 529
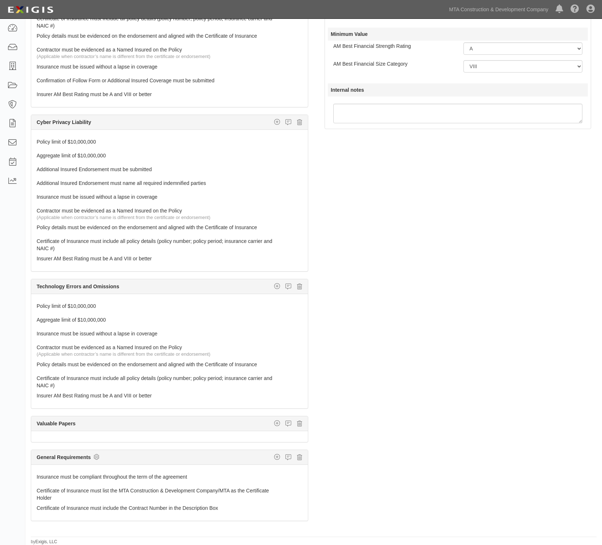
scroll to position [1200, 0]
click at [274, 426] on icon "button" at bounding box center [277, 422] width 6 height 7
click at [220, 470] on link "Policy limit" at bounding box center [253, 465] width 108 height 9
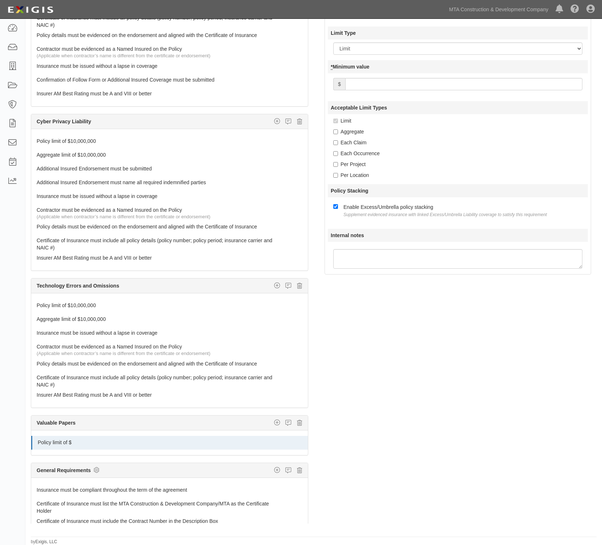
drag, startPoint x: 387, startPoint y: 84, endPoint x: 384, endPoint y: 88, distance: 5.1
click at [384, 87] on input "* Minimum value" at bounding box center [463, 84] width 237 height 12
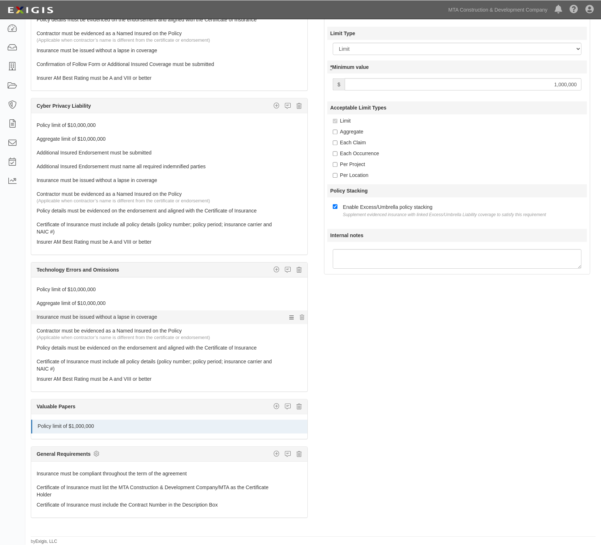
scroll to position [1224, 0]
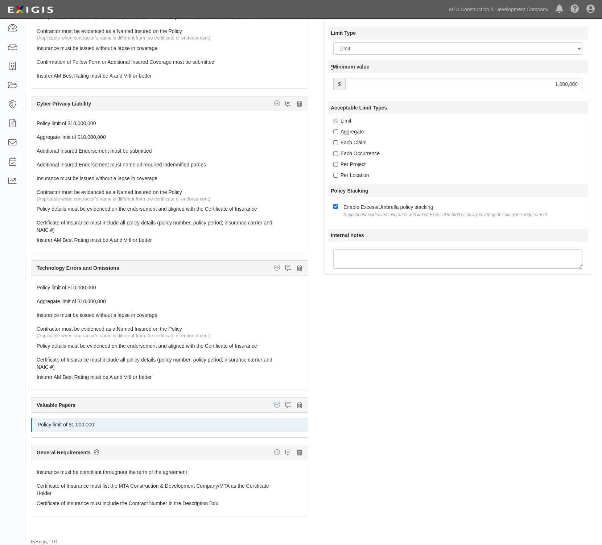
type input "1,000,000"
click at [274, 404] on icon "button" at bounding box center [277, 404] width 6 height 7
click at [232, 420] on link "Custom requirement" at bounding box center [253, 418] width 108 height 9
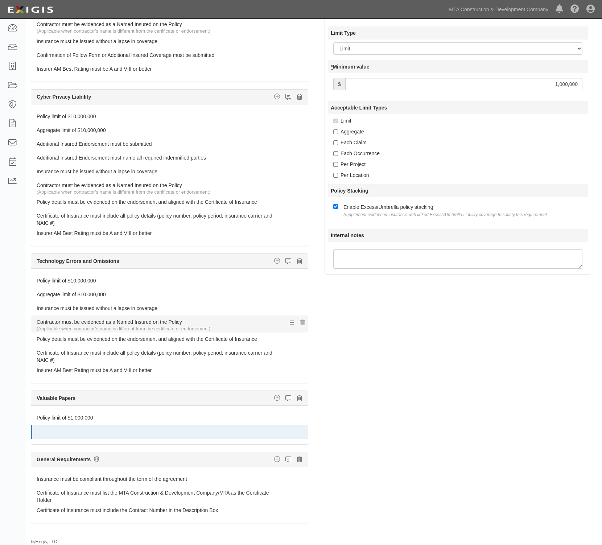
select select
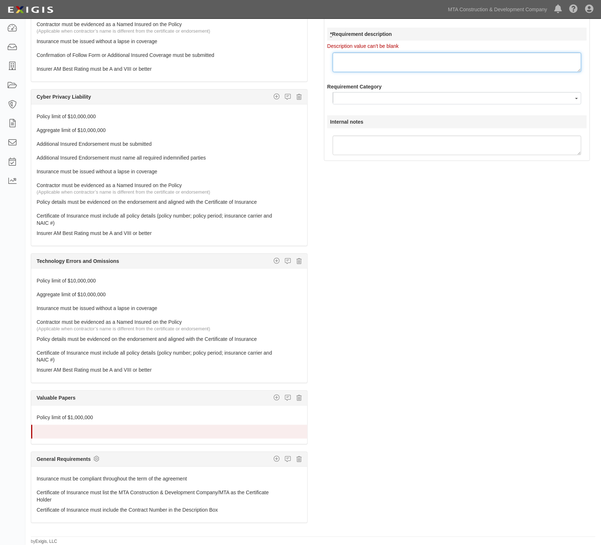
click at [394, 66] on textarea "* Requirement description" at bounding box center [457, 63] width 249 height 20
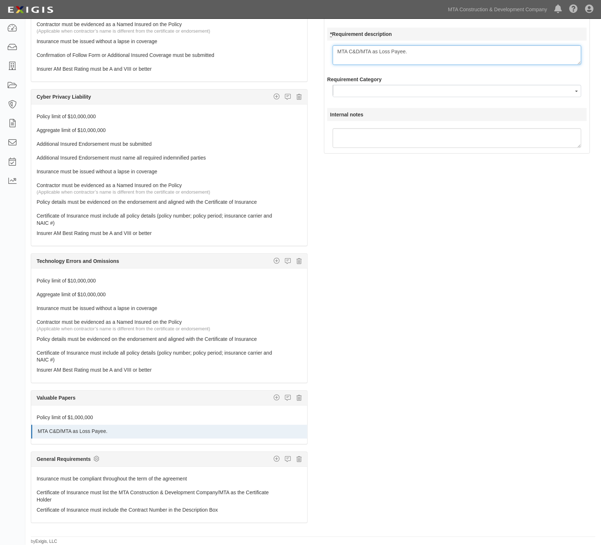
type textarea "MTA C&D/MTA as Loss Payee."
click at [561, 234] on div "The requirements in red require changes in order to save. General Liability Add…" at bounding box center [313, 270] width 576 height 529
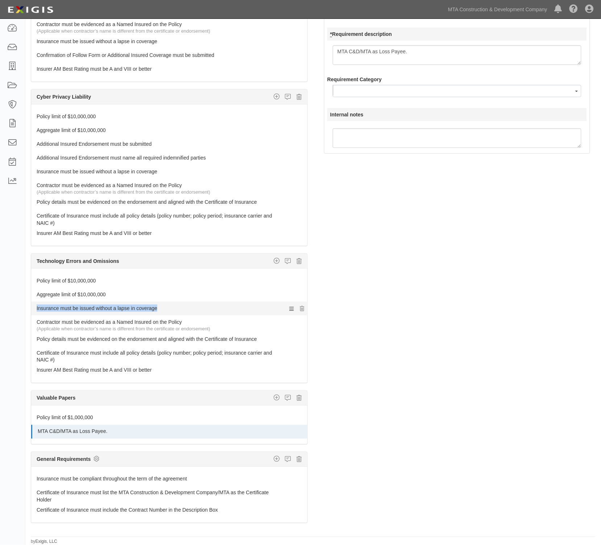
drag, startPoint x: 30, startPoint y: 310, endPoint x: 165, endPoint y: 312, distance: 135.6
click at [165, 312] on div "General Liability Additional Insured coverage Custom requirement Damage to Rent…" at bounding box center [169, 270] width 288 height 529
copy link "Insurance must be issued without a lapse in coverage"
click at [274, 401] on icon "button" at bounding box center [277, 398] width 6 height 7
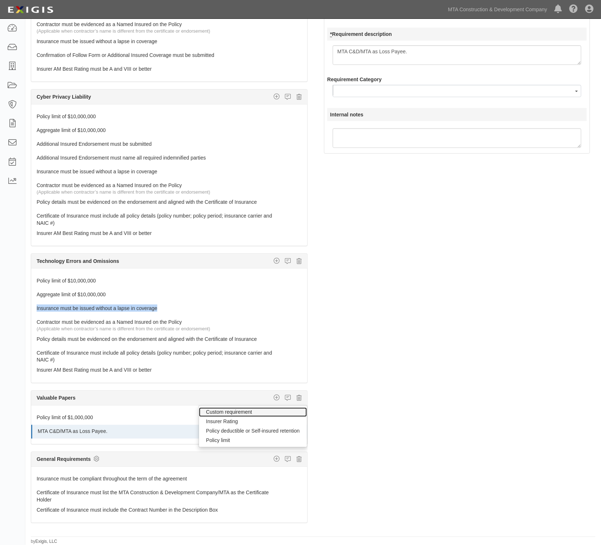
click at [230, 417] on link "Custom requirement" at bounding box center [253, 412] width 108 height 9
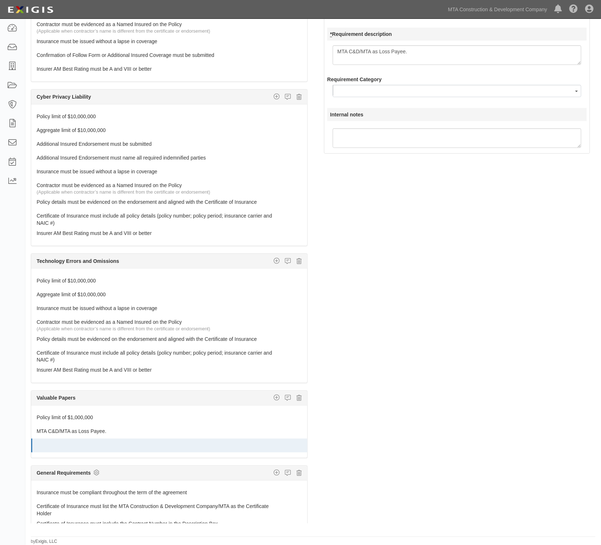
select select
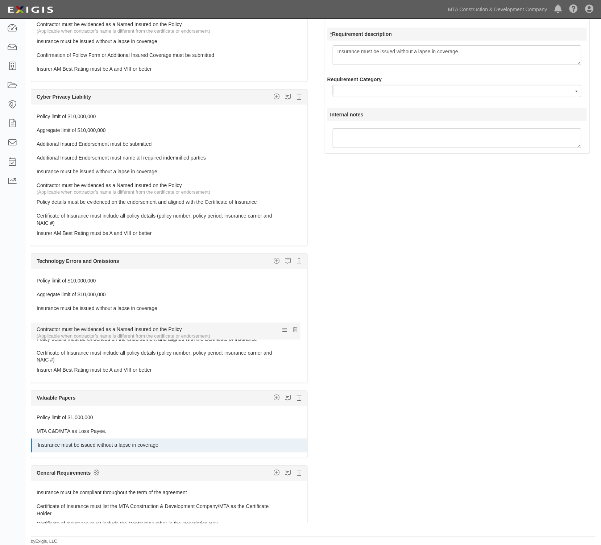
drag, startPoint x: 32, startPoint y: 329, endPoint x: 159, endPoint y: 327, distance: 127.3
type textarea "Insurance must be issued without a lapse in coverage"
drag, startPoint x: 27, startPoint y: 327, endPoint x: 207, endPoint y: 329, distance: 179.9
click at [207, 329] on div "General Liability Additional Insured coverage Custom requirement Damage to Rent…" at bounding box center [169, 270] width 288 height 529
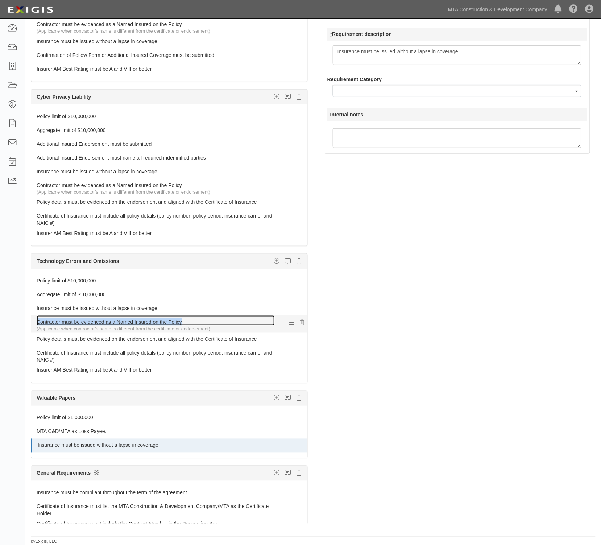
copy link "Contractor must be evidenced as a Named Insured on the Policy"
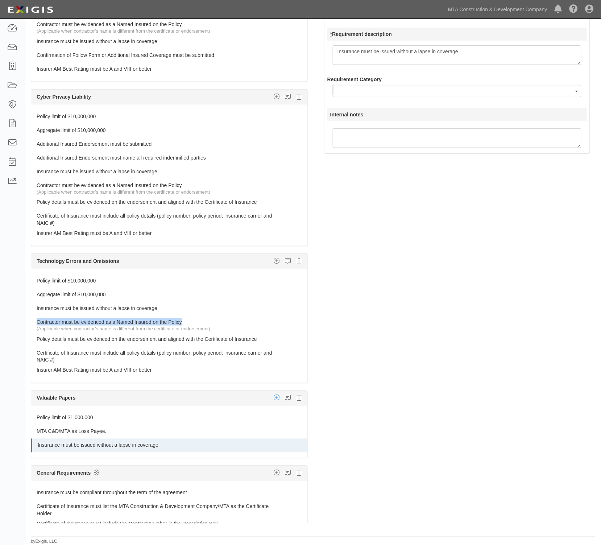
click at [274, 401] on icon "button" at bounding box center [277, 398] width 6 height 7
drag, startPoint x: 237, startPoint y: 420, endPoint x: 258, endPoint y: 399, distance: 29.5
click at [237, 417] on link "Custom requirement" at bounding box center [253, 412] width 108 height 9
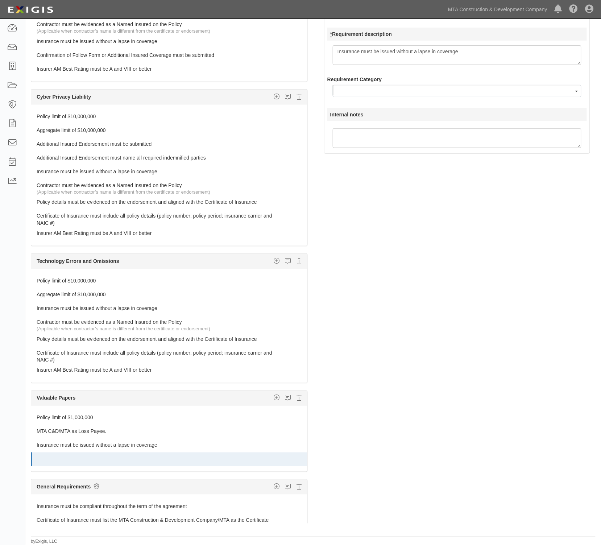
select select
type textarea "Contractor must be evidenced as a Named Insured on the Policy"
drag, startPoint x: 28, startPoint y: 344, endPoint x: 260, endPoint y: 347, distance: 232.8
click at [260, 347] on div "General Liability Additional Insured coverage Custom requirement Damage to Rent…" at bounding box center [169, 270] width 288 height 529
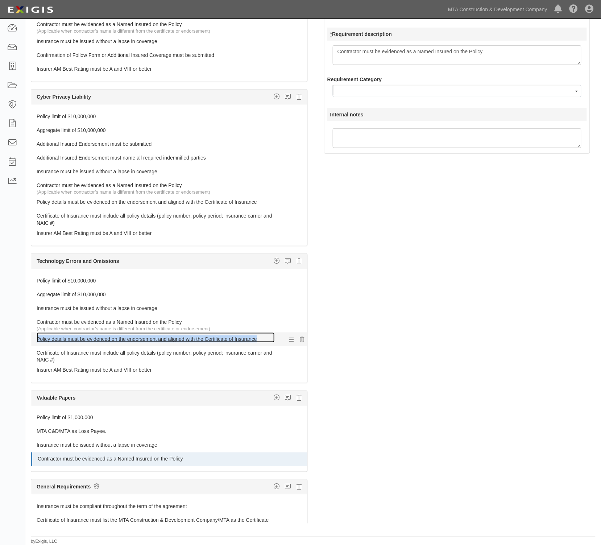
copy link "Policy details must be evidenced on the endorsement and aligned with the Certif…"
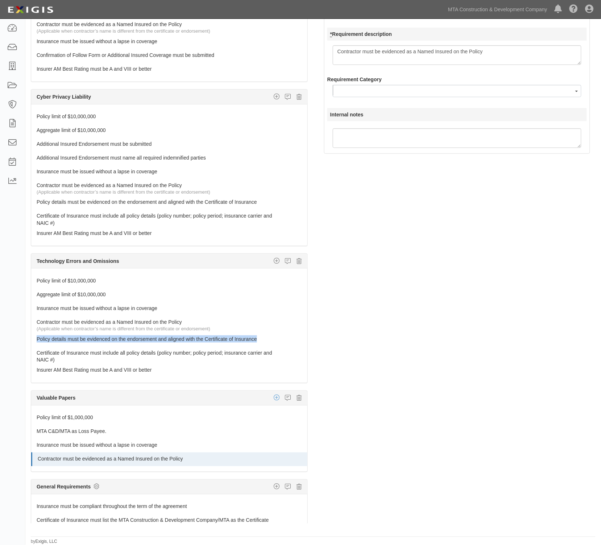
click at [274, 401] on icon "button" at bounding box center [277, 398] width 6 height 7
click at [249, 417] on link "Custom requirement" at bounding box center [253, 412] width 108 height 9
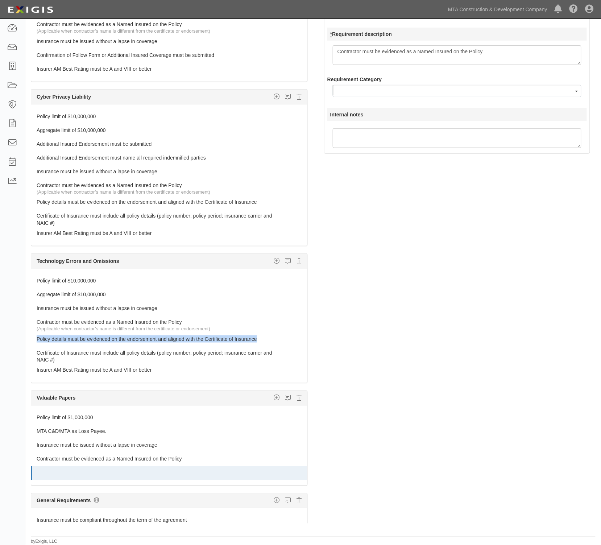
select select
type textarea "Policy details must be evidenced on the endorsement and aligned with the Certif…"
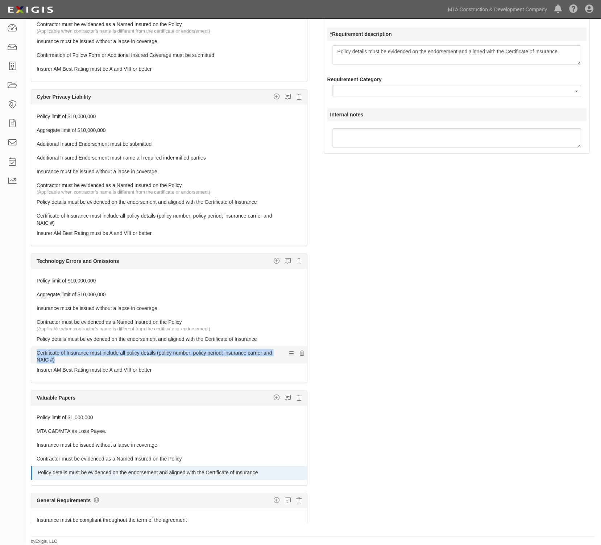
drag, startPoint x: 28, startPoint y: 358, endPoint x: 74, endPoint y: 367, distance: 47.2
click at [74, 367] on div "General Liability Additional Insured coverage Custom requirement Damage to Rent…" at bounding box center [169, 270] width 288 height 529
copy link "Certificate of Insurance must include all policy details (policy number; policy…"
click at [274, 401] on icon "button" at bounding box center [277, 398] width 6 height 7
click at [240, 417] on link "Custom requirement" at bounding box center [253, 412] width 108 height 9
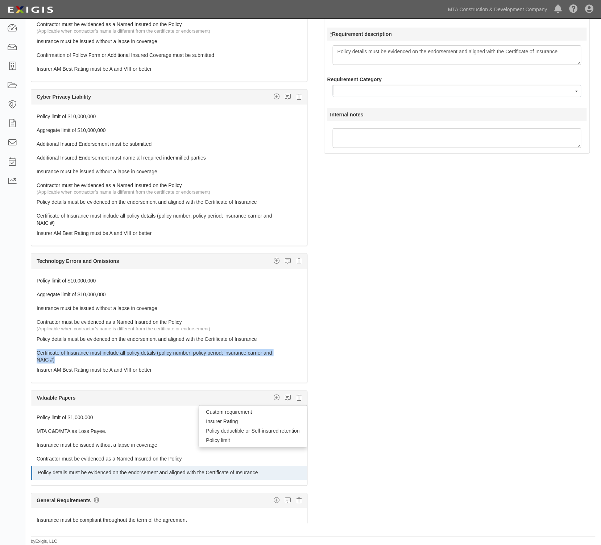
select select
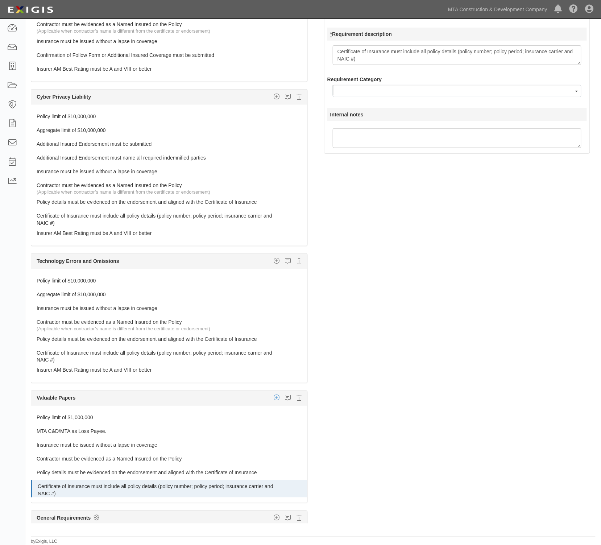
type textarea "Certificate of Insurance must include all policy details (policy number; policy…"
click at [274, 401] on icon "button" at bounding box center [277, 398] width 6 height 7
click at [219, 426] on link "Insurer Rating" at bounding box center [253, 421] width 108 height 9
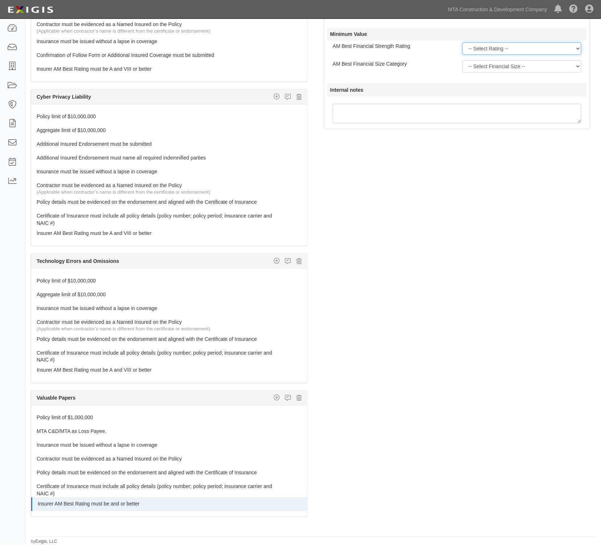
click at [480, 47] on select "-- Select Rating -- A++ A+ A A- B++ B+ B B- C++ C+ C C- D E F NR S" at bounding box center [522, 48] width 119 height 12
select select "A"
click at [463, 42] on select "-- Select Rating -- A++ A+ A A- B++ B+ B B- C++ C+ C C- D E F NR S" at bounding box center [522, 48] width 119 height 12
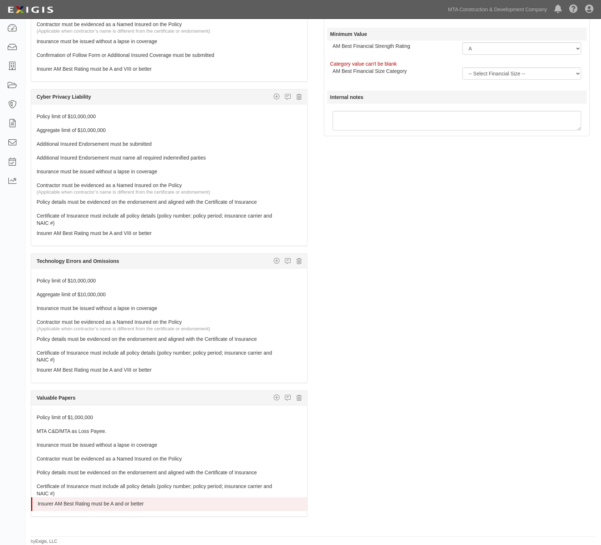
click at [488, 63] on div "Category value can't be blank" at bounding box center [458, 63] width 257 height 7
click at [487, 71] on select "-- Select Financial Size -- I II III IV V VI VII VIII IX X XI XII XIII XIV XV" at bounding box center [522, 73] width 119 height 12
select select "VIII"
click at [463, 67] on select "-- Select Financial Size -- I II III IV V VI VII VIII IX X XI XII XIII XIV XV" at bounding box center [522, 73] width 119 height 12
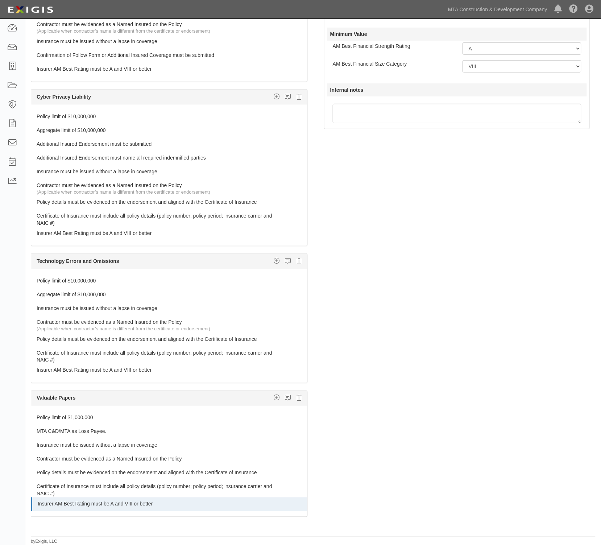
click at [461, 220] on div "The requirements in red require changes in order to save. General Liability Add…" at bounding box center [313, 270] width 576 height 529
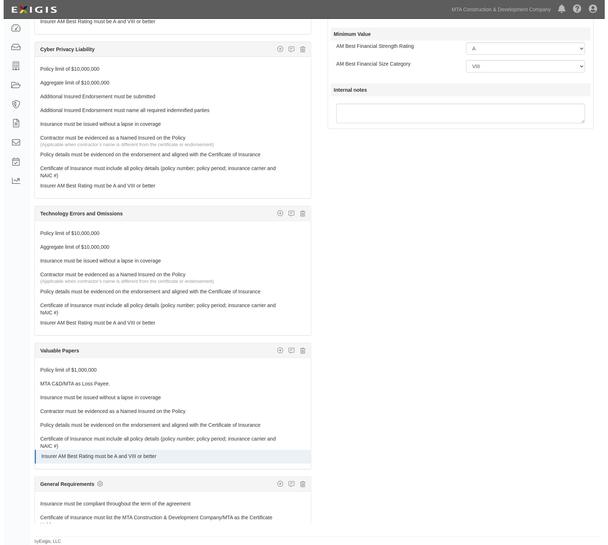
scroll to position [1311, 0]
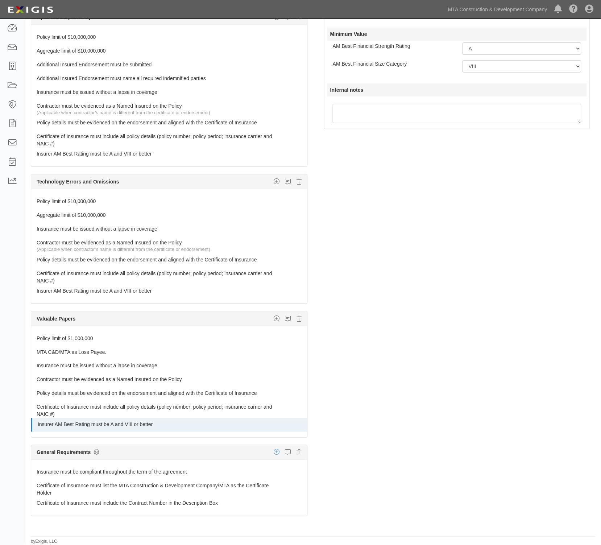
click at [274, 453] on icon "button" at bounding box center [277, 452] width 6 height 7
click at [98, 453] on icon at bounding box center [97, 452] width 6 height 7
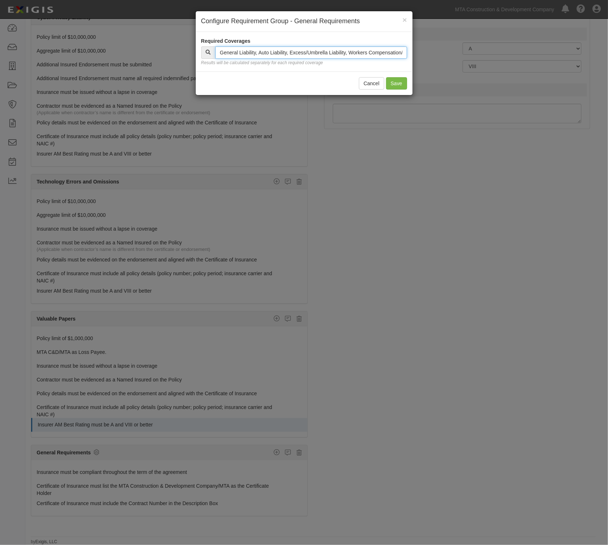
click at [334, 53] on input "text" at bounding box center [311, 52] width 192 height 12
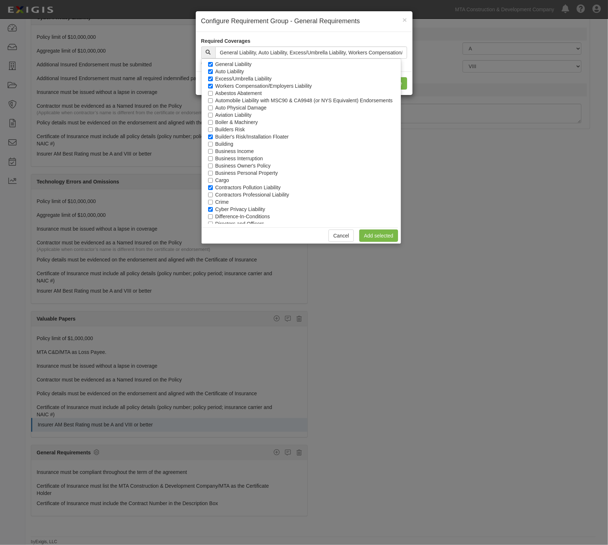
click at [248, 136] on label "Builder's Risk/Installation Floater" at bounding box center [252, 136] width 74 height 7
click at [213, 136] on input "Builder's Risk/Installation Floater" at bounding box center [210, 137] width 5 height 5
checkbox input "false"
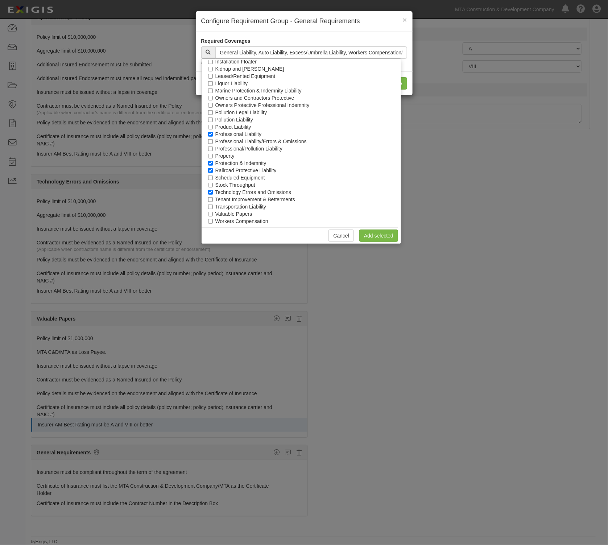
scroll to position [308, 0]
click at [234, 163] on label "Protection & Indemnity" at bounding box center [240, 162] width 51 height 7
click at [213, 163] on input "Protection & Indemnity" at bounding box center [210, 163] width 5 height 5
checkbox input "false"
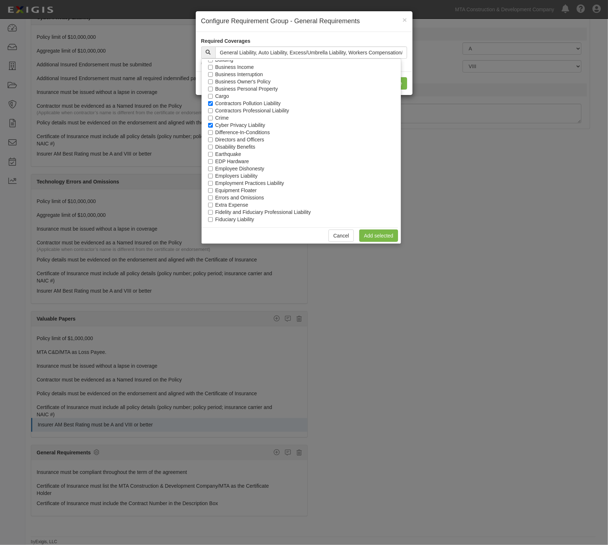
scroll to position [36, 0]
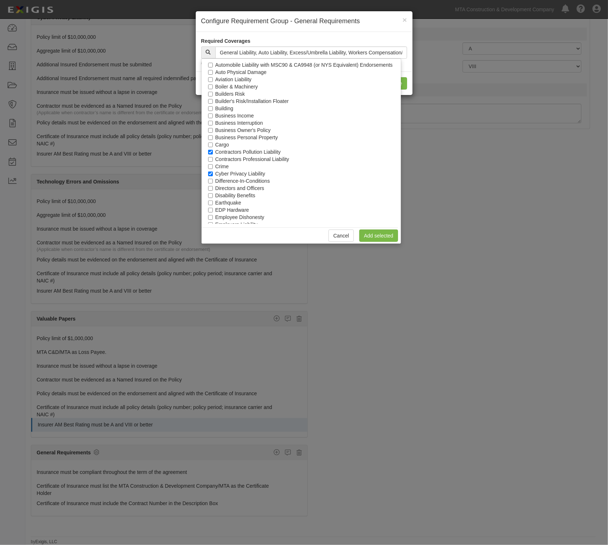
click at [223, 79] on label "Aviation Liability" at bounding box center [233, 79] width 36 height 7
click at [213, 79] on input "Aviation Liability" at bounding box center [210, 79] width 5 height 5
checkbox input "true"
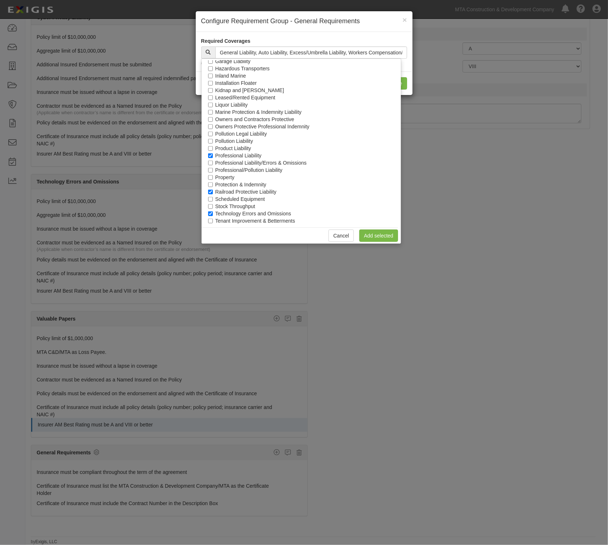
scroll to position [308, 0]
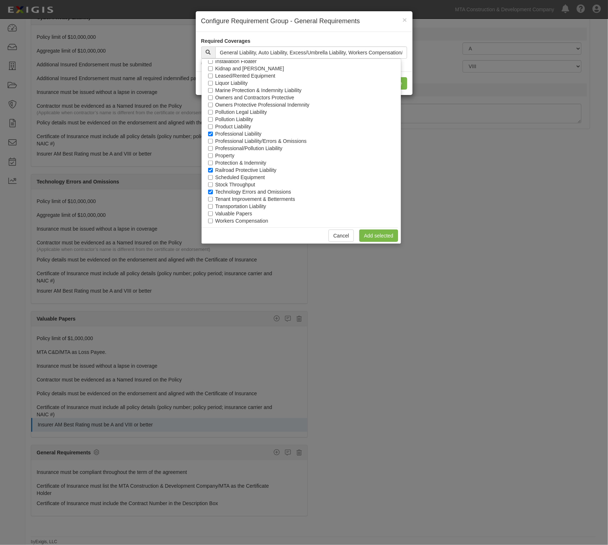
click at [226, 214] on label "Valuable Papers" at bounding box center [233, 213] width 37 height 7
click at [213, 214] on input "Valuable Papers" at bounding box center [210, 213] width 5 height 5
checkbox input "true"
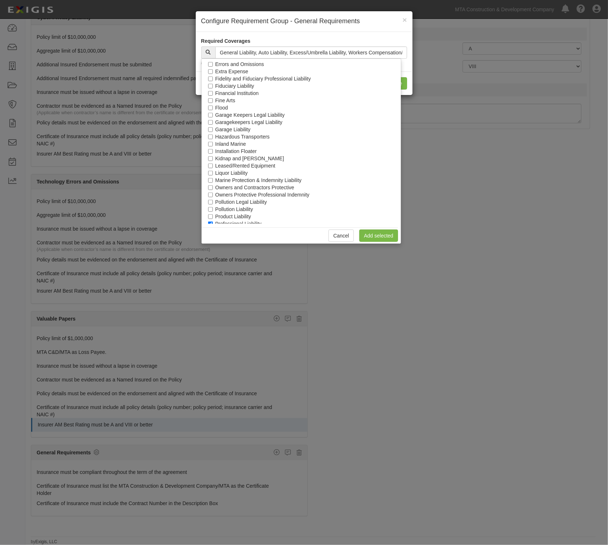
scroll to position [217, 0]
click at [392, 235] on link "Add selected" at bounding box center [378, 236] width 39 height 12
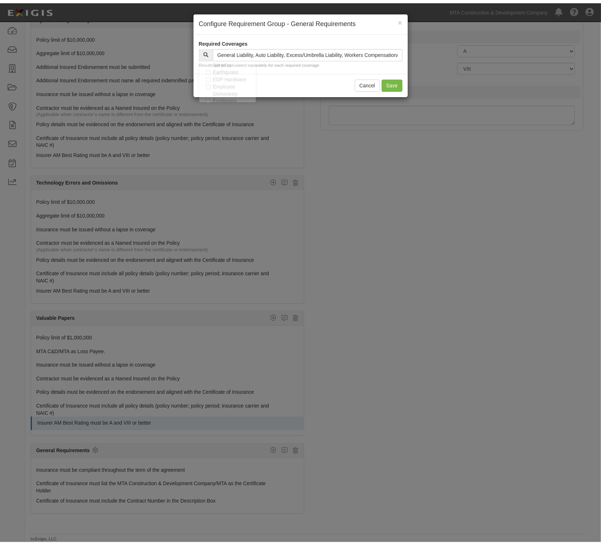
scroll to position [507, 0]
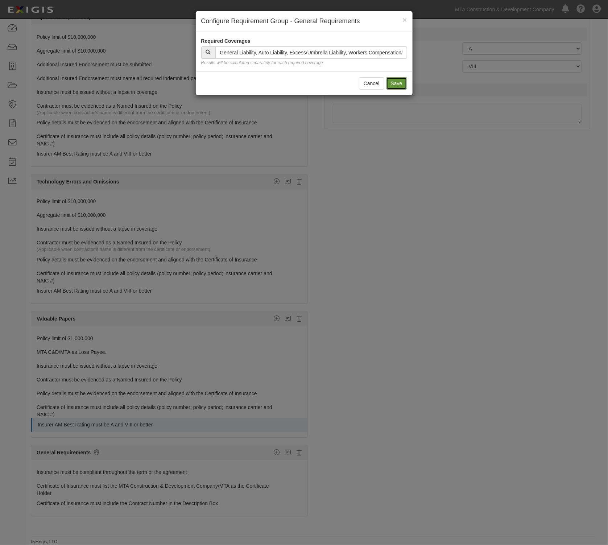
click at [396, 86] on button "Save" at bounding box center [396, 83] width 21 height 12
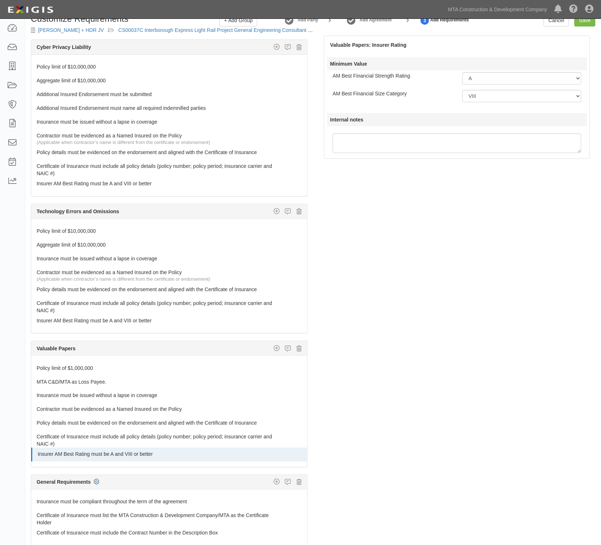
scroll to position [0, 0]
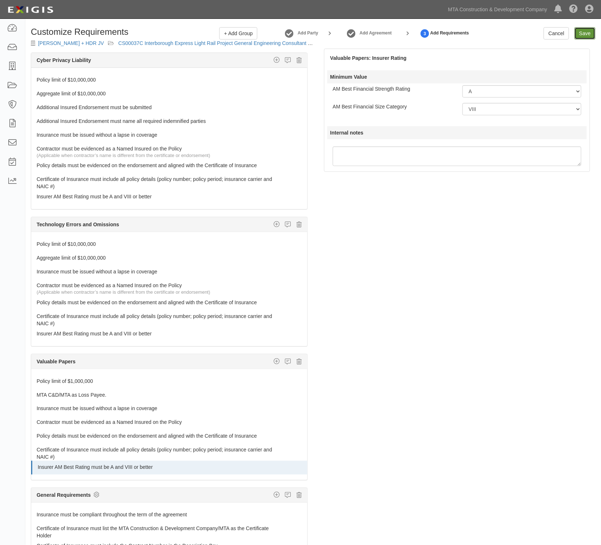
click at [582, 34] on input "Save" at bounding box center [585, 33] width 21 height 12
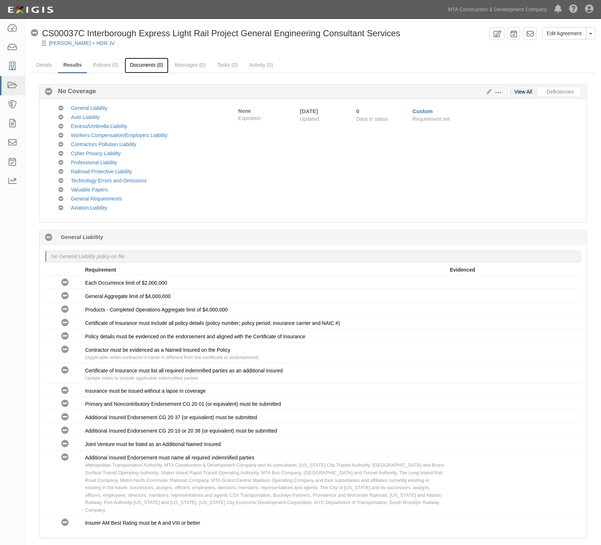
click at [140, 64] on link "Documents (0)" at bounding box center [147, 66] width 44 height 16
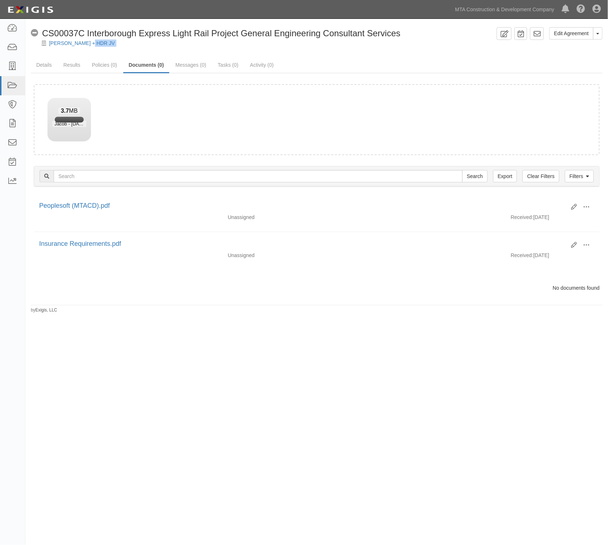
click at [230, 46] on div "Edit Agreement Toggle Agreement Dropdown View Audit Trail Archive Agreement Sen…" at bounding box center [316, 170] width 583 height 286
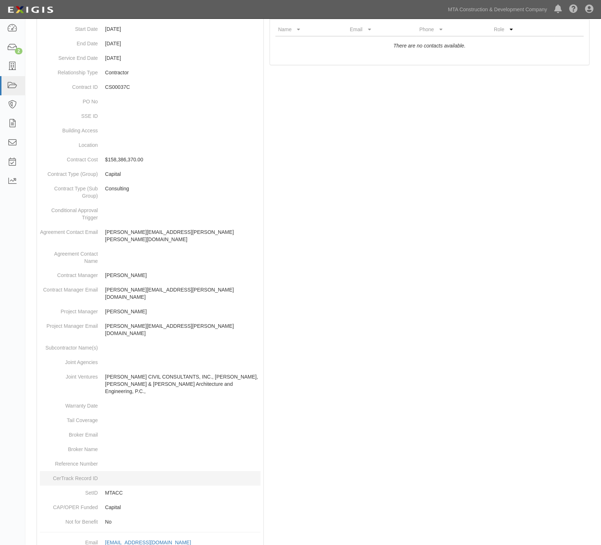
scroll to position [172, 0]
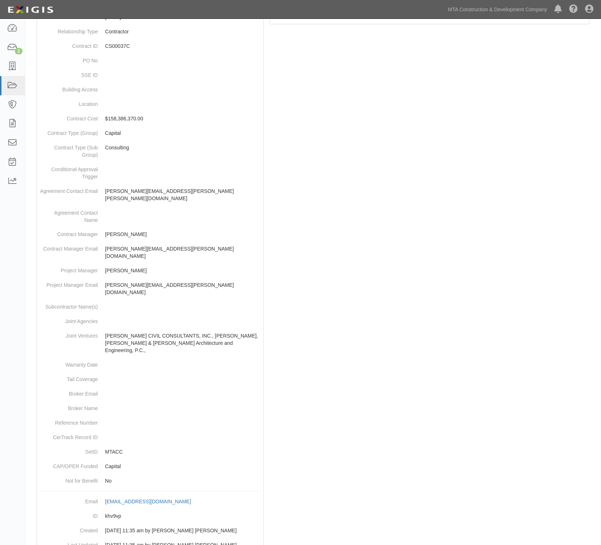
click at [354, 32] on div at bounding box center [313, 243] width 565 height 640
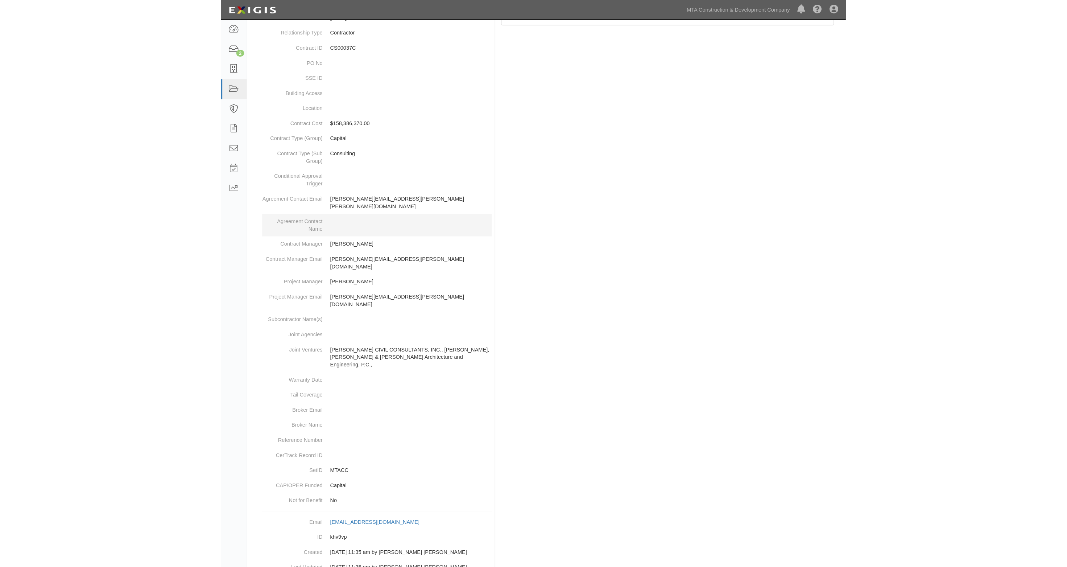
scroll to position [0, 0]
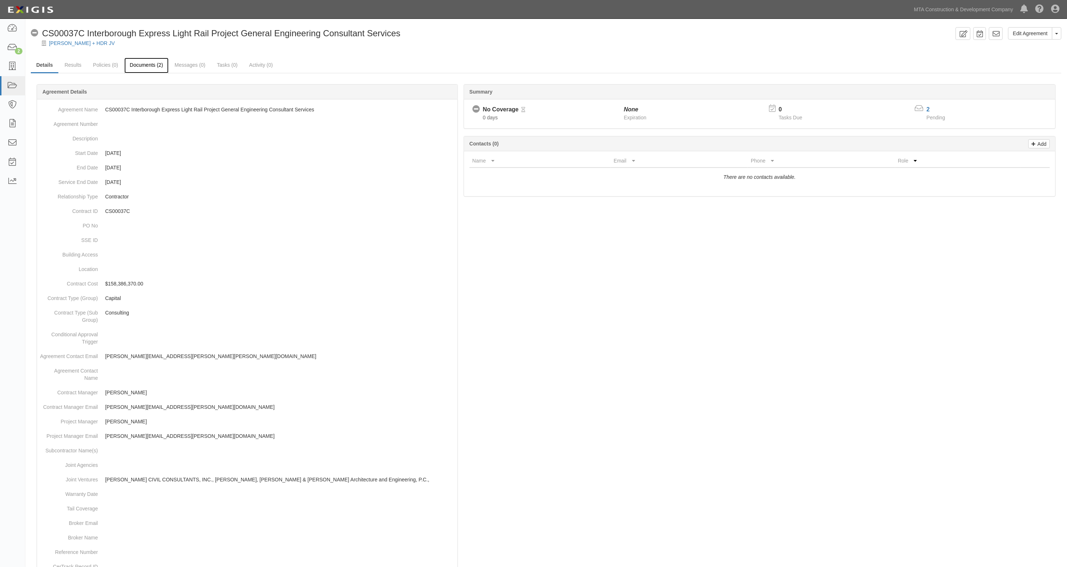
click at [148, 64] on link "Documents (2)" at bounding box center [146, 66] width 44 height 16
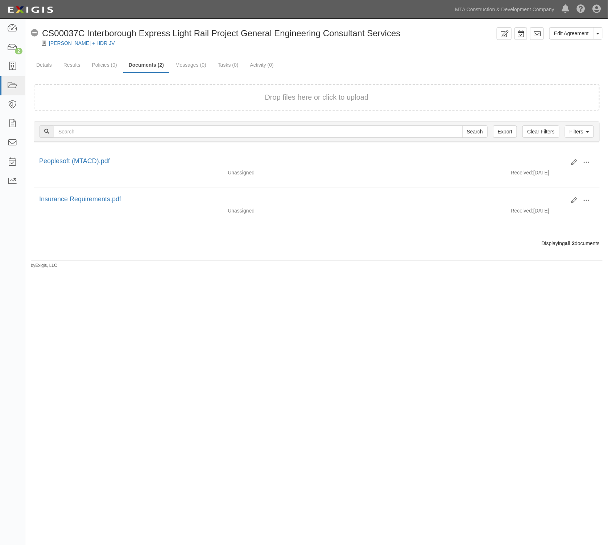
click at [176, 44] on div "[PERSON_NAME] + HDR JV" at bounding box center [322, 43] width 572 height 7
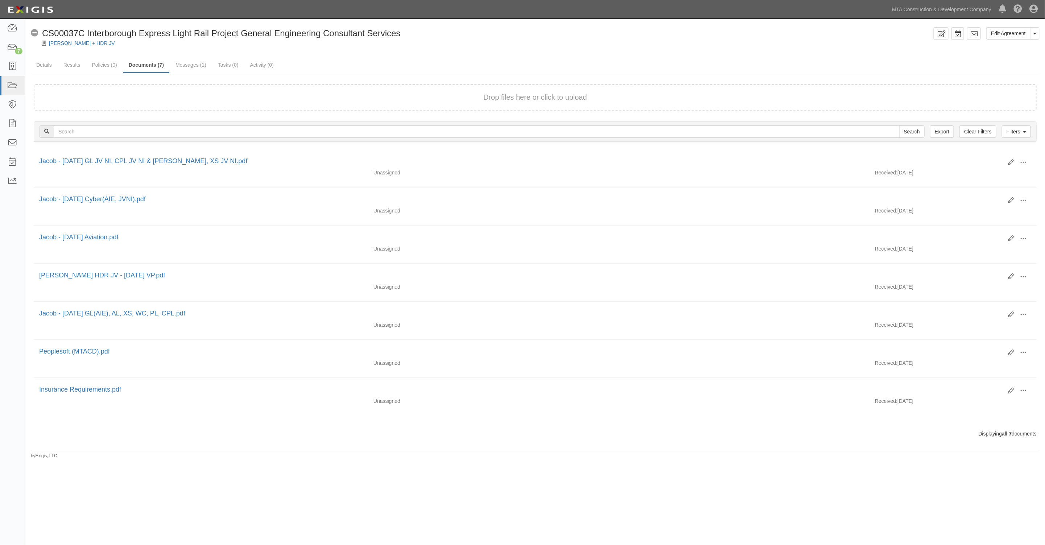
drag, startPoint x: 737, startPoint y: 55, endPoint x: 727, endPoint y: 53, distance: 9.6
click at [608, 55] on div "Edit Agreement Toggle Agreement Dropdown View Audit Trail Archive Agreement Sen…" at bounding box center [535, 243] width 1020 height 432
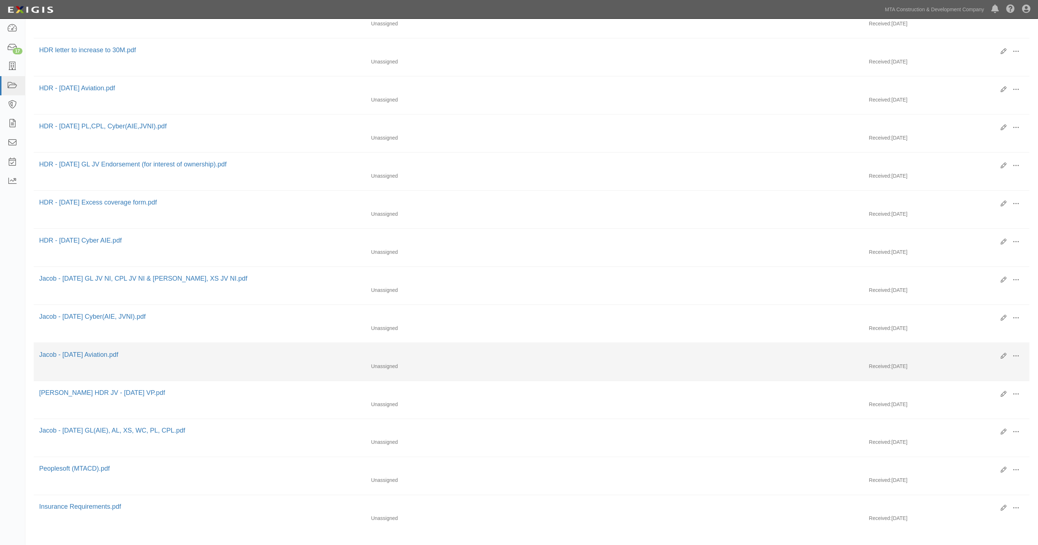
scroll to position [272, 0]
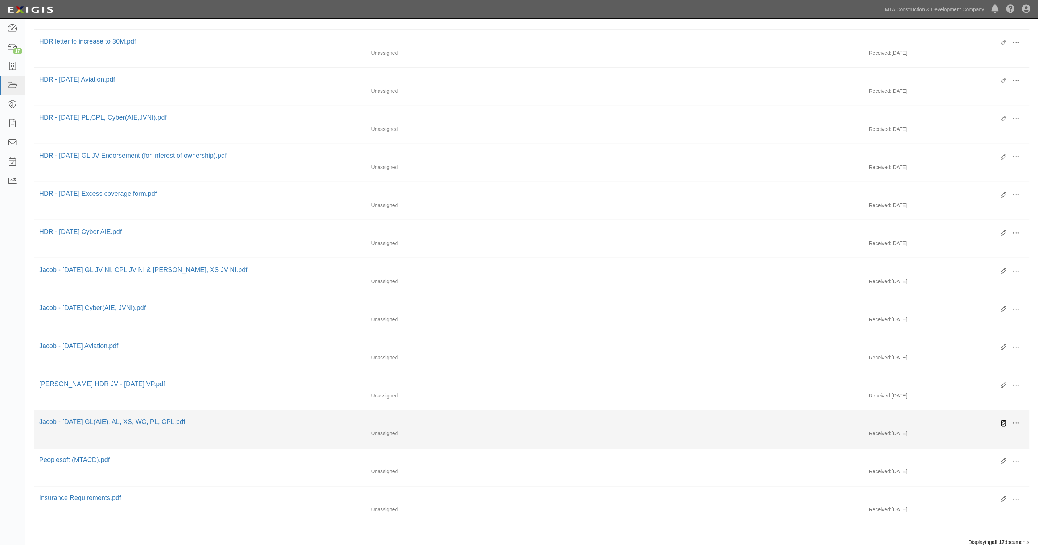
click at [1004, 426] on icon at bounding box center [1004, 424] width 6 height 6
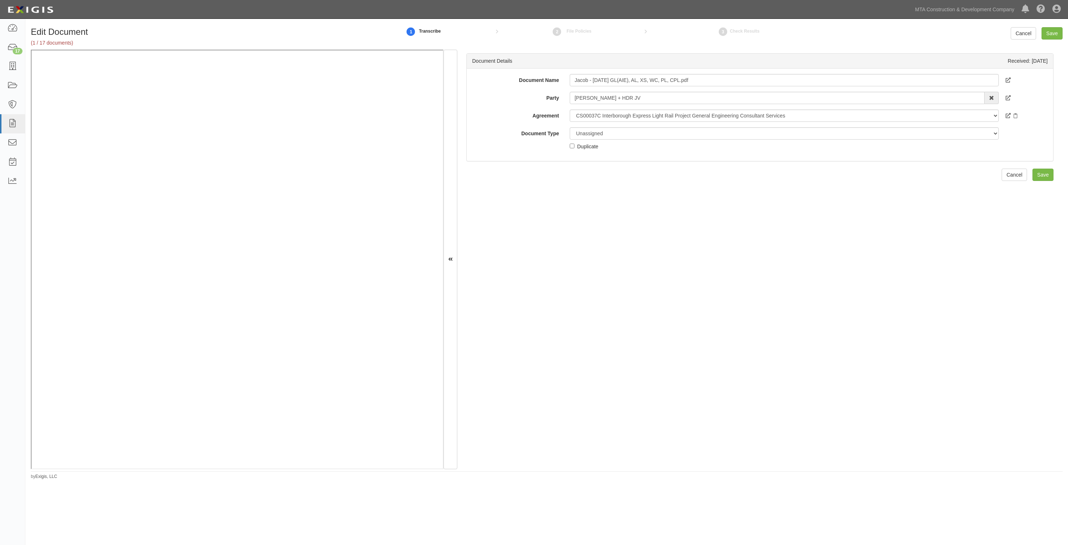
click at [838, 362] on div "Document Details Received: 08/28/2025 Document Name Jacob - 7.1.26 GL(AIE), AL,…" at bounding box center [759, 260] width 605 height 420
click at [586, 128] on select "Unassigned Binder Cancellation Notice Certificate Contract Endorsement Insuranc…" at bounding box center [784, 133] width 429 height 12
select select "CertificateDetail"
click at [570, 127] on select "Unassigned Binder Cancellation Notice Certificate Contract Endorsement Insuranc…" at bounding box center [784, 133] width 429 height 12
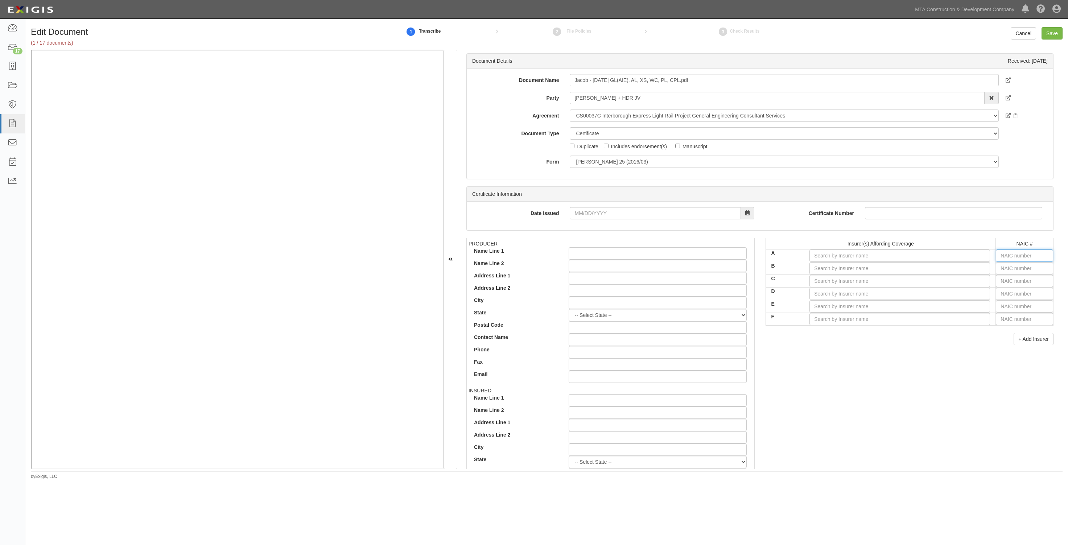
click at [1005, 255] on input "text" at bounding box center [1024, 255] width 57 height 12
type input "25232"
type input "2"
type input "22667"
type input "2266"
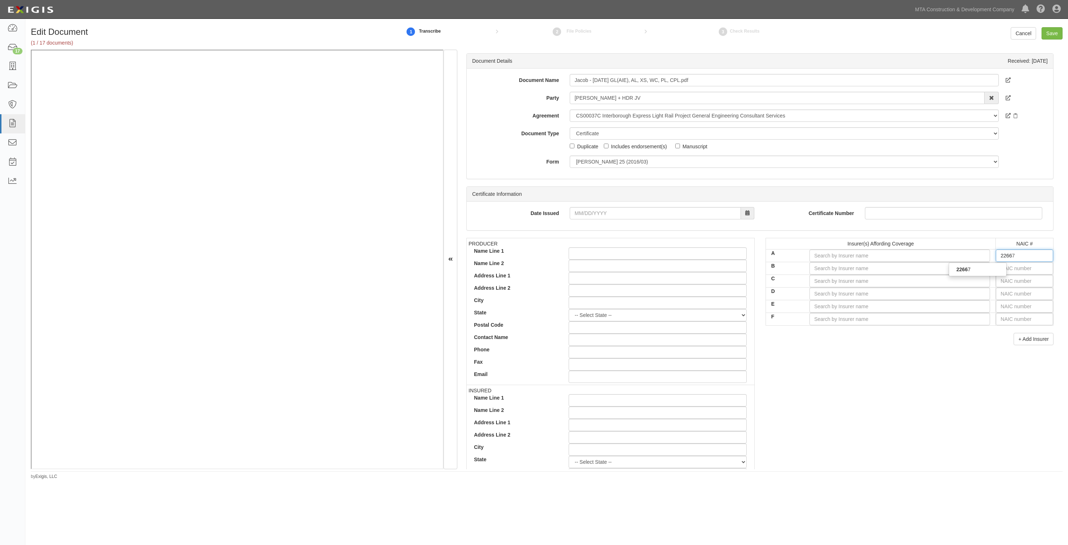
type input "22667"
click at [972, 269] on div "22667" at bounding box center [977, 269] width 57 height 9
type input "ACE American Insurance Company (A++ XV Rating)"
type input "22667"
drag, startPoint x: 1016, startPoint y: 268, endPoint x: 1010, endPoint y: 268, distance: 5.8
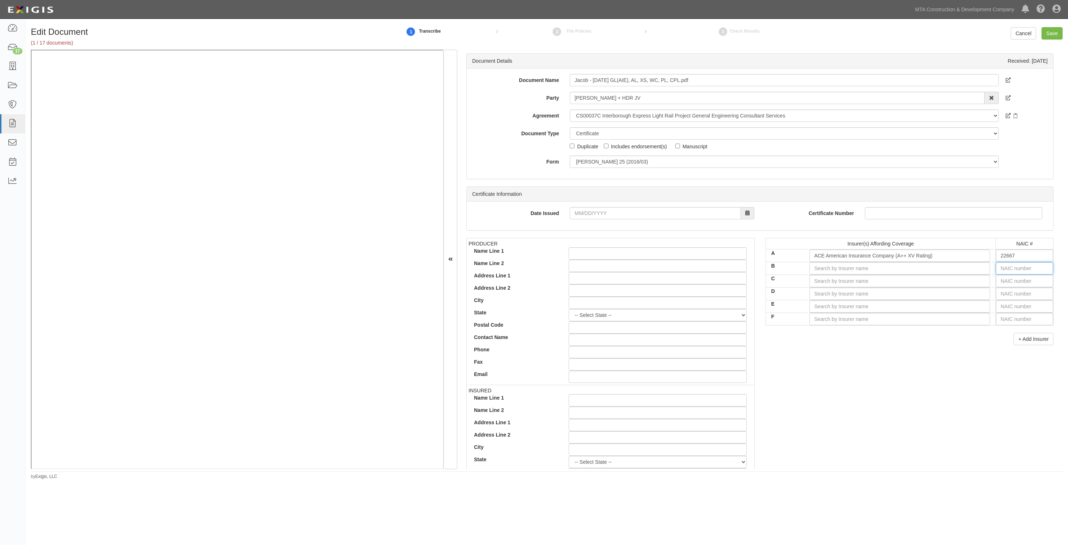
click at [1016, 268] on input "text" at bounding box center [1024, 268] width 57 height 12
type input "44725"
type input "4"
type input "43974"
type input "43"
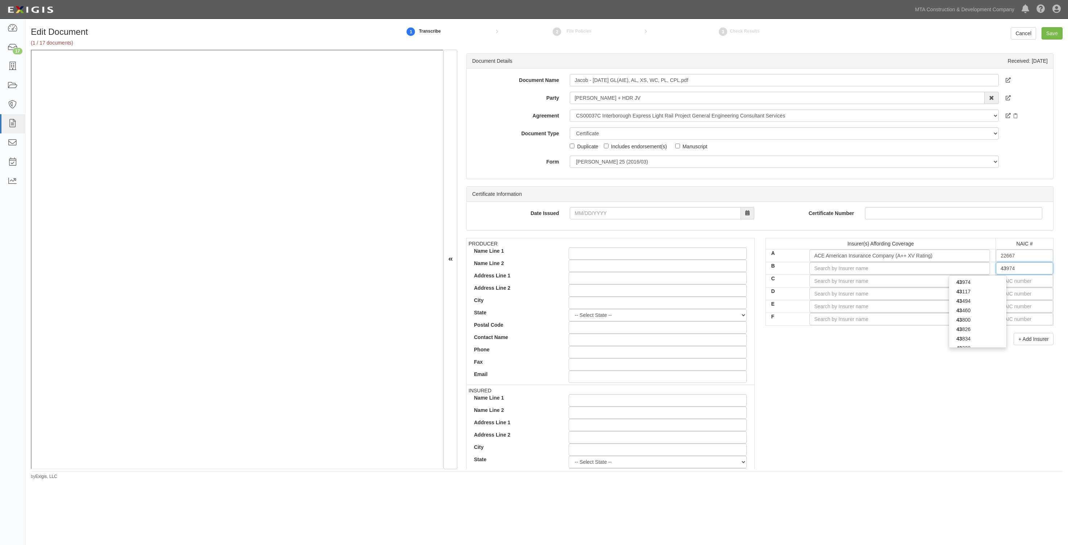
type input "43575"
type input "4357"
type input "43575"
click at [987, 282] on div "43575" at bounding box center [977, 281] width 57 height 9
type input "Indemnity Insurance Co of North America (A++ XV Rating)"
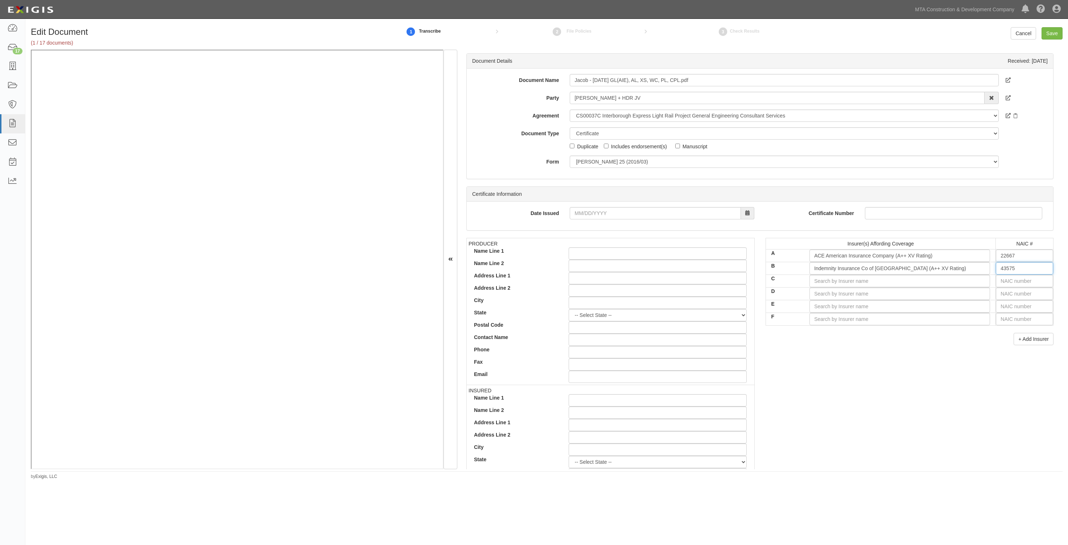
type input "43575"
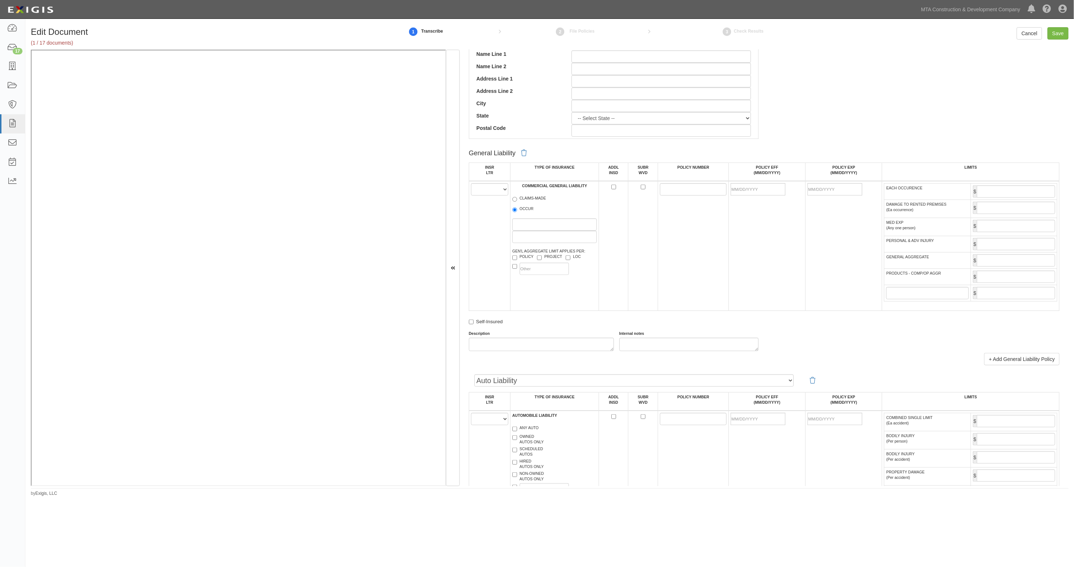
scroll to position [363, 0]
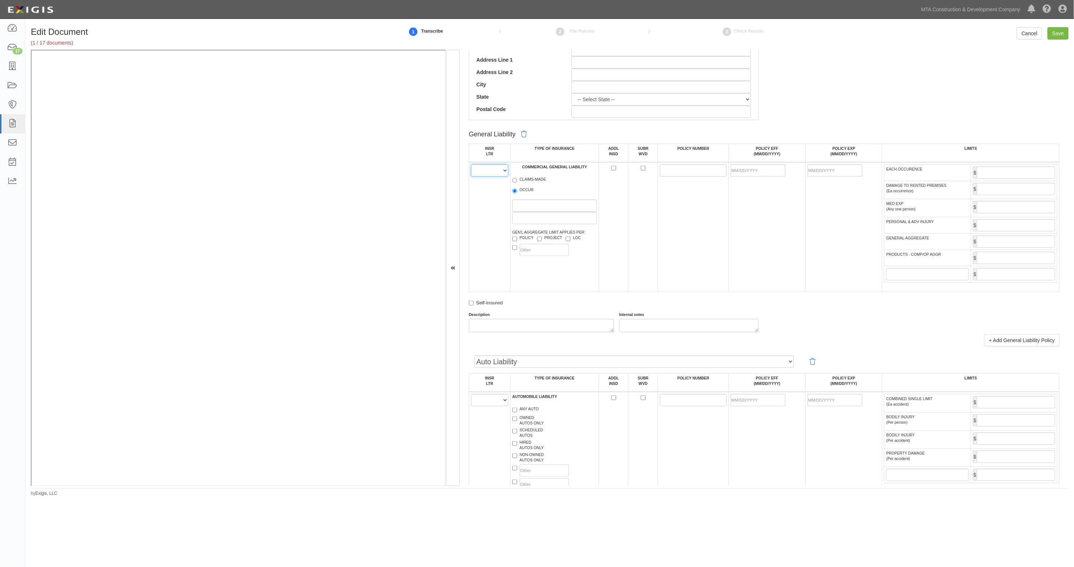
click at [493, 171] on select "A B C D E F" at bounding box center [489, 170] width 37 height 12
select select "A"
click at [471, 164] on select "A B C D E F" at bounding box center [489, 170] width 37 height 12
click at [517, 190] on input "OCCUR" at bounding box center [514, 191] width 5 height 5
radio input "true"
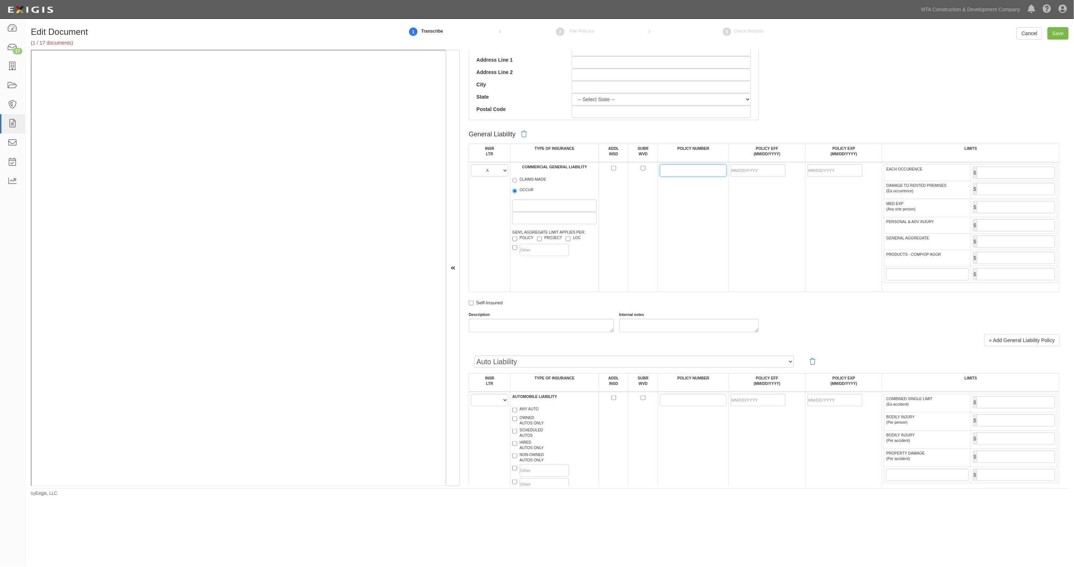
click at [660, 169] on input "POLICY NUMBER" at bounding box center [693, 170] width 67 height 12
paste input "HDO G48977145"
type input "HDO G48977145"
click at [757, 167] on input "POLICY EFF (MM/DD/YYYY)" at bounding box center [758, 170] width 55 height 12
type input "07/01/2025"
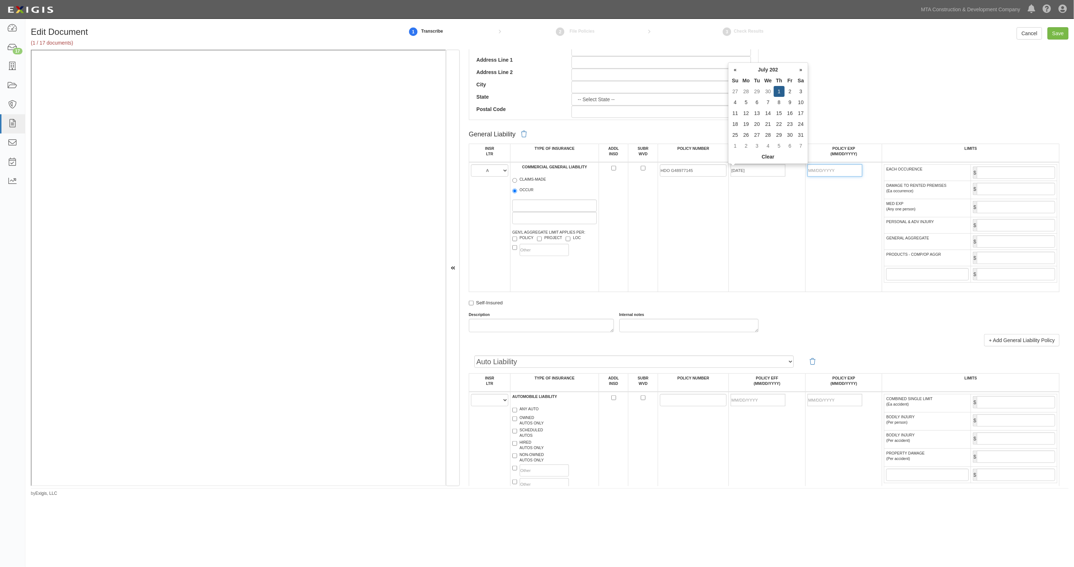
type input "07/01/2026"
type input "10,000,000"
click at [986, 242] on input "GENERAL AGGREGATE" at bounding box center [1016, 241] width 78 height 12
type input "10,000,000"
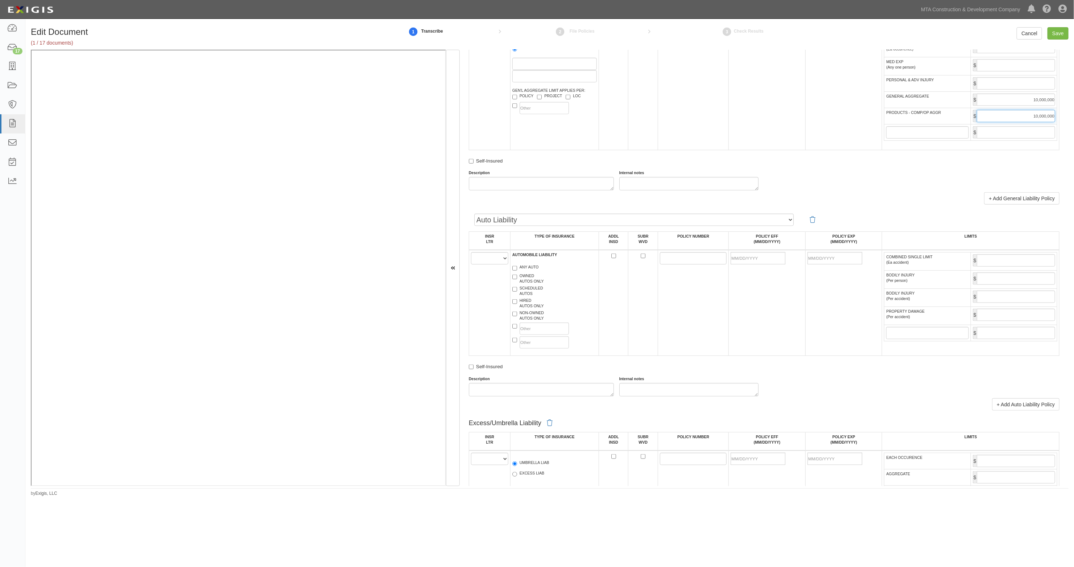
scroll to position [544, 0]
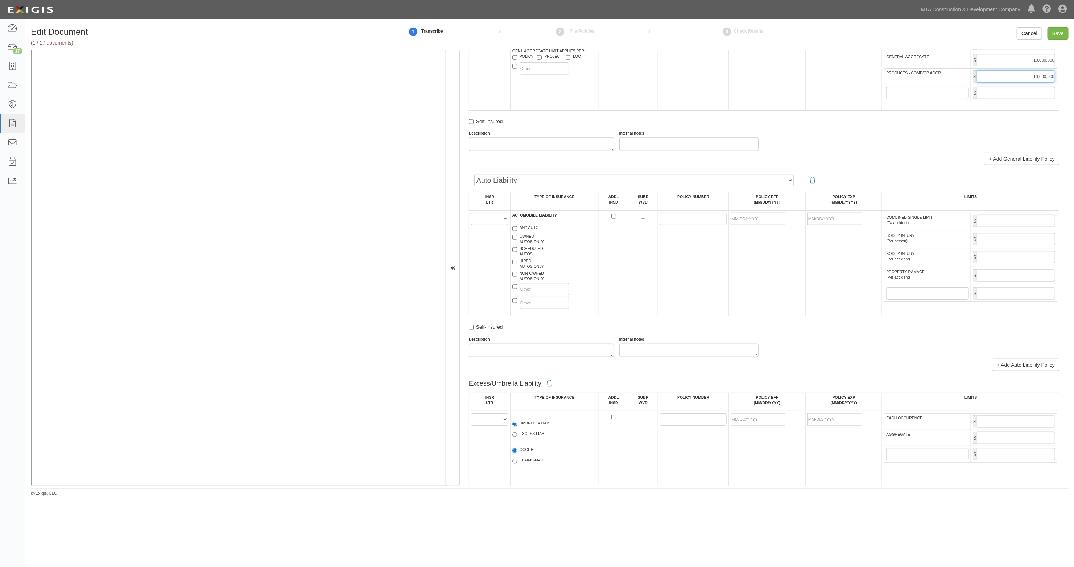
type input "10,000,000"
paste textarea "Jacobs Civil Consultants, Inc."
type textarea "Jacobs Civil Consultants, Inc."
paste textarea "Jacobs Civil Consultants, Inc."
type textarea "Jacobs Civil Consultants, Inc."
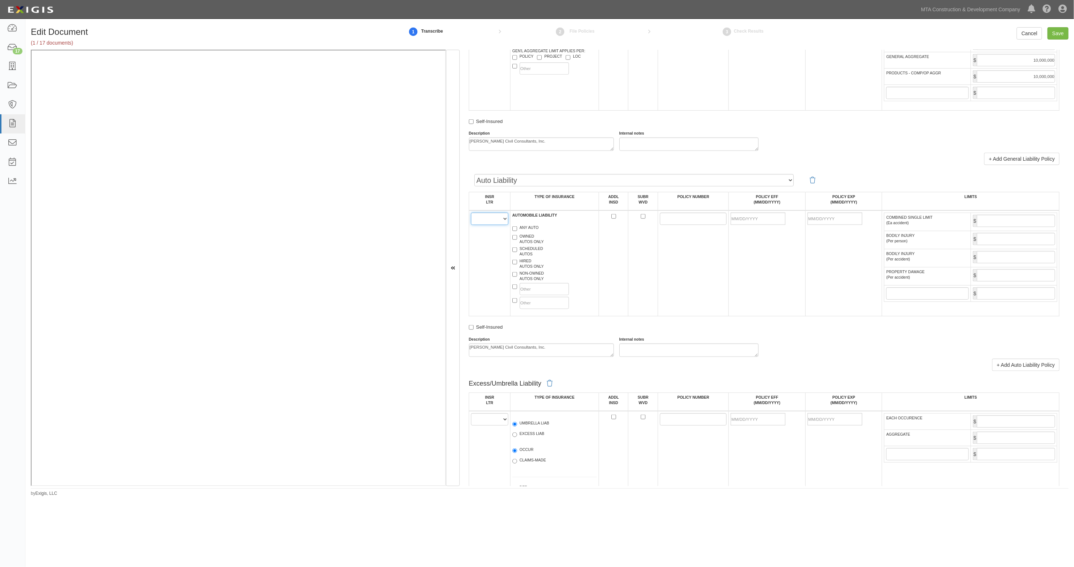
drag, startPoint x: 486, startPoint y: 222, endPoint x: 487, endPoint y: 225, distance: 3.7
click at [486, 222] on select "A B C D E F" at bounding box center [489, 218] width 37 height 12
select select "A"
click at [471, 214] on select "A B C D E F" at bounding box center [489, 218] width 37 height 12
click at [528, 227] on label "ANY AUTO" at bounding box center [525, 228] width 26 height 7
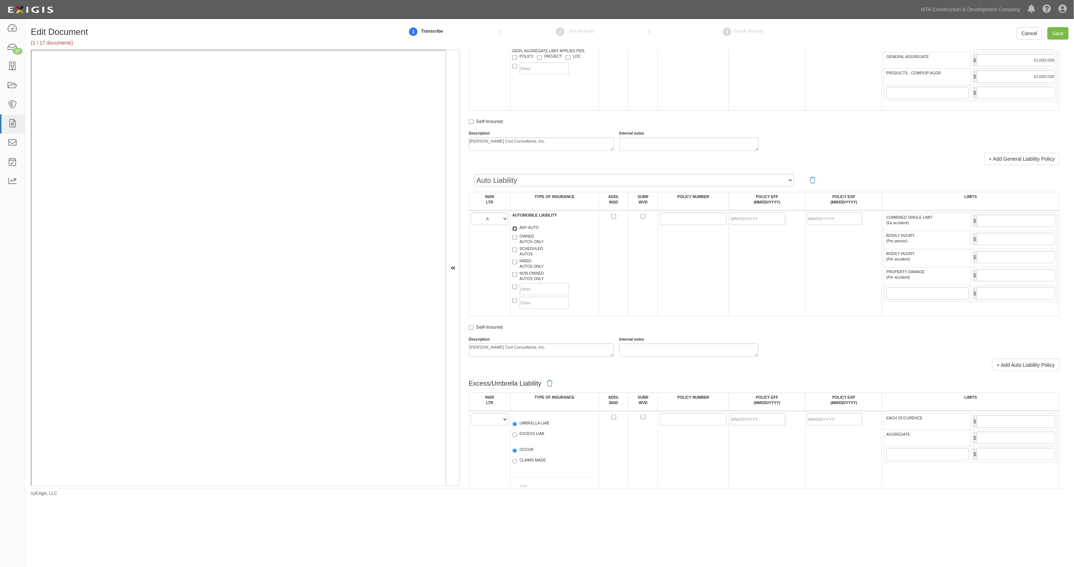
click at [517, 227] on input "ANY AUTO" at bounding box center [514, 228] width 5 height 5
checkbox input "true"
drag, startPoint x: 685, startPoint y: 219, endPoint x: 627, endPoint y: 222, distance: 58.1
click at [684, 220] on input "POLICY NUMBER" at bounding box center [693, 218] width 67 height 12
paste input "ISA H11371504"
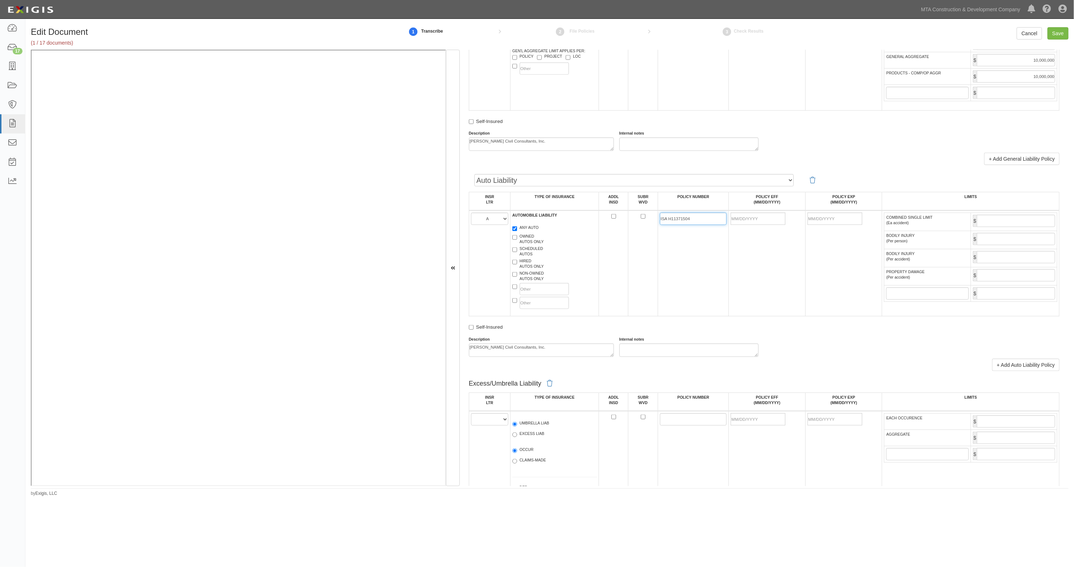
type input "ISA H11371504"
click at [751, 219] on input "POLICY EFF (MM/DD/YYYY)" at bounding box center [758, 218] width 55 height 12
type input "07/01/2025"
type input "07/01/2026"
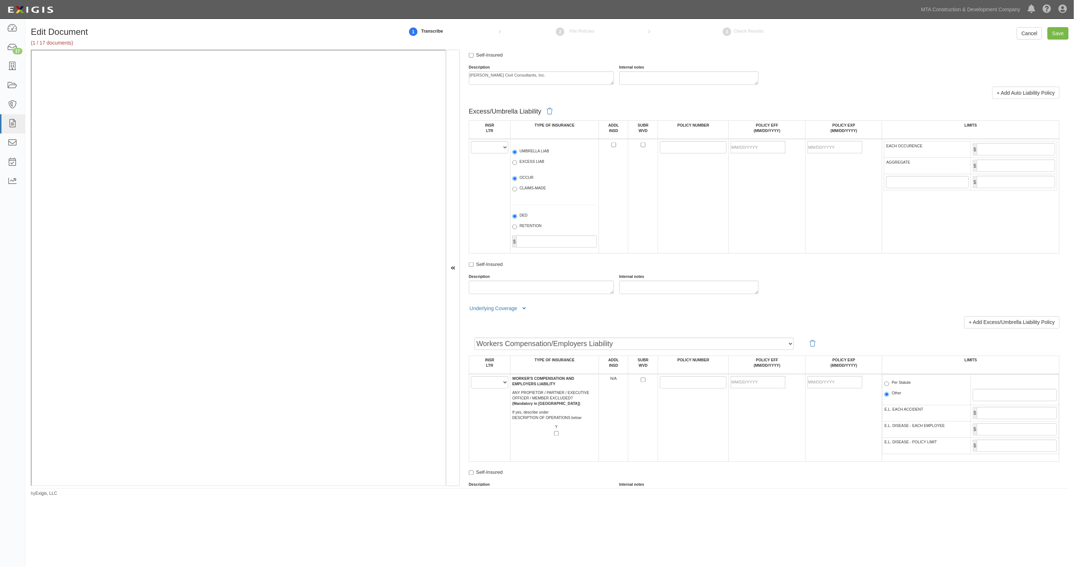
scroll to position [771, 0]
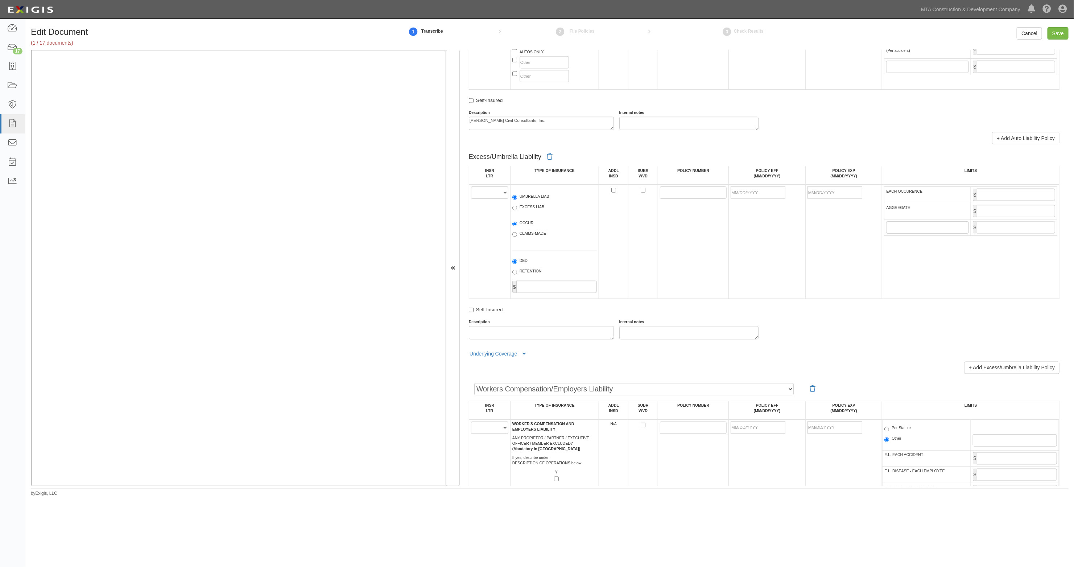
type input "10,000,000"
click at [498, 195] on select "A B C D E F" at bounding box center [489, 192] width 37 height 12
select select "A"
click at [471, 187] on select "A B C D E F" at bounding box center [489, 192] width 37 height 12
click at [532, 207] on label "EXCESS LIAB" at bounding box center [528, 207] width 32 height 7
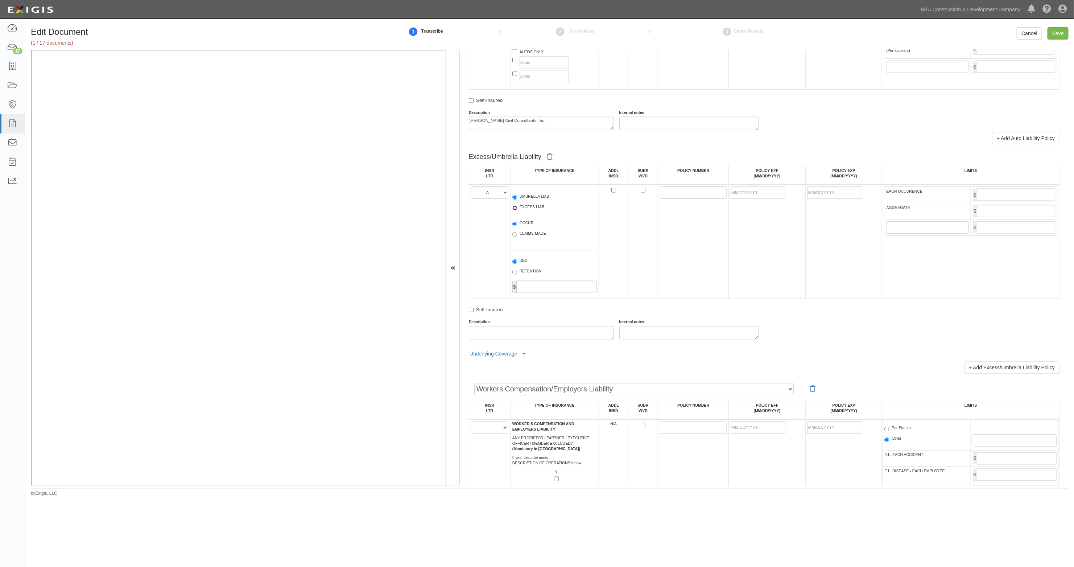
click at [517, 207] on input "EXCESS LIAB" at bounding box center [514, 208] width 5 height 5
radio input "true"
drag, startPoint x: 693, startPoint y: 188, endPoint x: 497, endPoint y: 214, distance: 197.6
click at [693, 188] on input "POLICY NUMBER" at bounding box center [693, 192] width 67 height 12
paste input "XCP G48977157"
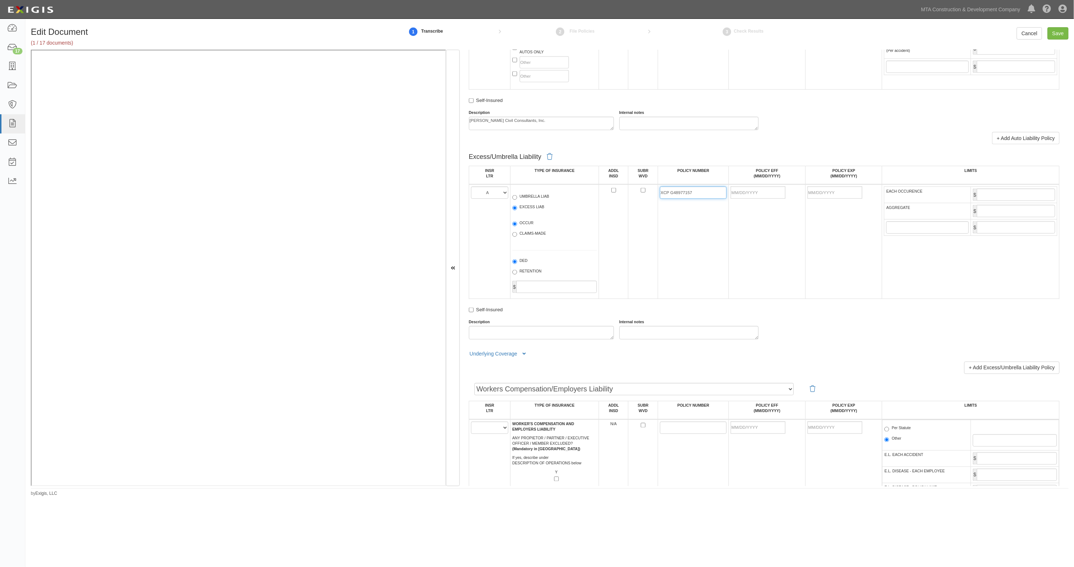
type input "XCP G48977157"
click at [749, 194] on input "POLICY EFF (MM/DD/YYYY)" at bounding box center [758, 192] width 55 height 12
type input "07/01/2025"
type input "07/01/2026"
type input "2,000,000"
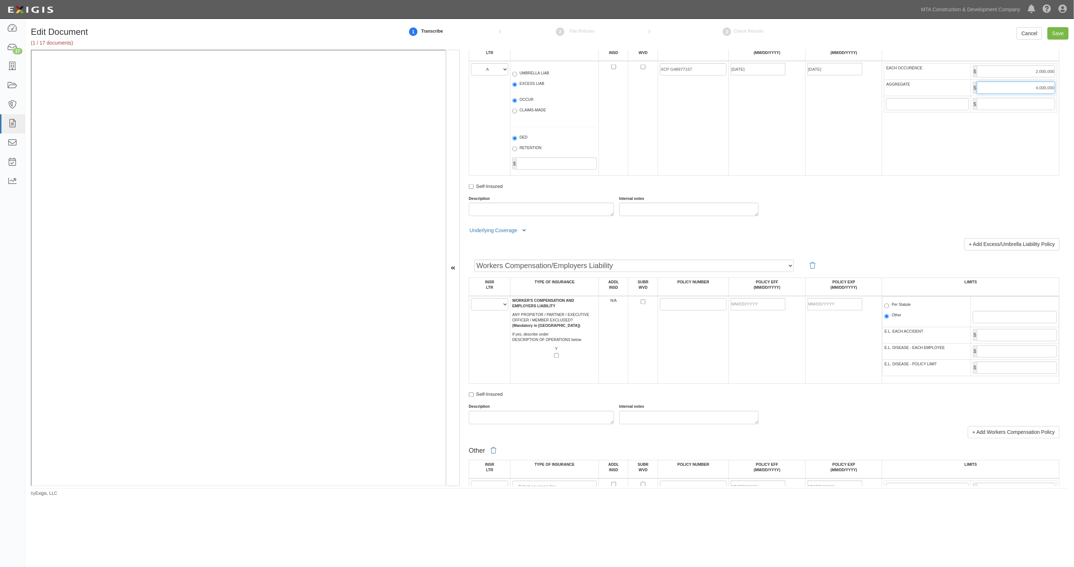
scroll to position [907, 0]
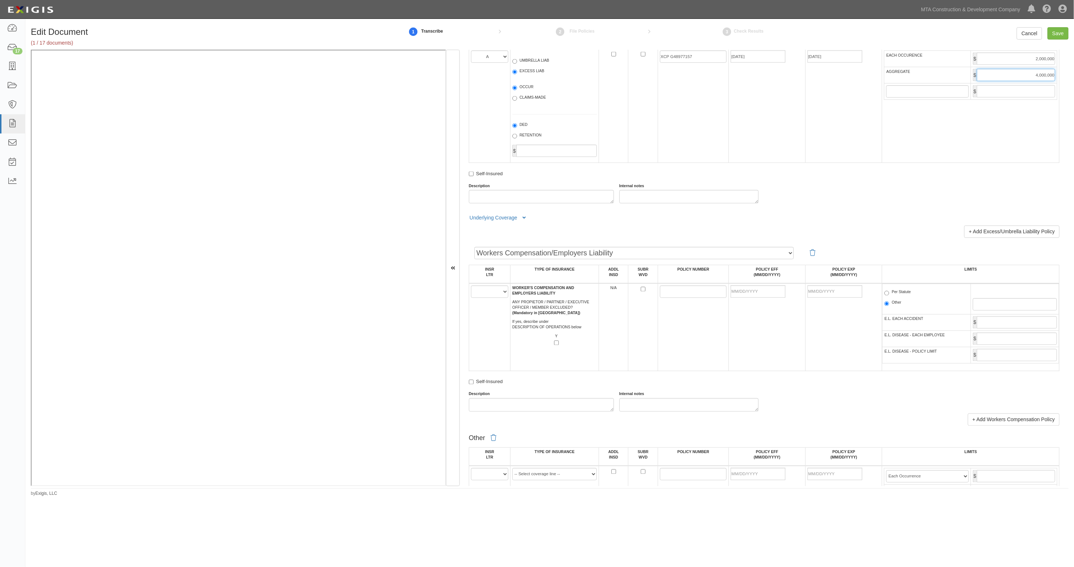
type input "4,000,000"
click at [494, 291] on select "A B C D E F" at bounding box center [489, 291] width 37 height 12
select select "B"
click at [471, 285] on select "A B C D E F" at bounding box center [489, 291] width 37 height 12
click at [685, 288] on input "POLICY NUMBER" at bounding box center [693, 291] width 67 height 12
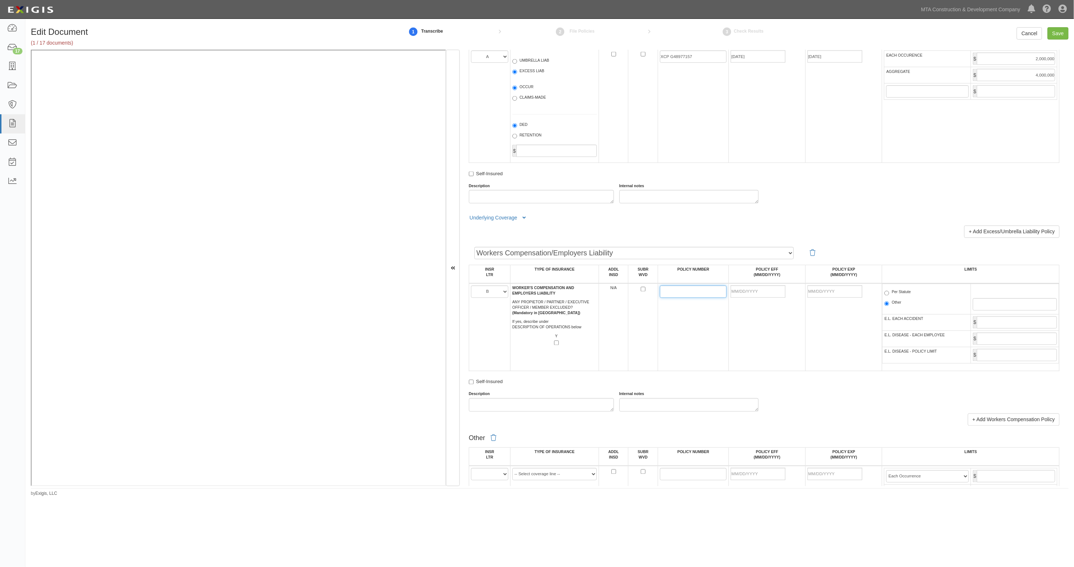
paste input "WLR C72792919 (AOS)"
type input "WLR C72792919 (AOS)"
click at [765, 291] on input "POLICY EFF (MM/DD/YYYY)" at bounding box center [758, 291] width 55 height 12
type input "07/01/2025"
type input "07/01/2026"
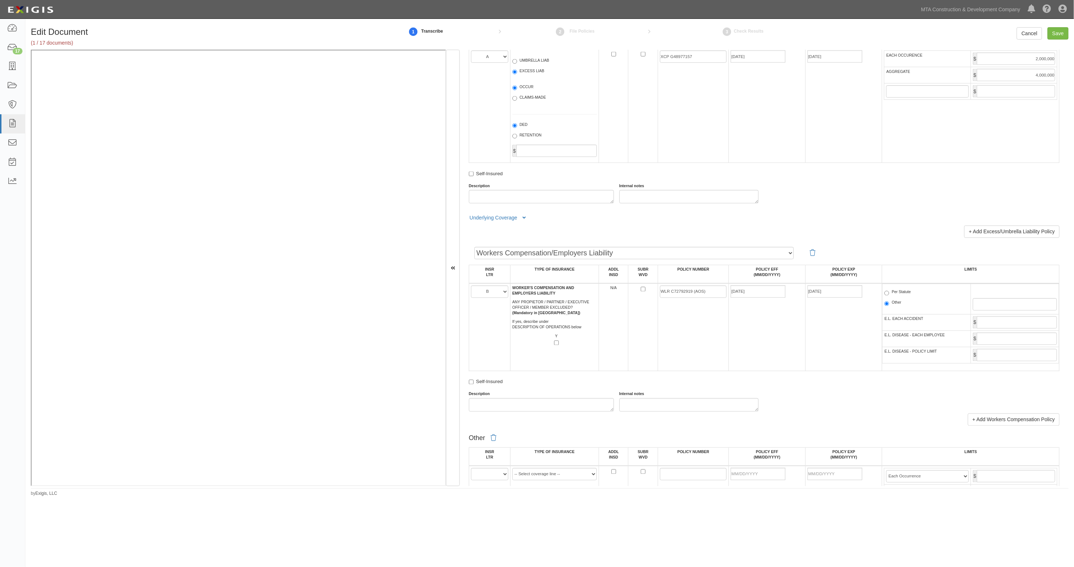
click at [900, 294] on label "Per Statute" at bounding box center [897, 292] width 26 height 7
click at [889, 294] on input "Per Statute" at bounding box center [886, 293] width 5 height 5
radio input "true"
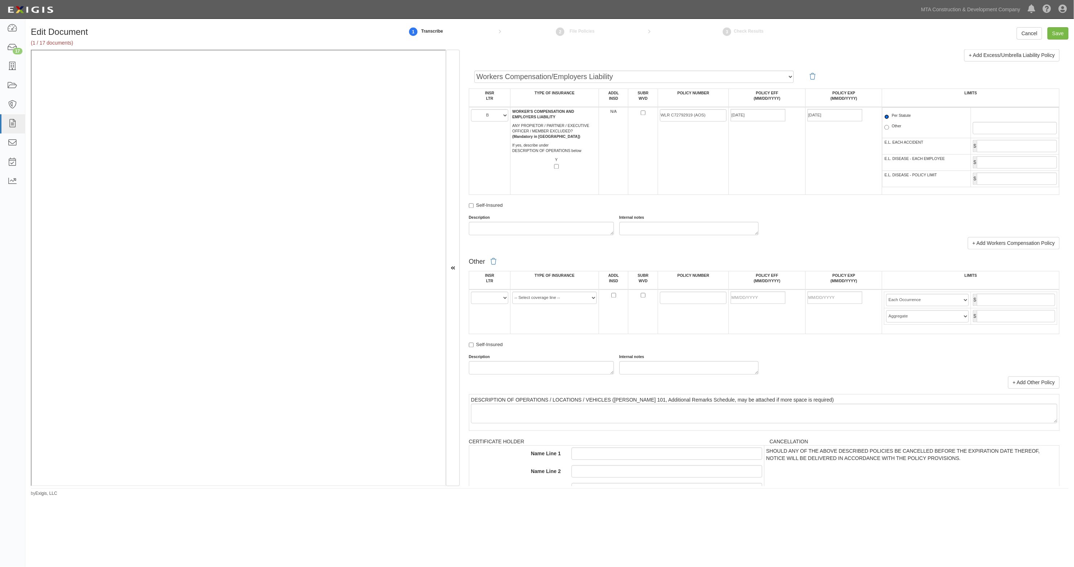
scroll to position [1088, 0]
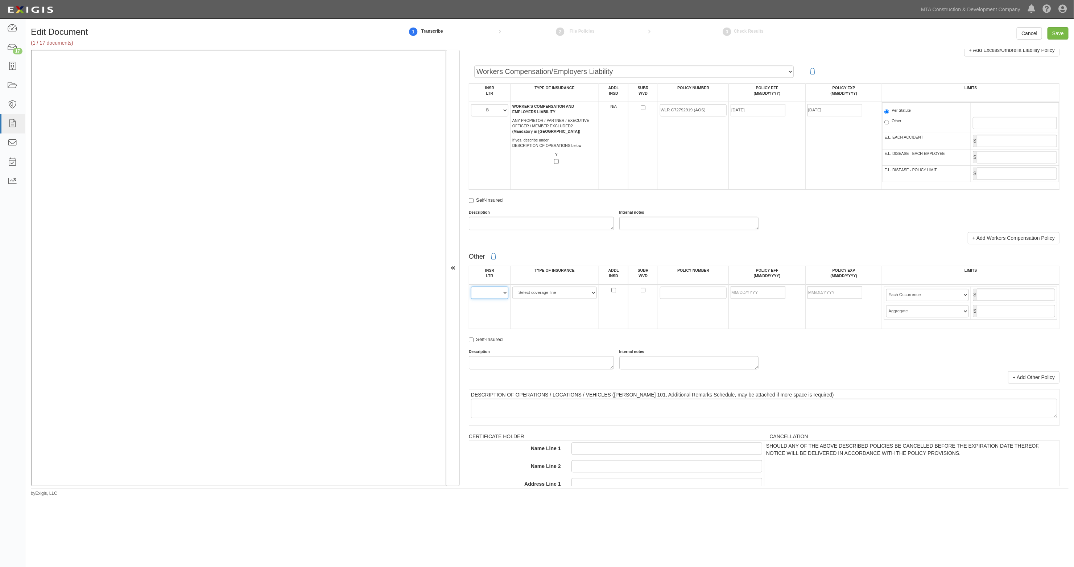
click at [494, 292] on select "A B C D E F" at bounding box center [489, 292] width 37 height 12
select select "A"
click at [471, 286] on select "A B C D E F" at bounding box center [489, 292] width 37 height 12
drag, startPoint x: 534, startPoint y: 293, endPoint x: 535, endPoint y: 297, distance: 3.7
click at [534, 293] on select "-- Select coverage line -- Asbestos Abatement Auto Physical Damage Aviation Lia…" at bounding box center [554, 292] width 84 height 12
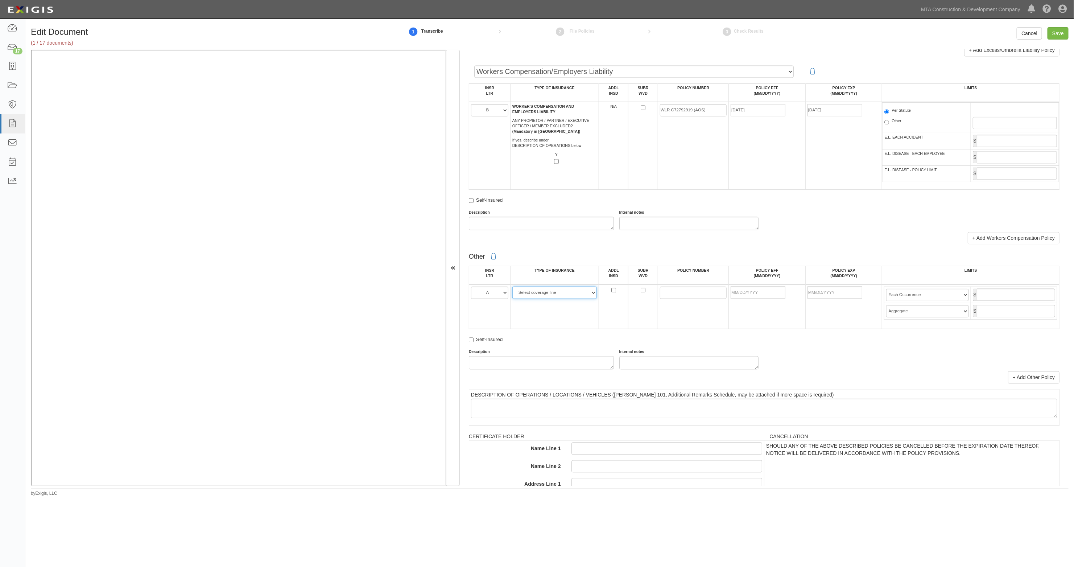
select select "44"
click at [512, 286] on select "-- Select coverage line -- Asbestos Abatement Auto Physical Damage Aviation Lia…" at bounding box center [554, 292] width 84 height 12
paste input "EON G21655065 016"
type input "EON G21655065 016"
drag, startPoint x: 739, startPoint y: 285, endPoint x: 737, endPoint y: 290, distance: 5.3
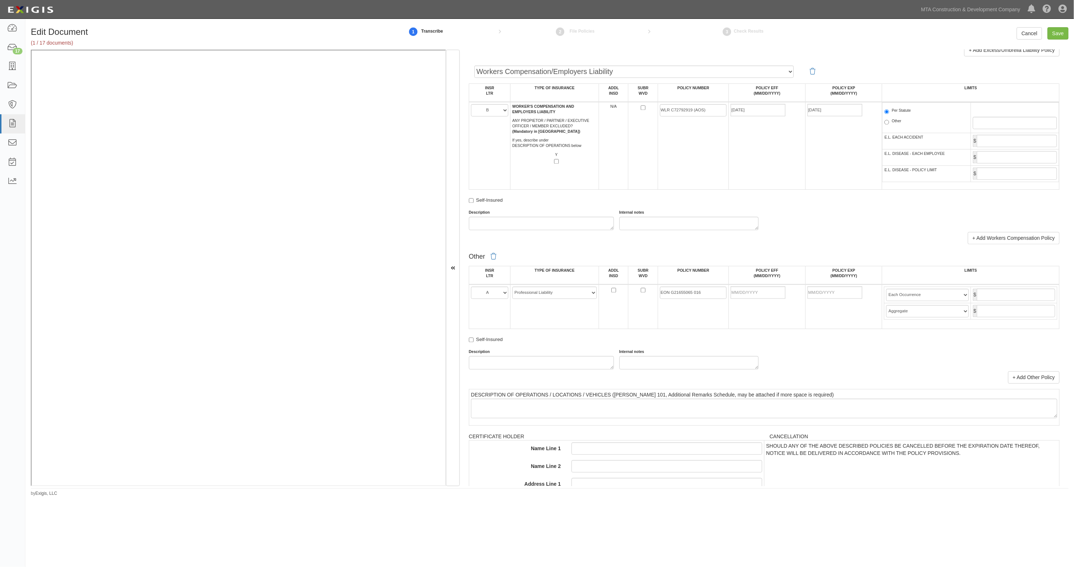
click at [739, 286] on td at bounding box center [767, 306] width 77 height 45
click at [737, 290] on input "POLICY EFF (MM/DD/YYYY)" at bounding box center [758, 292] width 55 height 12
type input "07/01/2025"
type input "07/01/2026"
type input "10,000,000"
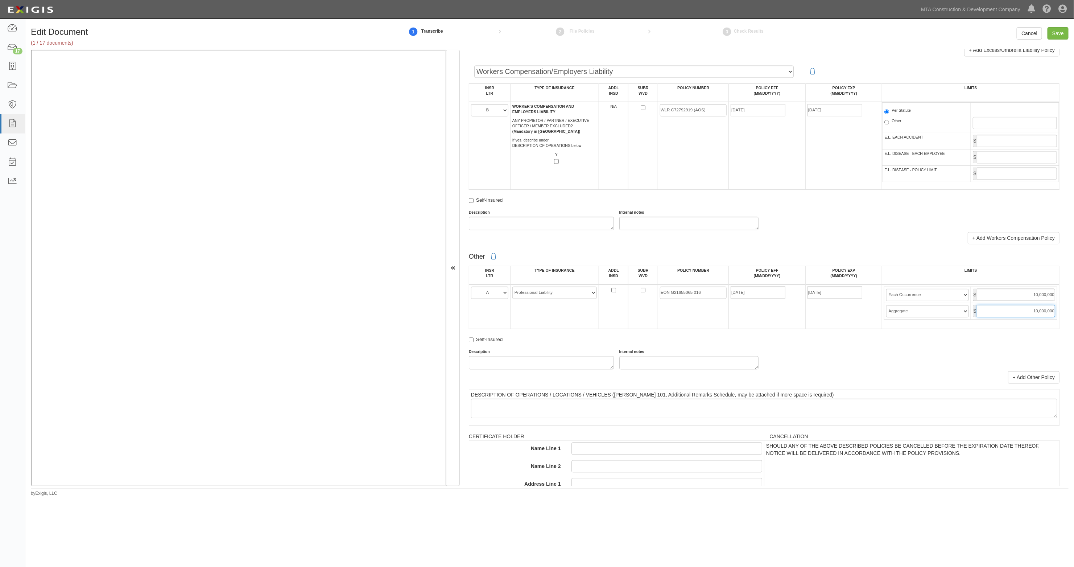
type input "10,000,000"
click at [901, 298] on select "Limit Each Occurrence Each Claim Aggregate Deductible Self-Insured Retention Pe…" at bounding box center [927, 295] width 82 height 12
select select "Each Claim"
click at [886, 289] on select "Limit Each Occurrence Each Claim Aggregate Deductible Self-Insured Retention Pe…" at bounding box center [927, 295] width 82 height 12
click at [1036, 379] on link "+ Add Other Policy" at bounding box center [1033, 377] width 51 height 12
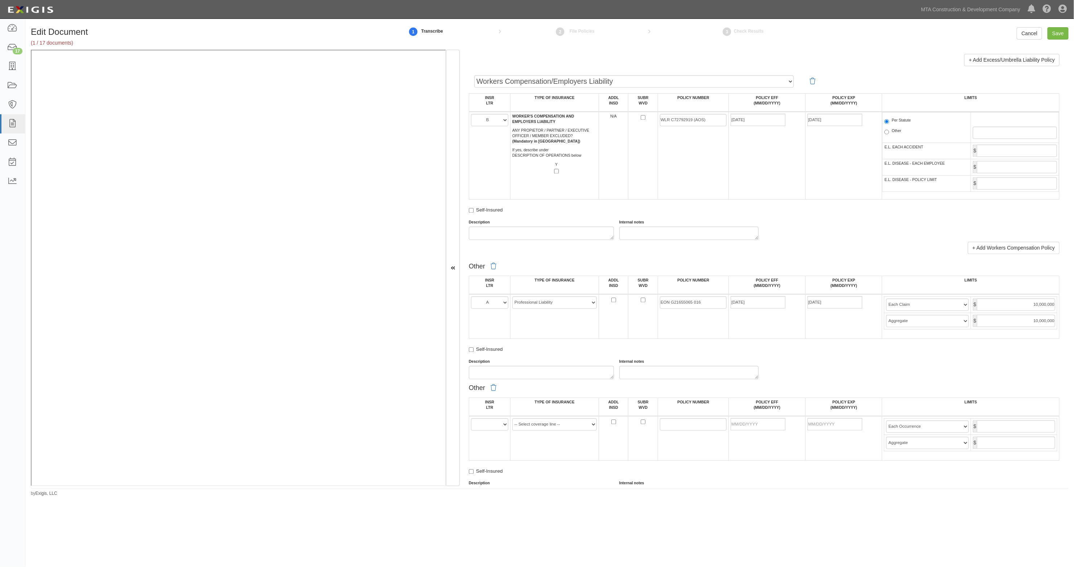
scroll to position [1133, 0]
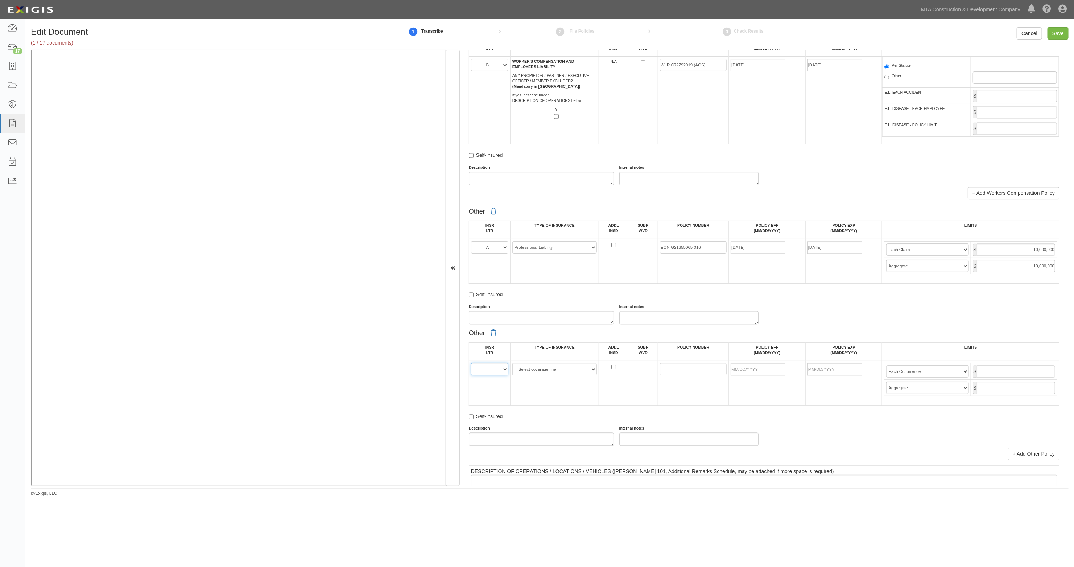
click at [503, 370] on select "A B C D E F" at bounding box center [489, 369] width 37 height 12
select select "A"
click at [471, 363] on select "A B C D E F" at bounding box center [489, 369] width 37 height 12
drag, startPoint x: 552, startPoint y: 367, endPoint x: 550, endPoint y: 372, distance: 4.9
click at [552, 367] on select "-- Select coverage line -- Asbestos Abatement Auto Physical Damage Aviation Lia…" at bounding box center [554, 369] width 84 height 12
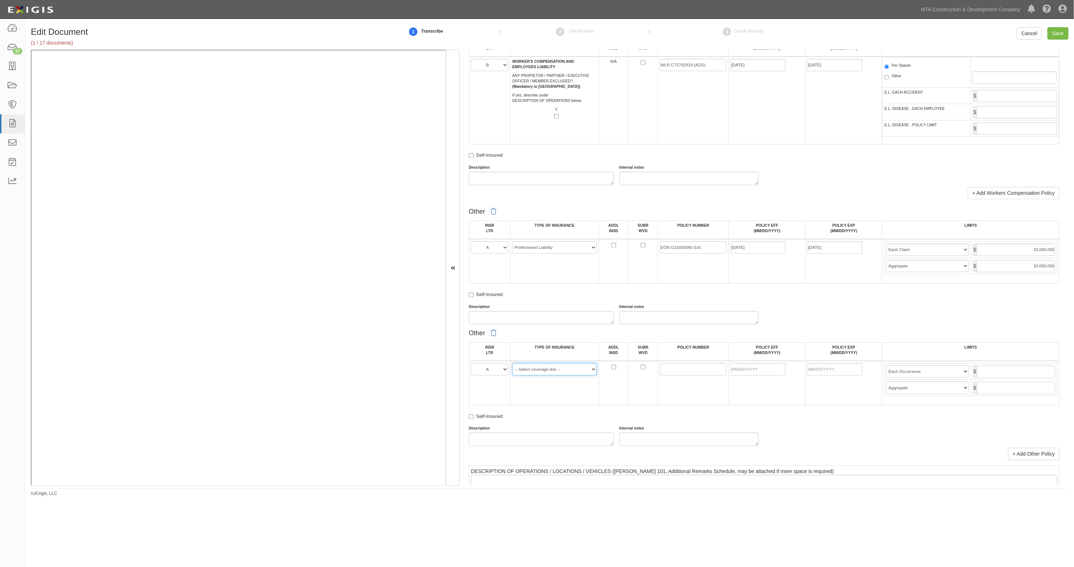
select select "14"
click at [512, 363] on select "-- Select coverage line -- Asbestos Abatement Auto Physical Damage Aviation Lia…" at bounding box center [554, 369] width 84 height 12
click at [693, 366] on input "POLICY NUMBER" at bounding box center [693, 369] width 67 height 12
paste input "CPM G21743793 023"
type input "CPM G21743793 023"
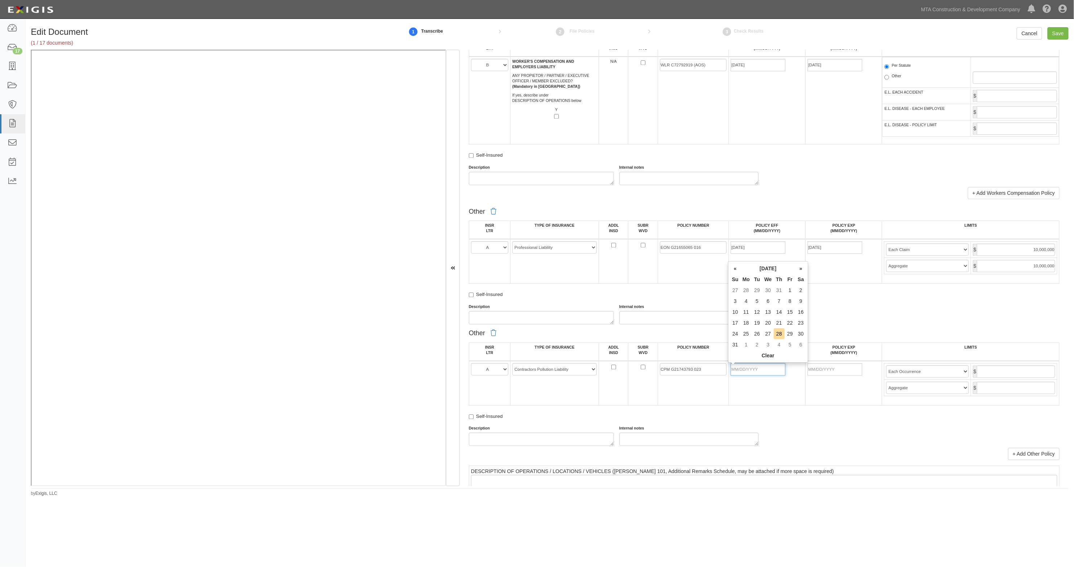
click at [761, 367] on input "POLICY EFF (MM/DD/YYYY)" at bounding box center [758, 369] width 55 height 12
type input "07/01/2025"
type input "07/01/2026"
click at [839, 370] on input "07/01/2026" at bounding box center [835, 369] width 55 height 12
click at [1001, 371] on input "text" at bounding box center [1016, 371] width 78 height 12
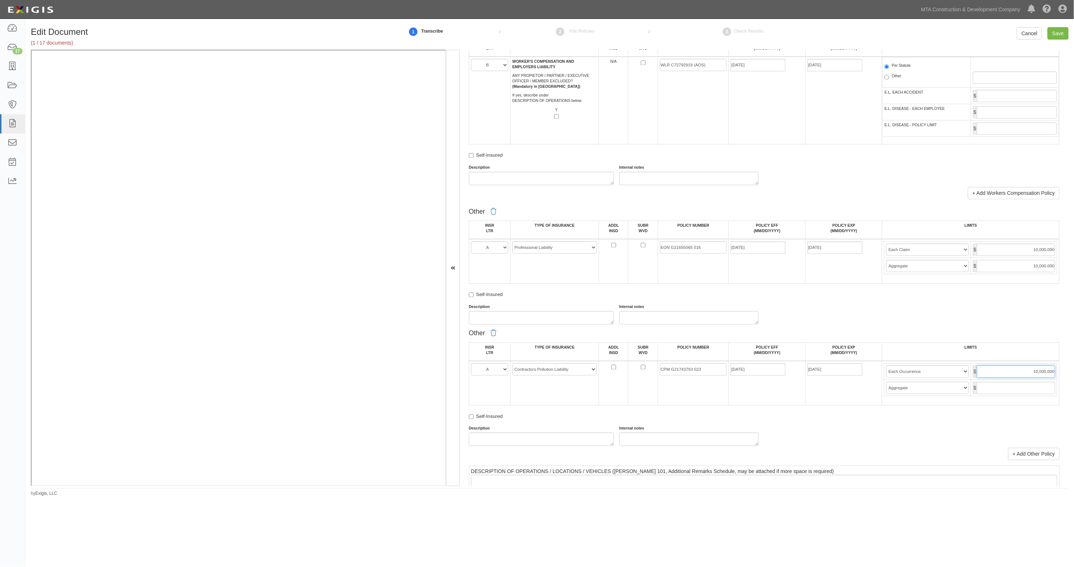
type input "10,000,000"
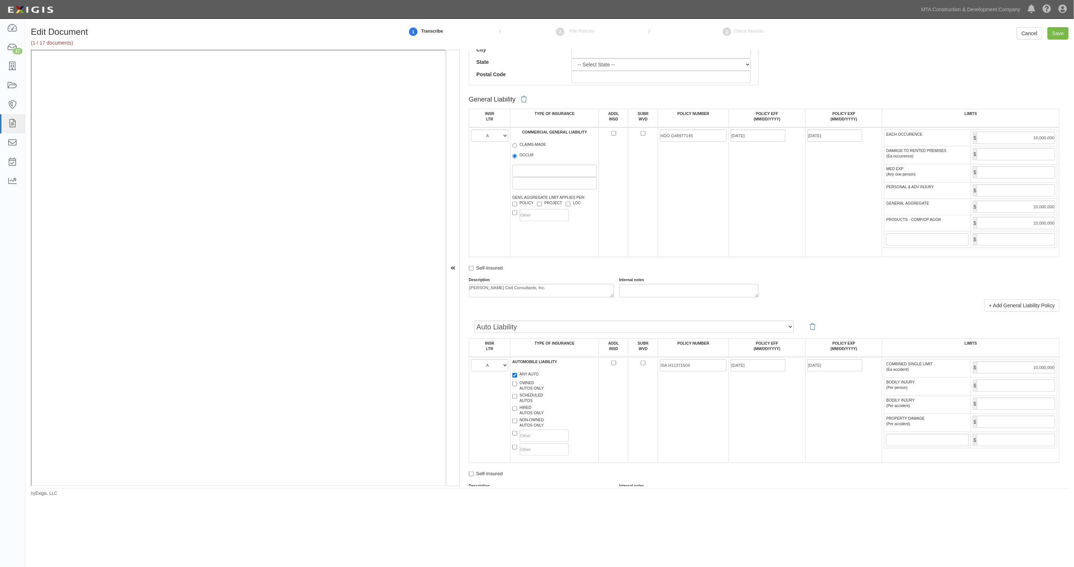
scroll to position [499, 0]
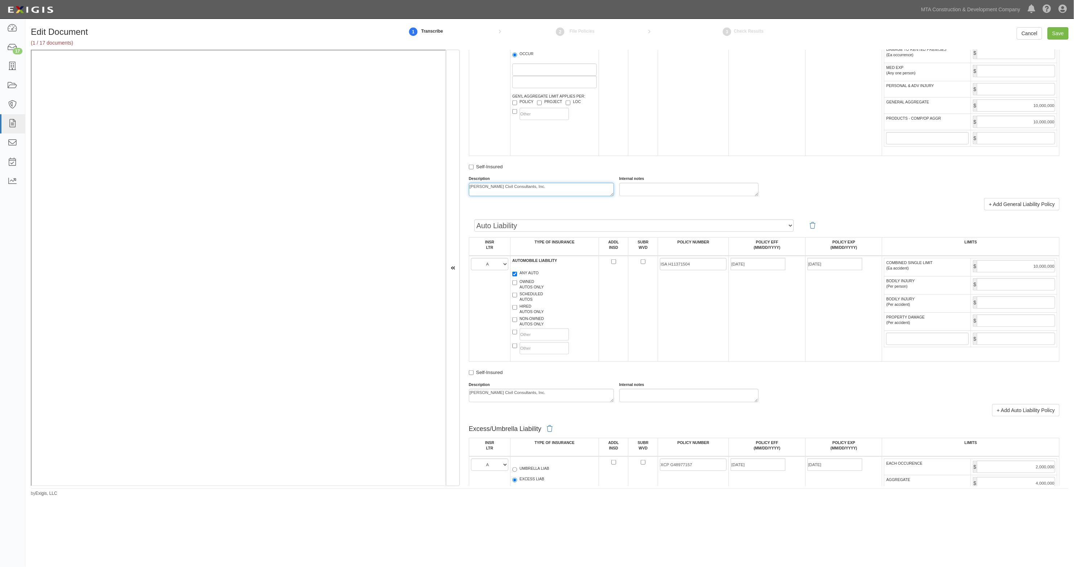
drag, startPoint x: 530, startPoint y: 187, endPoint x: 469, endPoint y: 191, distance: 61.1
click at [469, 191] on textarea "[PERSON_NAME] Civil Consultants, Inc." at bounding box center [541, 189] width 145 height 13
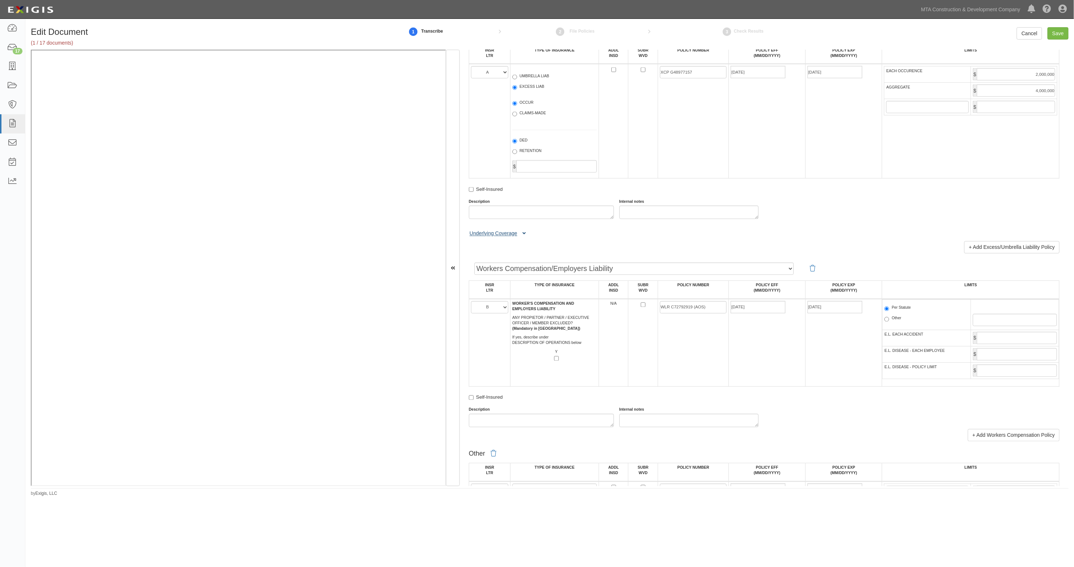
scroll to position [907, 0]
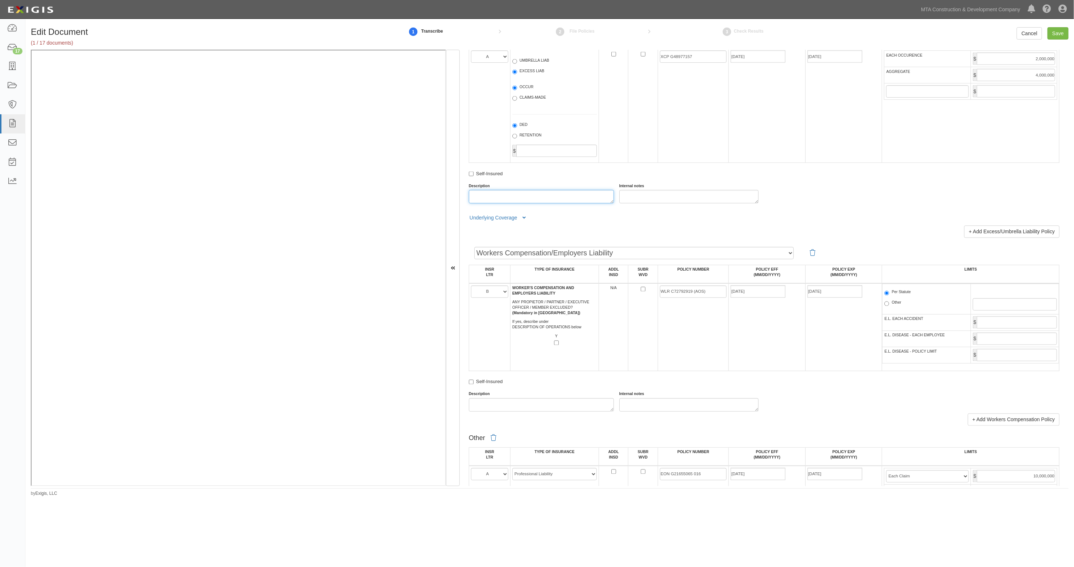
paste textarea "[PERSON_NAME] Civil Consultants, Inc."
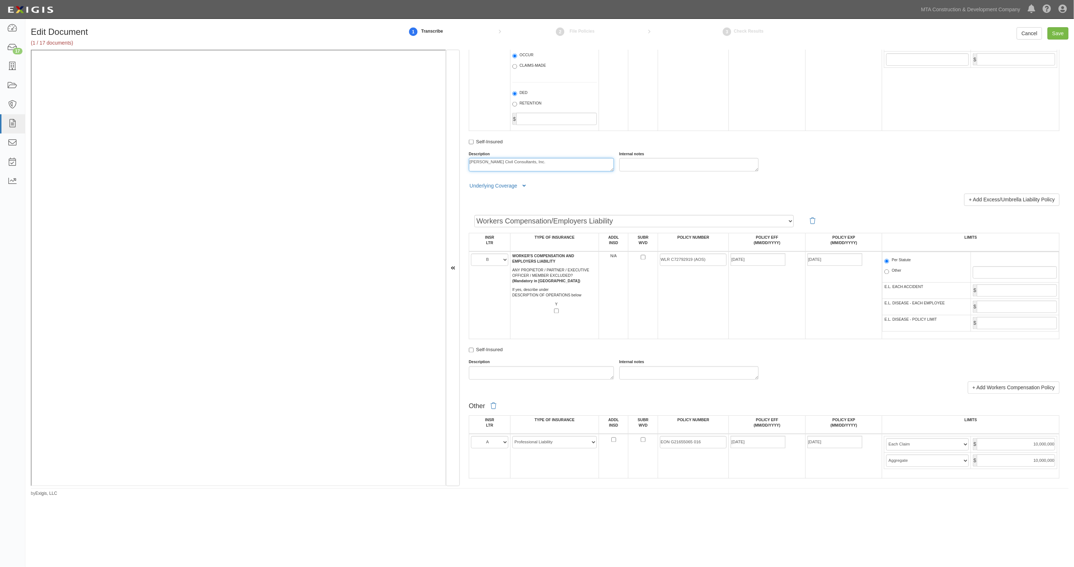
scroll to position [1088, 0]
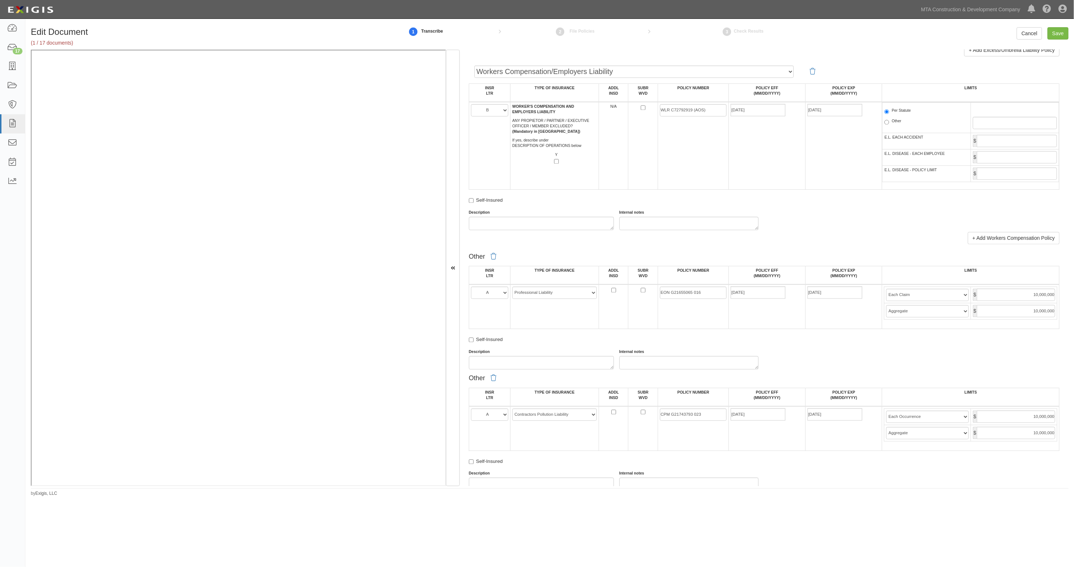
type textarea "[PERSON_NAME] Civil Consultants, Inc."
paste textarea "[PERSON_NAME] Civil Consultants, Inc."
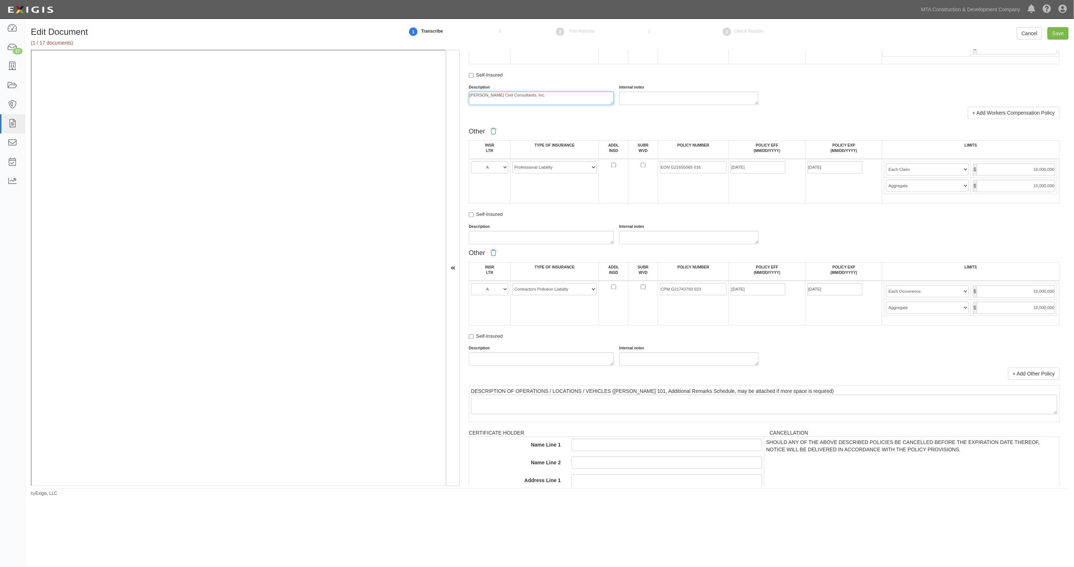
scroll to position [1224, 0]
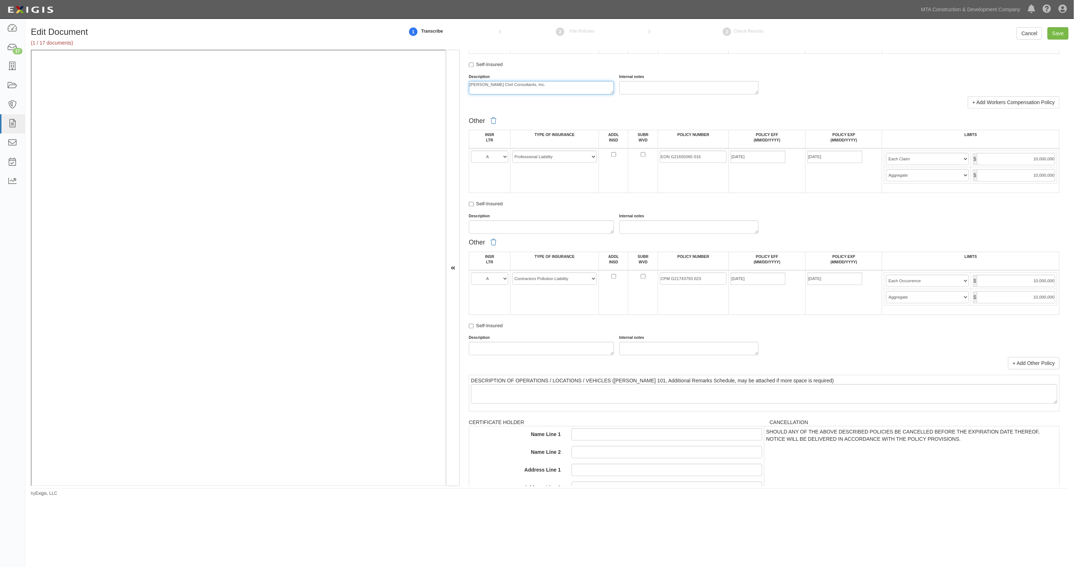
type textarea "[PERSON_NAME] Civil Consultants, Inc."
paste textarea "[PERSON_NAME] Civil Consultants, Inc."
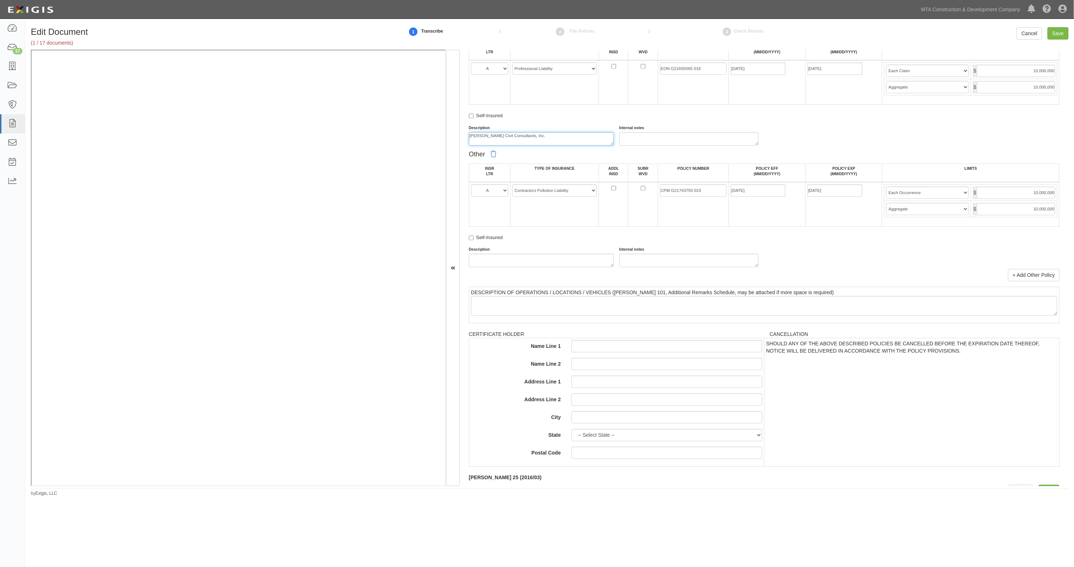
scroll to position [1314, 0]
type textarea "[PERSON_NAME] Civil Consultants, Inc."
paste textarea "[PERSON_NAME] Civil Consultants, Inc."
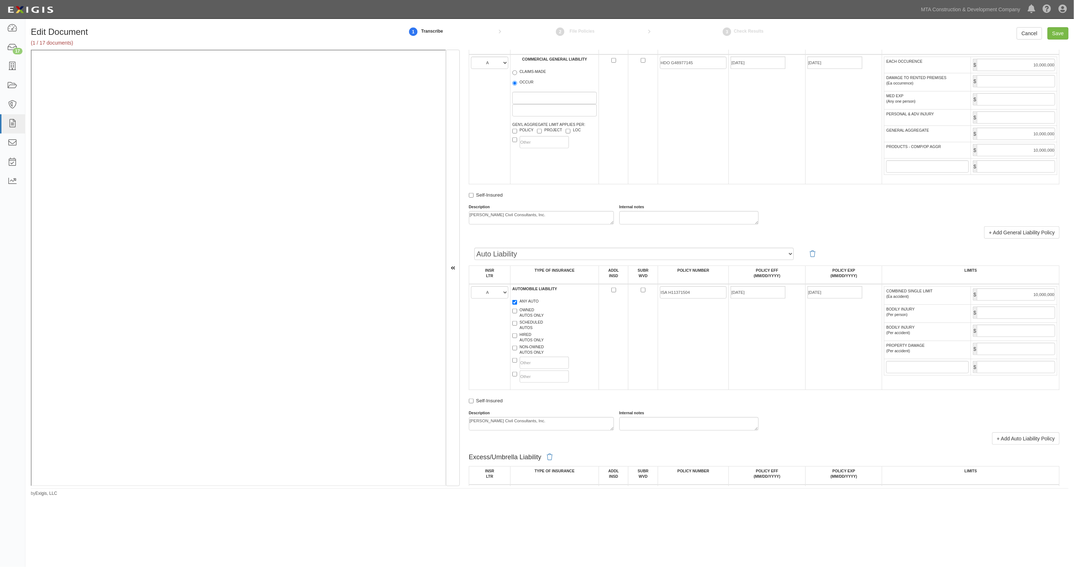
scroll to position [408, 0]
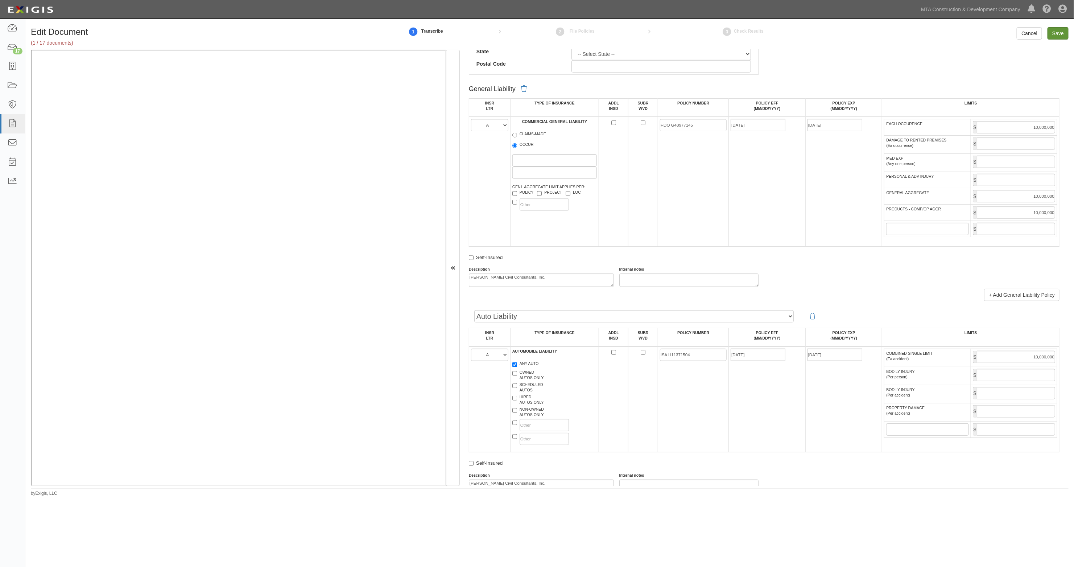
type textarea "[PERSON_NAME] Civil Consultants, Inc."
click at [1054, 30] on input "Save" at bounding box center [1058, 33] width 21 height 12
type input "10000000"
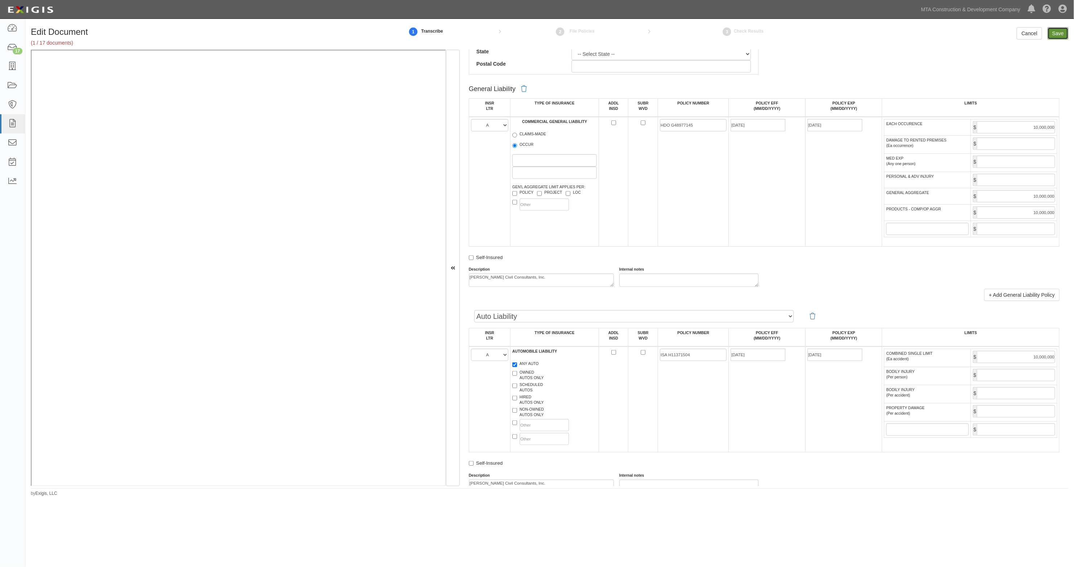
type input "10000000"
type input "2000000"
type input "4000000"
type input "10000000"
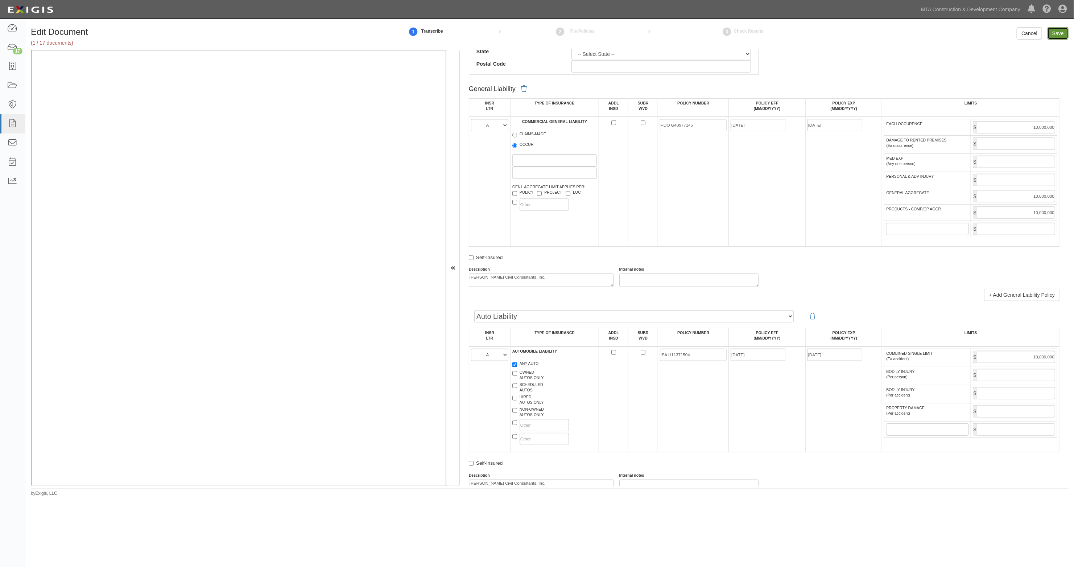
type input "10000000"
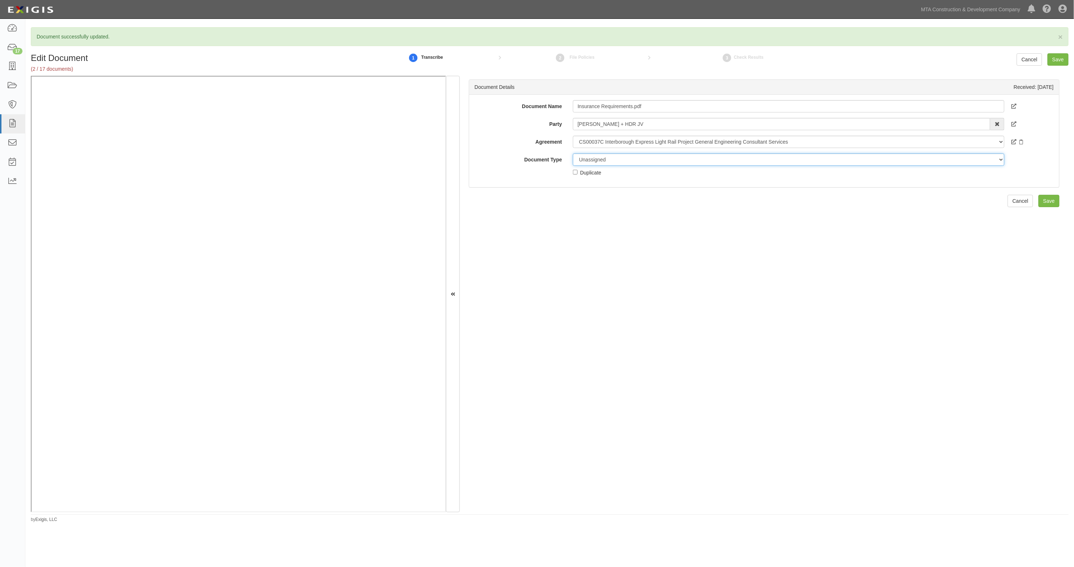
click at [615, 158] on select "Unassigned Binder Cancellation Notice Certificate Contract Endorsement Insuranc…" at bounding box center [789, 159] width 432 height 12
select select "RequirementDetail"
click at [573, 153] on select "Unassigned Binder Cancellation Notice Certificate Contract Endorsement Insuranc…" at bounding box center [789, 159] width 432 height 12
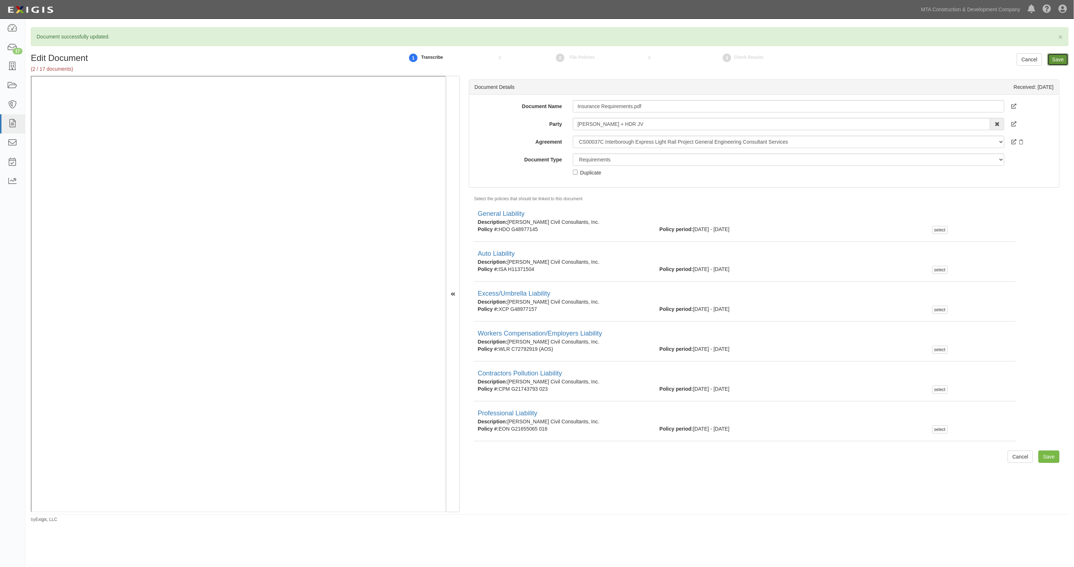
click at [1051, 61] on input "Save" at bounding box center [1058, 59] width 21 height 12
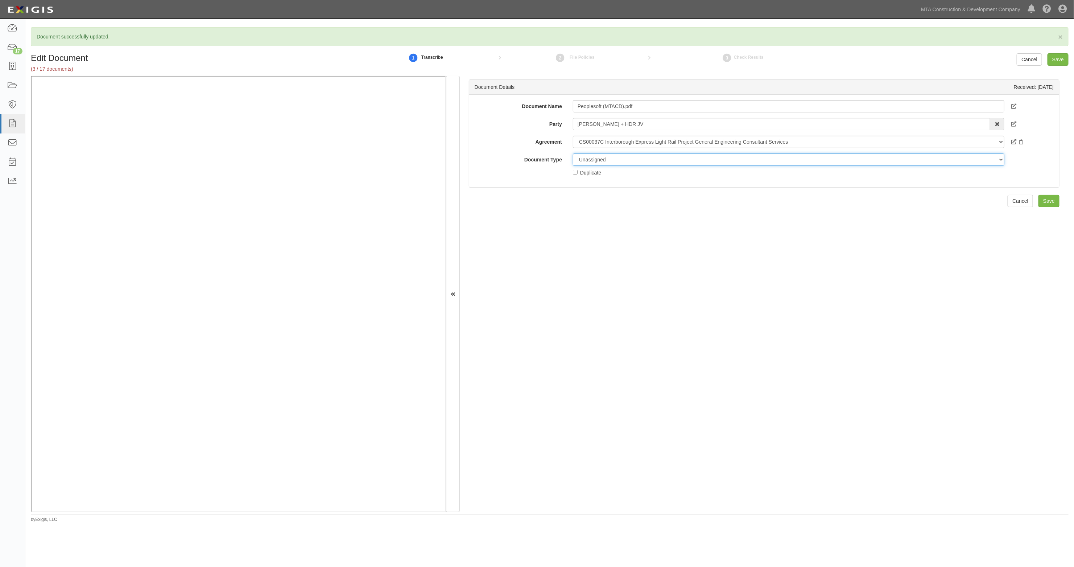
click at [637, 163] on select "Unassigned Binder Cancellation Notice Certificate Contract Endorsement Insuranc…" at bounding box center [789, 159] width 432 height 12
select select "OtherDetail"
click at [573, 153] on select "Unassigned Binder Cancellation Notice Certificate Contract Endorsement Insuranc…" at bounding box center [789, 159] width 432 height 12
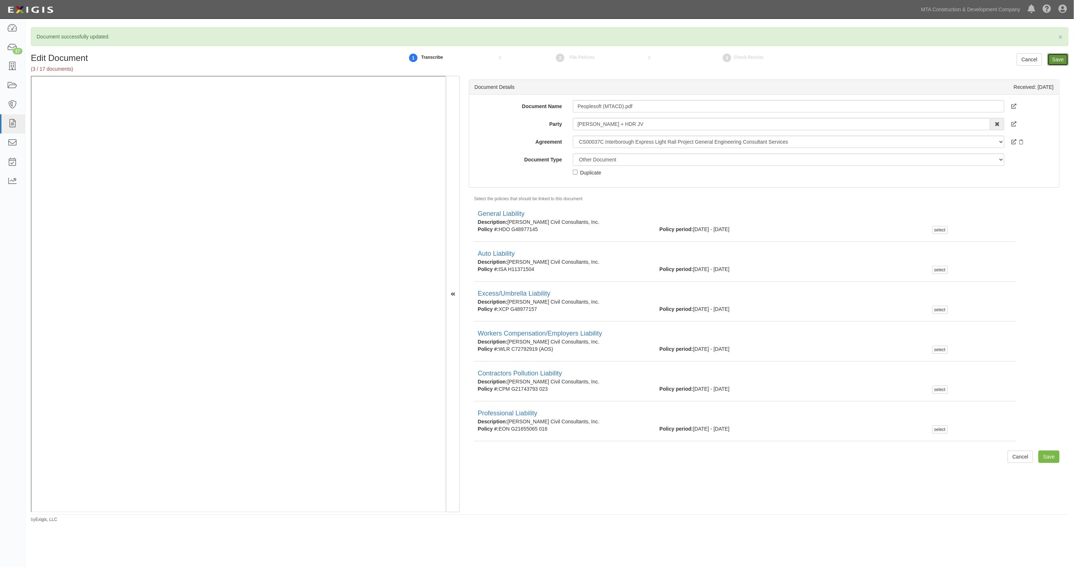
click at [1052, 60] on input "Save" at bounding box center [1058, 59] width 21 height 12
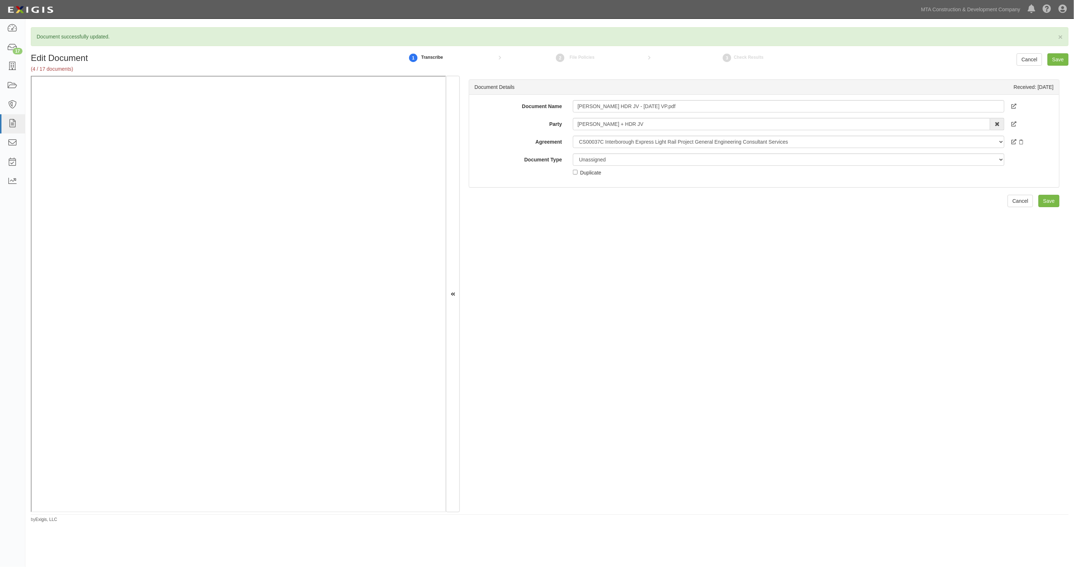
click at [597, 149] on div "Document Name Jacobs HDR JV - 4.1.26 VP.pdf Party Jacobs + HDR JV AARCO Environ…" at bounding box center [764, 138] width 579 height 76
click at [598, 163] on select "Unassigned Binder Cancellation Notice Certificate Contract Endorsement Insuranc…" at bounding box center [789, 159] width 432 height 12
select select "CertificateDetail"
click at [573, 153] on select "Unassigned Binder Cancellation Notice Certificate Contract Endorsement Insuranc…" at bounding box center [789, 159] width 432 height 12
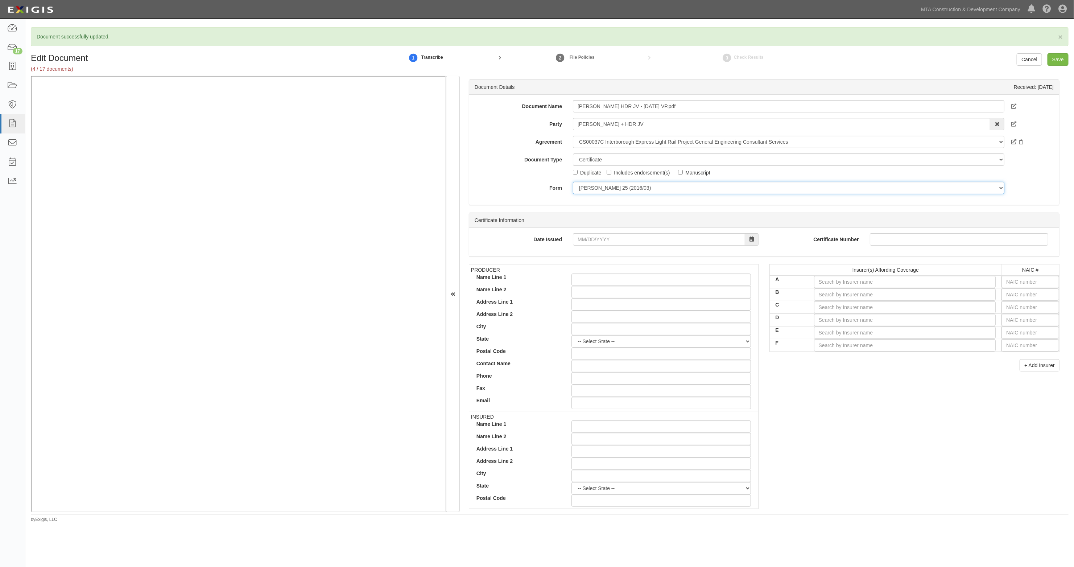
click at [599, 190] on select "ACORD 25 (2016/03) ACORD 101 ACORD 855 NY (2014/05) General" at bounding box center [789, 188] width 432 height 12
select select "GeneralFormDetail"
click at [573, 182] on select "ACORD 25 (2016/03) ACORD 101 ACORD 855 NY (2014/05) General" at bounding box center [789, 188] width 432 height 12
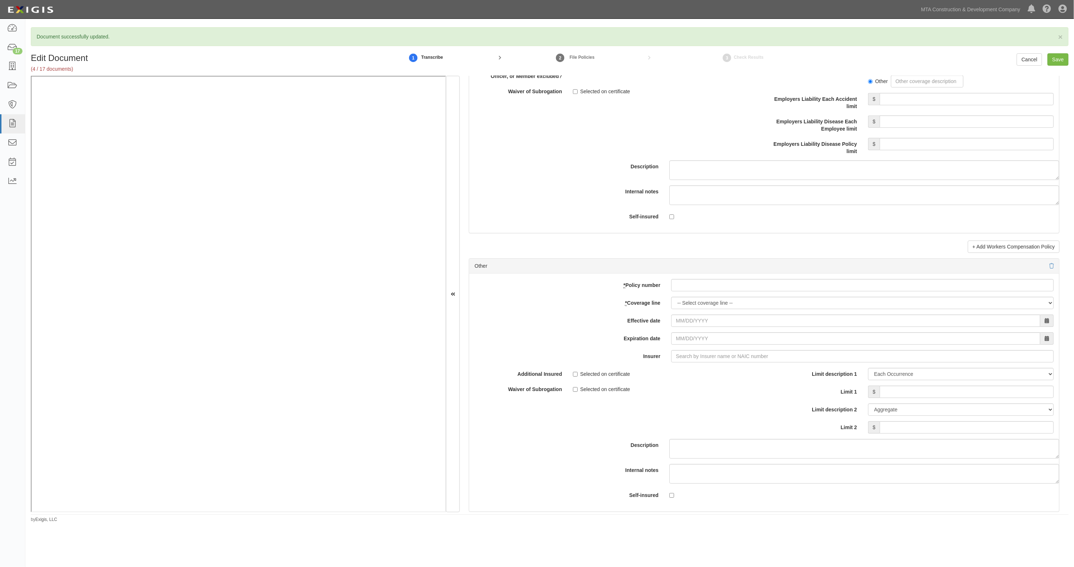
scroll to position [1949, 0]
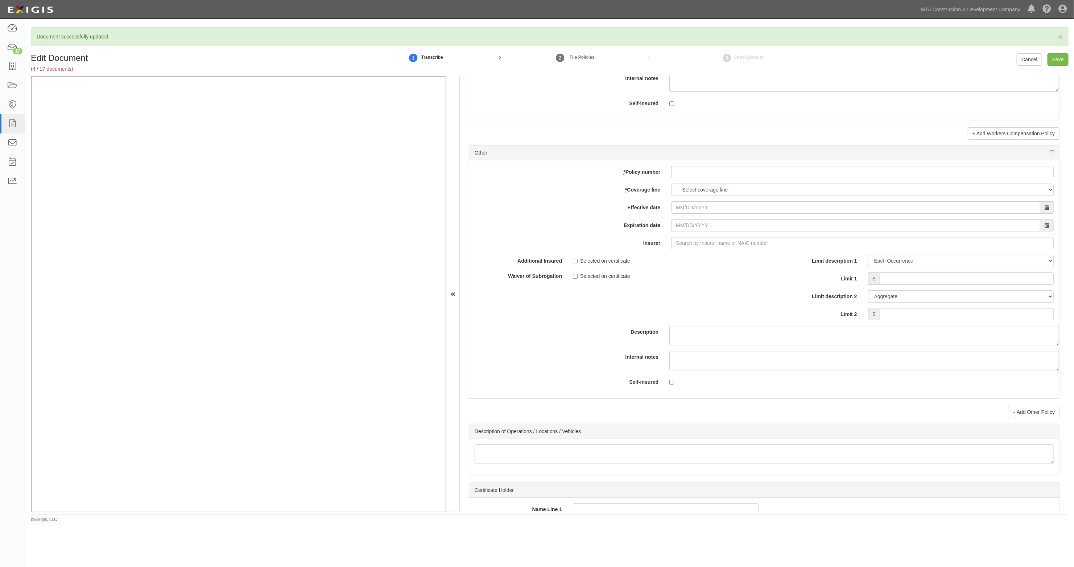
drag, startPoint x: 709, startPoint y: 168, endPoint x: 708, endPoint y: 172, distance: 3.8
click at [709, 171] on div "* Policy number * Coverage line -- Select coverage line -- Asbestos Abatement B…" at bounding box center [764, 279] width 590 height 238
drag, startPoint x: 706, startPoint y: 175, endPoint x: 559, endPoint y: 182, distance: 147.4
click at [706, 176] on input "* Policy number" at bounding box center [862, 172] width 383 height 12
paste input "NAP 2004255 04"
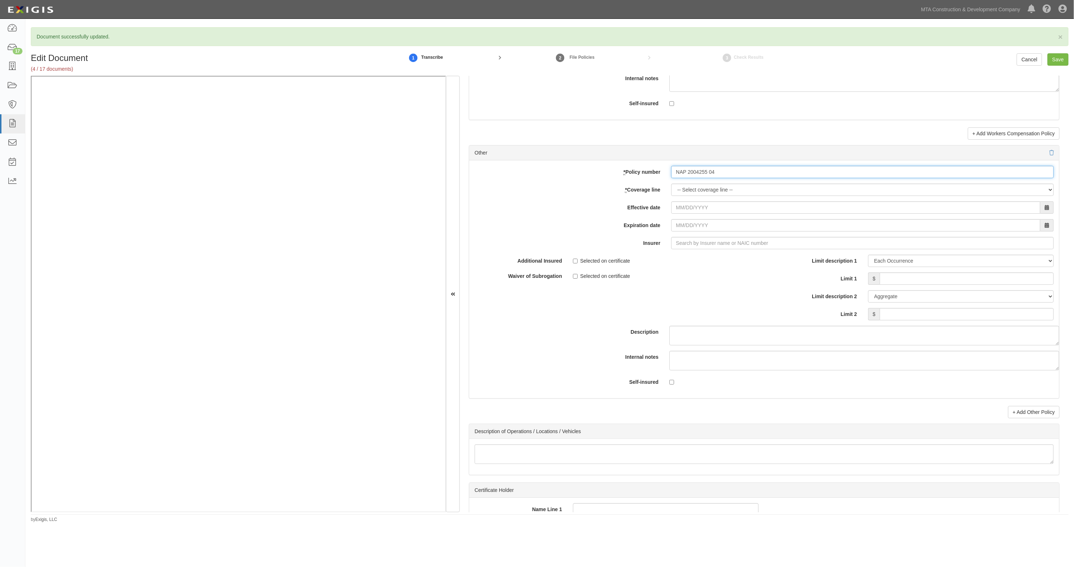
type input "NAP 2004255 04"
click at [706, 196] on select "-- Select coverage line -- Asbestos Abatement Boiler & Machinery Builders Risk …" at bounding box center [862, 189] width 383 height 12
select select "52"
click at [671, 187] on select "-- Select coverage line -- Asbestos Abatement Boiler & Machinery Builders Risk …" at bounding box center [862, 189] width 383 height 12
click at [687, 212] on input "Effective date" at bounding box center [855, 207] width 369 height 12
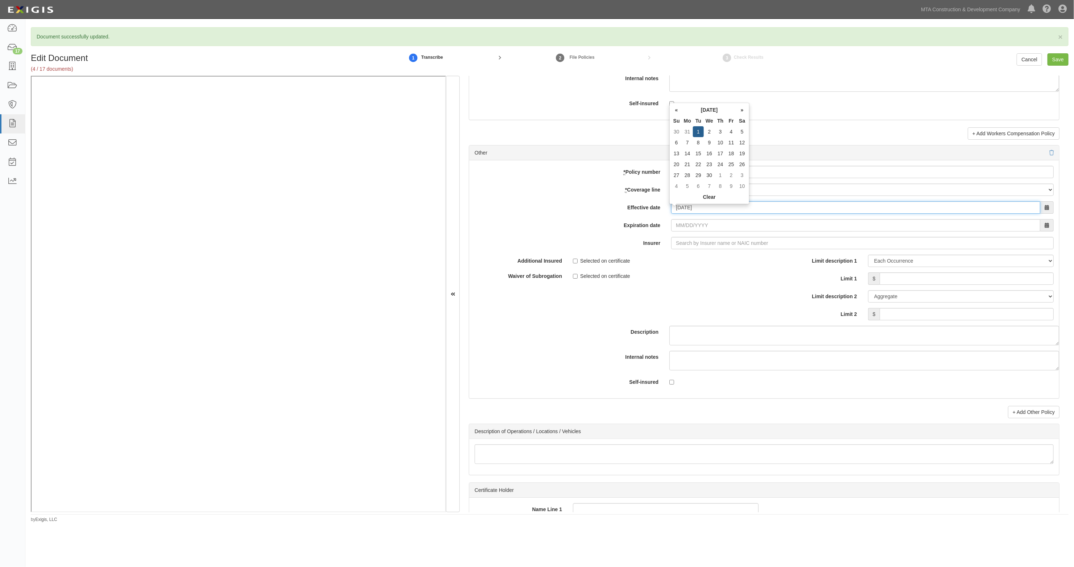
type input "04/01/2025"
type input "04/01/2026"
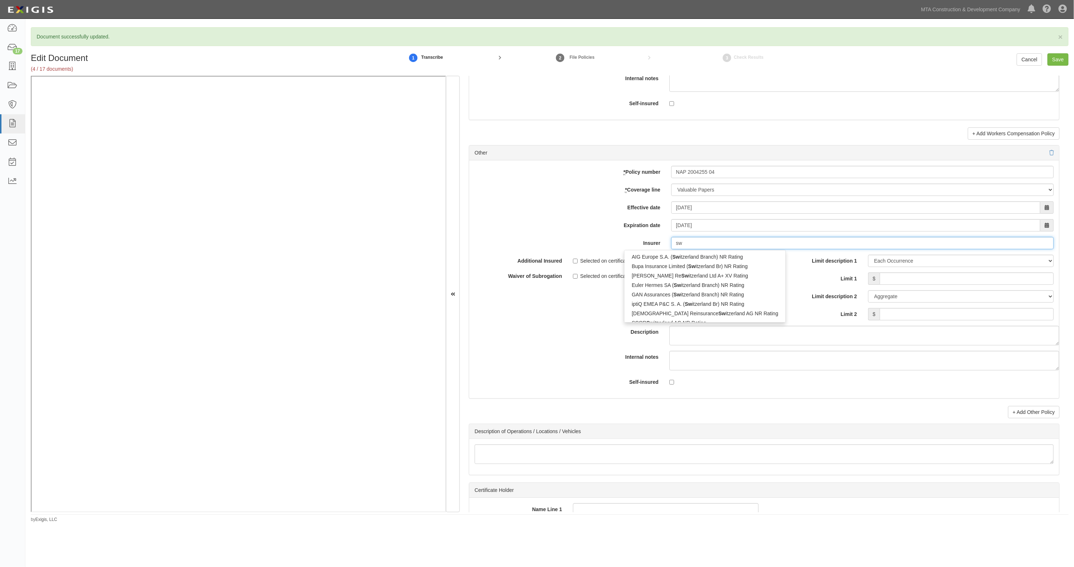
type input "swi"
type input "swissLife Assurance Retraite NR Rating"
type input "swiss"
type input "swiss re Corporate Solutions Premier Ins (32778) A+ XV Rating"
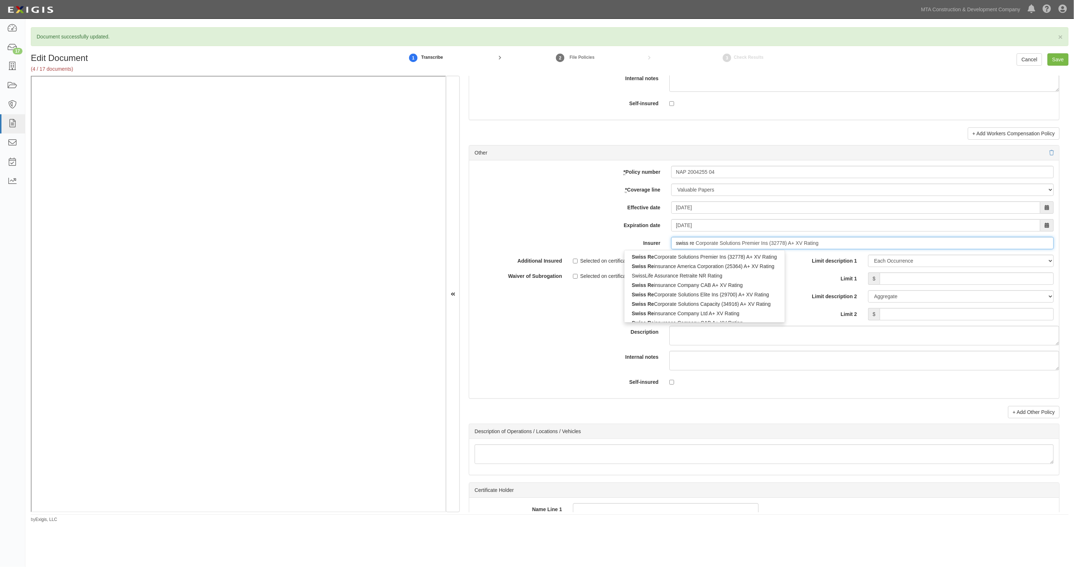
type input "swiss re"
type input "swiss re corporate Solutions Premier Ins (32778) A+ XV Rating"
type input "swiss re c"
click at [665, 260] on div "Swiss Re C orporate Solutions Premier Ins (32778) A+ XV Rating" at bounding box center [705, 256] width 162 height 9
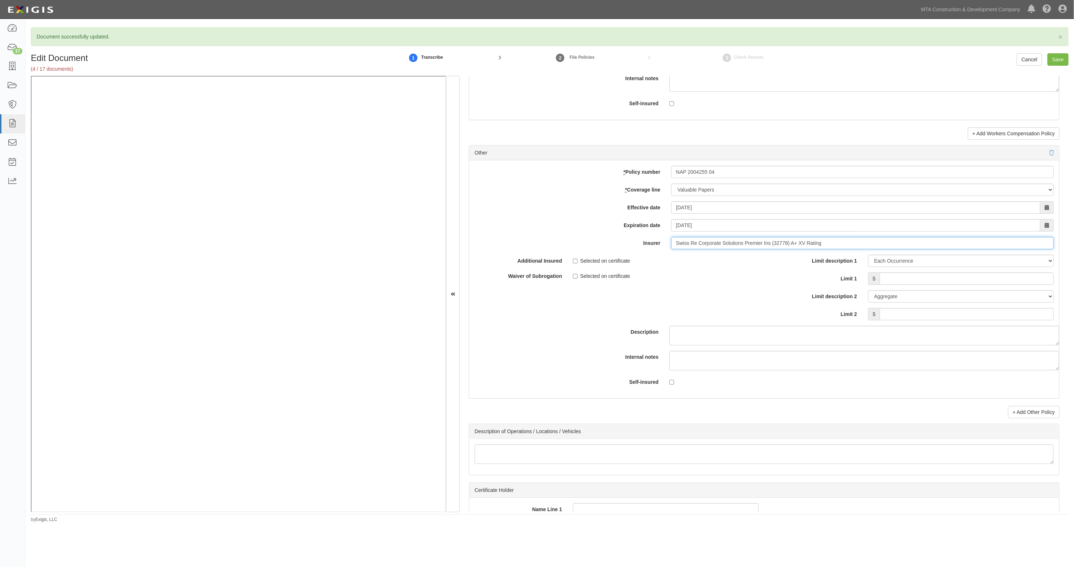
type input "Swiss Re Corporate Solutions Premier Ins (32778) A+ XV Rating"
click at [902, 280] on input "Limit 1" at bounding box center [967, 278] width 174 height 12
type input "1,000,000"
click at [693, 345] on textarea "Description" at bounding box center [864, 336] width 390 height 20
type textarea "Jacobs + HDR, JV"
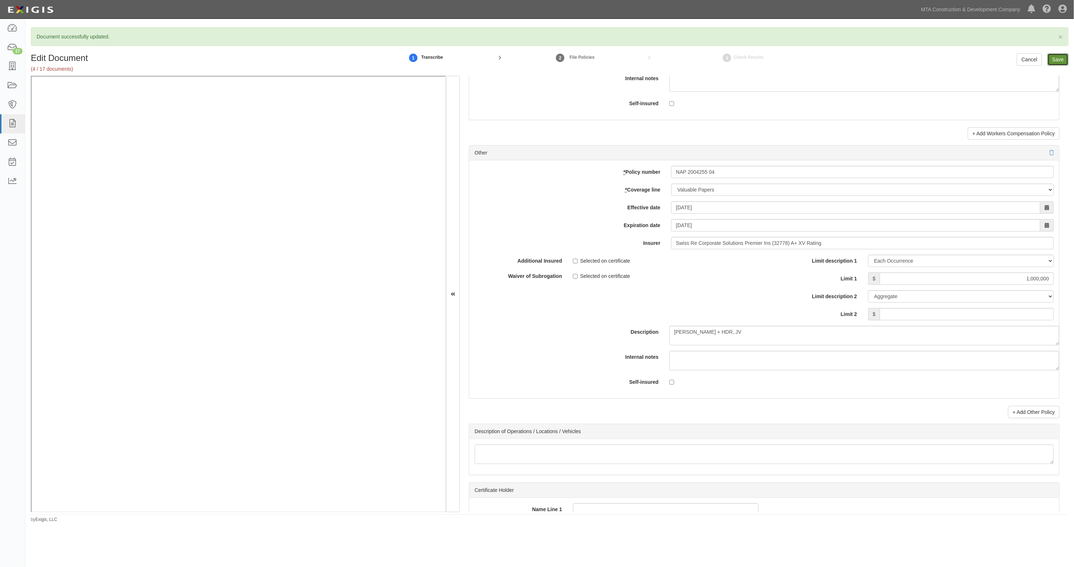
click at [1060, 62] on input "Save" at bounding box center [1058, 59] width 21 height 12
type input "1000000"
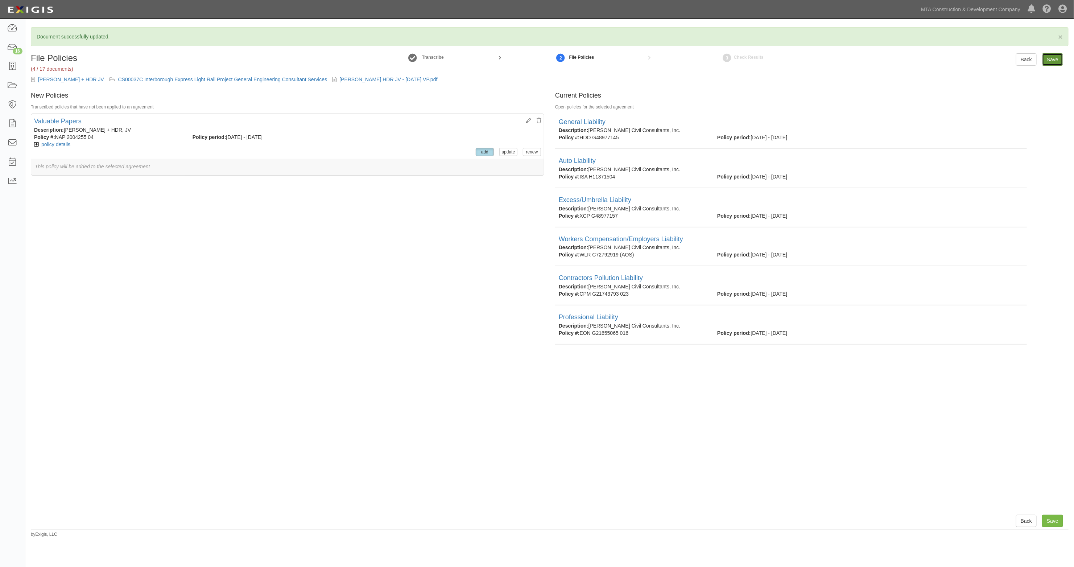
click at [1052, 57] on input "Save" at bounding box center [1052, 59] width 21 height 12
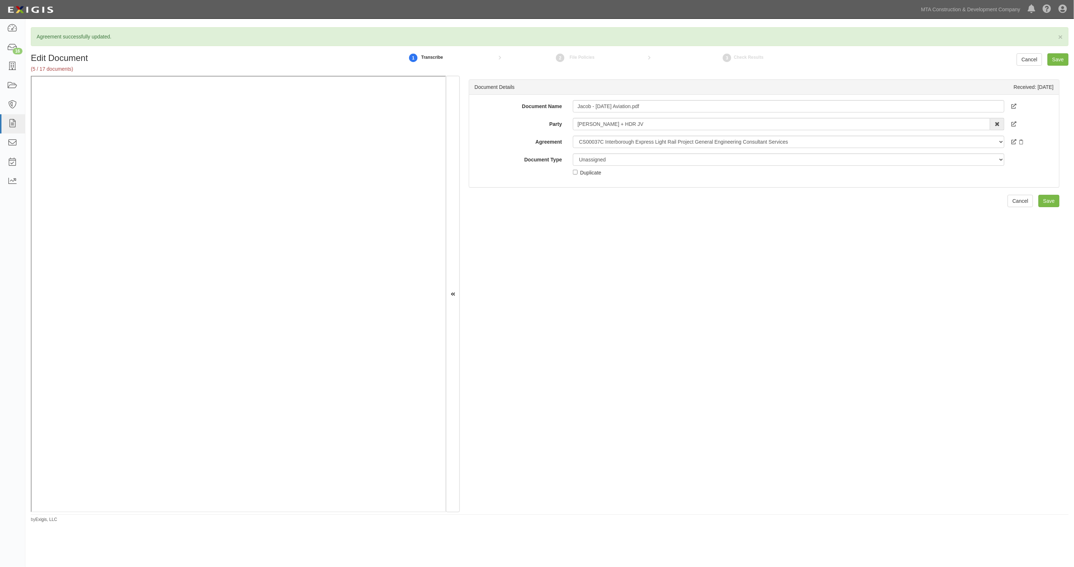
click at [664, 267] on div "Document Details Received: [DATE] Document Name [PERSON_NAME] - [DATE] Aviation…" at bounding box center [764, 294] width 609 height 437
click at [588, 154] on select "Unassigned Binder Cancellation Notice Certificate Contract Endorsement Insuranc…" at bounding box center [789, 159] width 432 height 12
select select "JunkDetail"
click at [573, 153] on select "Unassigned Binder Cancellation Notice Certificate Contract Endorsement Insuranc…" at bounding box center [789, 159] width 432 height 12
click at [1061, 58] on input "Save" at bounding box center [1058, 59] width 21 height 12
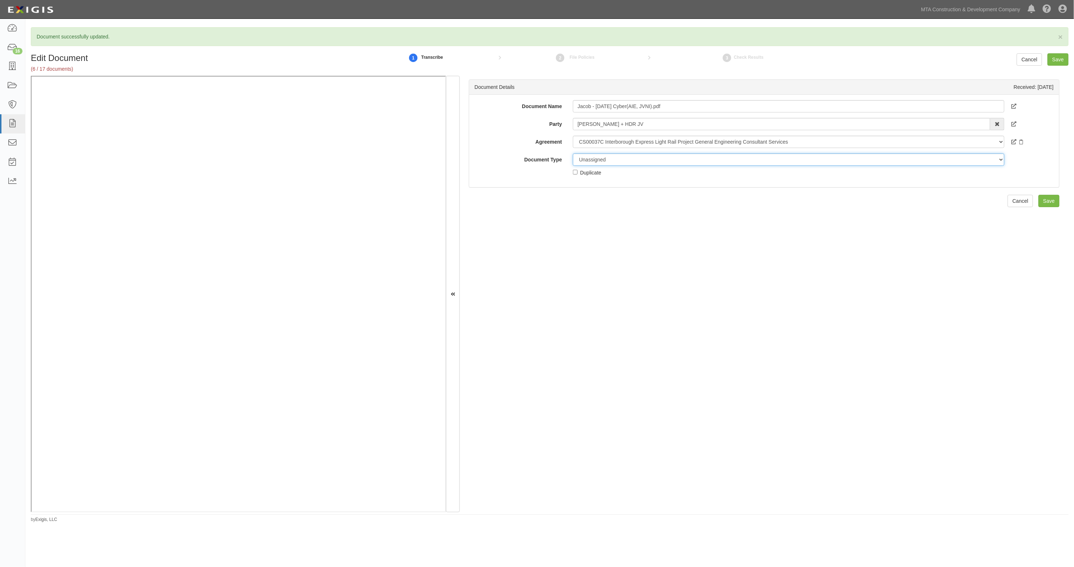
click at [623, 159] on select "Unassigned Binder Cancellation Notice Certificate Contract Endorsement Insuranc…" at bounding box center [789, 159] width 432 height 12
select select "CertificateDetail"
click at [573, 153] on select "Unassigned Binder Cancellation Notice Certificate Contract Endorsement Insuranc…" at bounding box center [789, 159] width 432 height 12
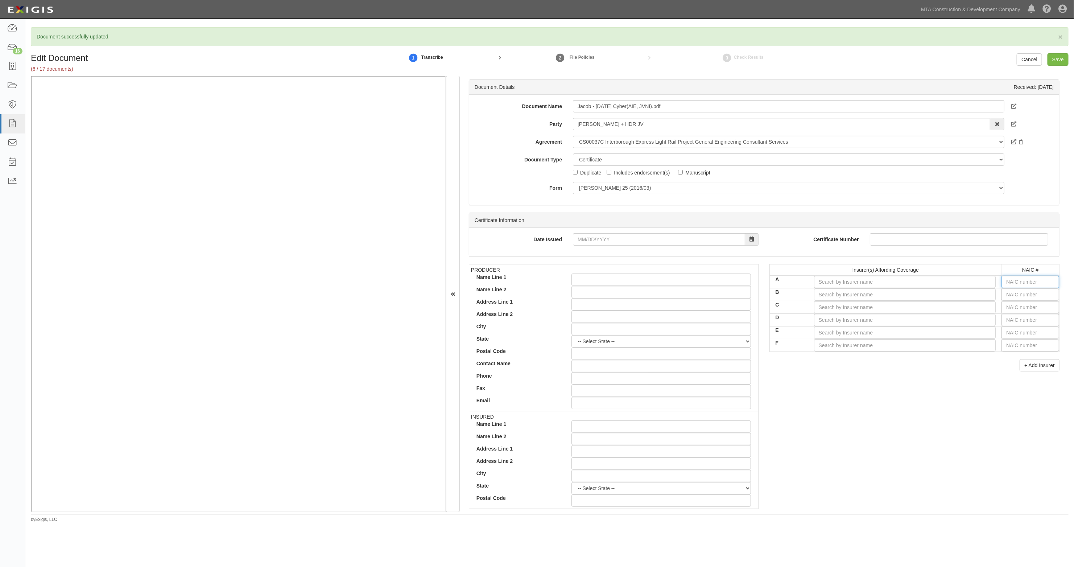
drag, startPoint x: 1027, startPoint y: 285, endPoint x: 1024, endPoint y: 280, distance: 5.5
click at [1025, 282] on input "text" at bounding box center [1031, 282] width 58 height 12
click at [1024, 280] on input "text" at bounding box center [1031, 282] width 58 height 12
type input "25232"
type input "2"
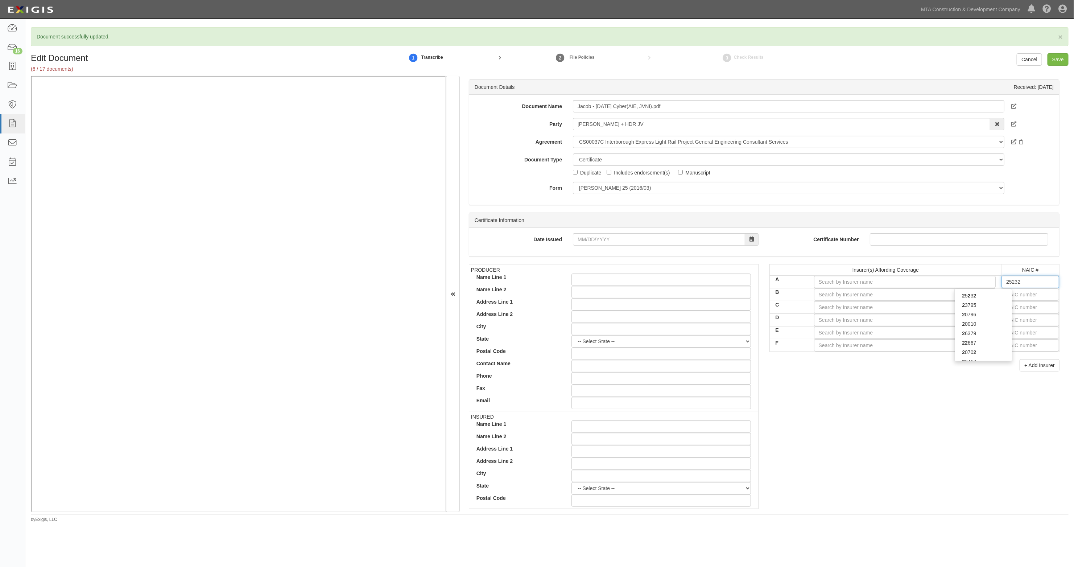
type input "22667"
type input "2266"
type input "22667"
click at [998, 294] on div "22667" at bounding box center [983, 295] width 57 height 9
type input "ACE American Insurance Company (A++ XV Rating)"
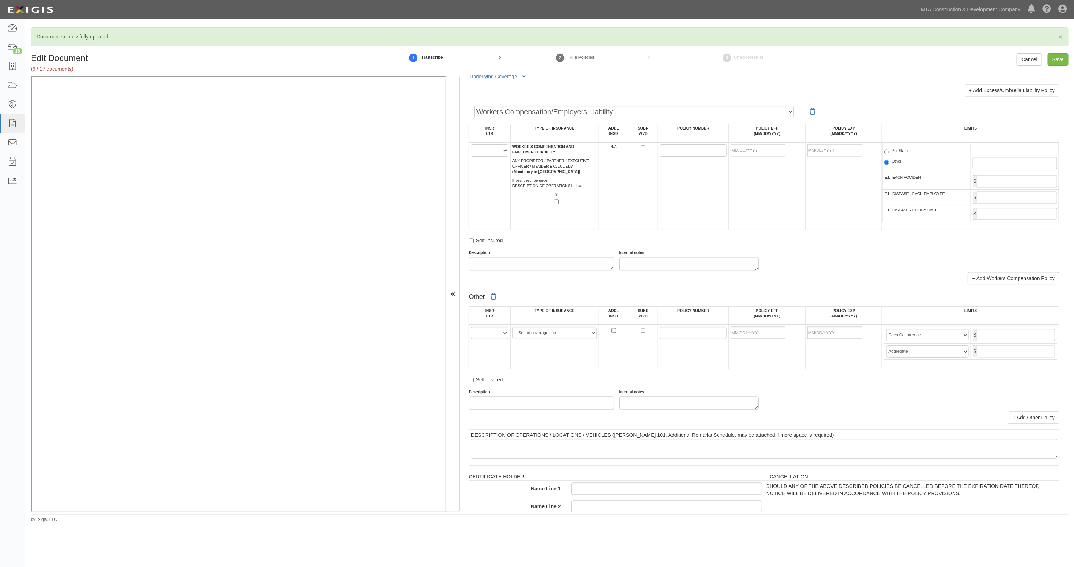
scroll to position [1206, 0]
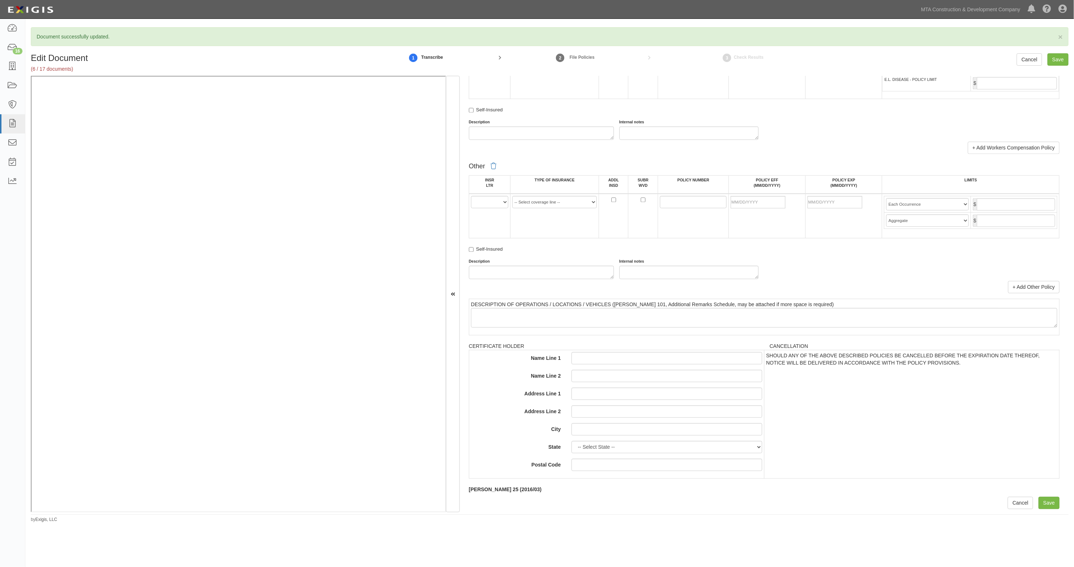
type input "22667"
click at [497, 204] on select "A B C D E F" at bounding box center [489, 202] width 37 height 12
select select "A"
click at [471, 196] on select "A B C D E F" at bounding box center [489, 202] width 37 height 12
click at [548, 206] on select "-- Select coverage line -- Asbestos Abatement Auto Physical Damage Aviation Lia…" at bounding box center [554, 202] width 84 height 12
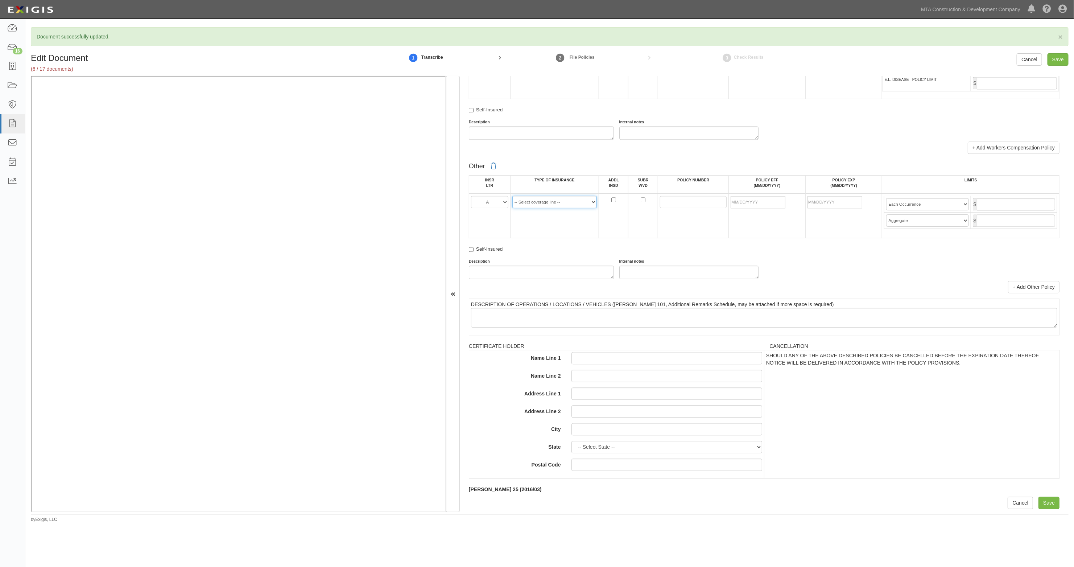
select select "152"
click at [512, 196] on select "-- Select coverage line -- Asbestos Abatement Auto Physical Damage Aviation Lia…" at bounding box center [554, 202] width 84 height 12
click at [674, 201] on input "POLICY NUMBER" at bounding box center [693, 202] width 67 height 12
paste input "EON G71083330 004"
type input "EON G71083330 004"
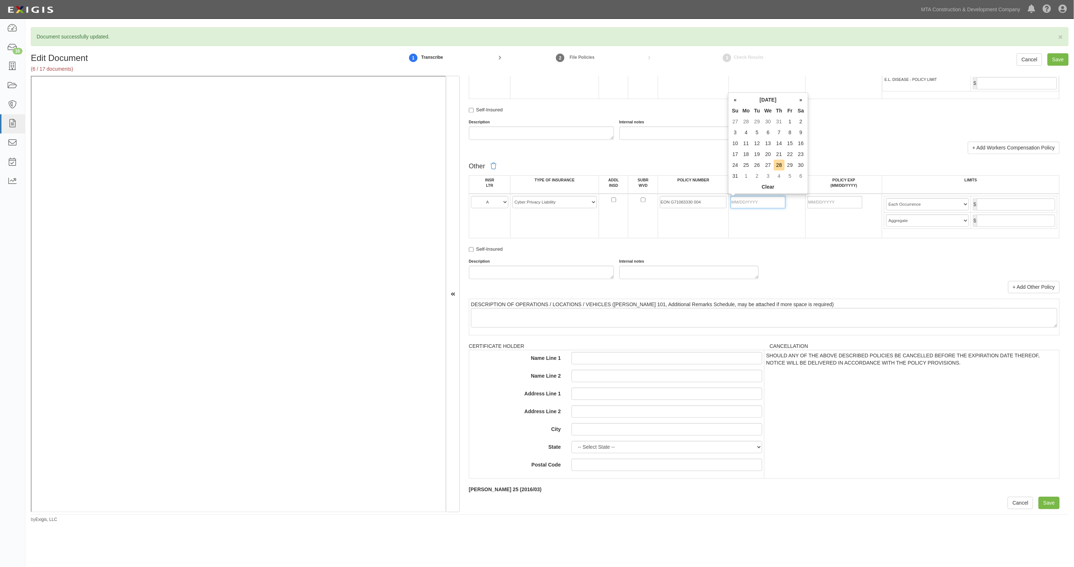
drag, startPoint x: 754, startPoint y: 203, endPoint x: 759, endPoint y: 204, distance: 4.5
click at [754, 203] on input "POLICY EFF (MM/DD/YYYY)" at bounding box center [758, 202] width 55 height 12
type input "[DATE]"
click at [995, 196] on table "Limit Each Occurrence Each Claim Aggregate Deductible Self-Insured Retention Pe…" at bounding box center [970, 212] width 173 height 33
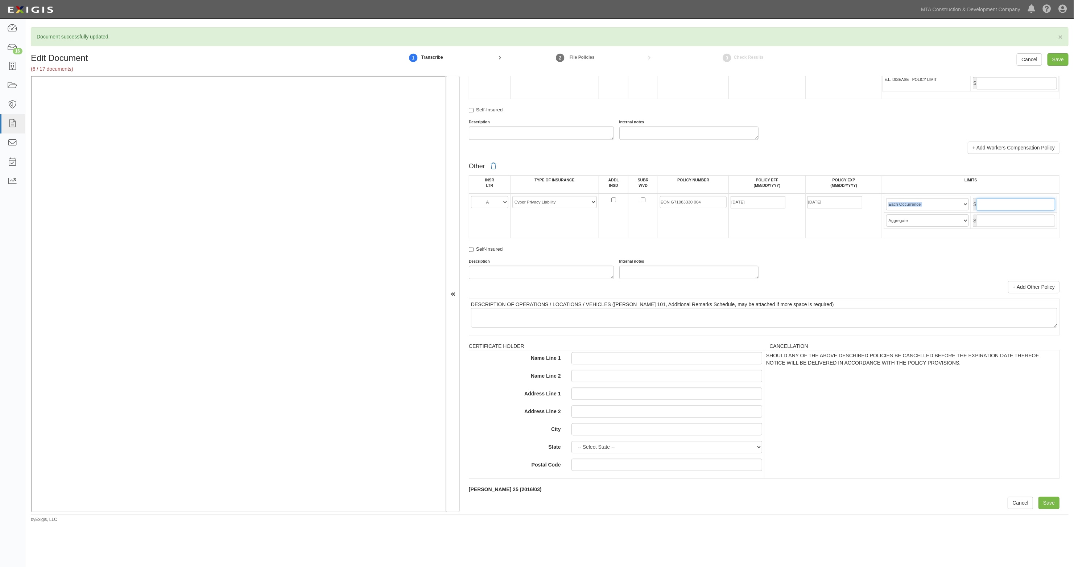
click at [996, 198] on input "text" at bounding box center [1016, 204] width 78 height 12
type input "10,000,000"
paste textarea "[PERSON_NAME] Civil Consultants, Inc."
type textarea "[PERSON_NAME] Civil Consultants, Inc."
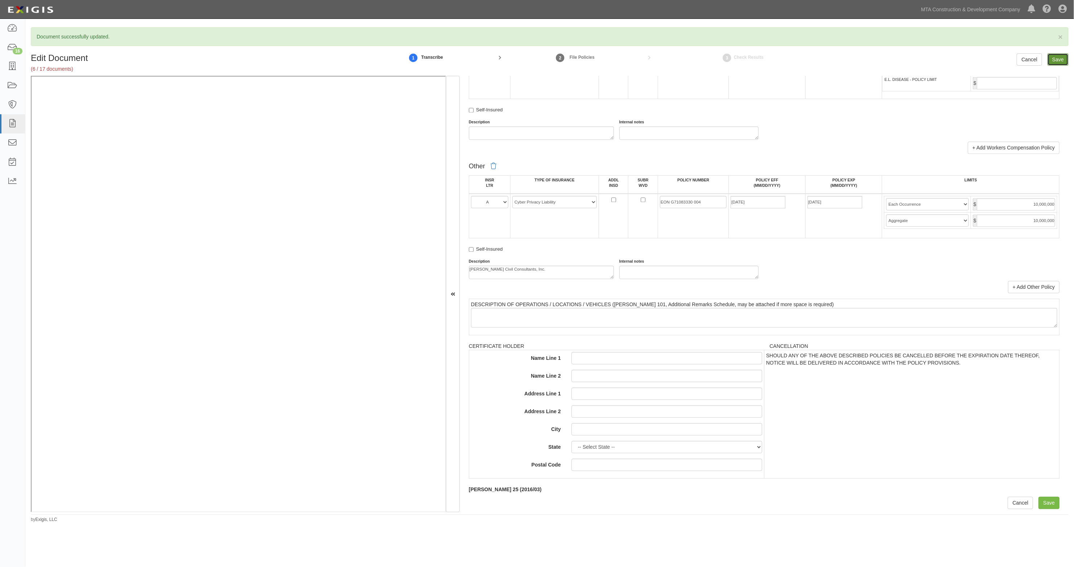
click at [1059, 55] on input "Save" at bounding box center [1058, 59] width 21 height 12
type input "10000000"
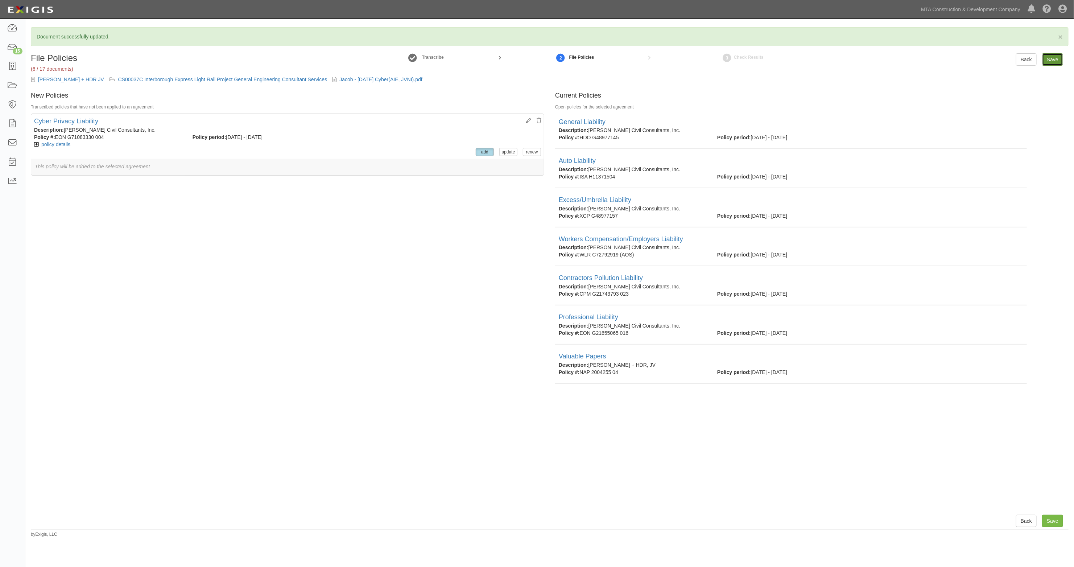
click at [1045, 58] on input "Save" at bounding box center [1052, 59] width 21 height 12
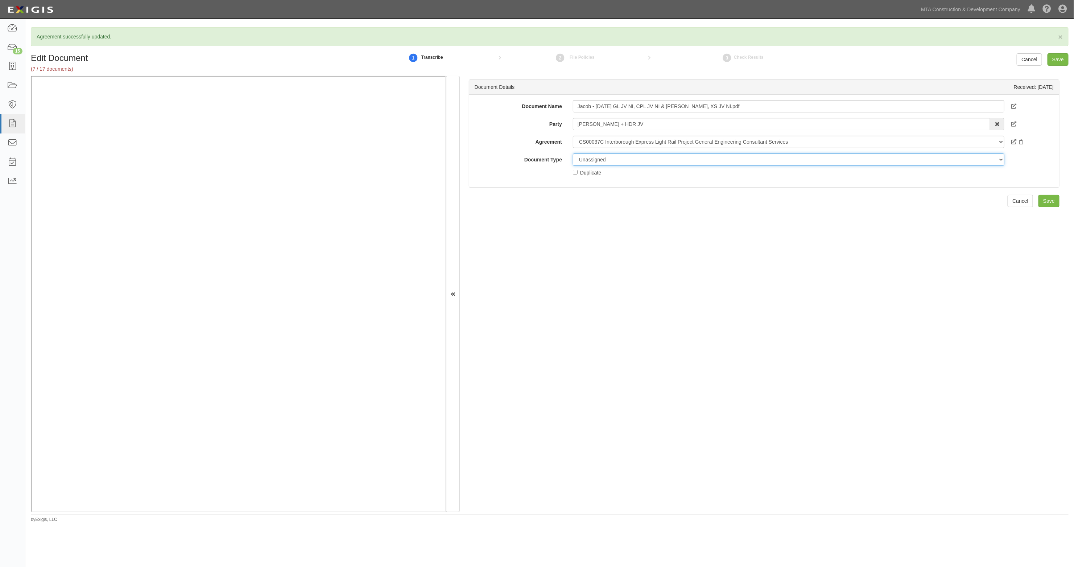
click at [596, 160] on select "Unassigned Binder Cancellation Notice Certificate Contract Endorsement Insuranc…" at bounding box center [789, 159] width 432 height 12
select select "EndorsementDetail"
click at [573, 153] on select "Unassigned Binder Cancellation Notice Certificate Contract Endorsement Insuranc…" at bounding box center [789, 159] width 432 height 12
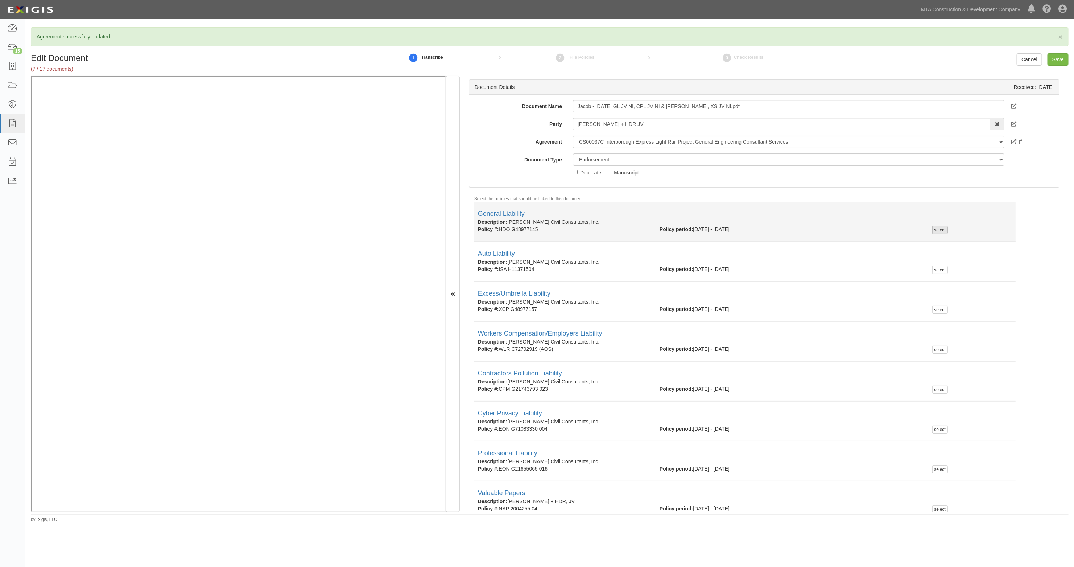
click at [936, 231] on div "select" at bounding box center [940, 230] width 16 height 8
checkbox input "true"
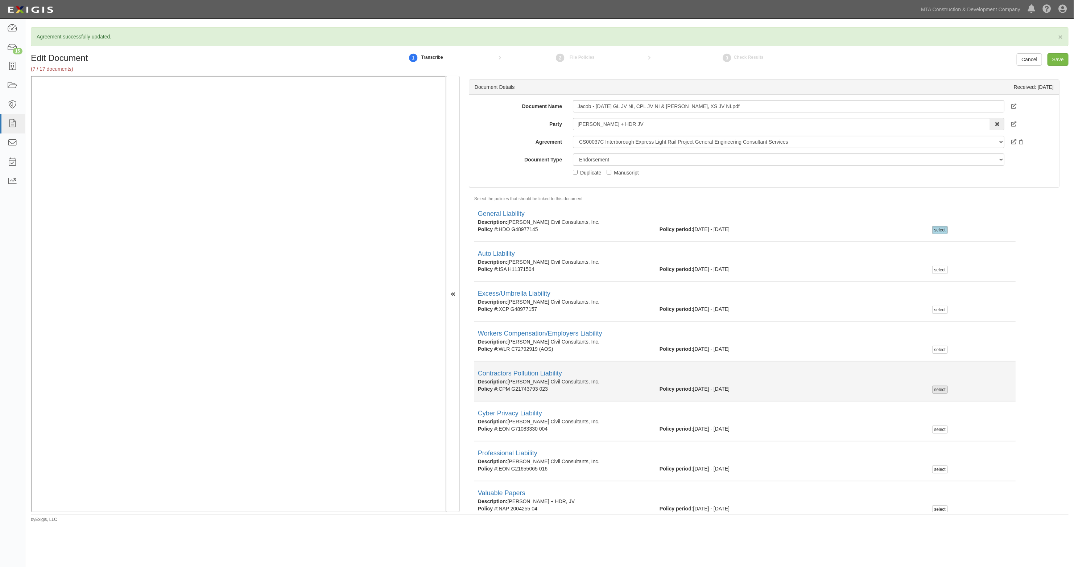
click at [941, 386] on div "select" at bounding box center [940, 389] width 16 height 8
checkbox input "true"
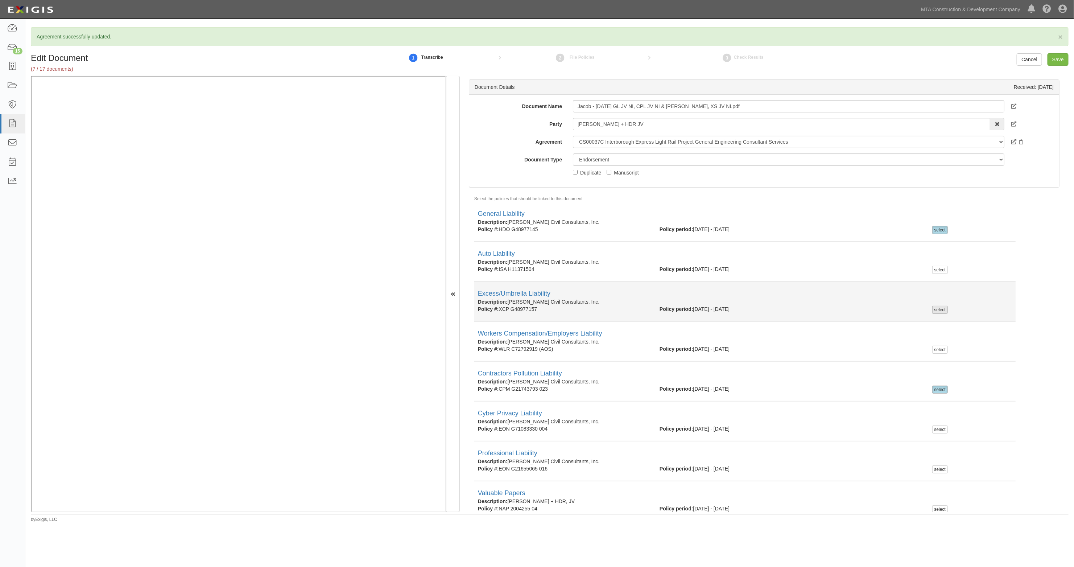
click at [936, 308] on div "select" at bounding box center [940, 310] width 16 height 8
checkbox input "true"
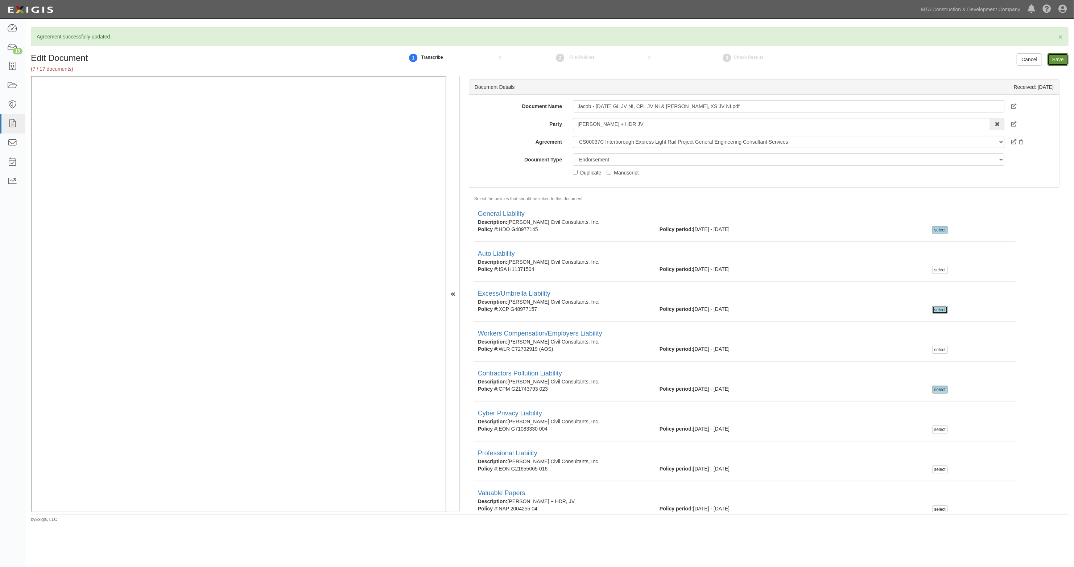
click at [1053, 61] on input "Save" at bounding box center [1058, 59] width 21 height 12
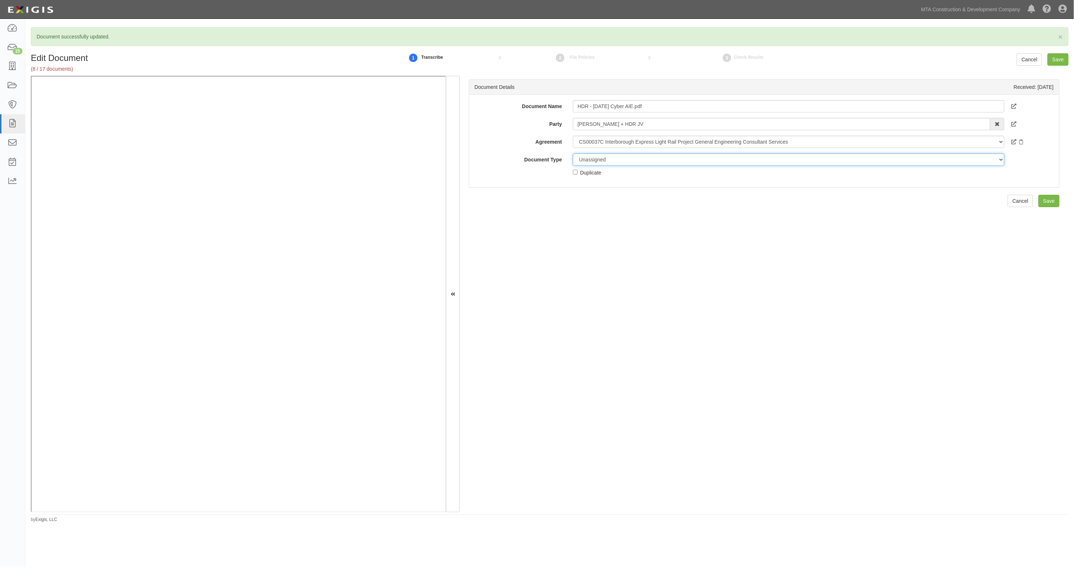
click at [611, 160] on select "Unassigned Binder Cancellation Notice Certificate Contract Endorsement Insuranc…" at bounding box center [789, 159] width 432 height 12
click at [528, 214] on div "Document Details Received: [DATE] Document Name HDR - [DATE] Cyber AIE.pdf Part…" at bounding box center [764, 294] width 609 height 437
click at [1057, 62] on input "Save" at bounding box center [1058, 59] width 21 height 12
click at [620, 307] on div "Document Details Received: [DATE] Document Name HDR - [DATE] Cyber AIE.pdf Part…" at bounding box center [764, 294] width 609 height 437
click at [1058, 61] on input "Save" at bounding box center [1058, 59] width 21 height 12
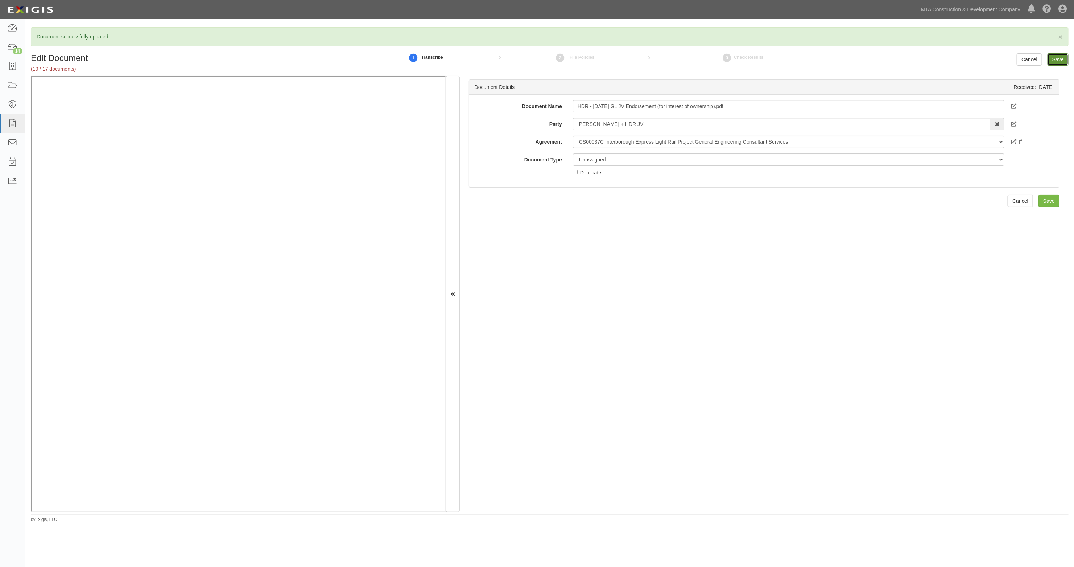
click at [1065, 54] on input "Save" at bounding box center [1058, 59] width 21 height 12
click at [615, 164] on select "Unassigned Binder Cancellation Notice Certificate Contract Endorsement Insuranc…" at bounding box center [789, 159] width 432 height 12
select select "CertificateDetail"
click at [573, 153] on select "Unassigned Binder Cancellation Notice Certificate Contract Endorsement Insuranc…" at bounding box center [789, 159] width 432 height 12
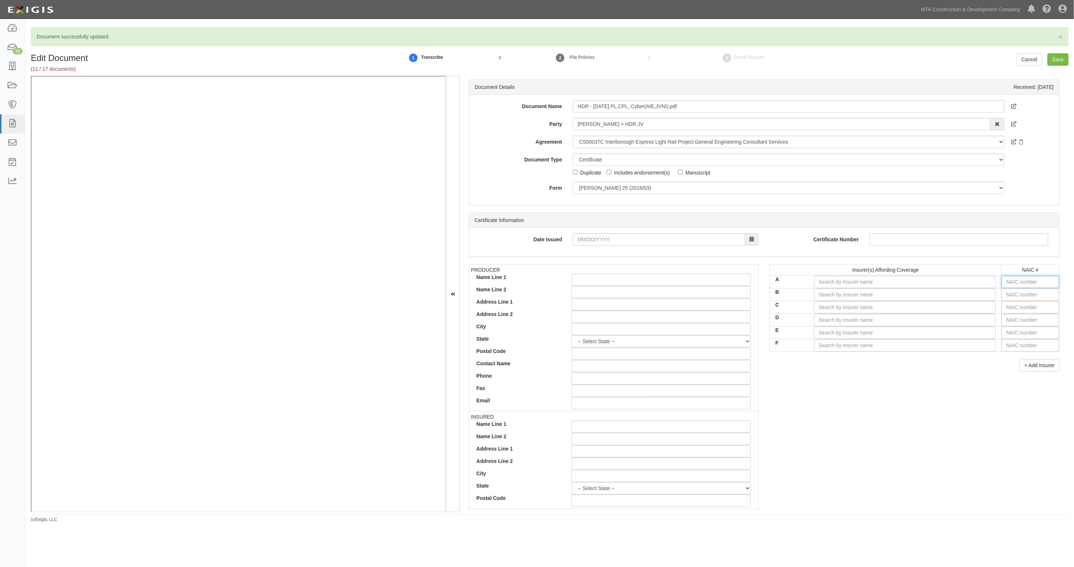
click at [1012, 281] on input "text" at bounding box center [1031, 282] width 58 height 12
click at [928, 285] on input "A" at bounding box center [905, 282] width 182 height 12
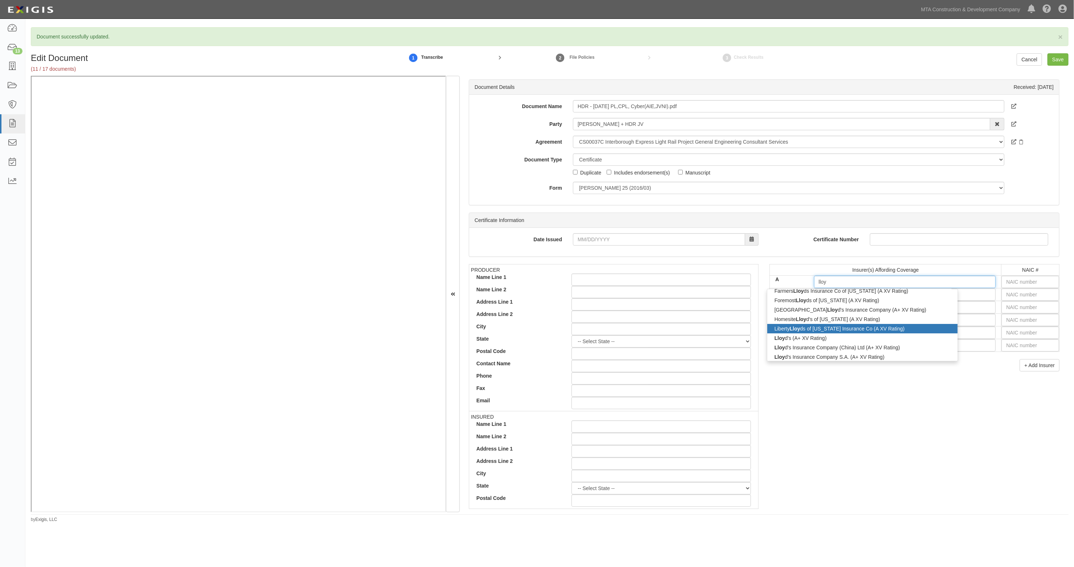
scroll to position [91, 0]
click at [789, 337] on div "Lloy d's (A+ XV Rating)" at bounding box center [862, 336] width 190 height 9
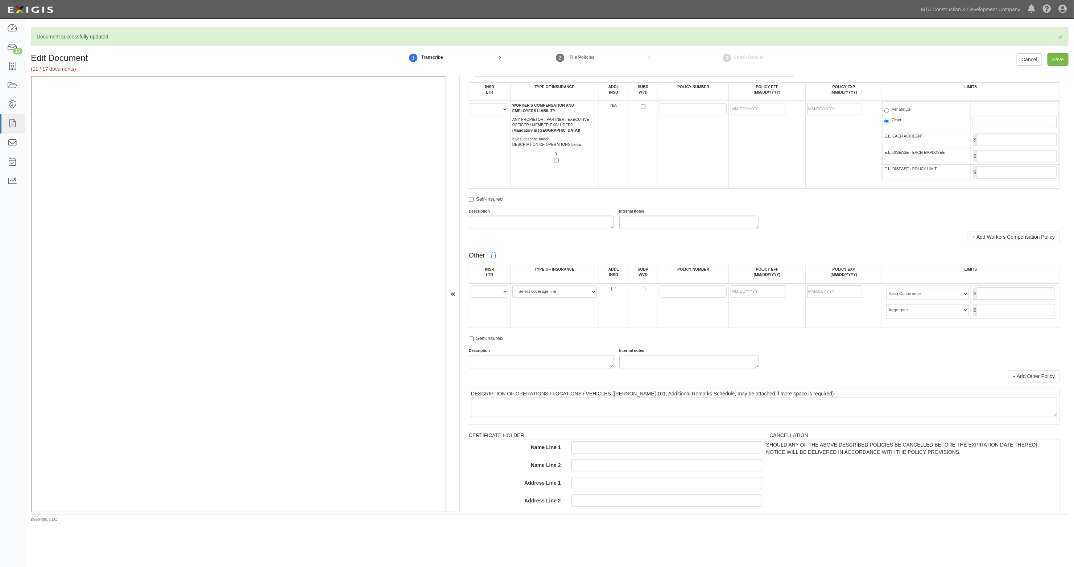
scroll to position [1133, 0]
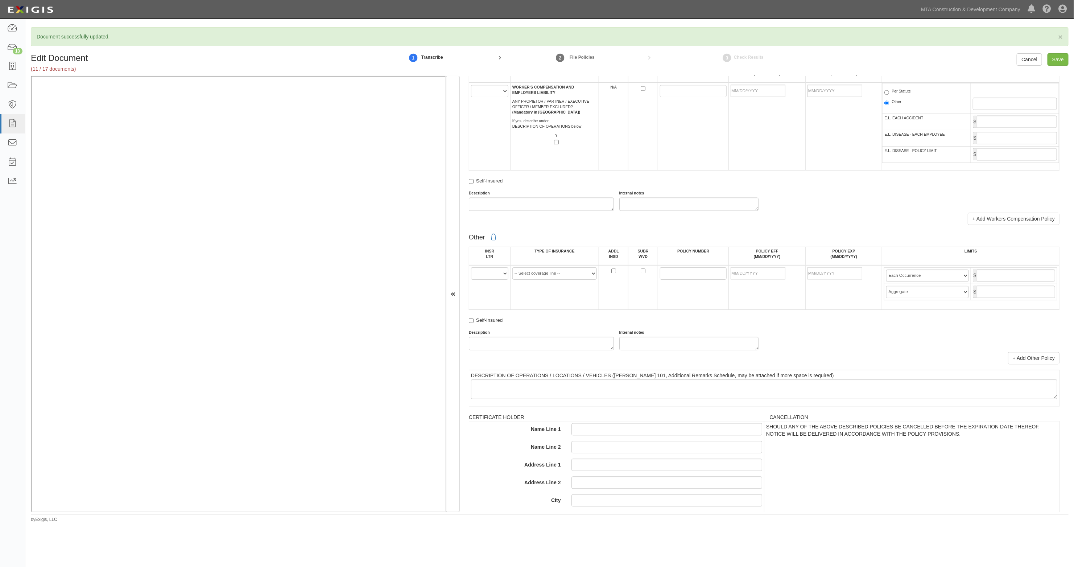
type input "Lloyd's (A+ XV Rating)"
click at [490, 272] on select "A B C D E F" at bounding box center [489, 273] width 37 height 12
select select "A"
click at [471, 268] on select "A B C D E F" at bounding box center [489, 273] width 37 height 12
click at [546, 272] on select "-- Select coverage line -- Asbestos Abatement Auto Physical Damage Aviation Lia…" at bounding box center [554, 273] width 84 height 12
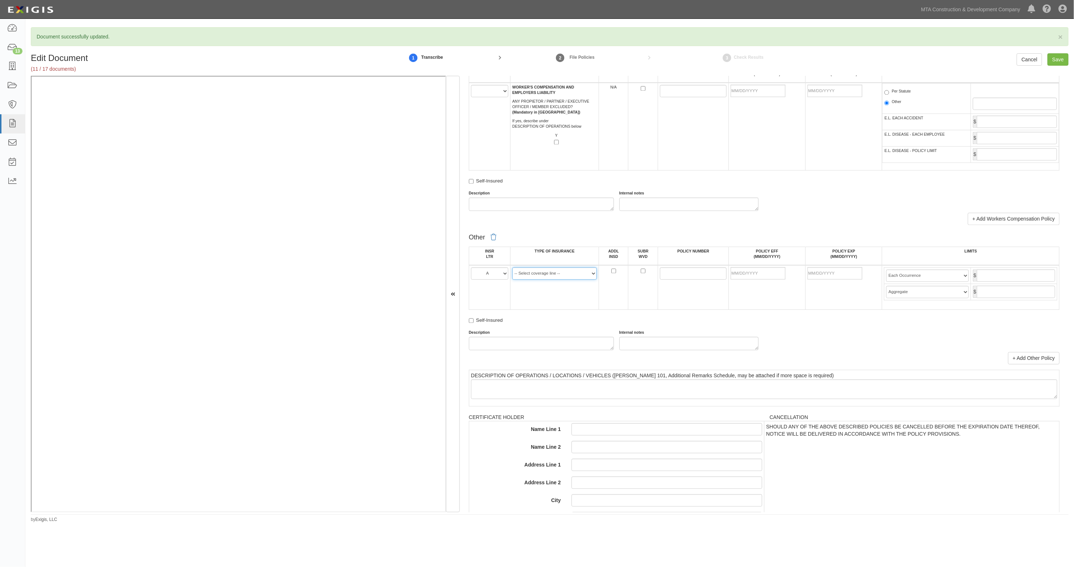
select select "44"
click at [512, 268] on select "-- Select coverage line -- Asbestos Abatement Auto Physical Damage Aviation Lia…" at bounding box center [554, 273] width 84 height 12
click at [1043, 356] on link "+ Add Other Policy" at bounding box center [1033, 358] width 51 height 12
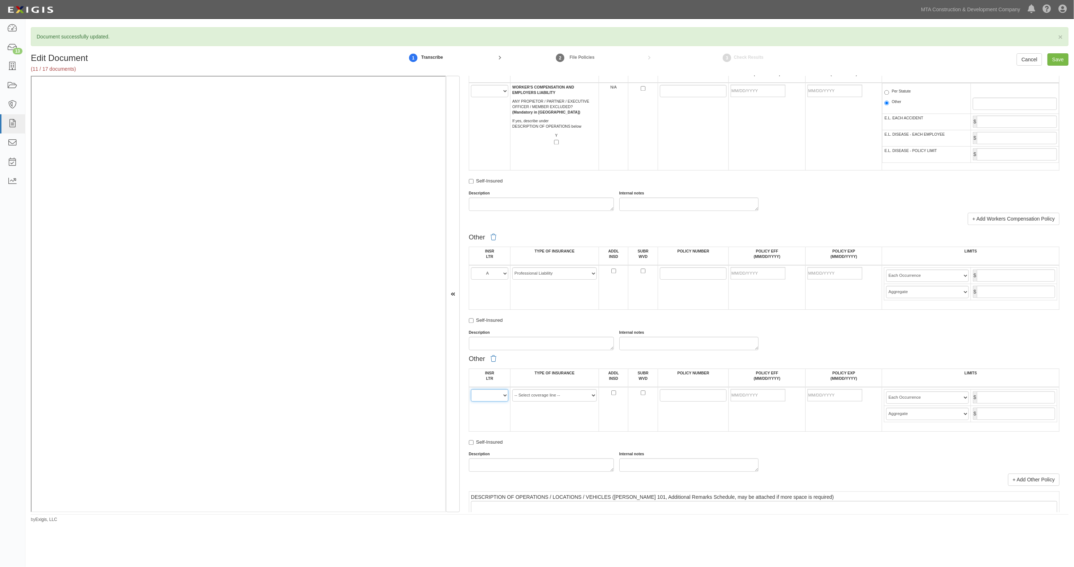
click at [485, 395] on select "A B C D E F" at bounding box center [489, 395] width 37 height 12
select select "A"
click at [471, 389] on select "A B C D E F" at bounding box center [489, 395] width 37 height 12
click at [541, 393] on select "-- Select coverage line -- Asbestos Abatement Auto Physical Damage Aviation Lia…" at bounding box center [554, 395] width 84 height 12
select select "14"
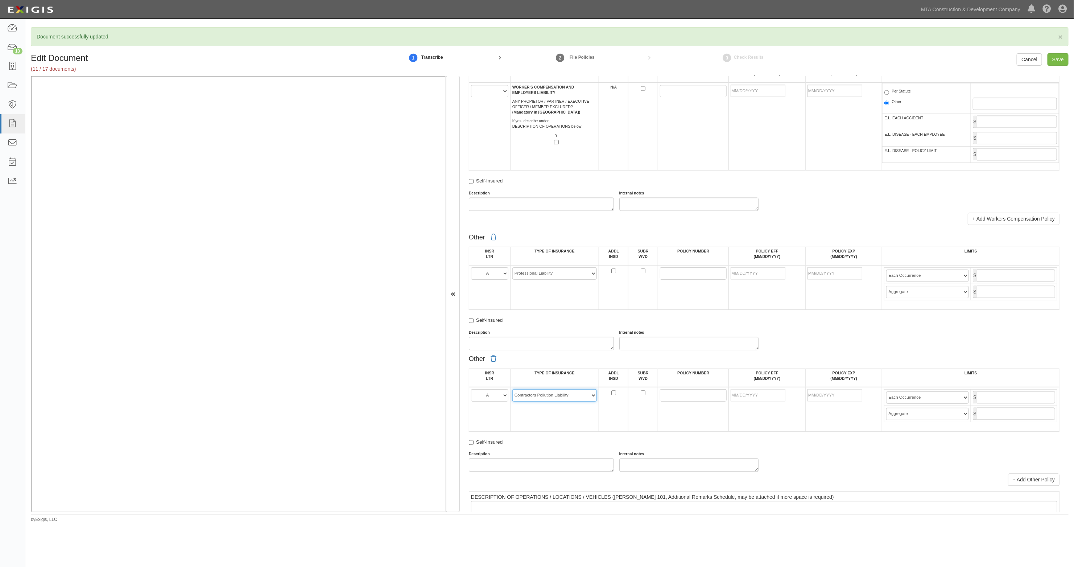
click at [512, 389] on select "-- Select coverage line -- Asbestos Abatement Auto Physical Damage Aviation Lia…" at bounding box center [554, 395] width 84 height 12
click at [1022, 478] on link "+ Add Other Policy" at bounding box center [1033, 480] width 51 height 12
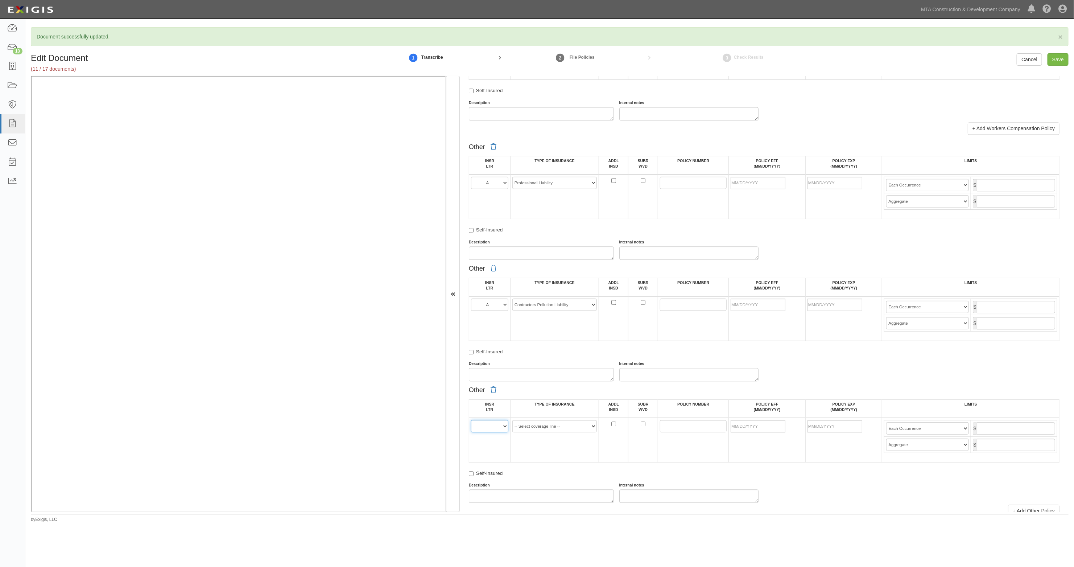
click at [499, 426] on select "A B C D E F" at bounding box center [489, 426] width 37 height 12
select select "A"
click at [471, 421] on select "A B C D E F" at bounding box center [489, 426] width 37 height 12
click at [553, 428] on select "-- Select coverage line -- Asbestos Abatement Auto Physical Damage Aviation Lia…" at bounding box center [554, 426] width 84 height 12
select select "152"
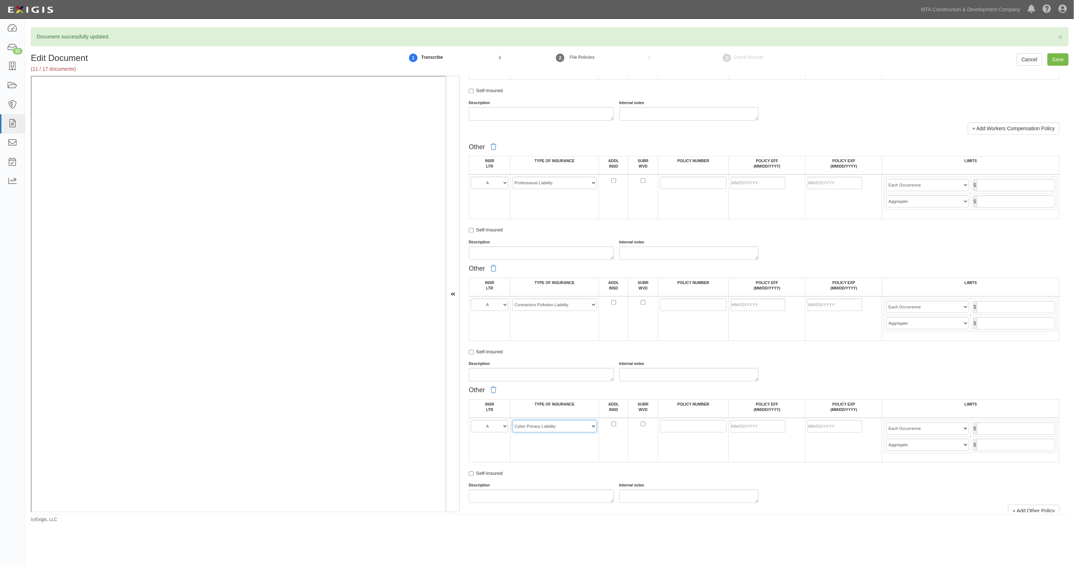
click at [512, 421] on select "-- Select coverage line -- Asbestos Abatement Auto Physical Damage Aviation Lia…" at bounding box center [554, 426] width 84 height 12
click at [690, 182] on input "POLICY NUMBER" at bounding box center [693, 183] width 67 height 12
type input "P001412500"
type input "06/01/2025"
type input "06/01/2026"
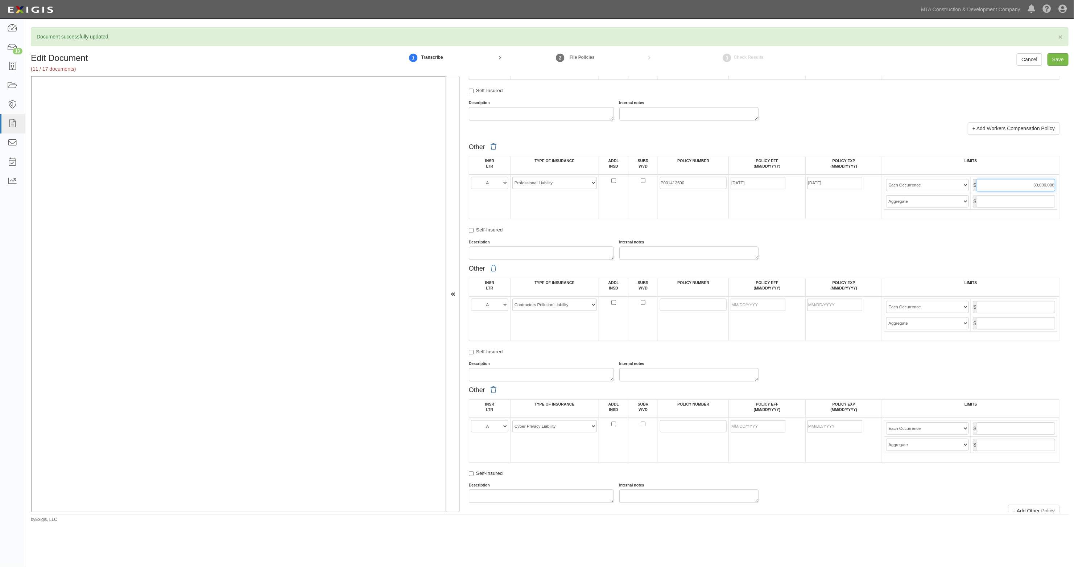
type input "30,000,000"
click at [574, 424] on select "-- Select coverage line -- Asbestos Abatement Auto Physical Damage Aviation Lia…" at bounding box center [554, 426] width 84 height 12
select select "91"
click at [512, 421] on select "-- Select coverage line -- Asbestos Abatement Auto Physical Damage Aviation Lia…" at bounding box center [554, 426] width 84 height 12
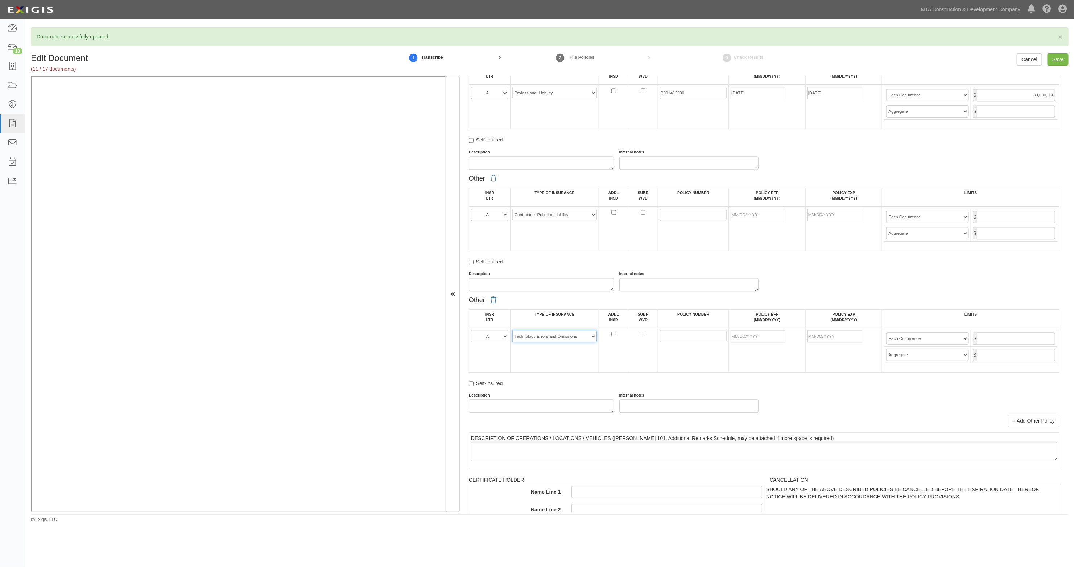
scroll to position [1314, 0]
click at [1028, 418] on link "+ Add Other Policy" at bounding box center [1033, 420] width 51 height 12
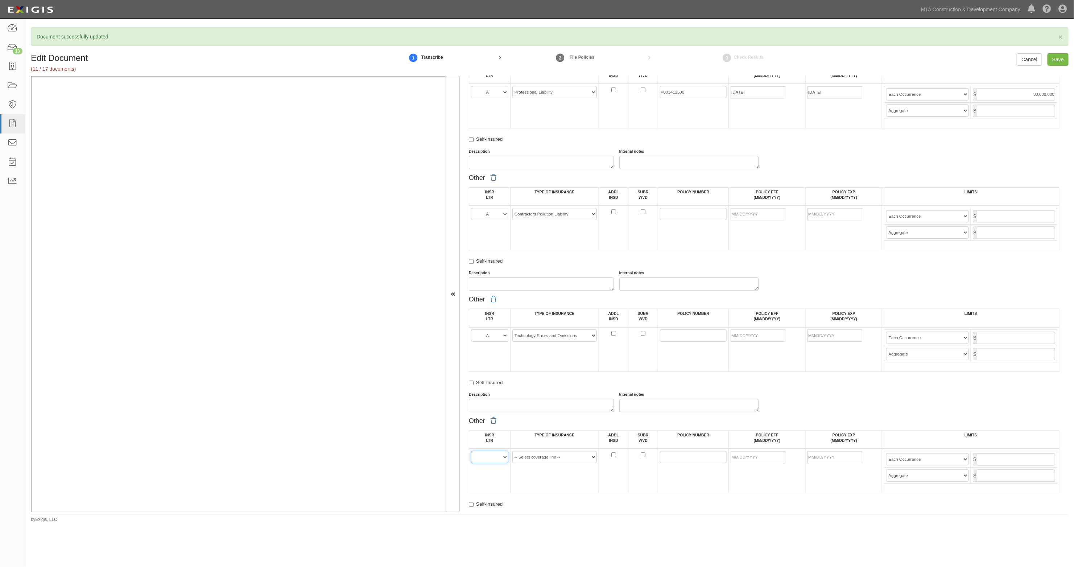
click at [487, 457] on select "A B C D E F" at bounding box center [489, 457] width 37 height 12
select select "A"
click at [471, 452] on select "A B C D E F" at bounding box center [489, 457] width 37 height 12
click at [548, 465] on td "-- Select coverage line -- Asbestos Abatement Auto Physical Damage Aviation Lia…" at bounding box center [554, 471] width 88 height 45
click at [550, 462] on select "-- Select coverage line -- Asbestos Abatement Auto Physical Damage Aviation Lia…" at bounding box center [554, 457] width 84 height 12
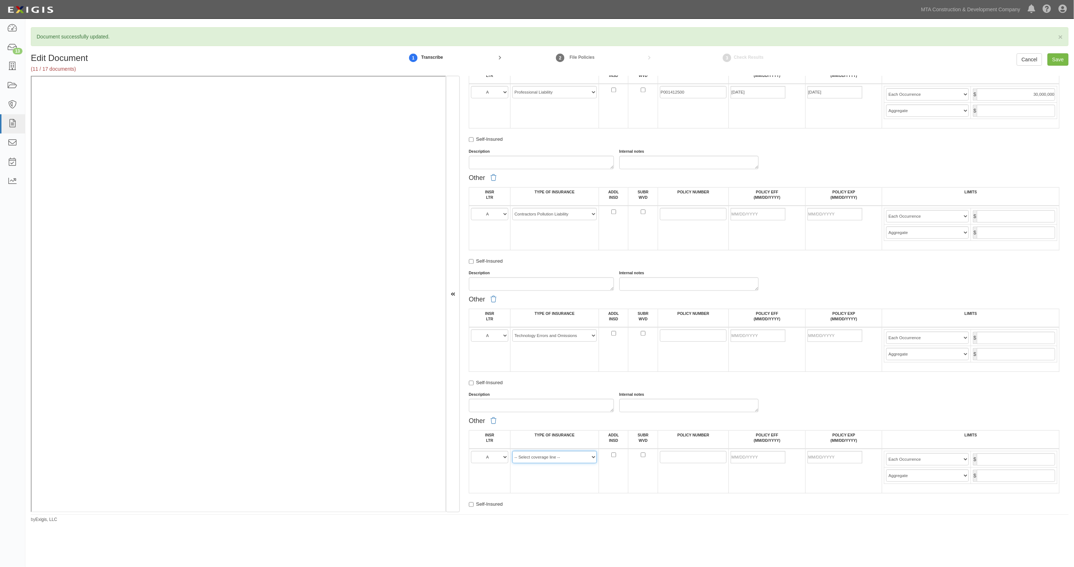
select select "152"
click at [512, 452] on select "-- Select coverage line -- Asbestos Abatement Auto Physical Damage Aviation Lia…" at bounding box center [554, 457] width 84 height 12
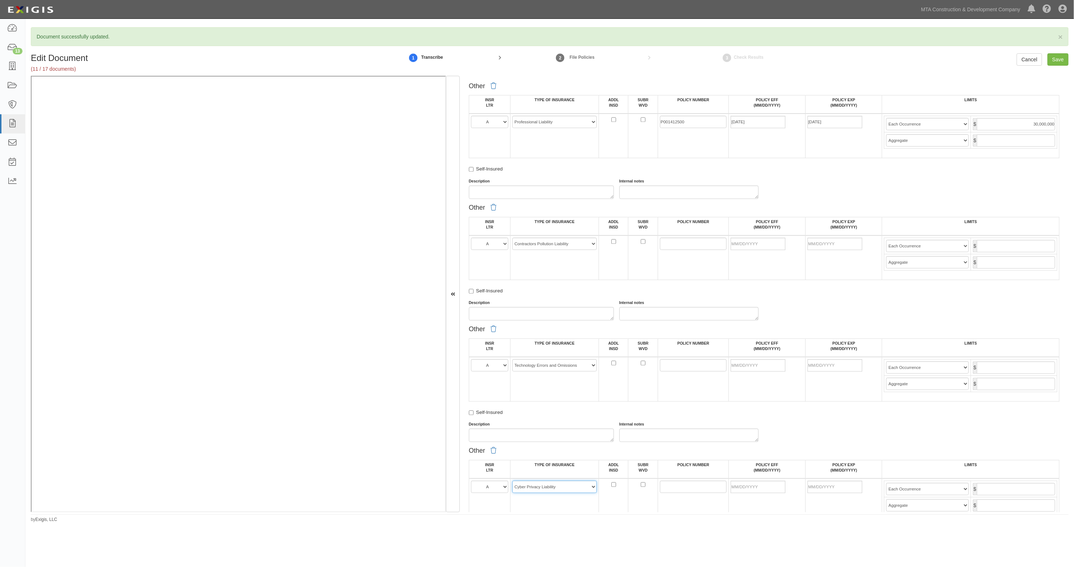
scroll to position [1269, 0]
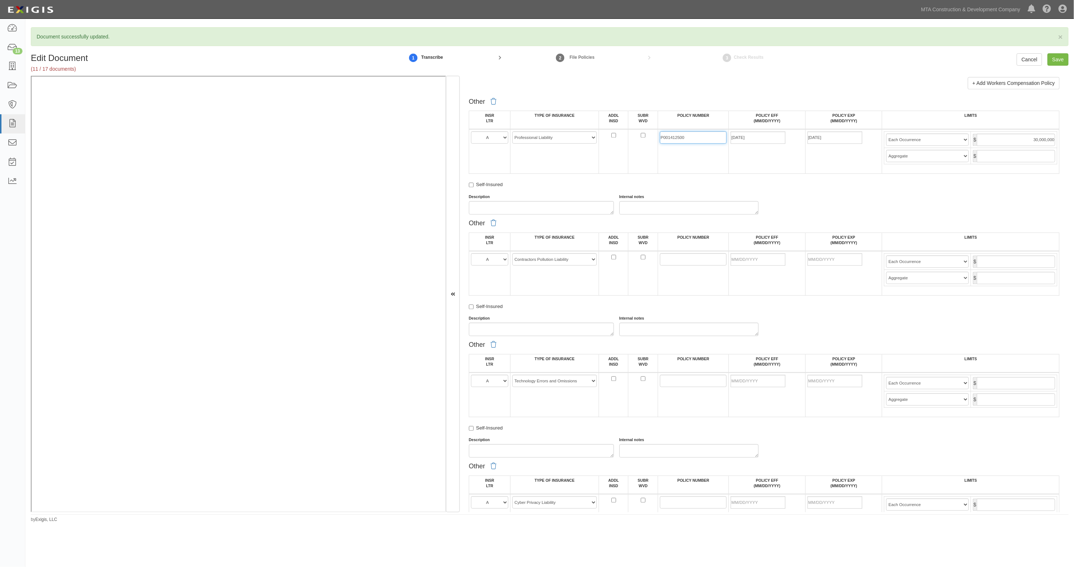
drag, startPoint x: 688, startPoint y: 139, endPoint x: 639, endPoint y: 139, distance: 49.0
click at [639, 139] on tr "A B C D E F -- Select coverage line -- Asbestos Abatement Auto Physical Damage …" at bounding box center [764, 151] width 590 height 45
paste input "P001412500"
type input "P001412500"
paste input "P001412500"
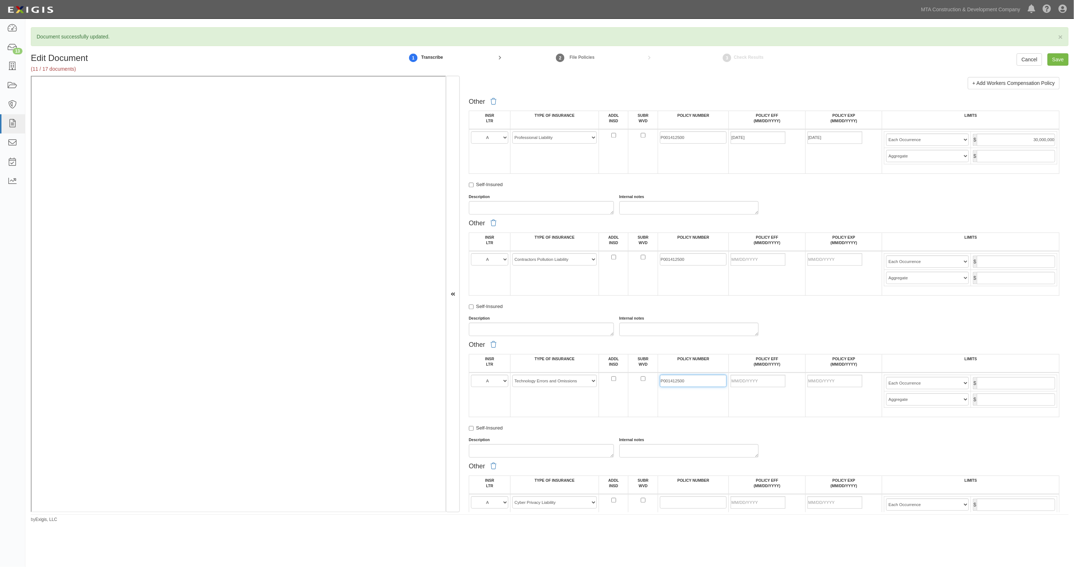
type input "P001412500"
click at [1023, 153] on input "text" at bounding box center [1016, 156] width 78 height 12
type input "30,000,000"
click at [755, 263] on input "POLICY EFF (MM/DD/YYYY)" at bounding box center [758, 259] width 55 height 12
type input "06/01/2025"
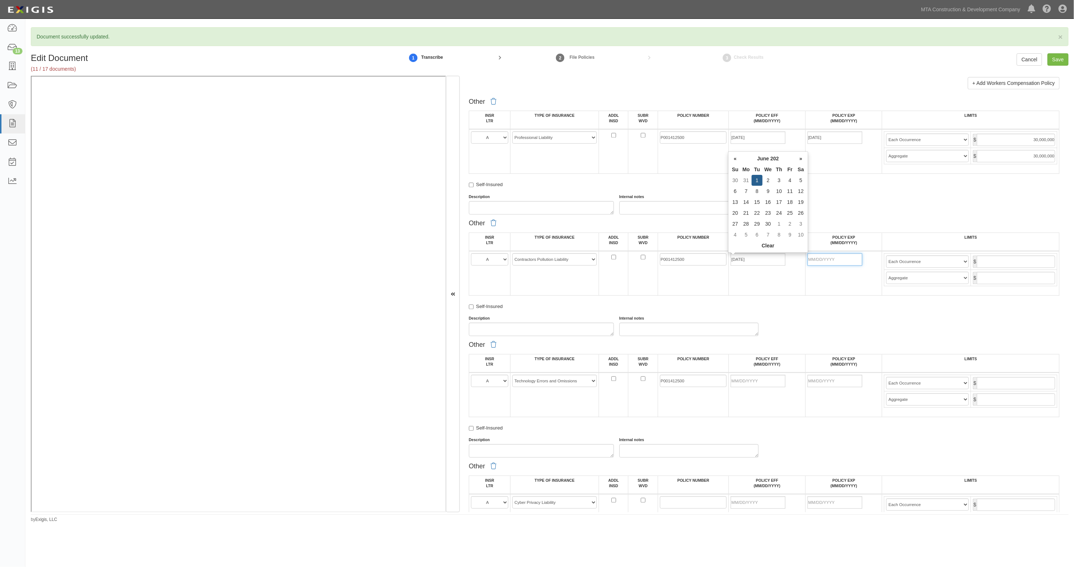
type input "06/01/2026"
type input "30,000,000"
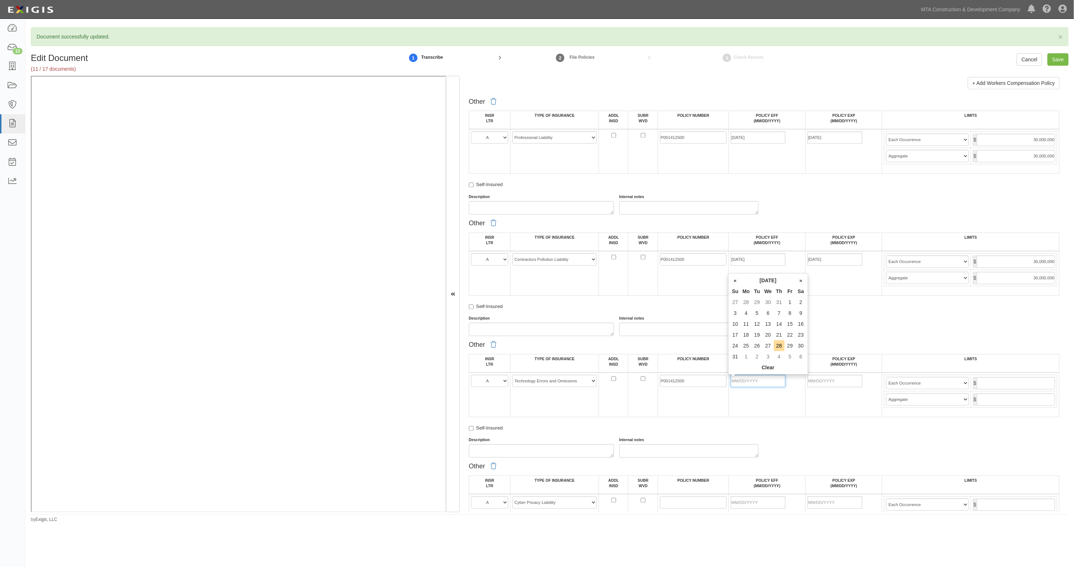
click at [752, 381] on input "POLICY EFF (MM/DD/YYYY)" at bounding box center [758, 381] width 55 height 12
type input "06/01/2025"
type input "06/01/2026"
type input "30,000,000"
type input "0"
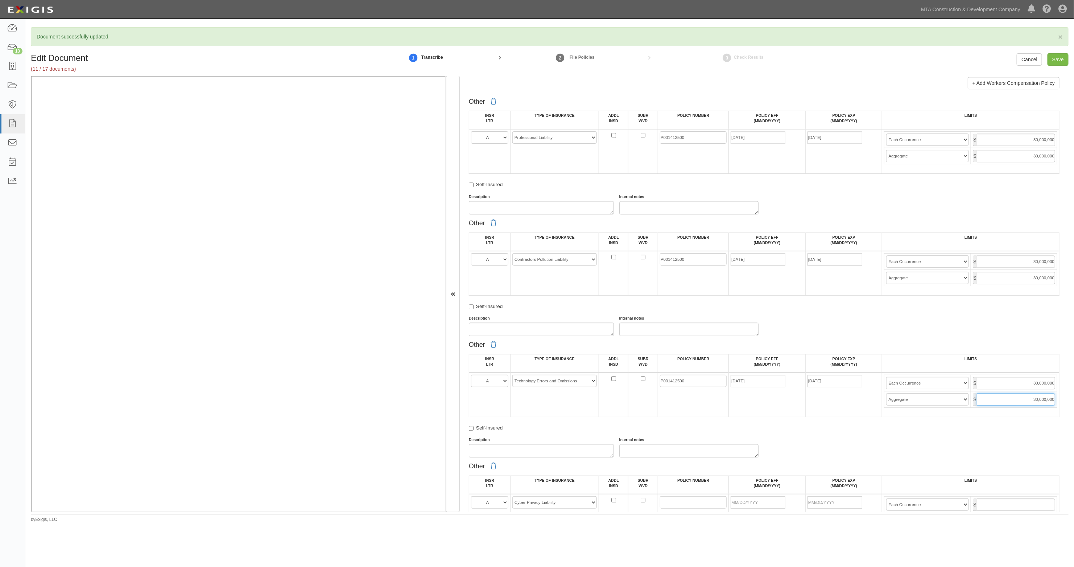
type input "30,000,000"
click div "Description"
click textarea "Description"
type textarea "C"
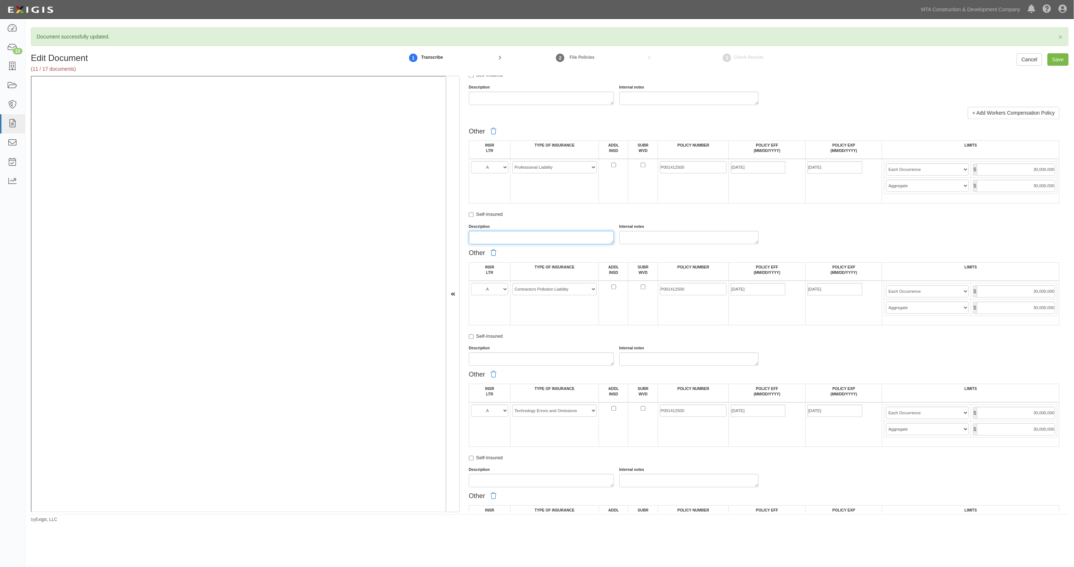
scroll to position [1224, 0]
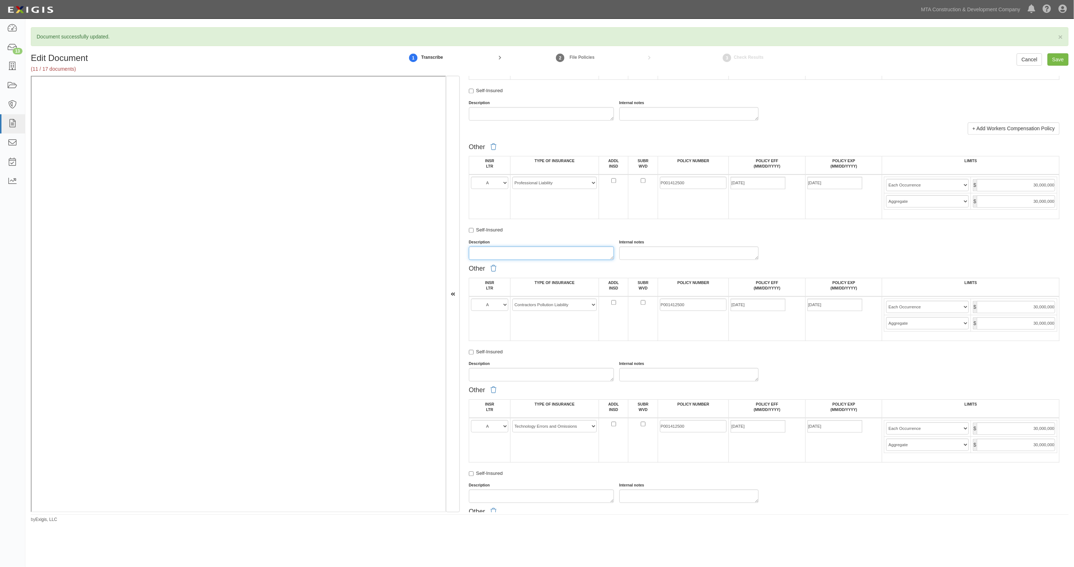
click textarea "Description"
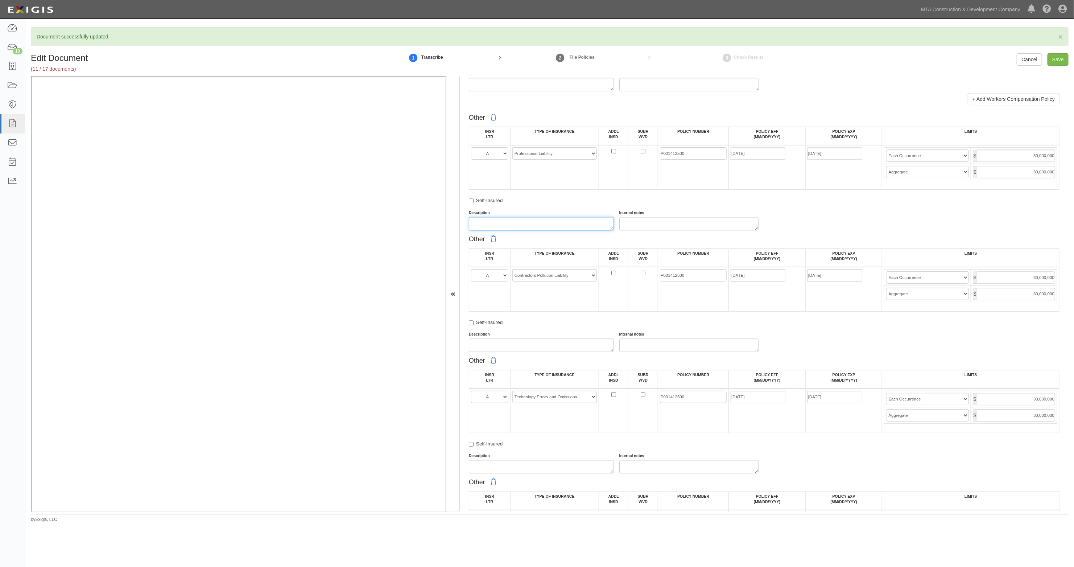
scroll to position [1269, 0]
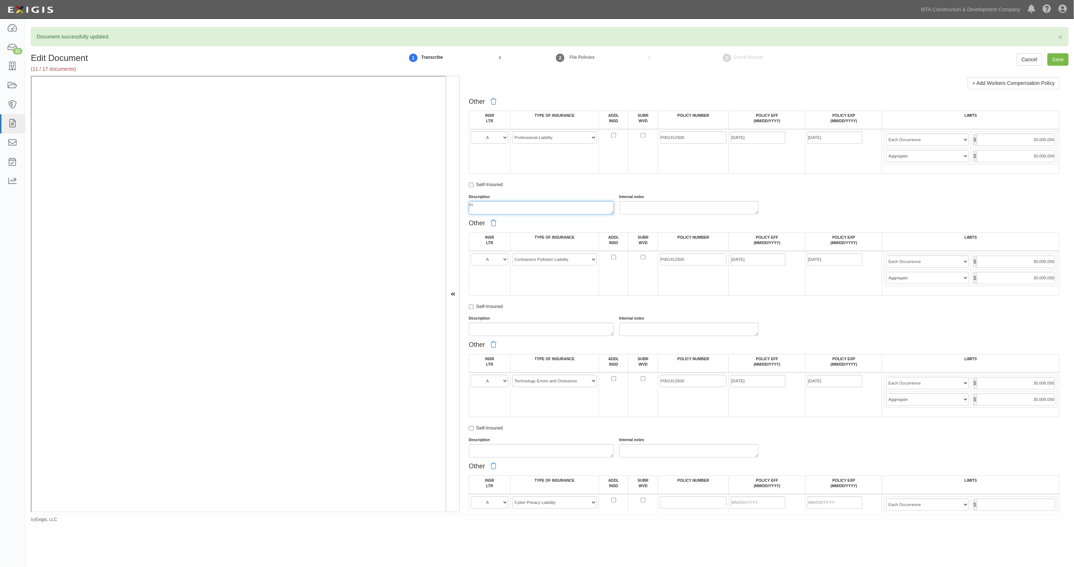
type textarea "I"
click textarea "Description"
type textarea "T"
type textarea "S"
type textarea "c"
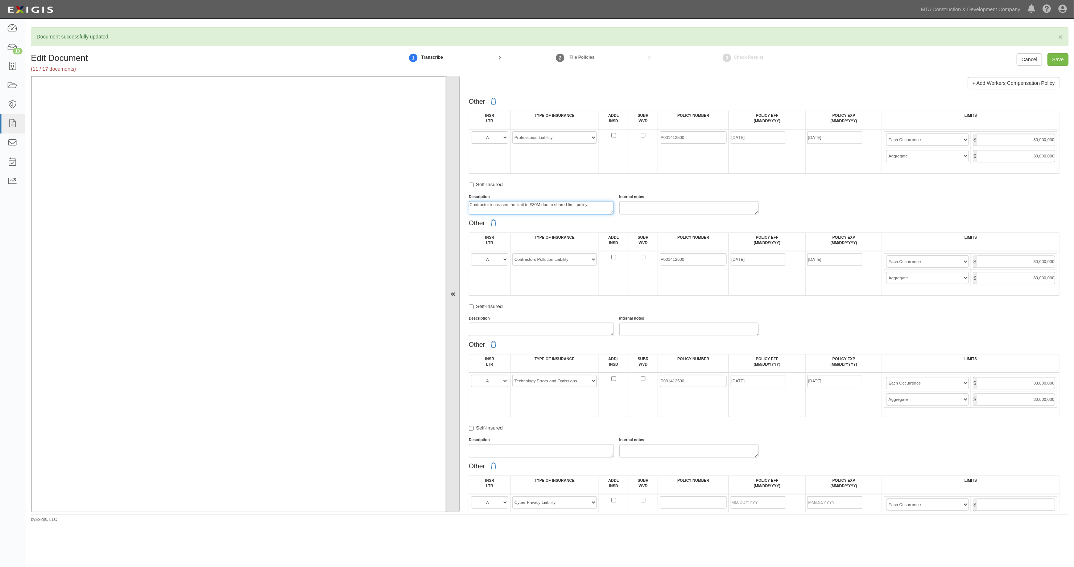
drag, startPoint x: 599, startPoint y: 207, endPoint x: 457, endPoint y: 205, distance: 141.8
click div "Document Details Received: 08/28/2025 Document Name HDR - 9.1.25 PL,CPL, Cyber(…"
type textarea "Contractor increased the limit to $30M due to shared limit policy."
paste textarea "Contractor increased the limit to $30M due to shared limit policy."
type textarea "Contractor increased the limit to $30M due to shared limit policy."
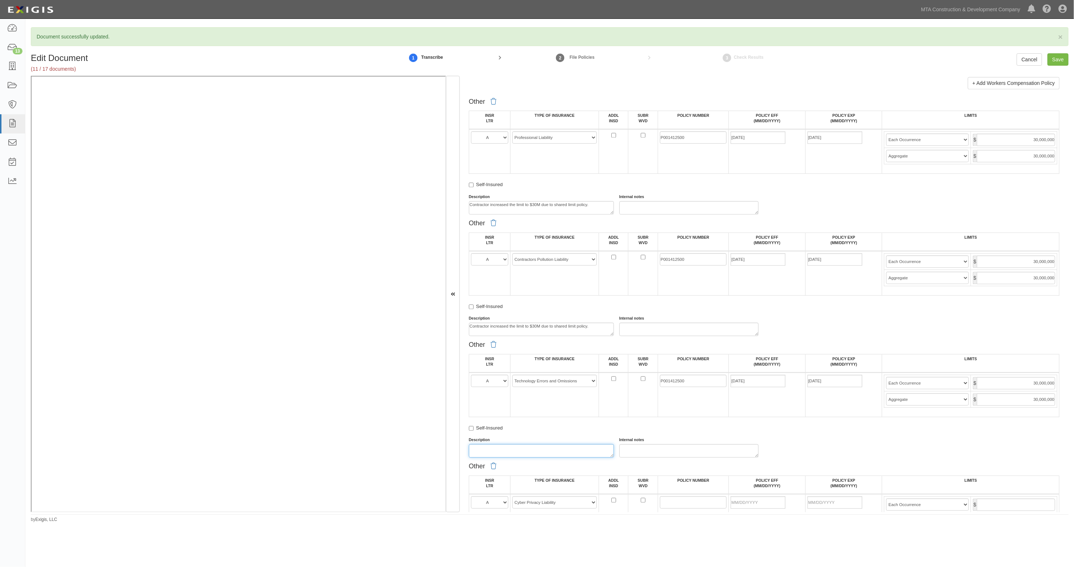
paste textarea "Contractor increased the limit to $30M due to shared limit policy."
type textarea "Contractor increased the limit to $30M due to shared limit policy."
drag, startPoint x: 433, startPoint y: 184, endPoint x: 581, endPoint y: 209, distance: 150.0
click textarea "Contractor increased the limit to $30M due to shared limit policy."
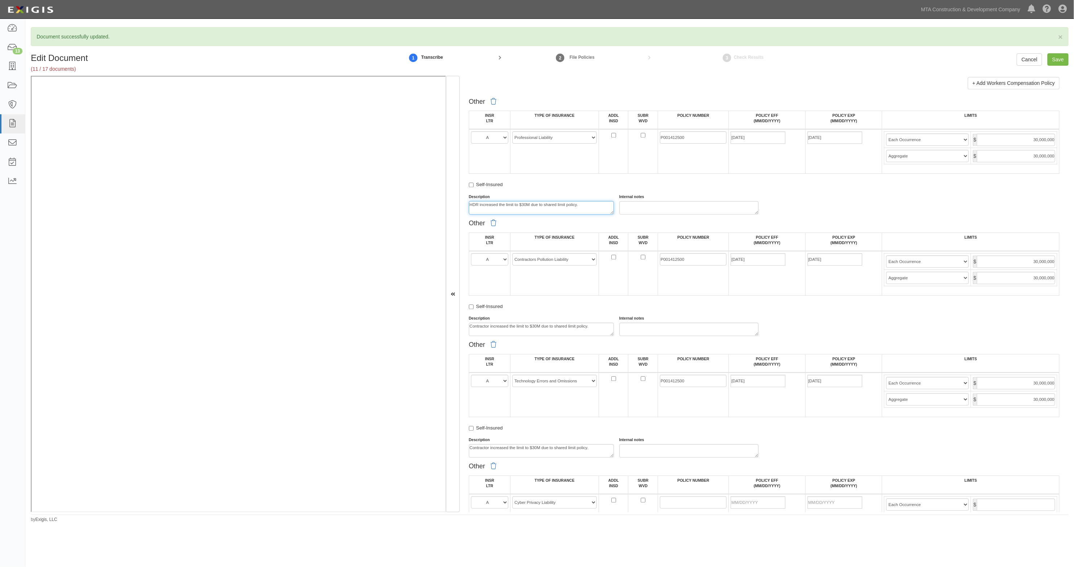
type textarea "HDR increased the limit to $30M due to shared limit policy."
click div "Description Contractor increased the limit to $30M due to shared limit policy."
click textarea "Contractor increased the limit to $30M due to shared limit policy."
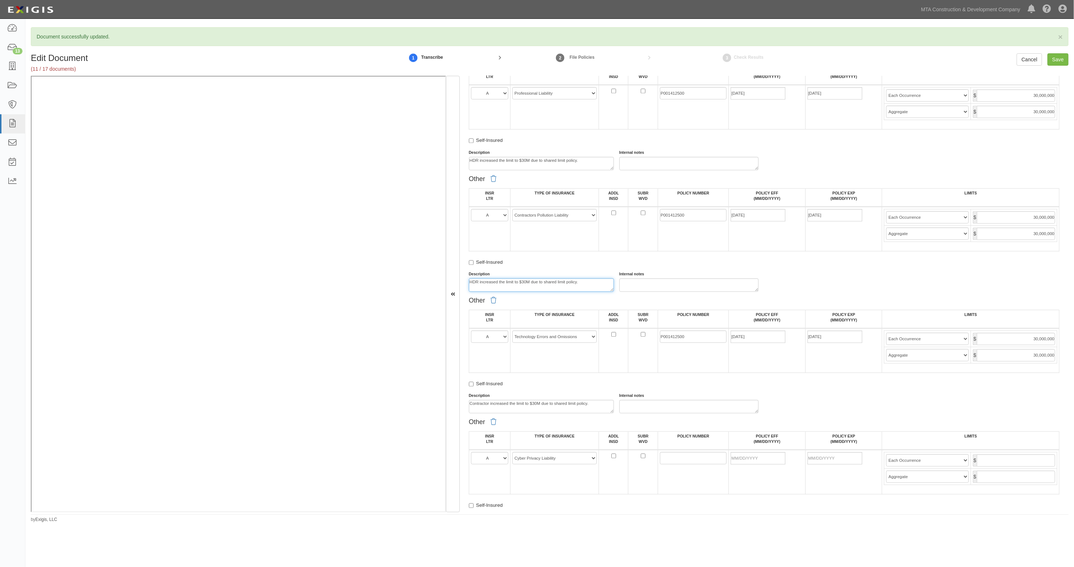
scroll to position [1314, 0]
type textarea "HDR increased the limit to $30M due to shared limit policy."
click textarea "Contractor increased the limit to $30M due to shared limit policy."
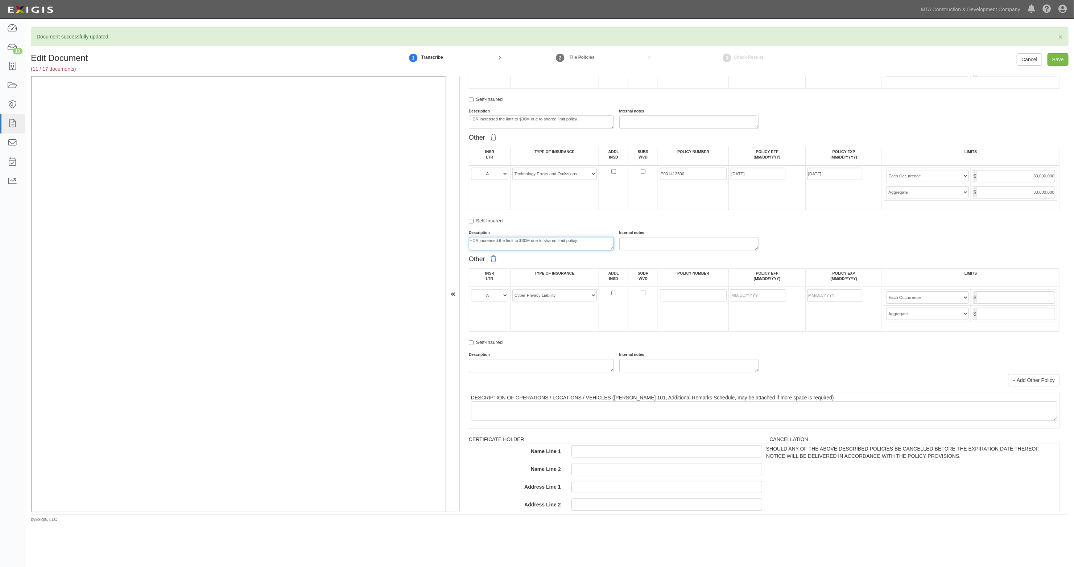
scroll to position [1496, 0]
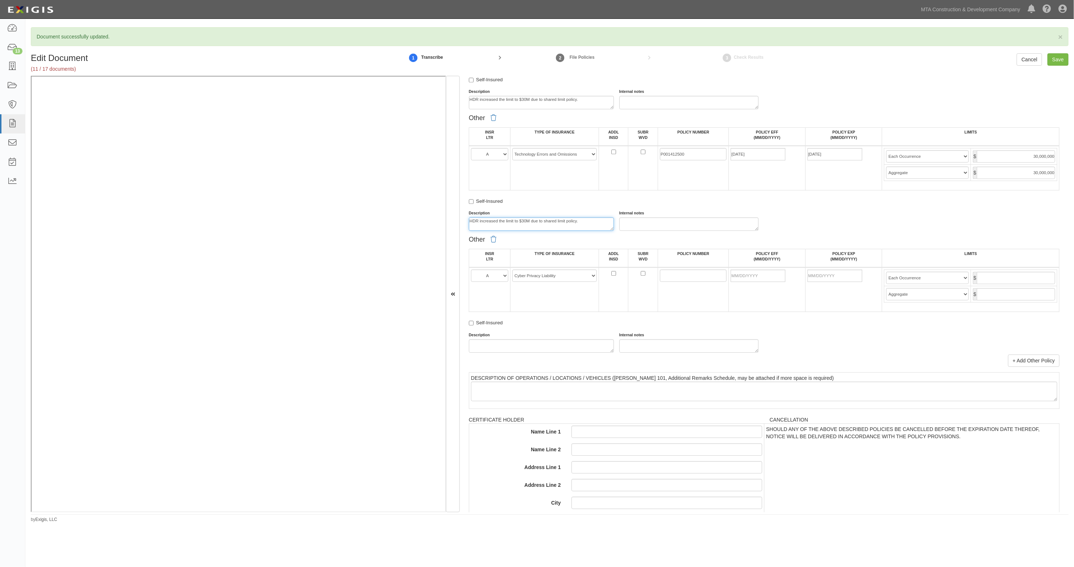
type textarea "HDR increased the limit to $30M due to shared limit policy."
click textarea "Description"
type textarea "HDR"
drag, startPoint x: 679, startPoint y: 275, endPoint x: 652, endPoint y: 271, distance: 27.4
click input "POLICY NUMBER"
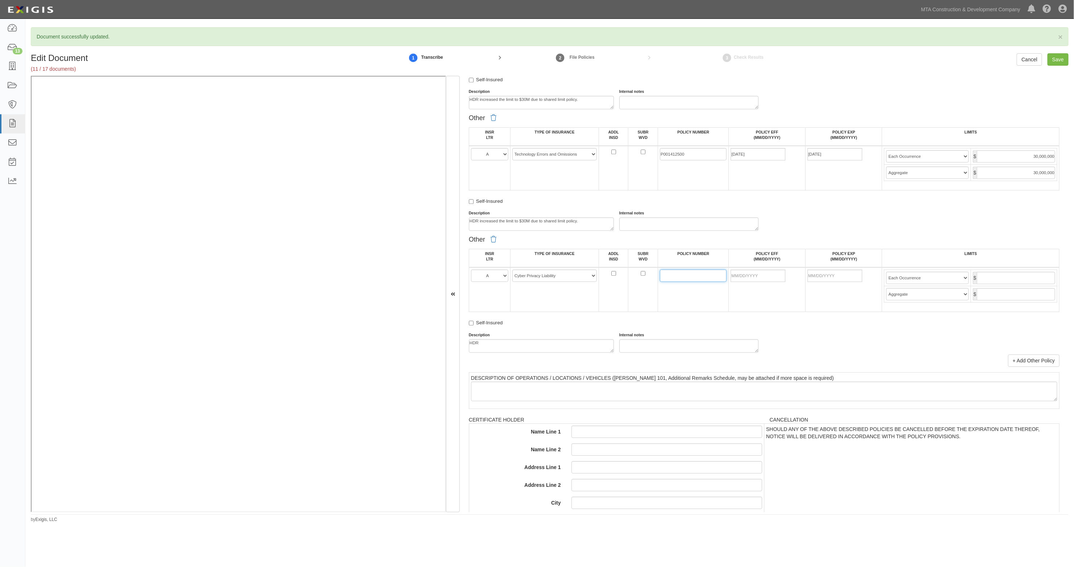
drag, startPoint x: 428, startPoint y: 278, endPoint x: 690, endPoint y: 279, distance: 262.2
click input "POLICY NUMBER"
type input "W33560240301"
type input "09/01/2024"
type input "09/01/2025"
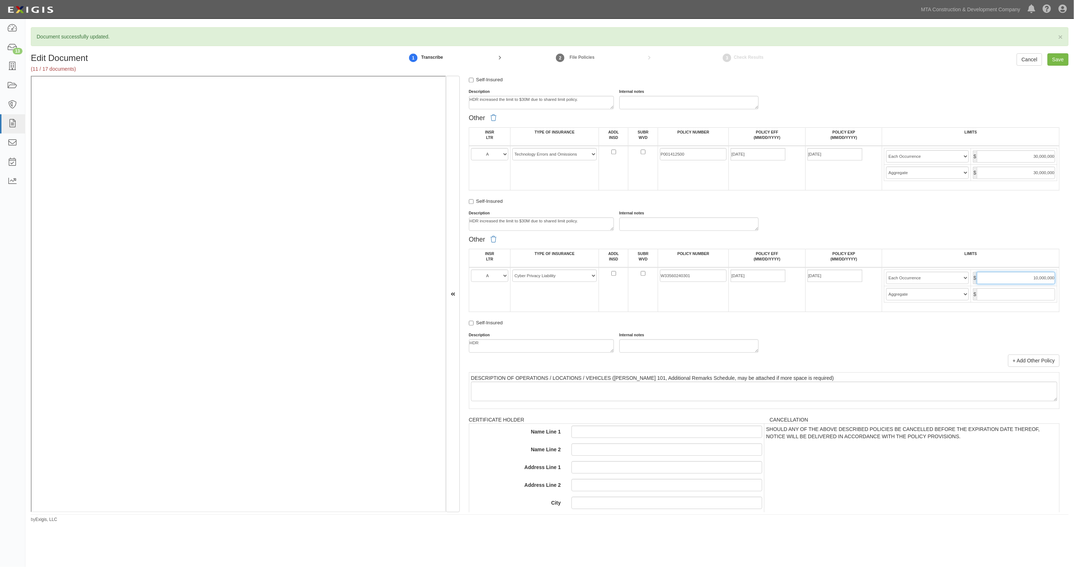
type input "10,000,000"
click input "Save"
type input "30000000"
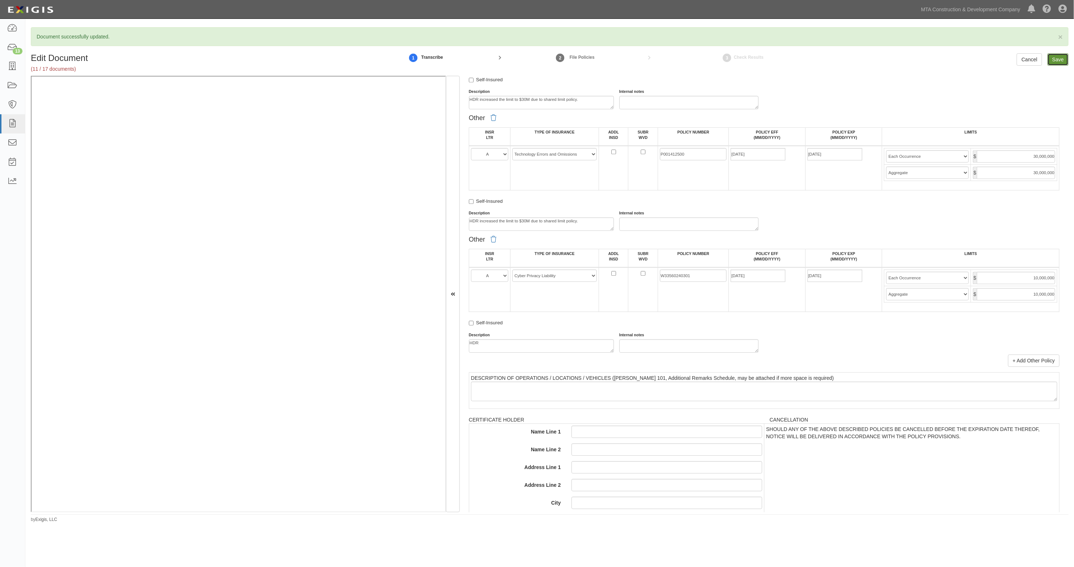
type input "30000000"
type input "10000000"
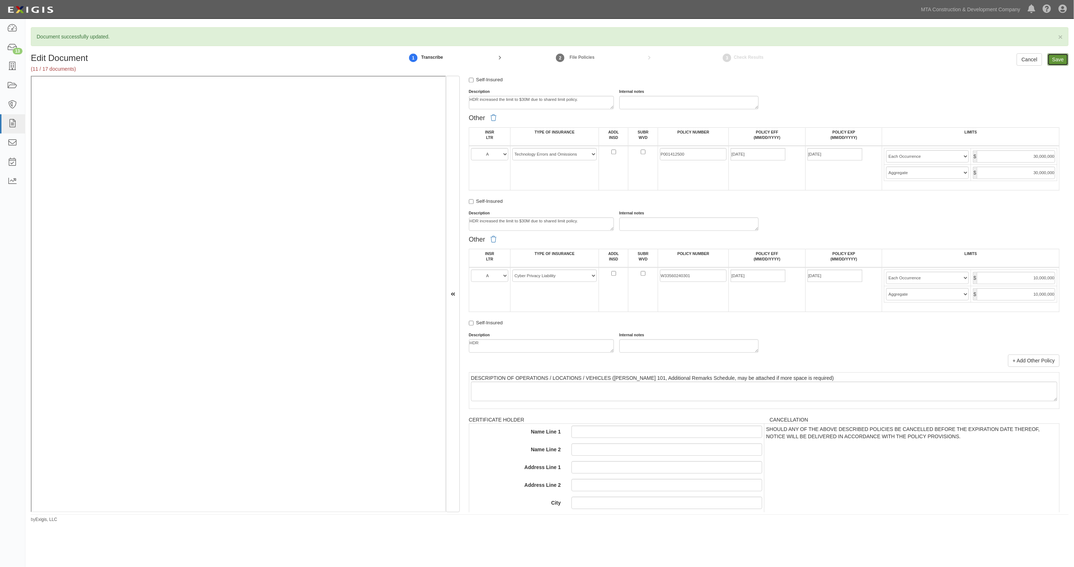
type input "10000000"
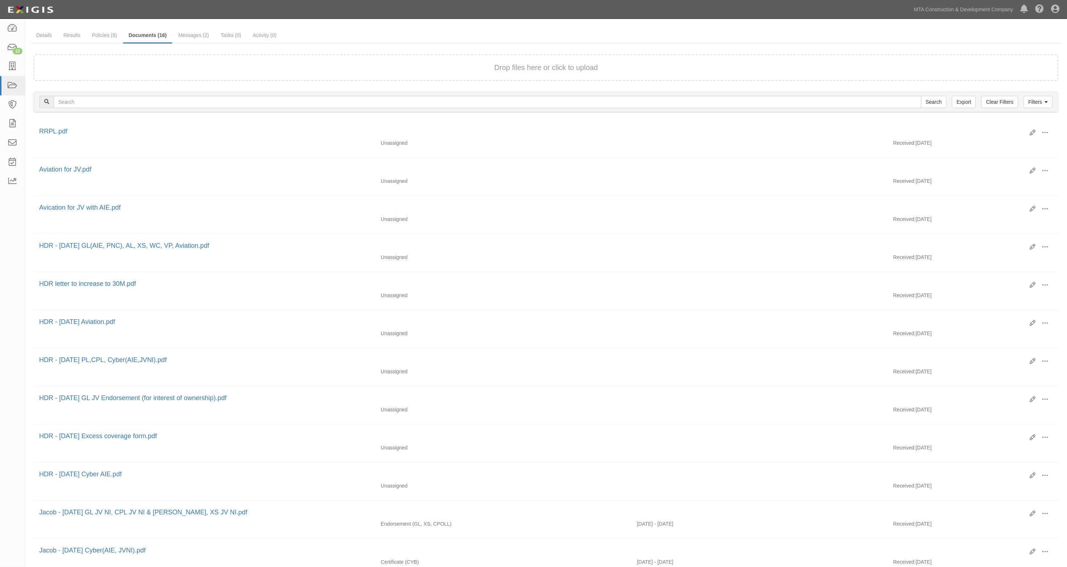
scroll to position [45, 0]
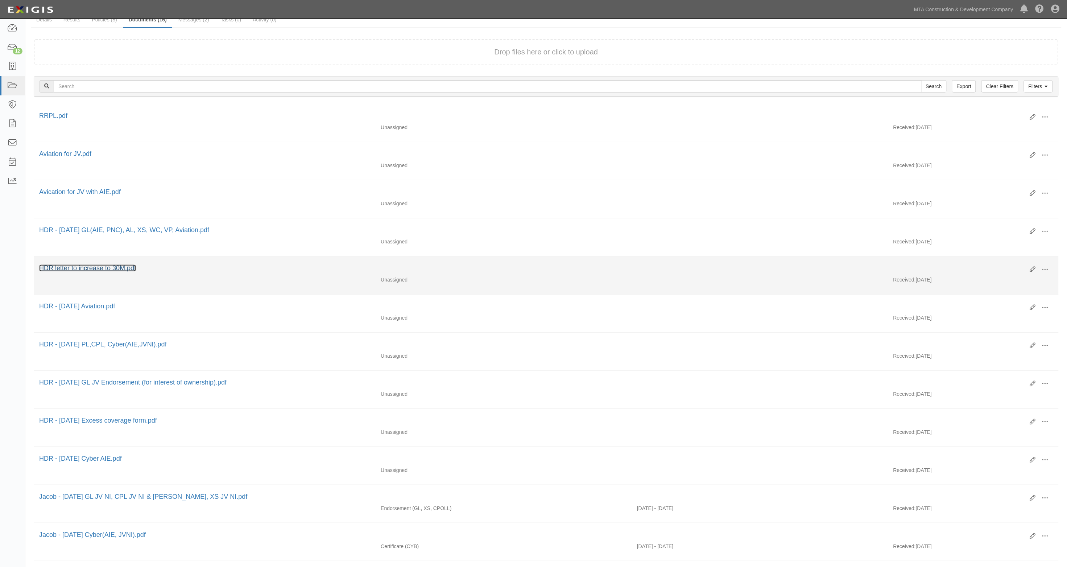
click at [126, 267] on link "HDR letter to increase to 30M.pdf" at bounding box center [87, 267] width 97 height 7
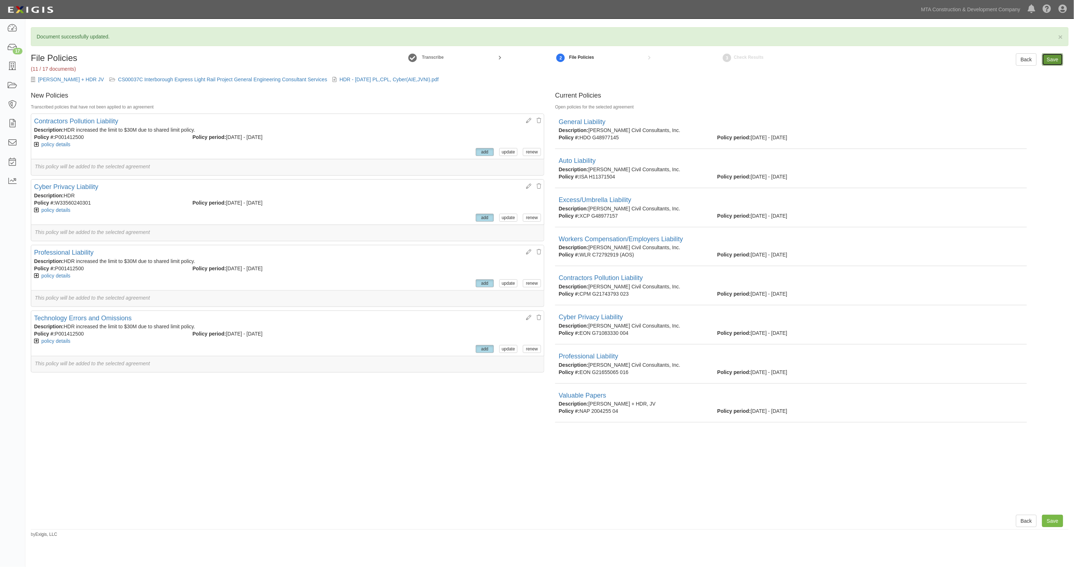
click at [1053, 60] on input "Save" at bounding box center [1052, 59] width 21 height 12
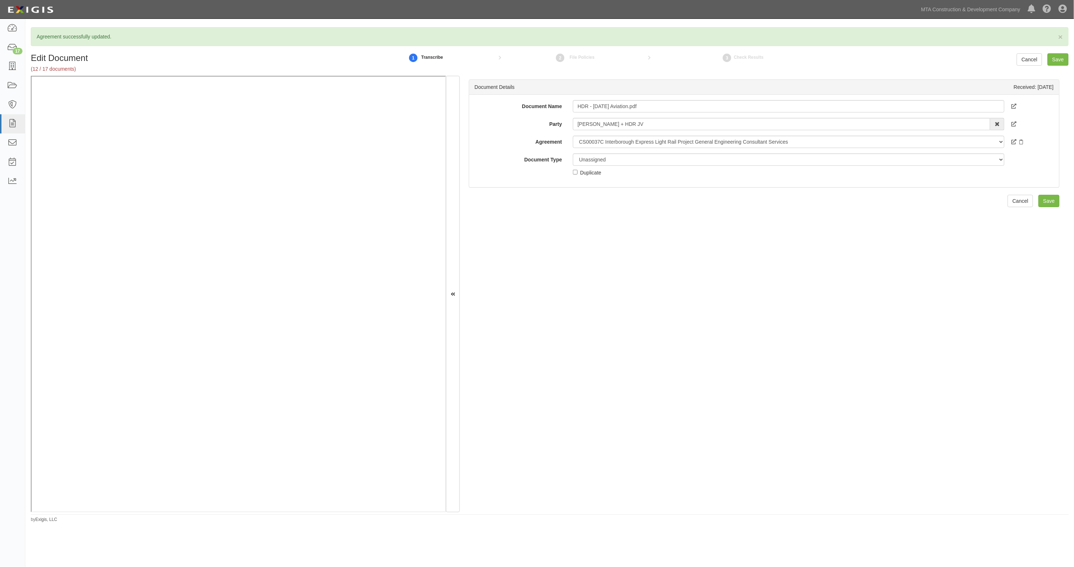
drag, startPoint x: 624, startPoint y: 236, endPoint x: 600, endPoint y: 168, distance: 72.3
click at [622, 232] on div "Document Details Received: [DATE] Document Name HDR - [DATE] Aviation.pdf Party…" at bounding box center [764, 294] width 609 height 437
drag, startPoint x: 598, startPoint y: 161, endPoint x: 598, endPoint y: 165, distance: 4.7
click at [598, 161] on select "Unassigned Binder Cancellation Notice Certificate Contract Endorsement Insuranc…" at bounding box center [789, 159] width 432 height 12
select select "JunkDetail"
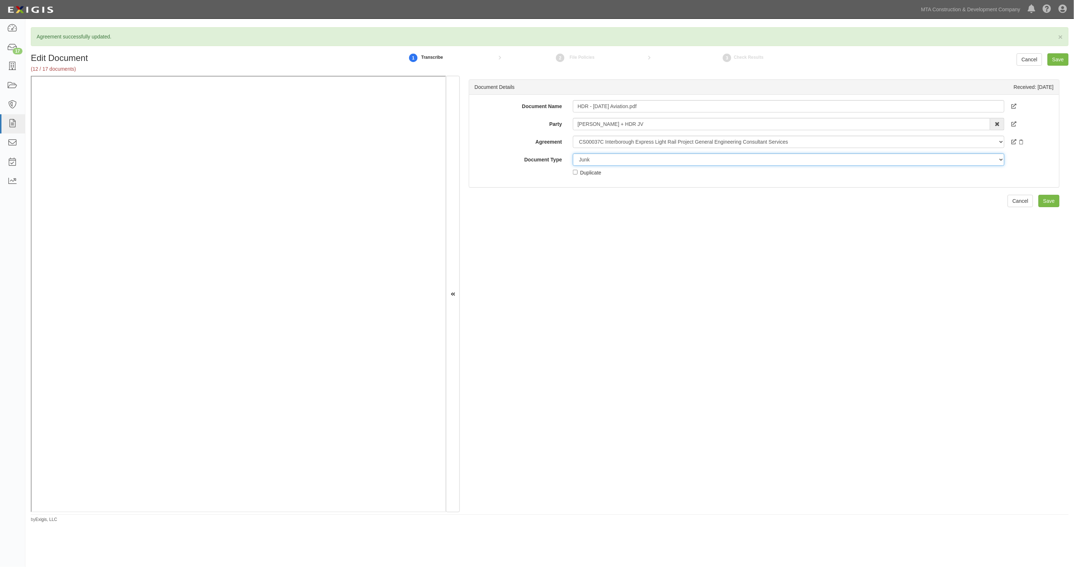
click at [573, 153] on select "Unassigned Binder Cancellation Notice Certificate Contract Endorsement Insuranc…" at bounding box center [789, 159] width 432 height 12
click at [1058, 58] on input "Save" at bounding box center [1058, 59] width 21 height 12
click at [625, 160] on select "Unassigned Binder Cancellation Notice Certificate Contract Endorsement Insuranc…" at bounding box center [789, 159] width 432 height 12
select select "OtherDetail"
click at [573, 153] on select "Unassigned Binder Cancellation Notice Certificate Contract Endorsement Insuranc…" at bounding box center [789, 159] width 432 height 12
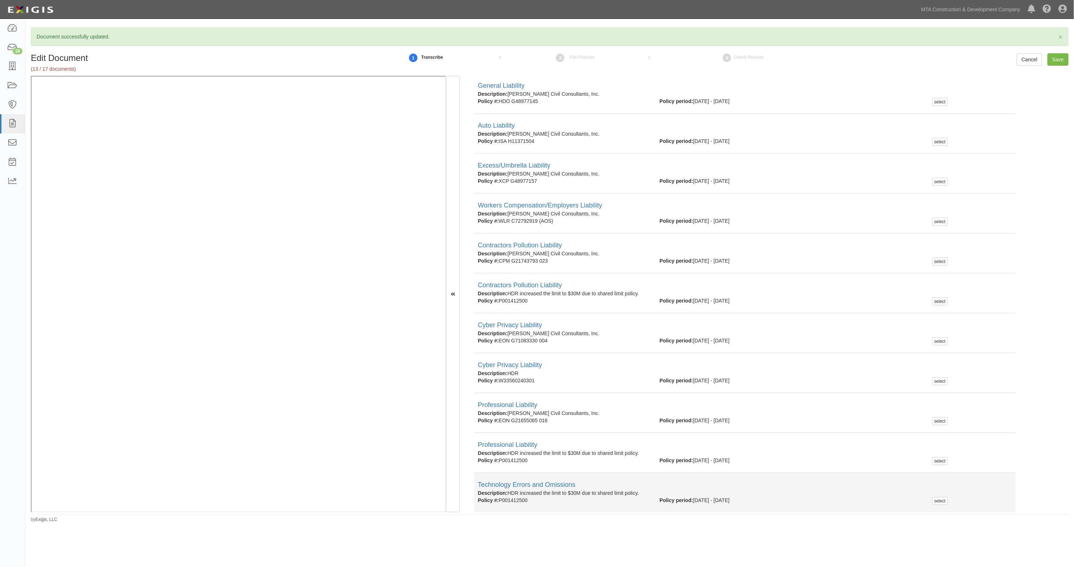
scroll to position [136, 0]
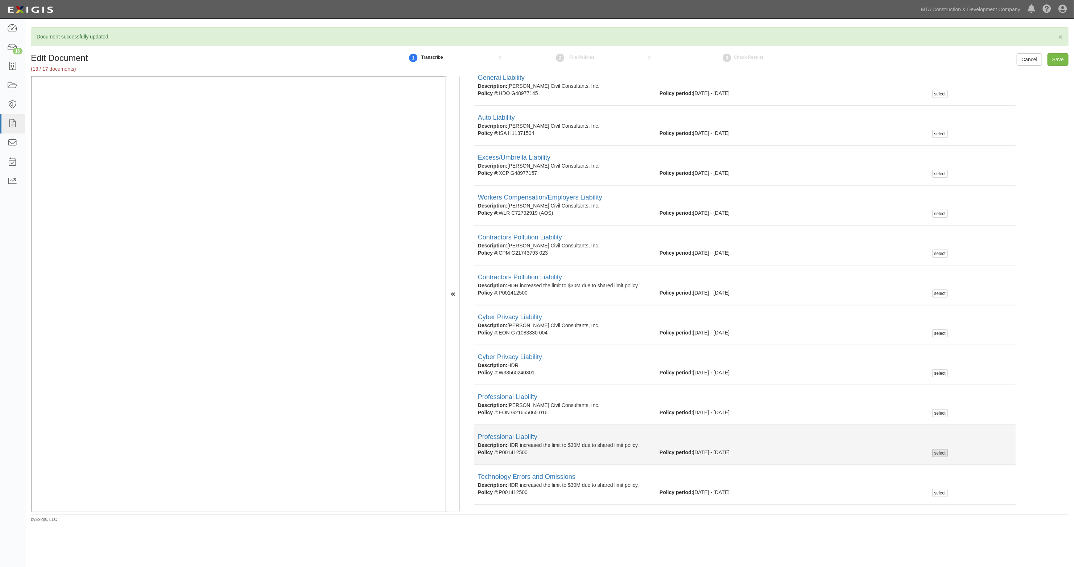
click at [934, 449] on div "select" at bounding box center [940, 453] width 16 height 8
checkbox input "true"
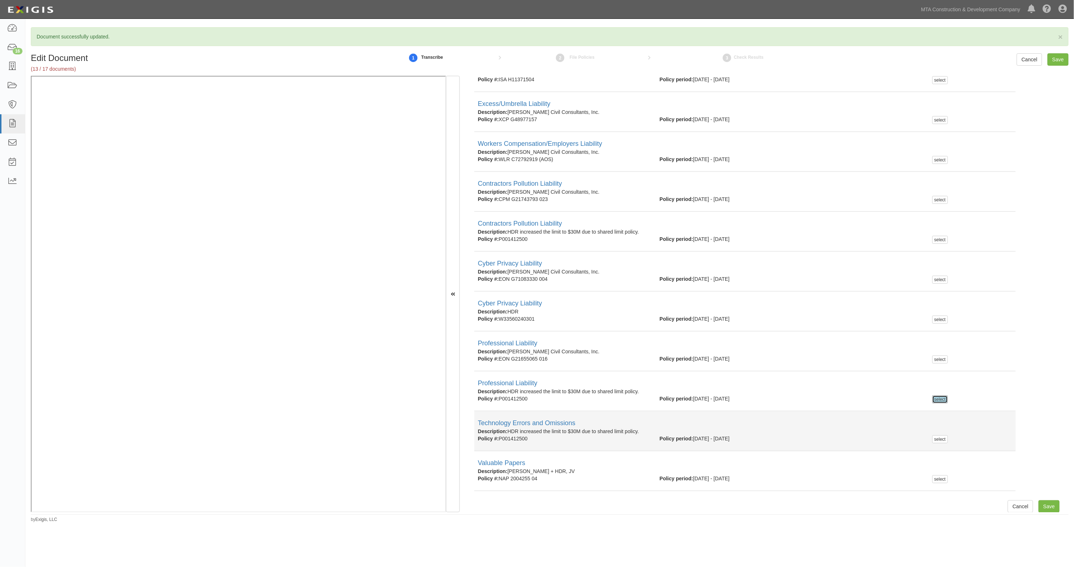
scroll to position [191, 0]
click at [936, 434] on div "select" at bounding box center [940, 437] width 16 height 8
checkbox input "true"
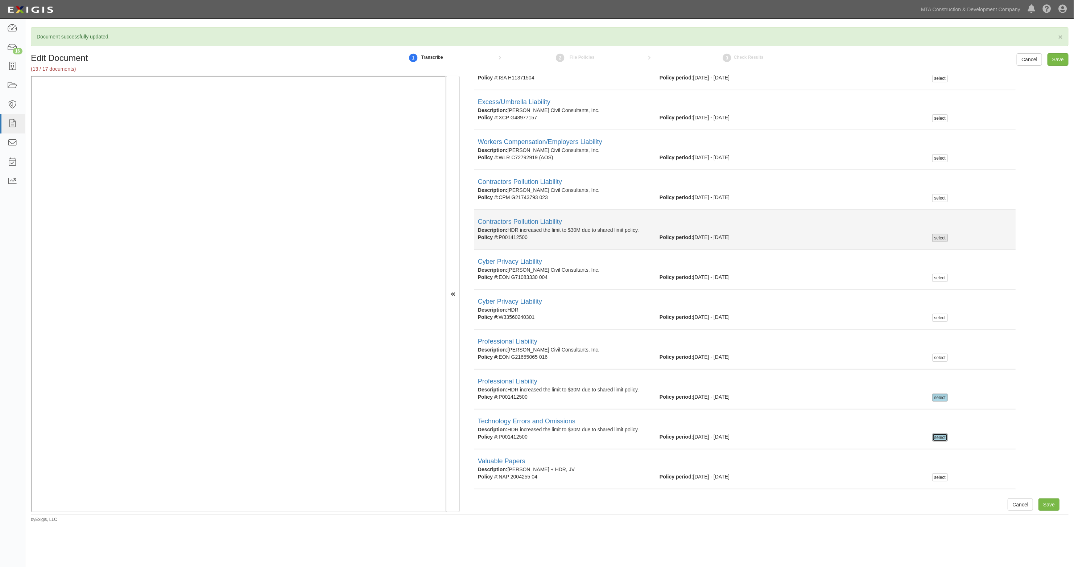
click at [936, 236] on div "select" at bounding box center [940, 238] width 16 height 8
checkbox input "true"
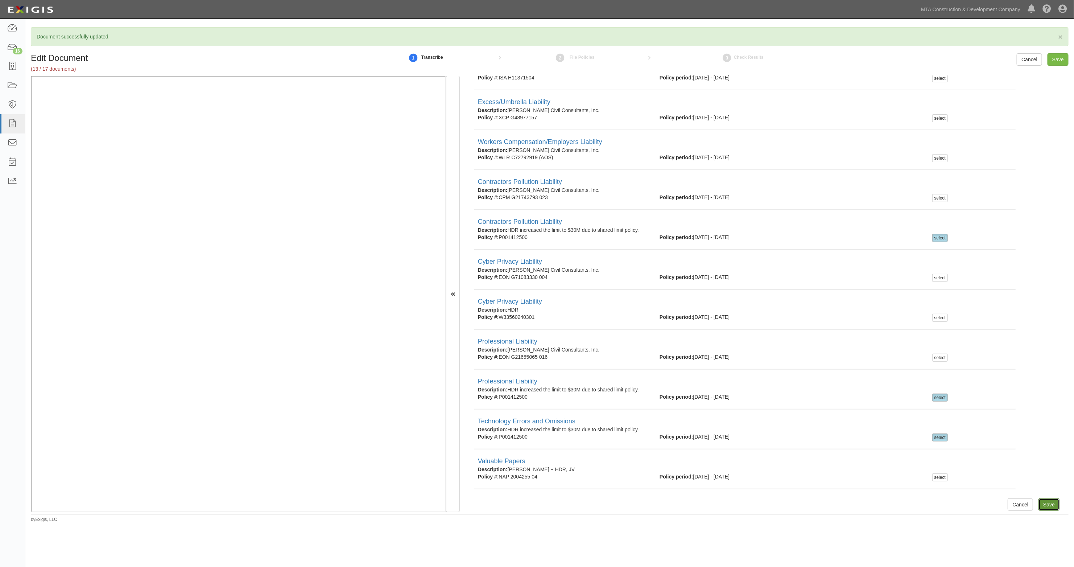
click at [1039, 502] on input "Save" at bounding box center [1049, 504] width 21 height 12
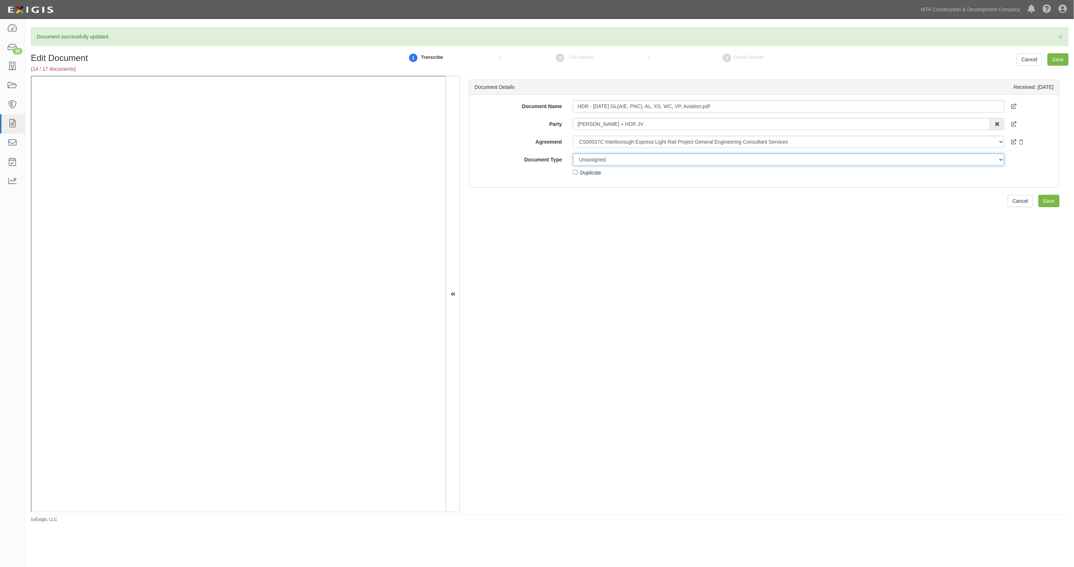
click at [599, 162] on select "Unassigned Binder Cancellation Notice Certificate Contract Endorsement Insuranc…" at bounding box center [789, 159] width 432 height 12
select select "CertificateDetail"
click at [573, 153] on select "Unassigned Binder Cancellation Notice Certificate Contract Endorsement Insuranc…" at bounding box center [789, 159] width 432 height 12
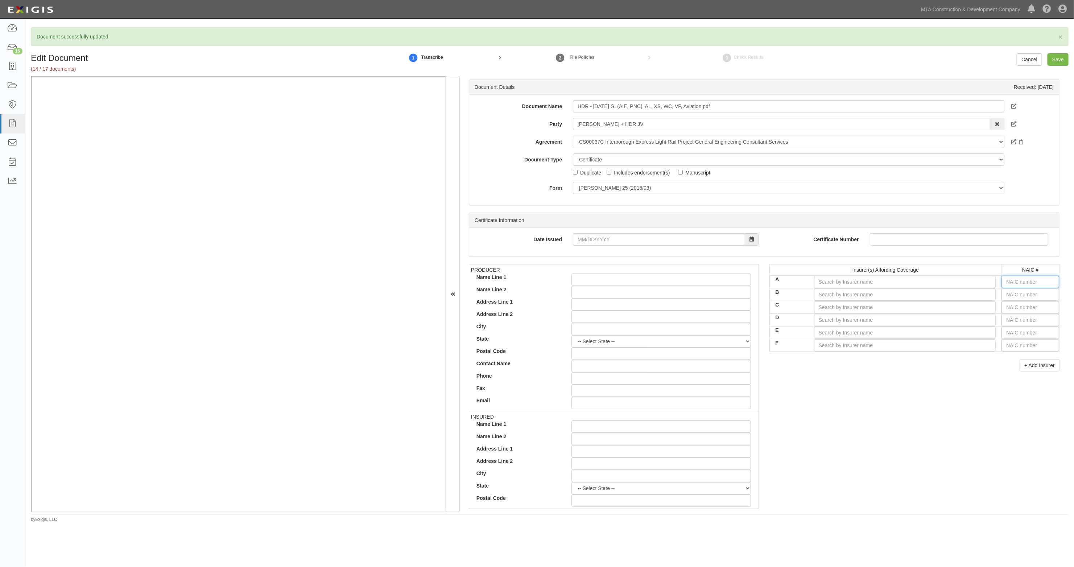
click at [1018, 282] on input "text" at bounding box center [1031, 282] width 58 height 12
type input "25232"
type input "2"
type input "23795"
type input "23"
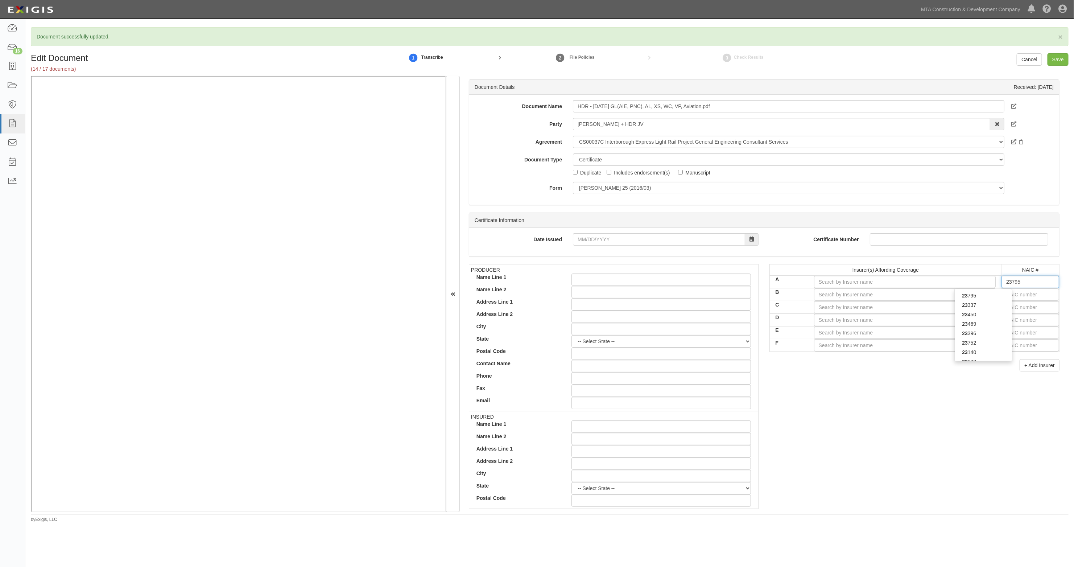
type input "23035"
type input "2303"
type input "23035"
click at [988, 295] on div "23035" at bounding box center [983, 295] width 57 height 9
type input "Liberty Mutual Fire Insurance Company (A XV Rating)"
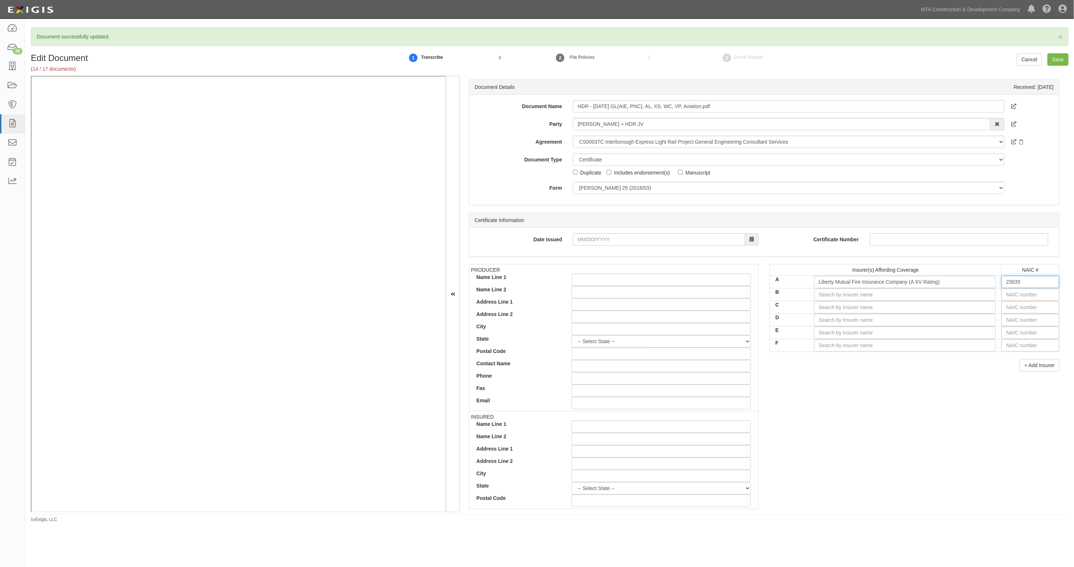
type input "23035"
click at [1008, 295] on input "text" at bounding box center [1031, 294] width 58 height 12
type input "25232"
type input "2"
type input "24856"
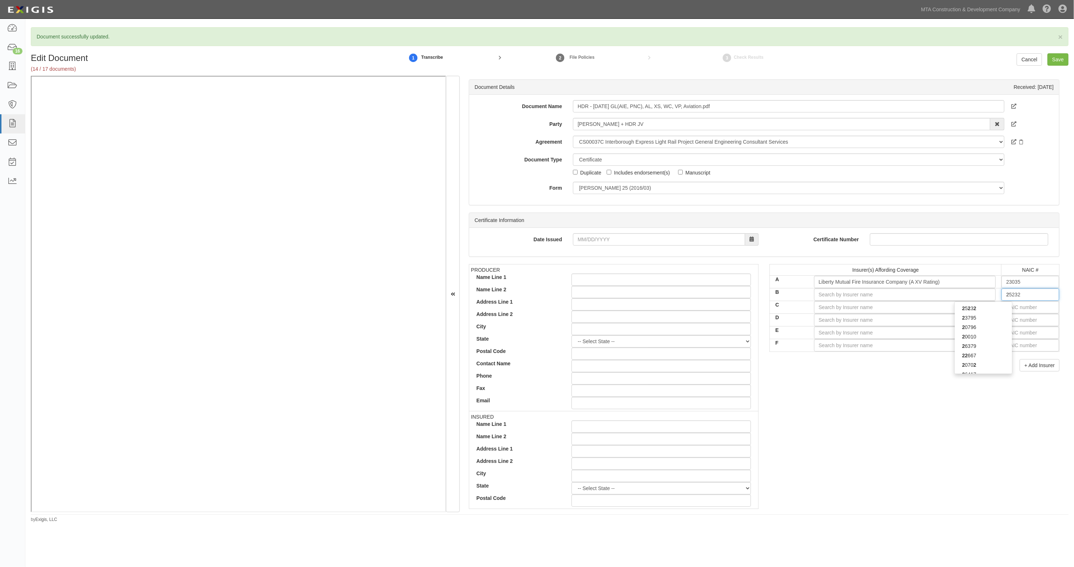
type input "24"
type input "24066"
type input "240"
type input "24074"
type input "2407"
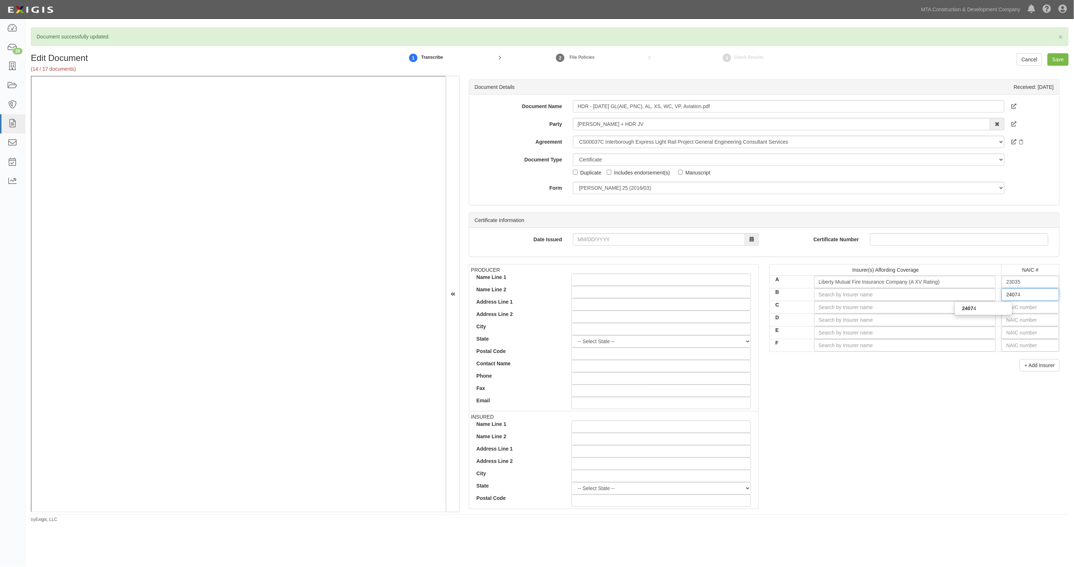
type input "24074"
click at [988, 307] on div "24074" at bounding box center [983, 308] width 57 height 9
type input "[US_STATE] Casualty Insurance Company (A XV Rating)"
type input "24074"
click at [1010, 305] on input "text" at bounding box center [1031, 307] width 58 height 12
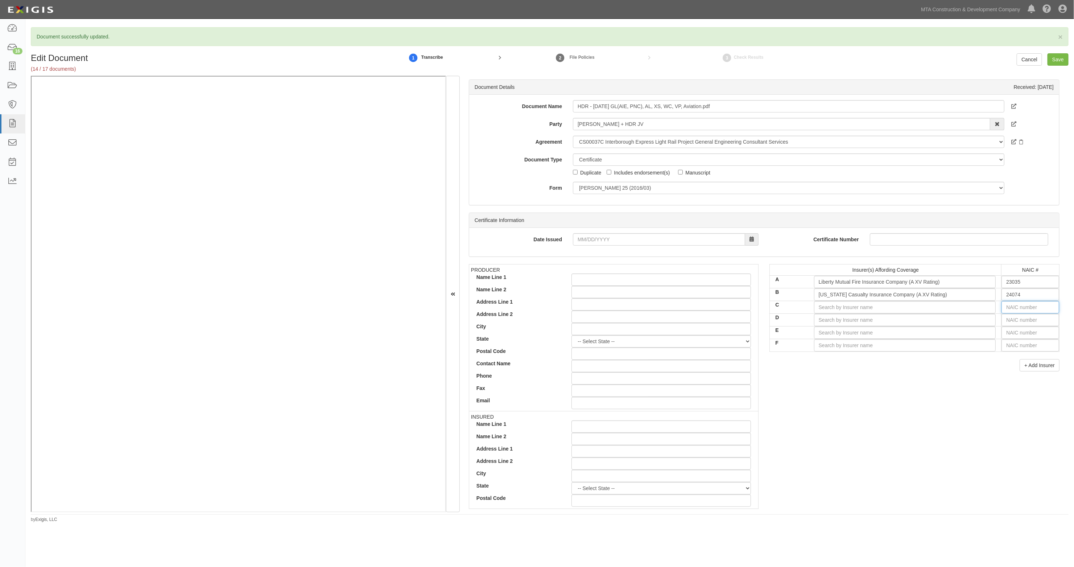
type input "25232"
type input "2"
type input "44725"
type input "4"
type input "42757"
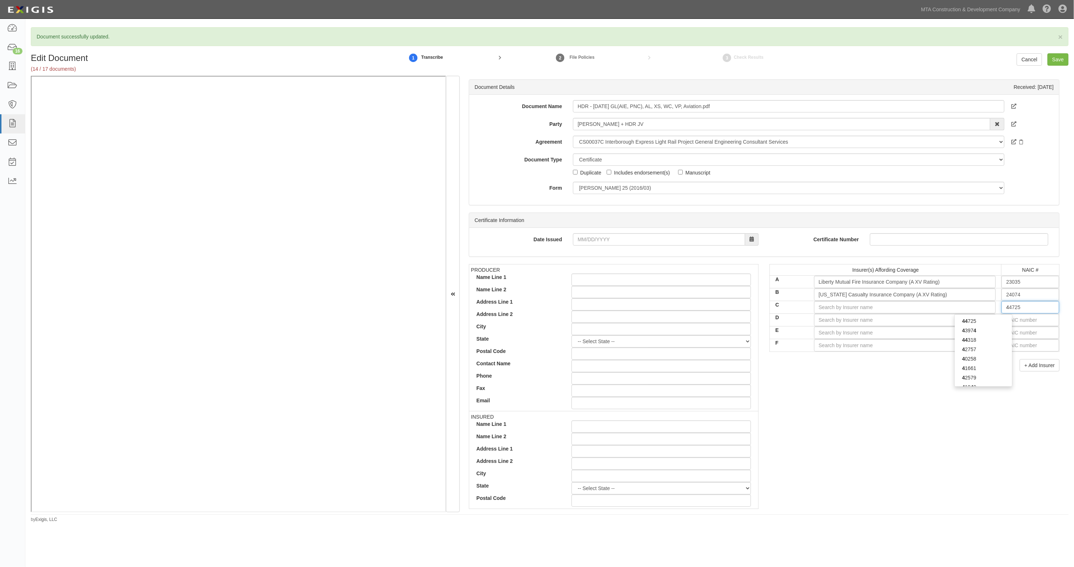
type input "42"
type input "42471"
type input "424"
type input "42404"
type input "4240"
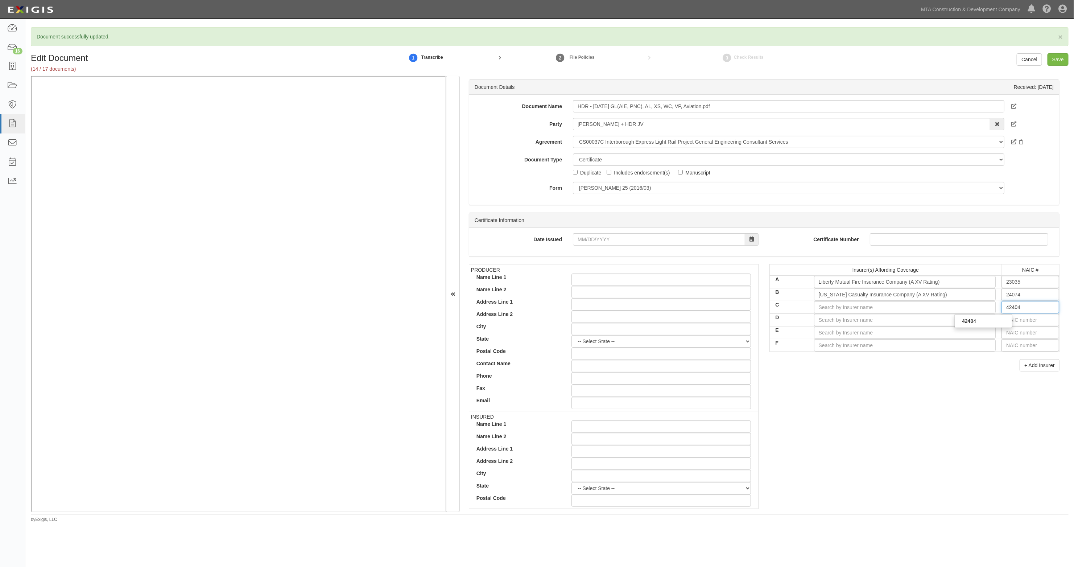
type input "42404"
click at [998, 323] on div "42404" at bounding box center [983, 320] width 57 height 9
type input "Liberty Insurance Corporation (A XV Rating)"
type input "42404"
click at [1006, 321] on input "text" at bounding box center [1031, 320] width 58 height 12
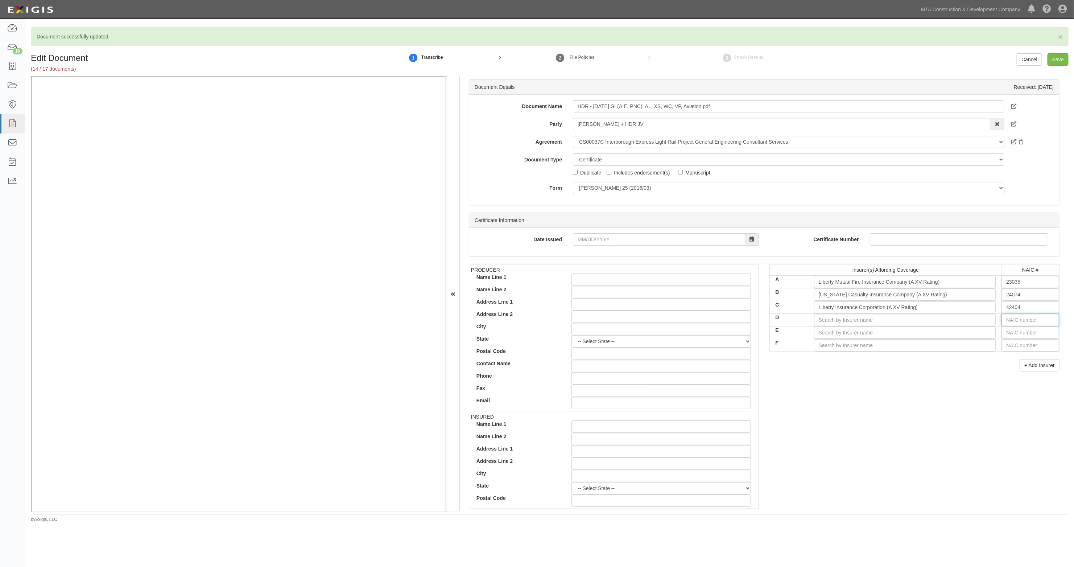
type input "16862"
type input "16"
type input "16561"
type input "165"
type input "16535"
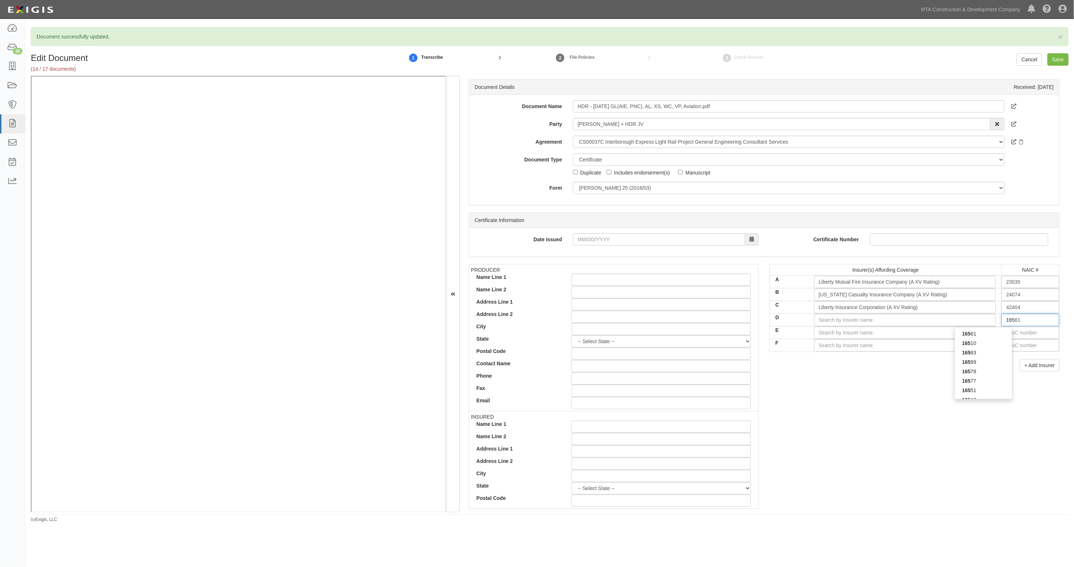
type input "1653"
type input "16535"
click at [1000, 332] on div "16535" at bounding box center [983, 333] width 57 height 9
type input "Zurich American Insurance Company (A+ XV Rating)"
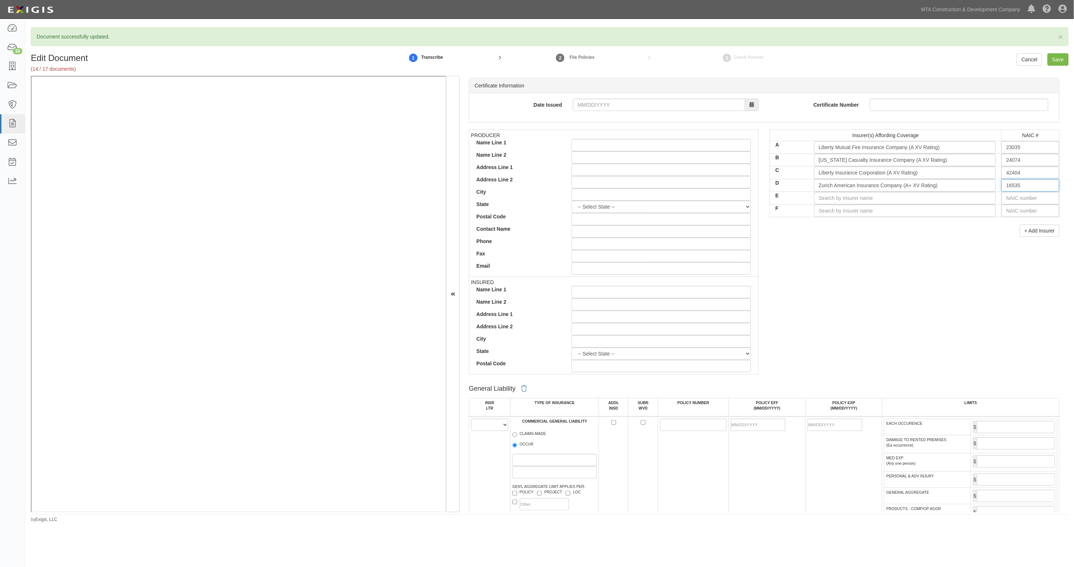
scroll to position [272, 0]
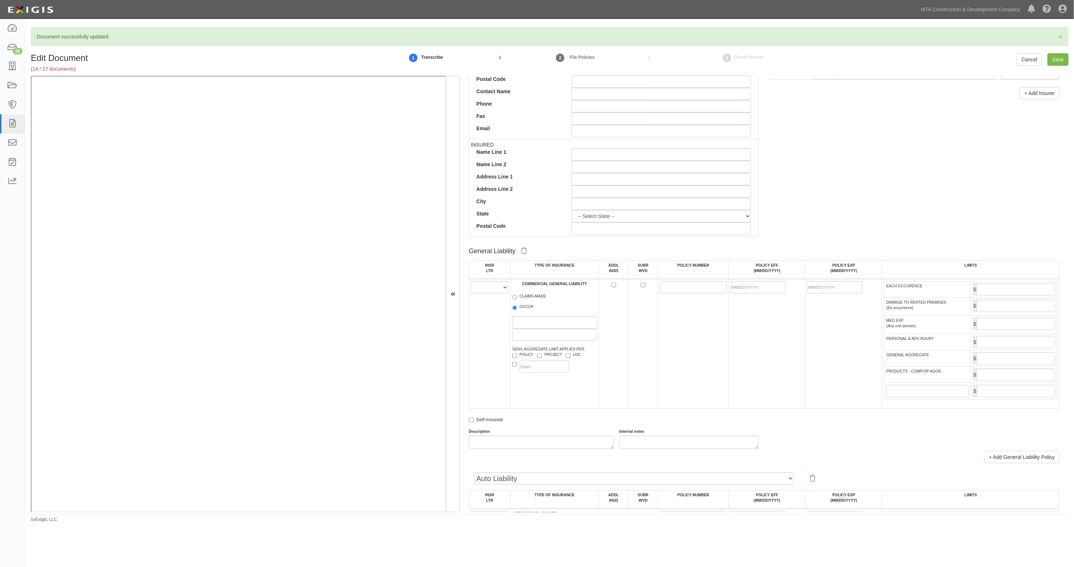
type input "16535"
click at [502, 284] on select "A B C D E F" at bounding box center [489, 287] width 37 height 12
select select "A"
click at [471, 281] on select "A B C D E F" at bounding box center [489, 287] width 37 height 12
click at [517, 307] on label "OCCUR" at bounding box center [522, 307] width 21 height 7
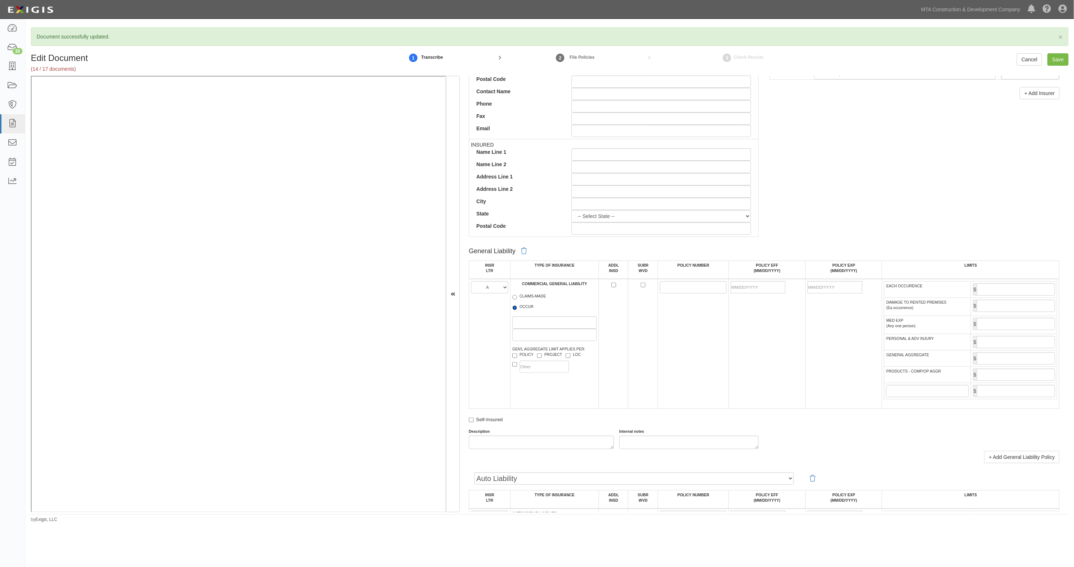
click at [517, 307] on input "OCCUR" at bounding box center [514, 307] width 5 height 5
radio input "true"
click at [672, 284] on input "POLICY NUMBER" at bounding box center [693, 287] width 67 height 12
drag, startPoint x: 701, startPoint y: 280, endPoint x: 684, endPoint y: 292, distance: 21.1
paste input "TB2-641-444950-035"
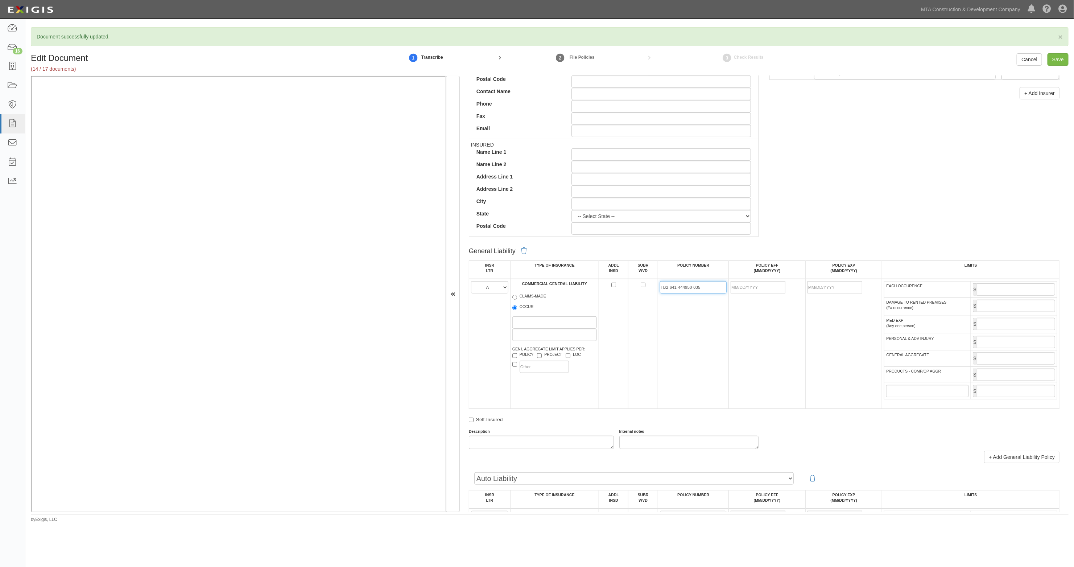
type input "TB2-641-444950-035"
